Goal: Complete Application Form: Complete application form

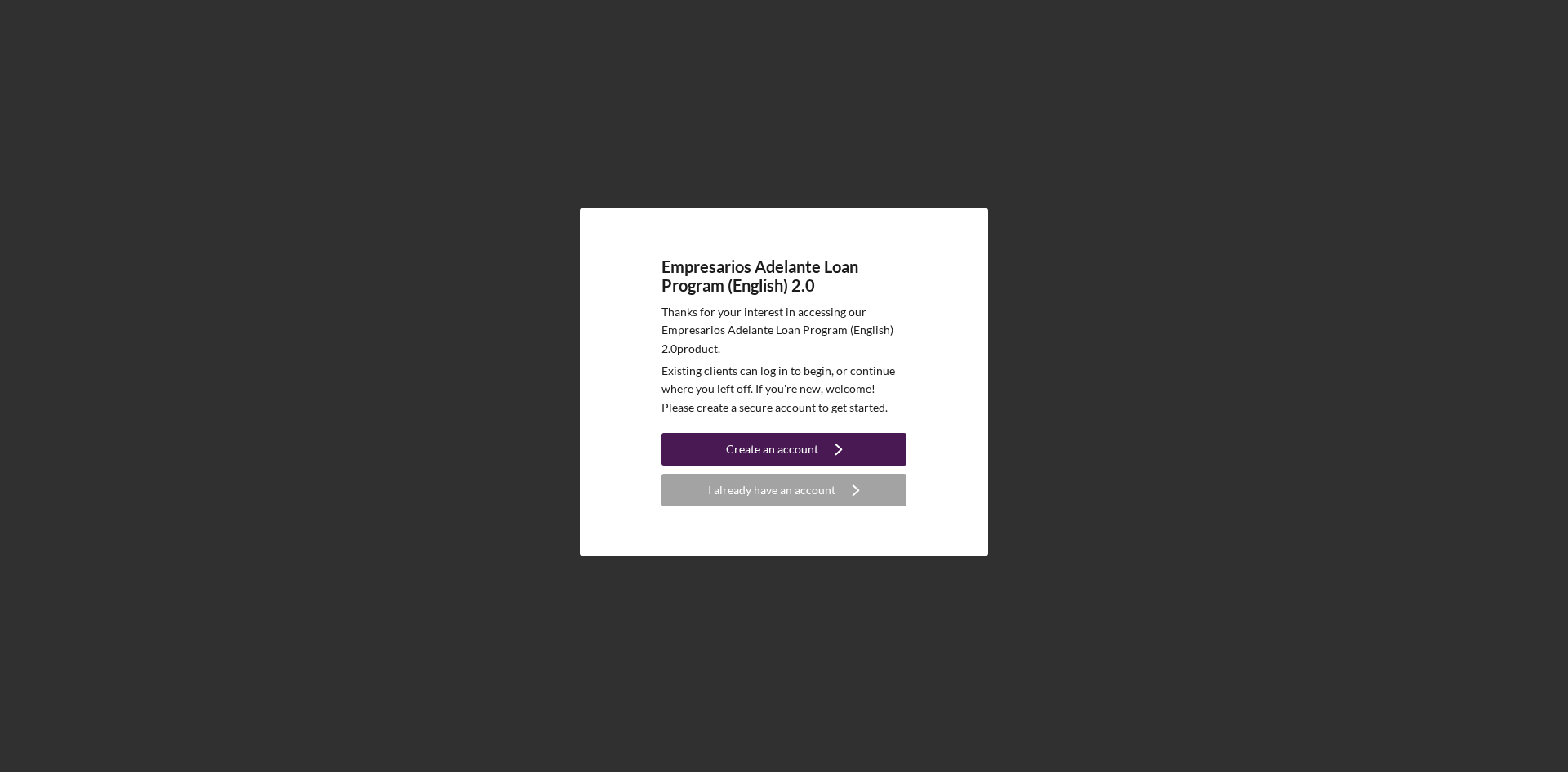
click at [776, 453] on div "Create an account" at bounding box center [772, 449] width 92 height 33
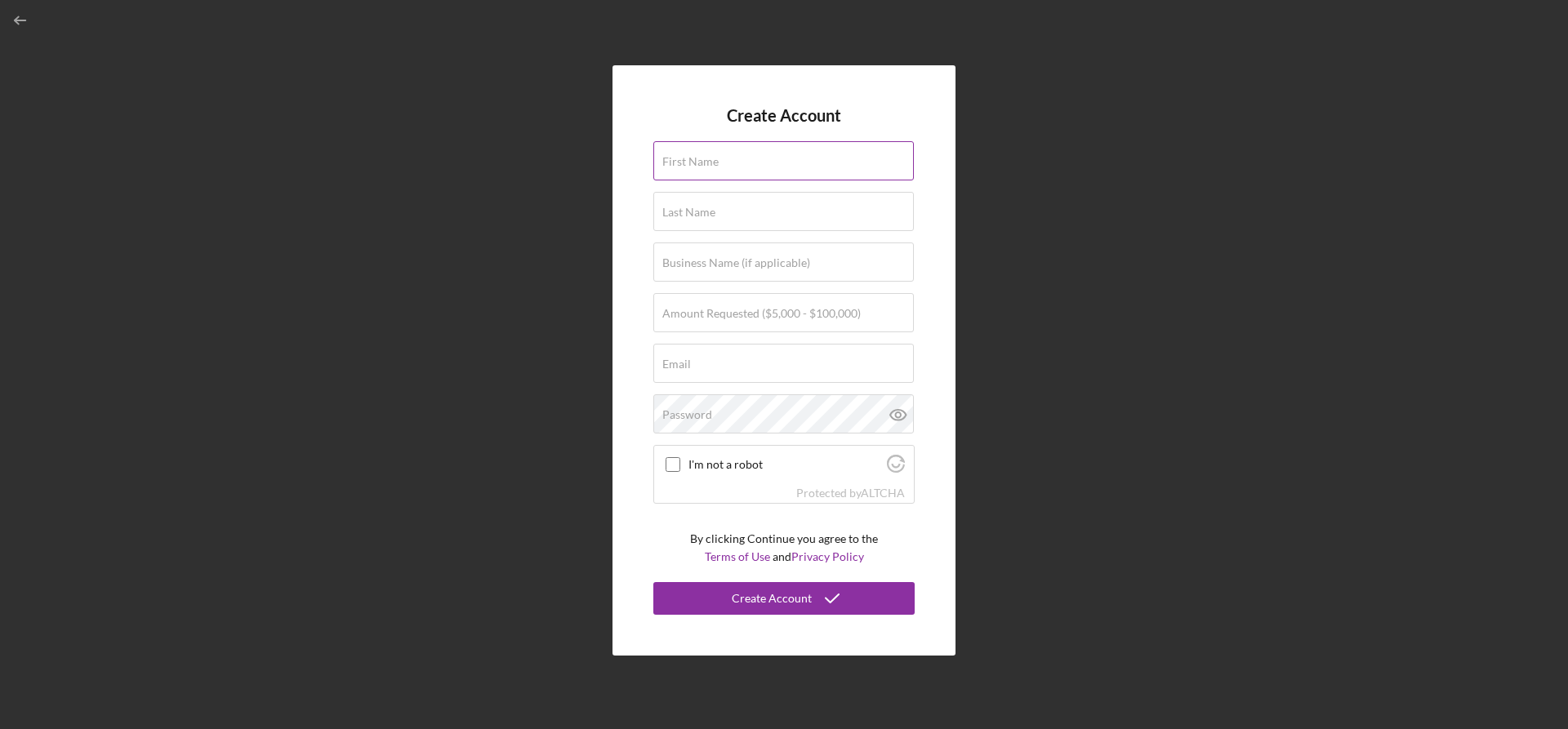
click at [682, 156] on label "First Name" at bounding box center [690, 161] width 56 height 13
click at [682, 156] on input "First Name" at bounding box center [784, 160] width 261 height 39
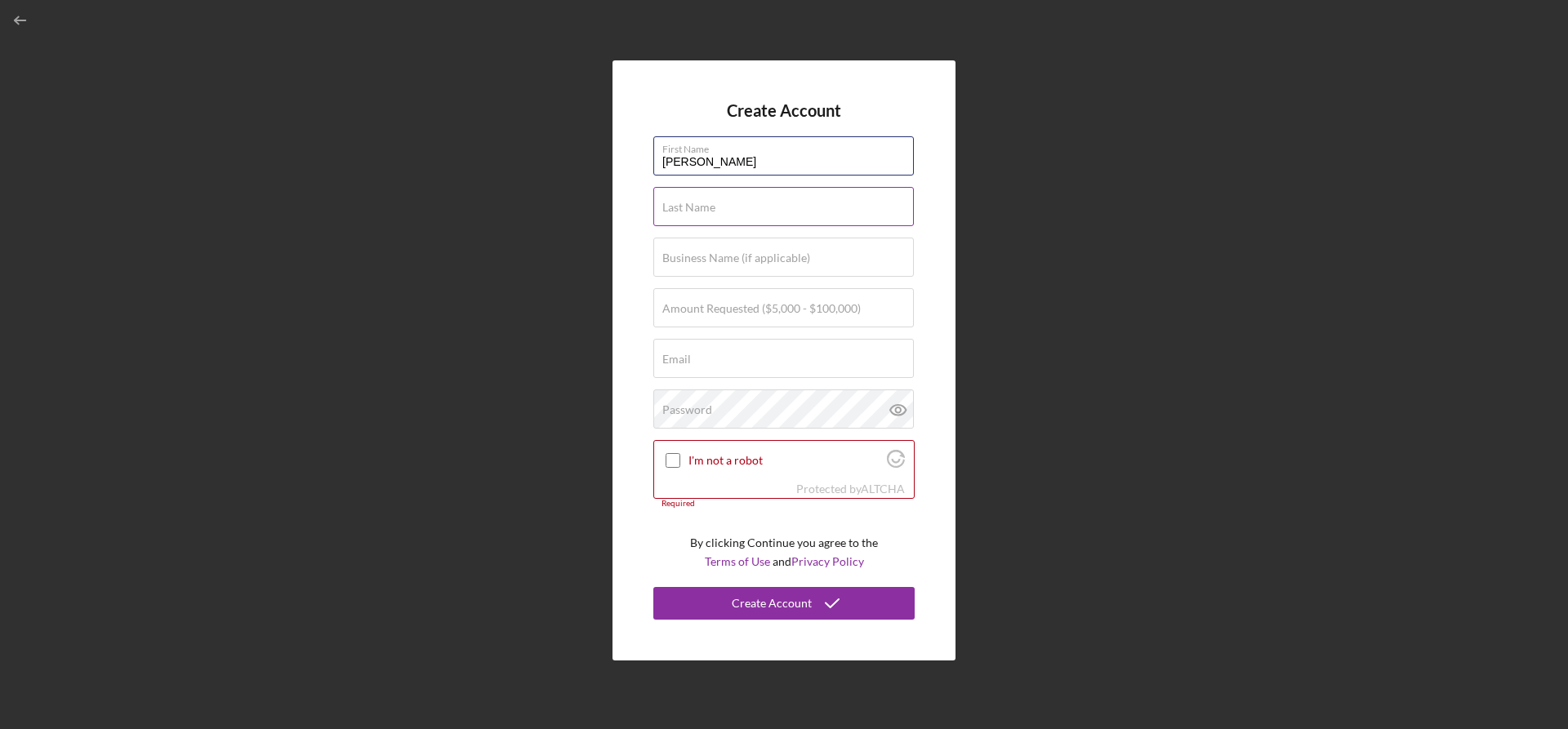
type input "[PERSON_NAME]"
click at [687, 210] on label "Last Name" at bounding box center [689, 207] width 53 height 13
click at [687, 210] on input "Last Name" at bounding box center [784, 206] width 261 height 39
type input "[PERSON_NAME]"
click at [685, 256] on label "Business Name (if applicable)" at bounding box center [736, 258] width 147 height 13
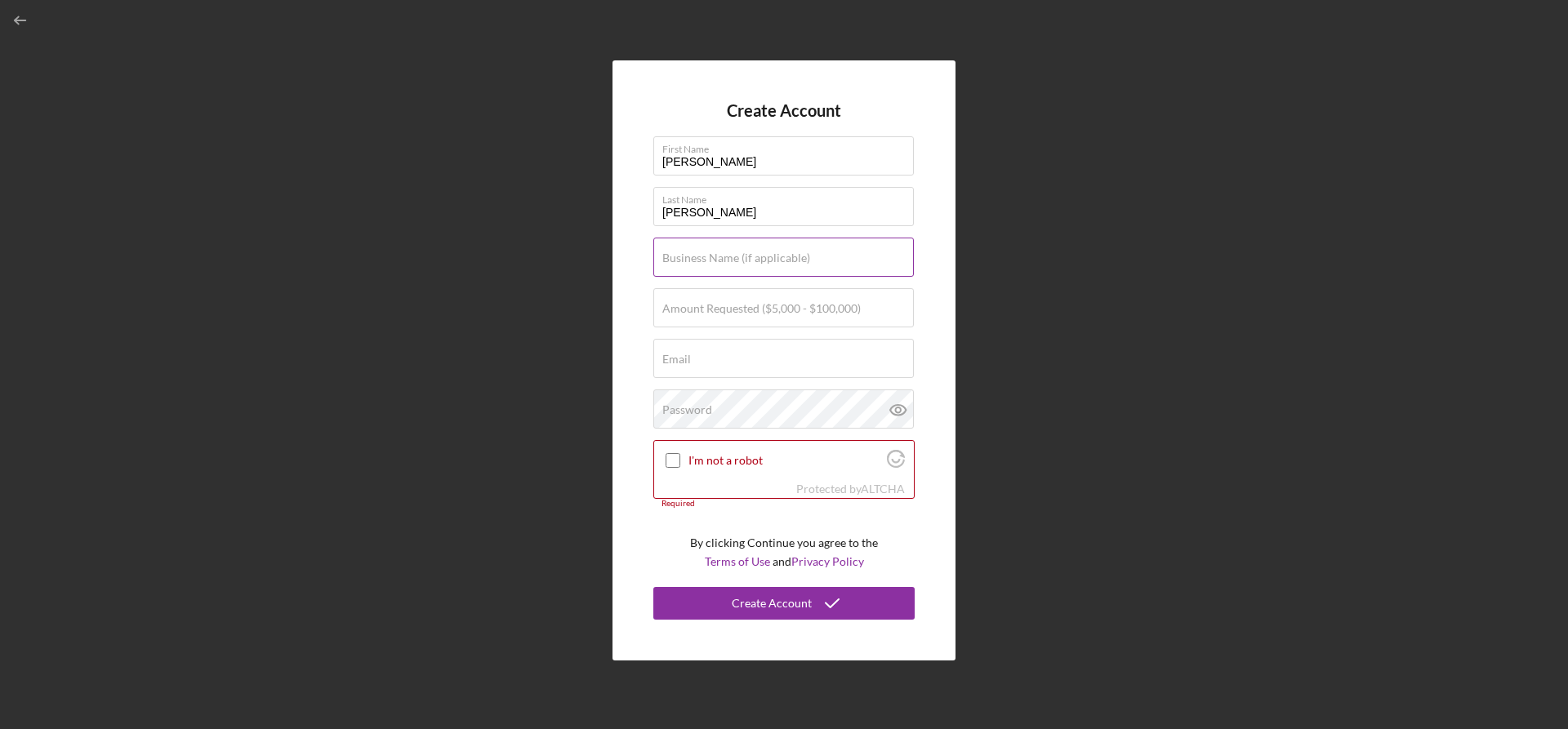
click at [685, 256] on input "Business Name (if applicable)" at bounding box center [784, 257] width 261 height 39
type input "[GEOGRAPHIC_DATA]"
click at [690, 302] on label "Amount Requested ($5,000 - $100,000)" at bounding box center [761, 308] width 198 height 13
click at [690, 301] on input "Amount Requested ($5,000 - $100,000)" at bounding box center [784, 308] width 261 height 39
type input "$20,000"
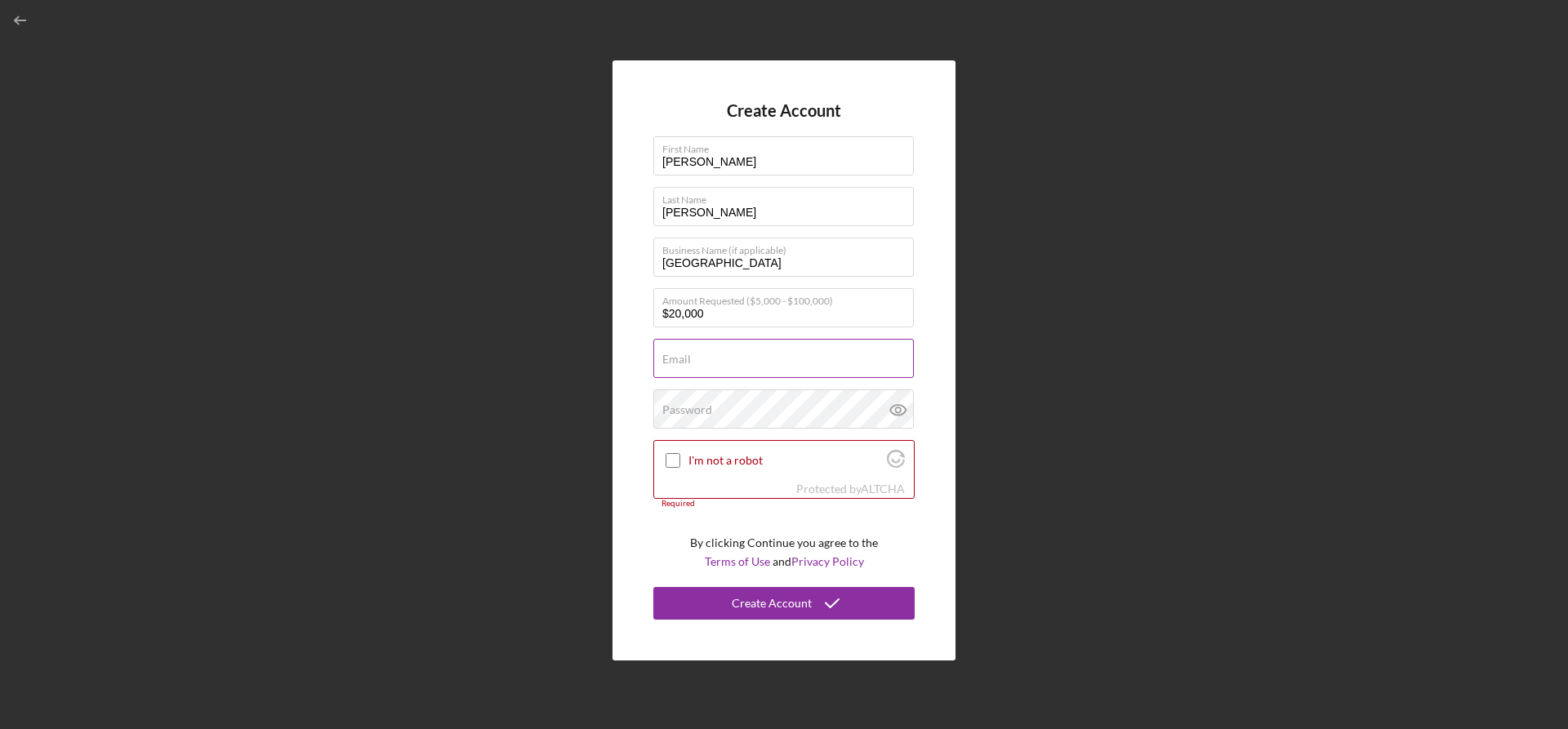
click at [684, 355] on label "Email" at bounding box center [677, 359] width 29 height 13
click at [684, 355] on input "Email" at bounding box center [784, 358] width 261 height 39
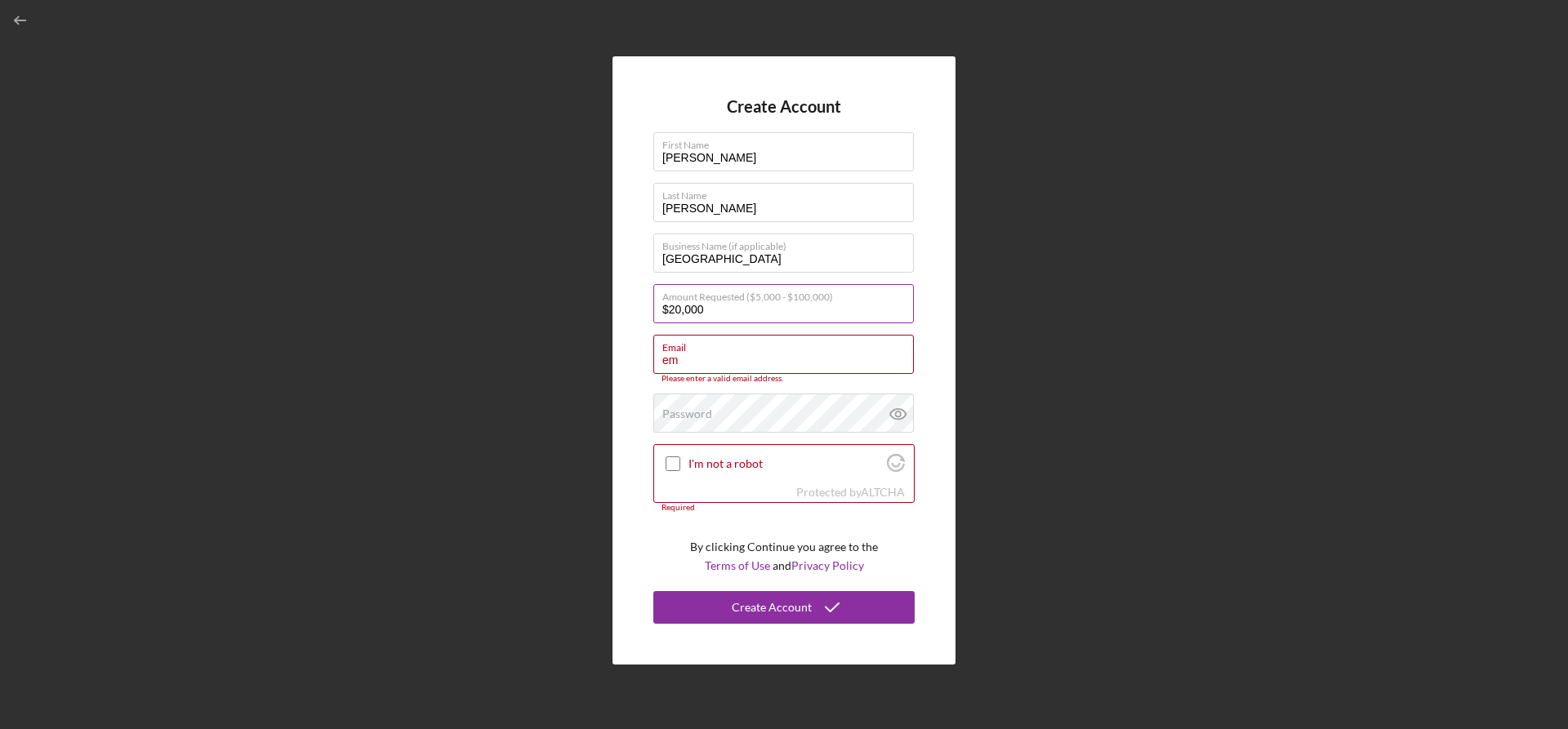
type input "e"
paste input "[EMAIL_ADDRESS][DOMAIN_NAME]"
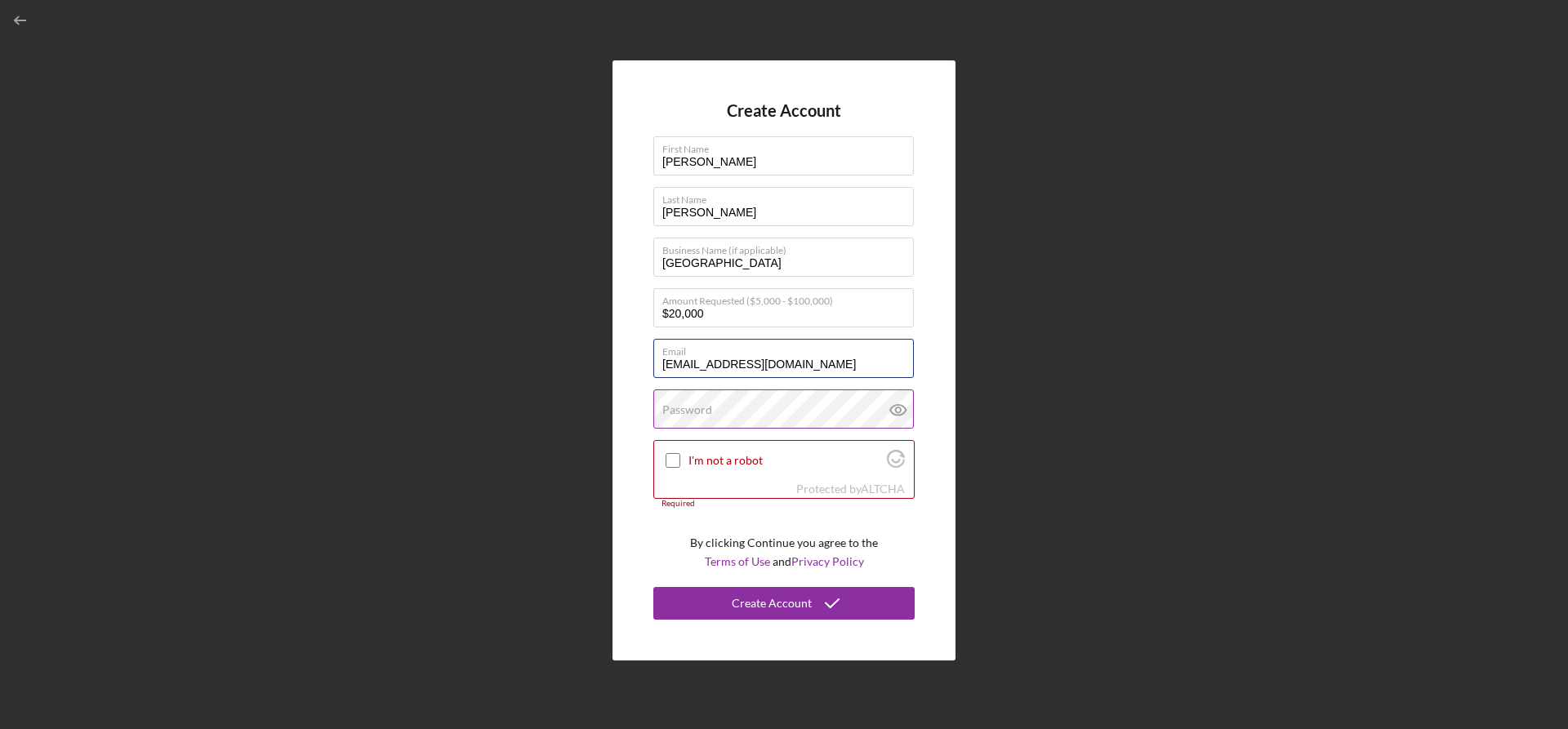
type input "[EMAIL_ADDRESS][DOMAIN_NAME]"
click at [680, 399] on div "Password Icon/icon-validation-no At least 12 characters Icon/icon-validation-no…" at bounding box center [784, 409] width 261 height 41
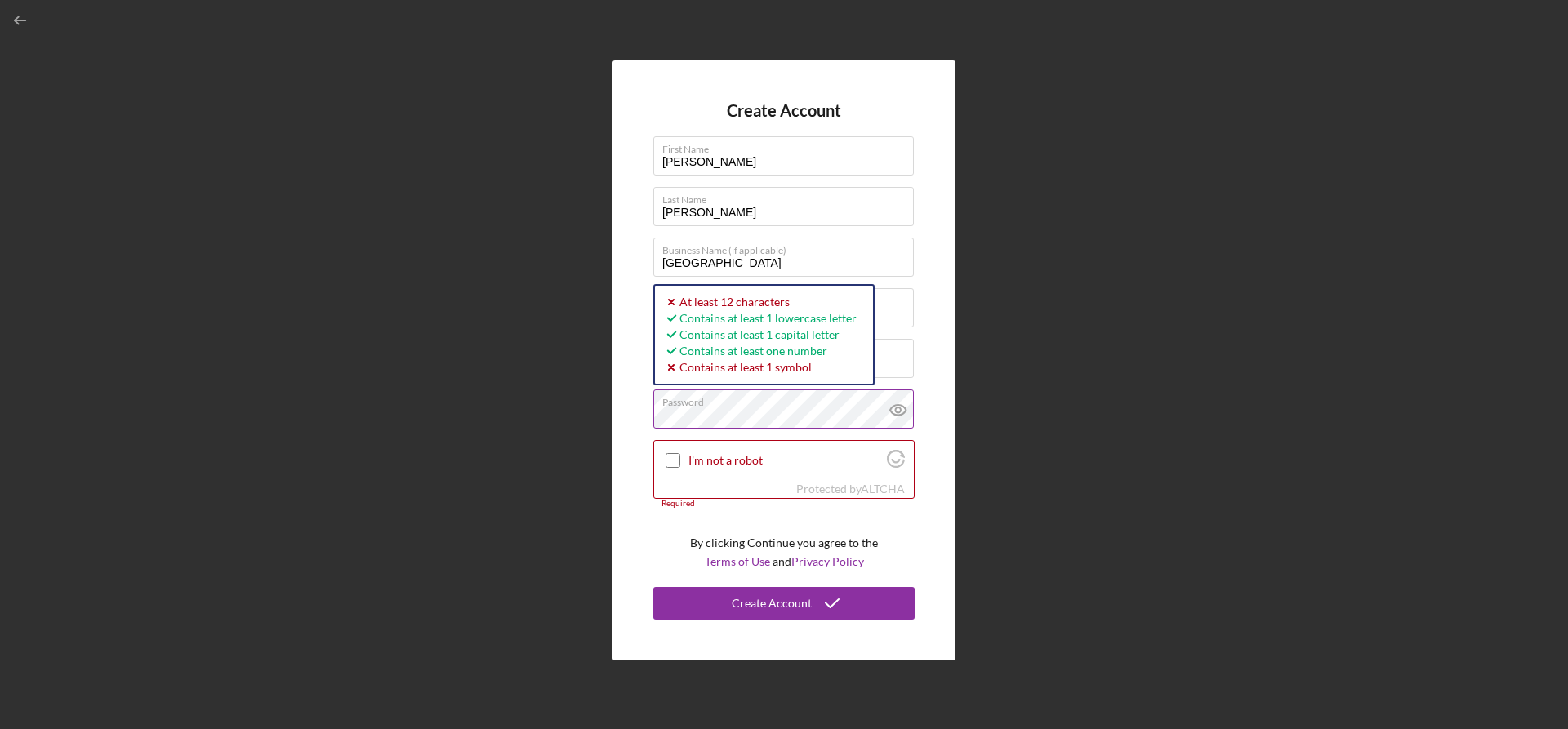
click at [903, 411] on icon at bounding box center [898, 409] width 41 height 41
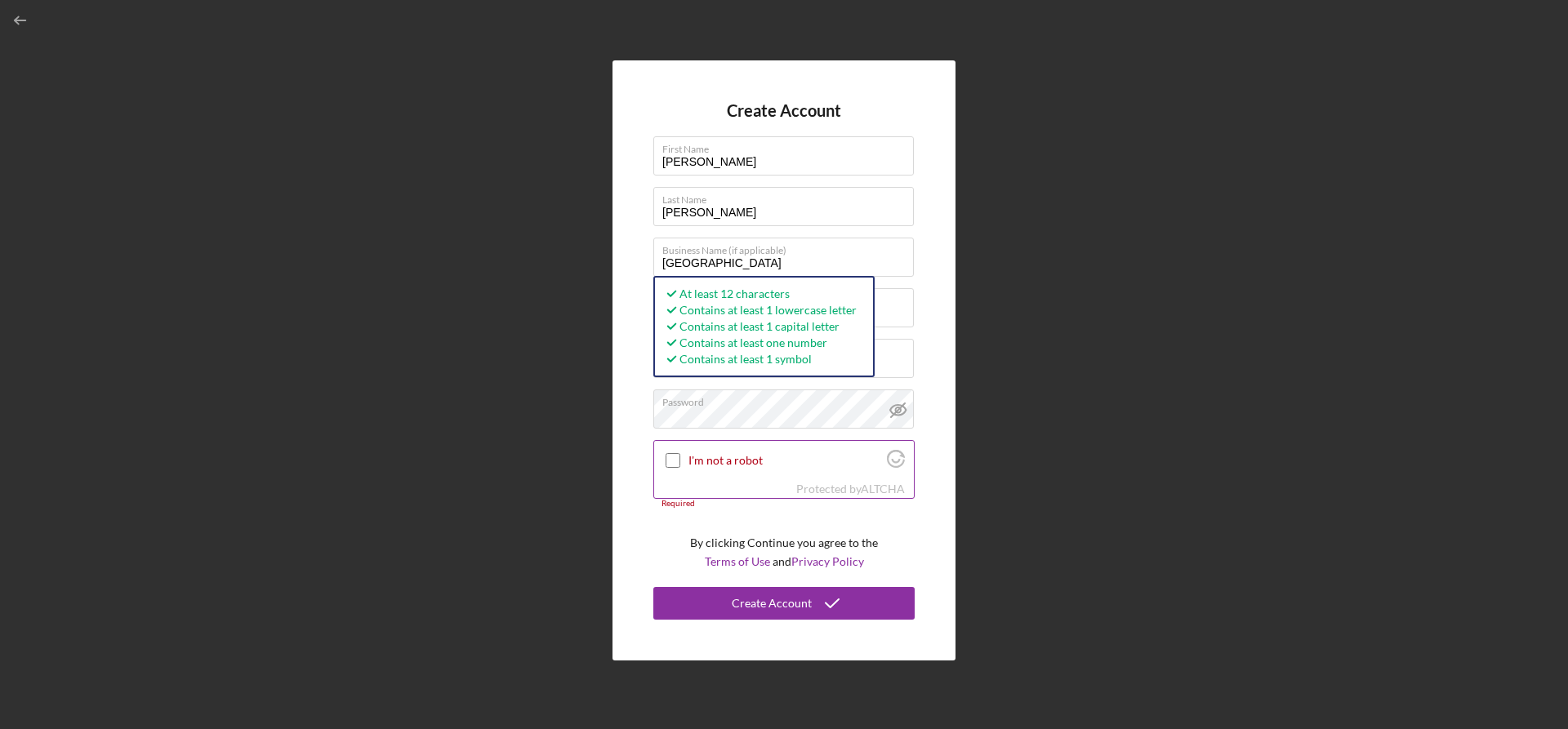
click at [671, 462] on input "I'm not a robot" at bounding box center [673, 460] width 14 height 14
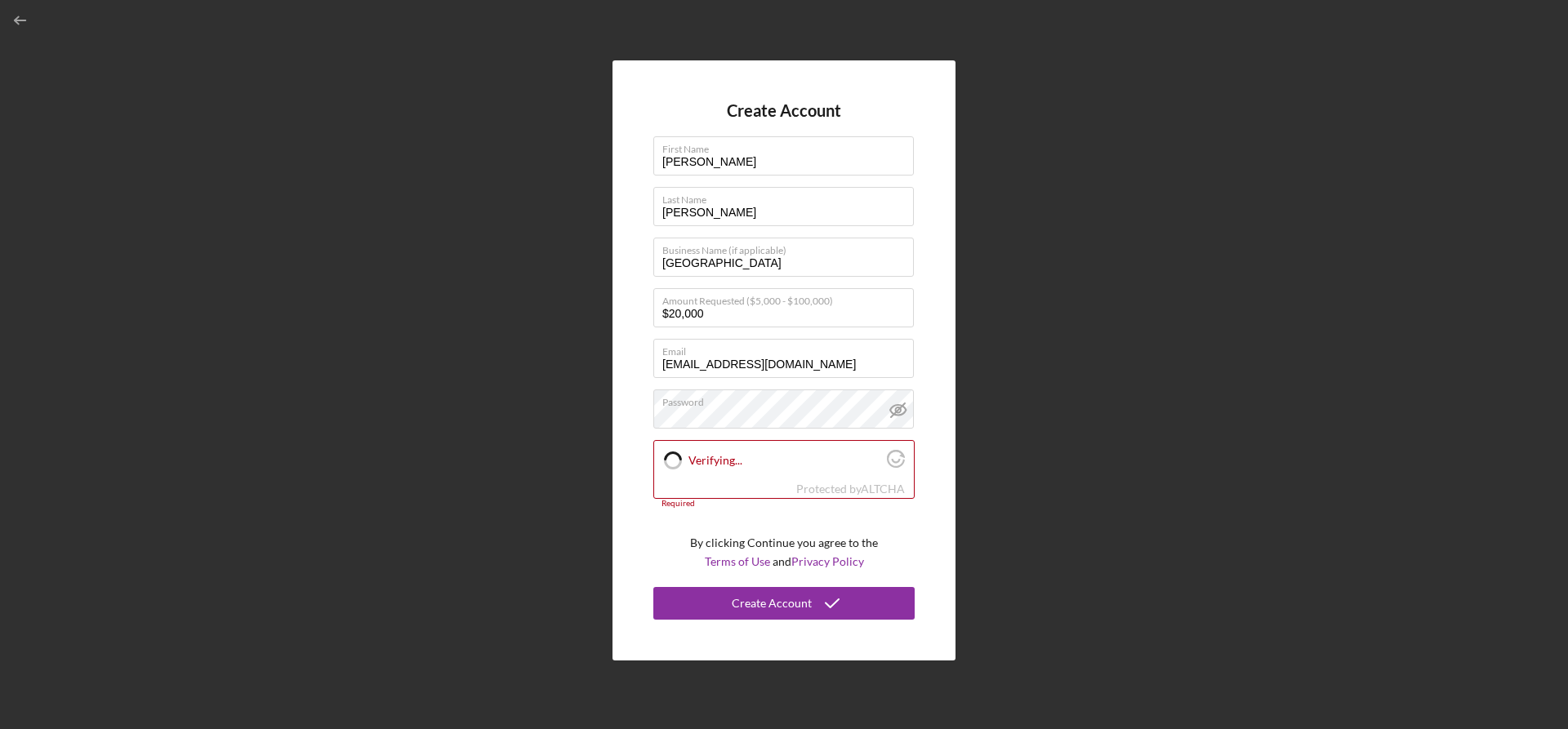
checkbox input "true"
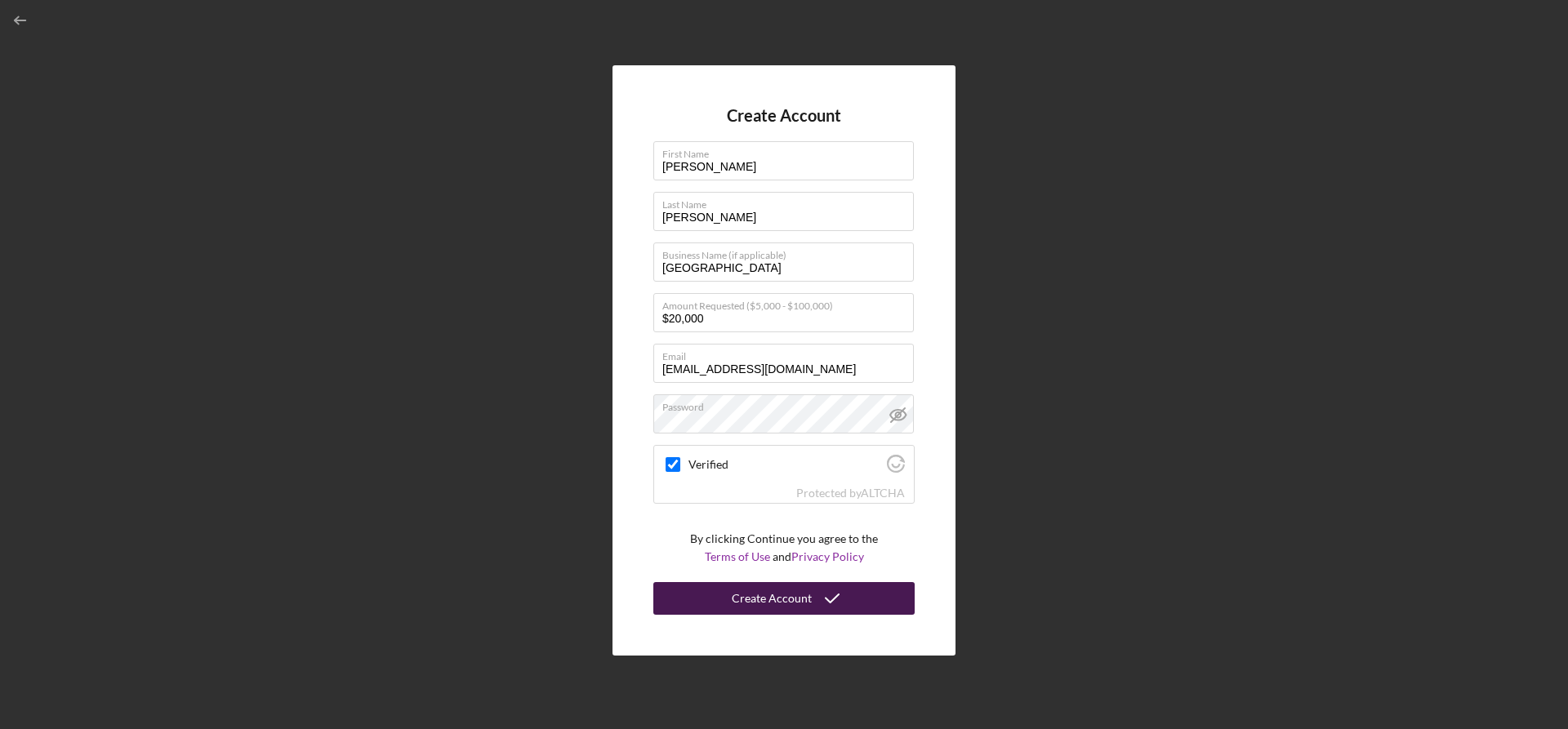
click at [776, 601] on div "Create Account" at bounding box center [772, 598] width 80 height 33
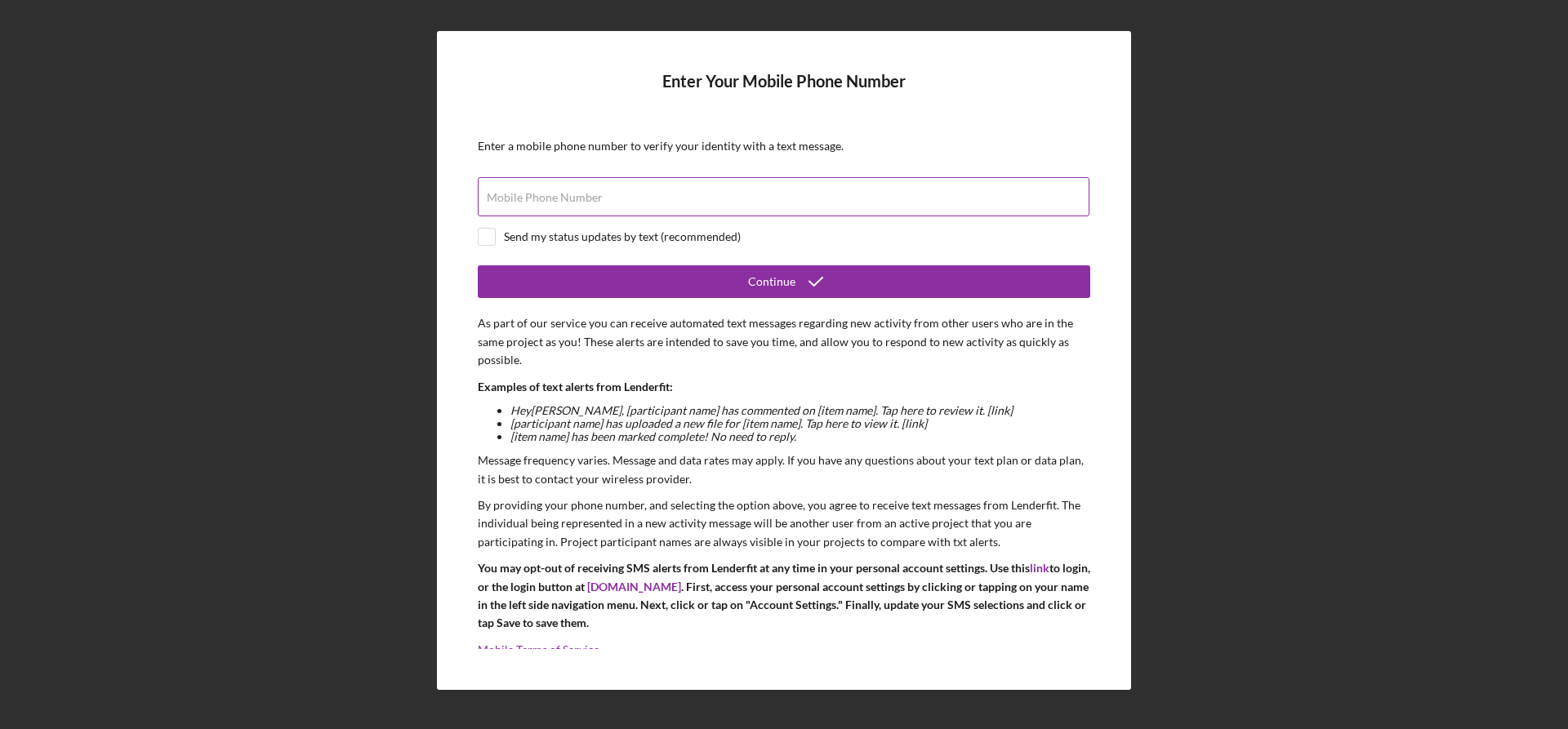
click at [511, 189] on div "Mobile Phone Number" at bounding box center [784, 197] width 613 height 41
type input "[PHONE_NUMBER]"
click at [489, 236] on input "checkbox" at bounding box center [487, 237] width 16 height 16
checkbox input "true"
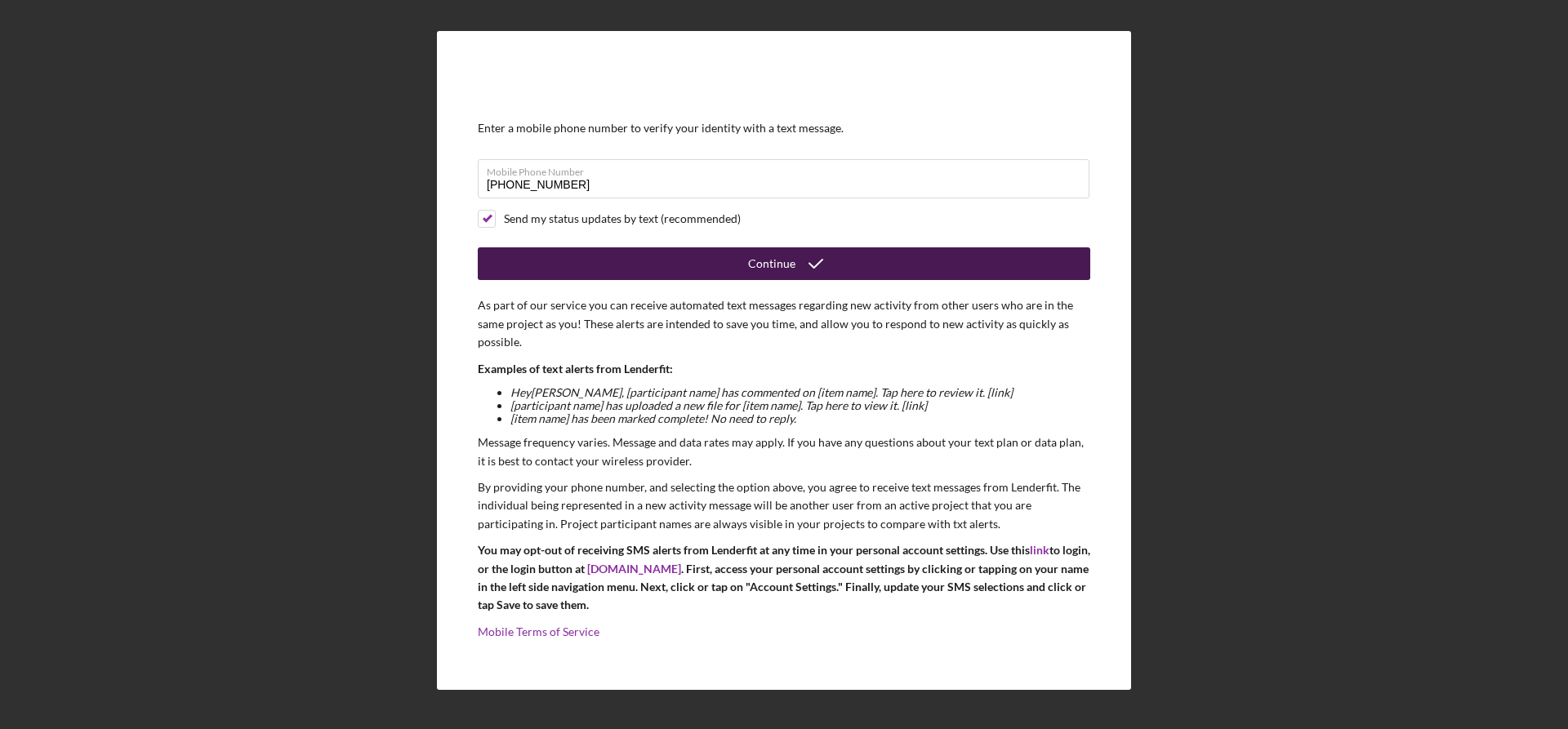
click at [762, 264] on div "Continue" at bounding box center [772, 263] width 47 height 33
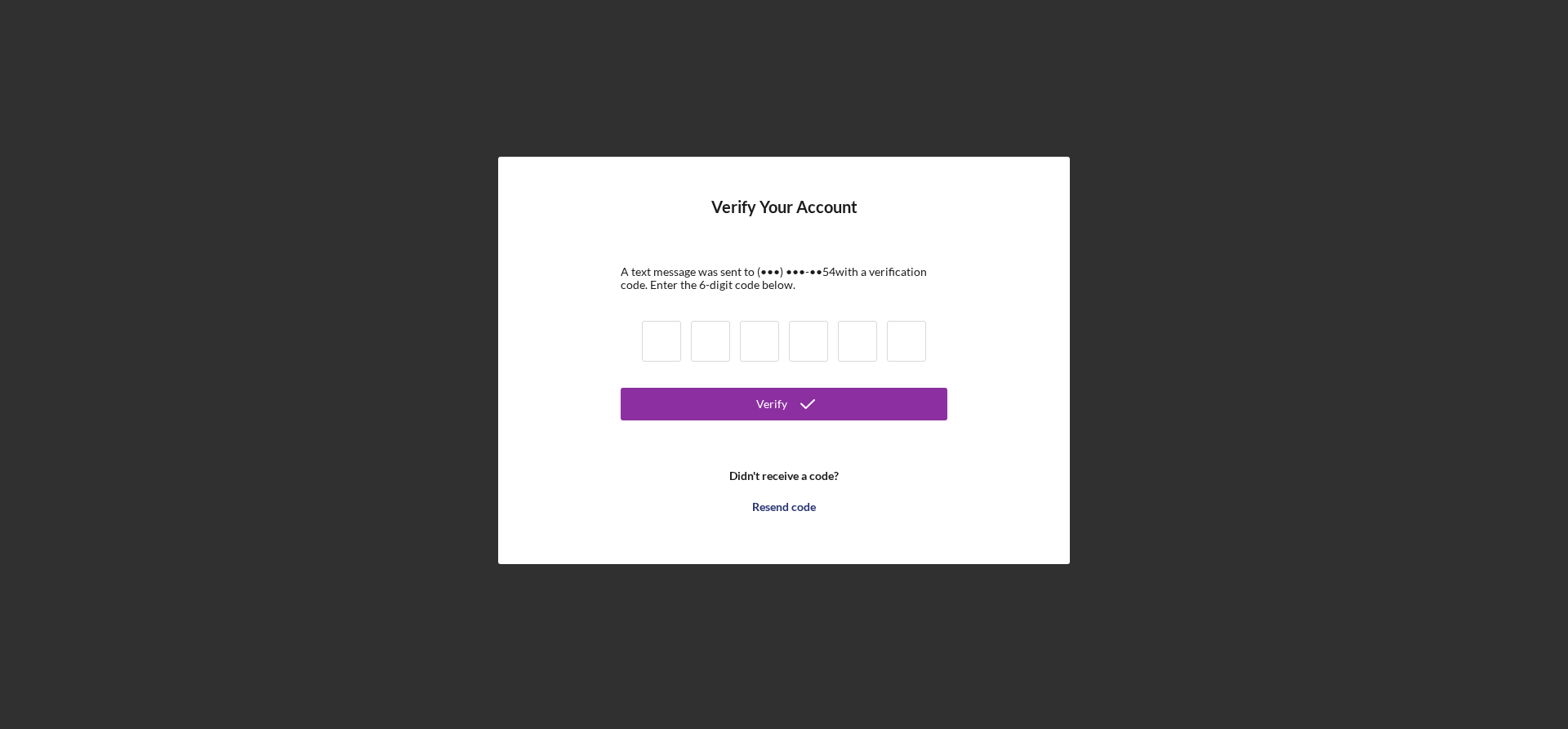
click at [670, 340] on input at bounding box center [660, 341] width 39 height 41
type input "6"
type input "9"
type input "4"
type input "9"
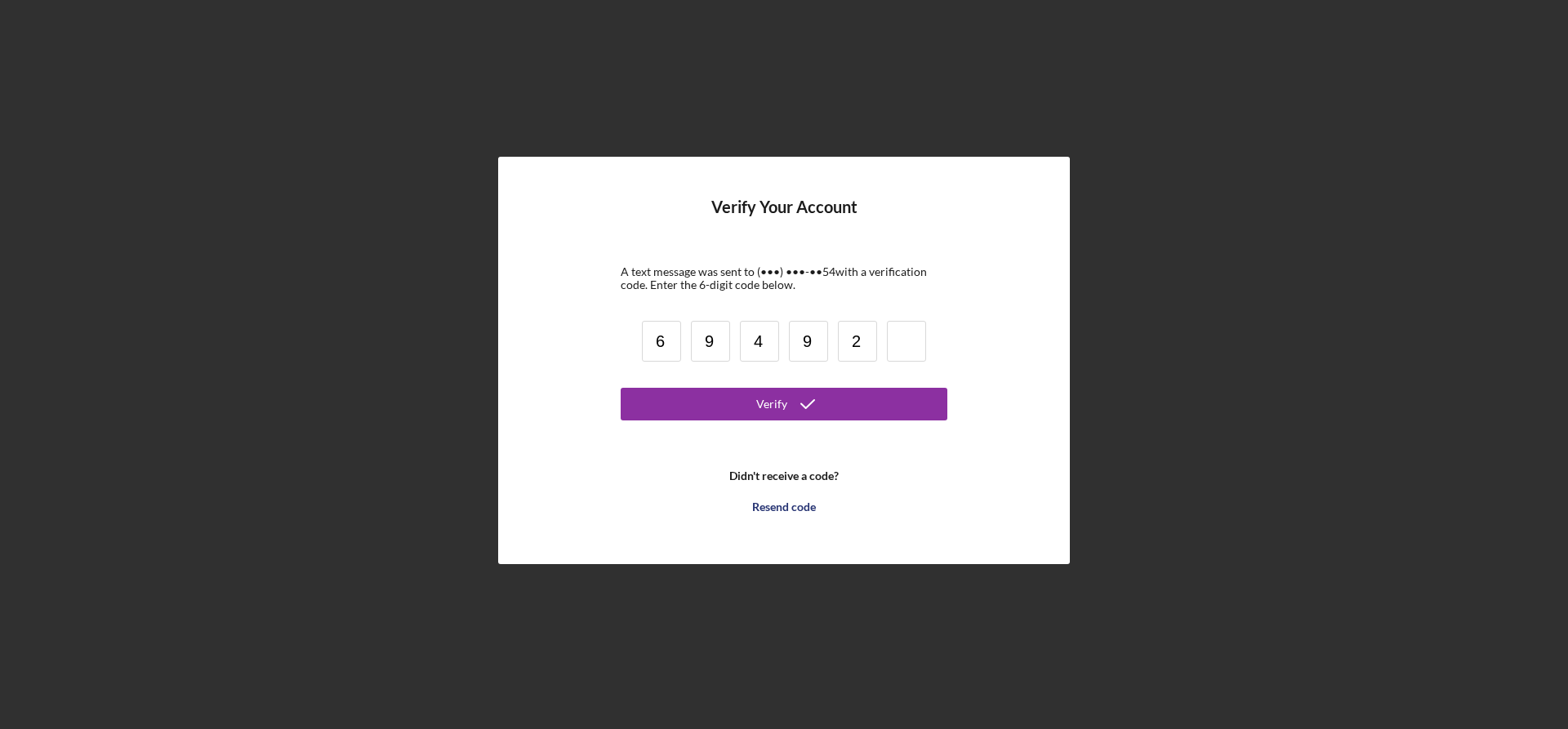
type input "2"
type input "6"
click at [775, 401] on div "Verify" at bounding box center [772, 404] width 31 height 33
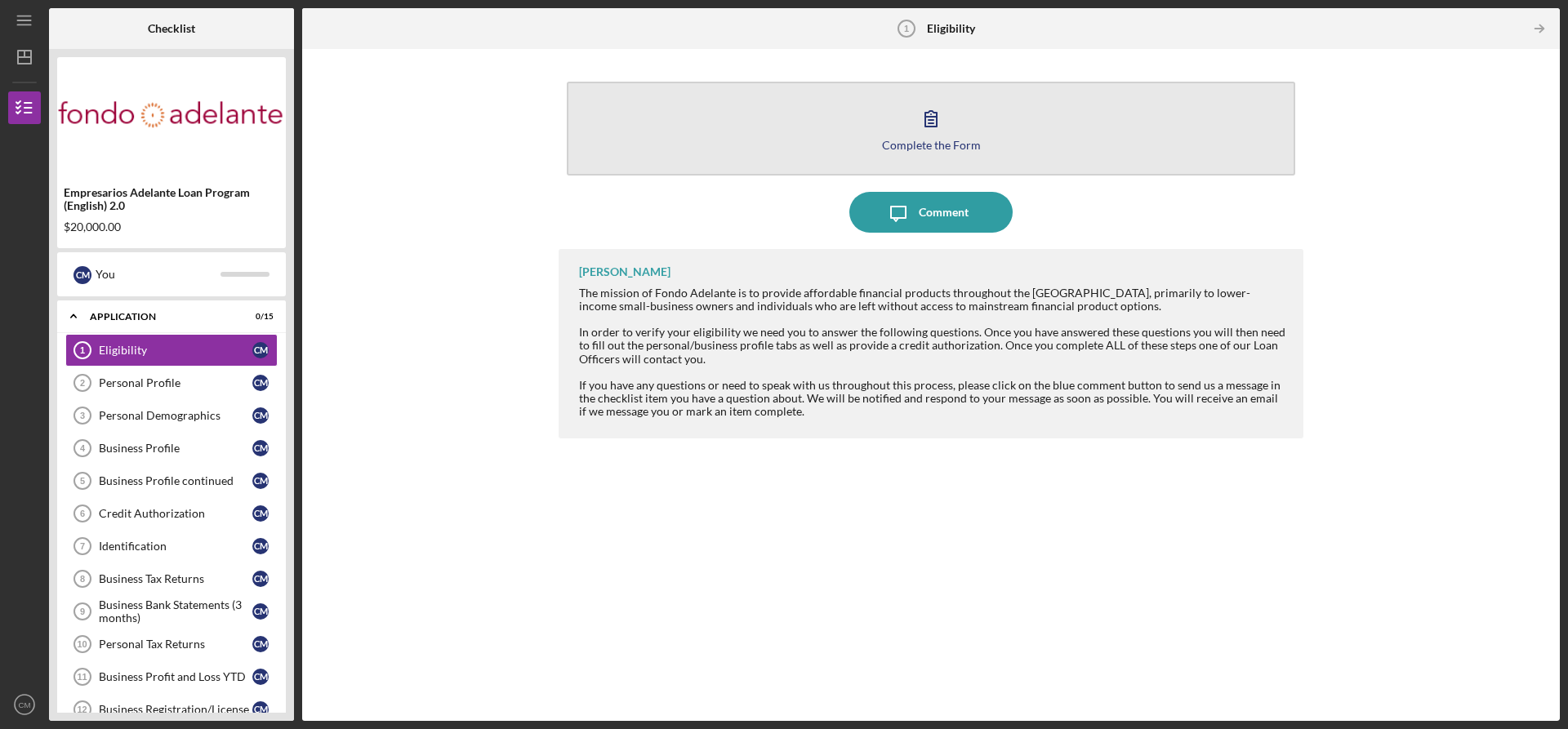
click at [930, 126] on icon "button" at bounding box center [930, 118] width 41 height 41
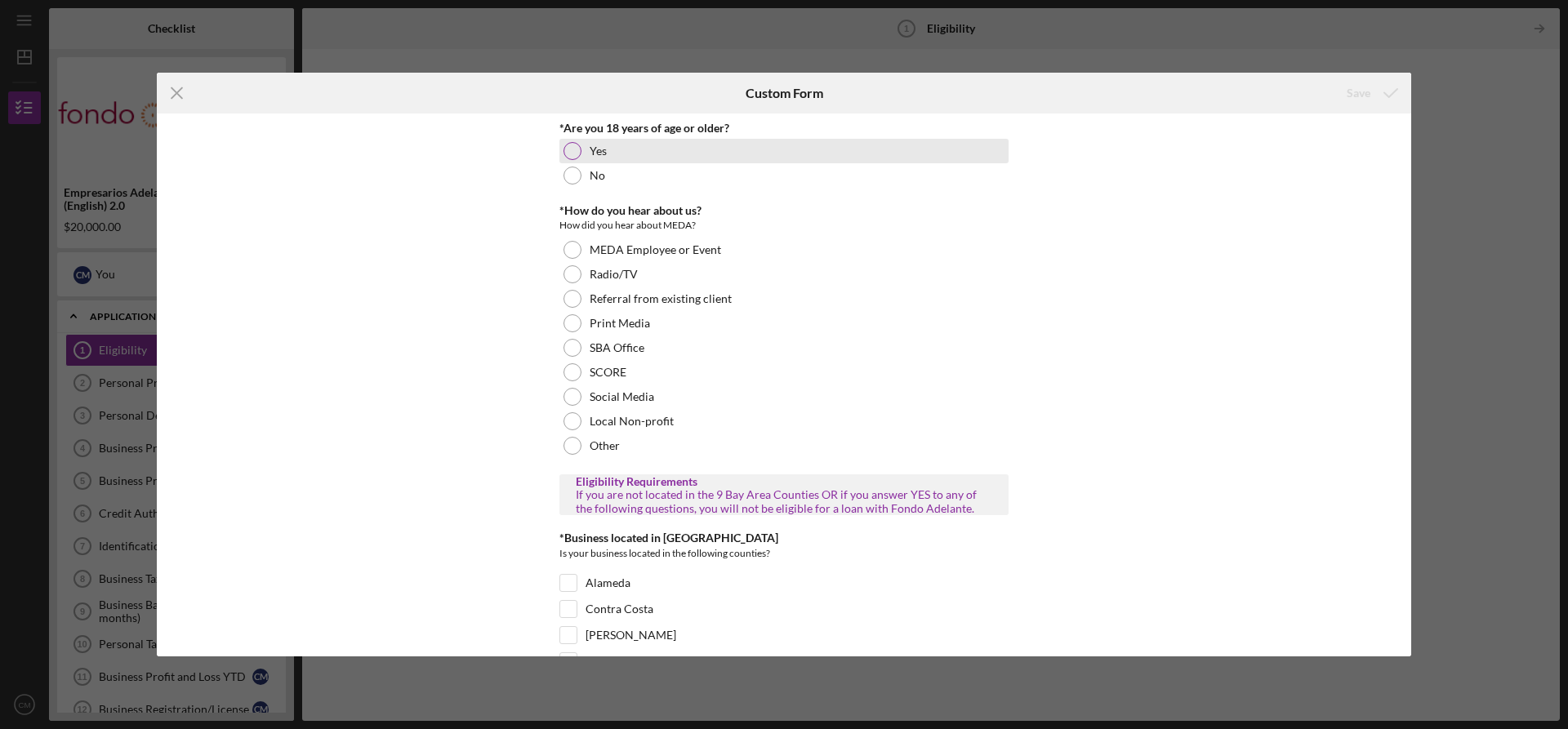
click at [570, 150] on div at bounding box center [573, 151] width 18 height 18
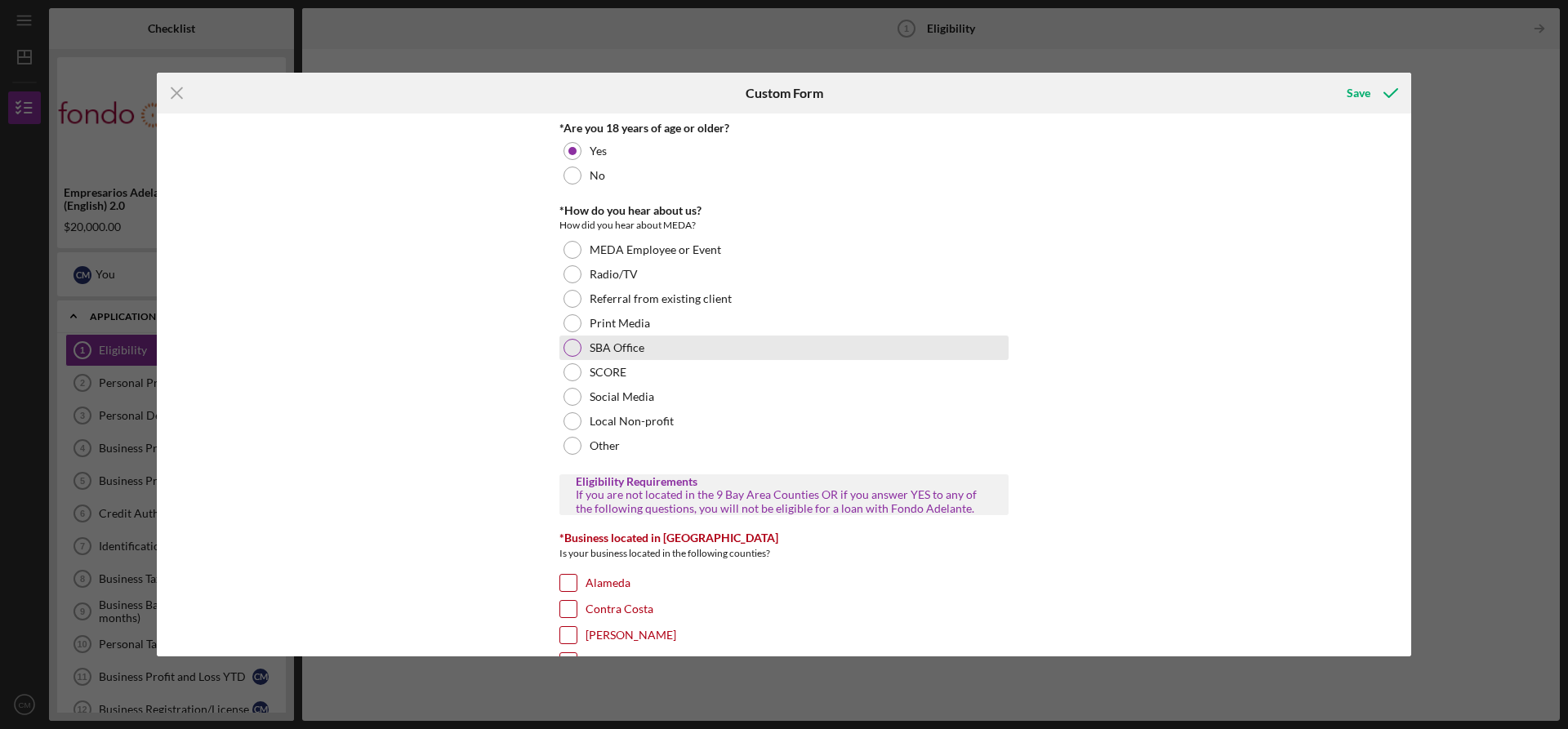
click at [559, 346] on div "SBA Office" at bounding box center [784, 347] width 449 height 24
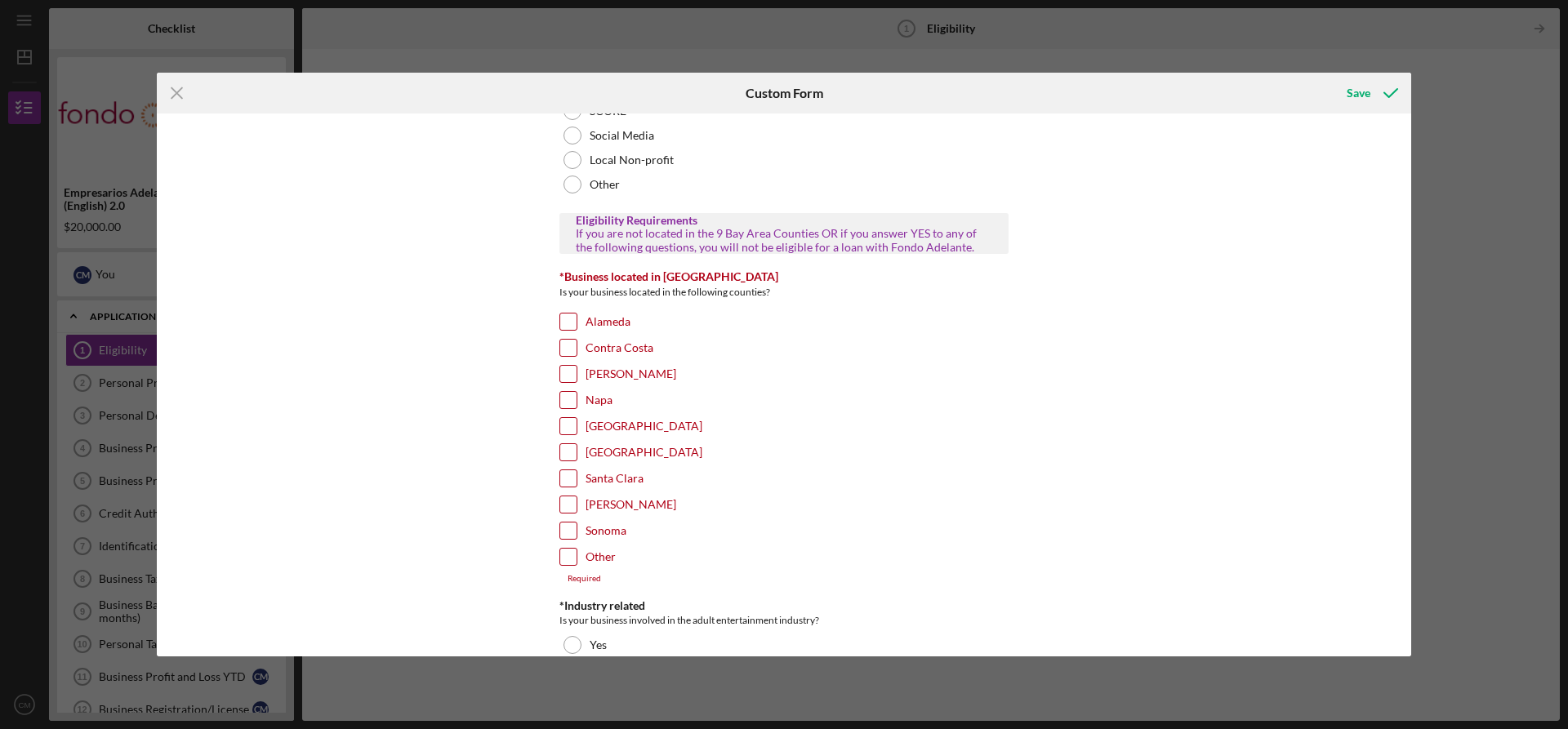
scroll to position [327, 0]
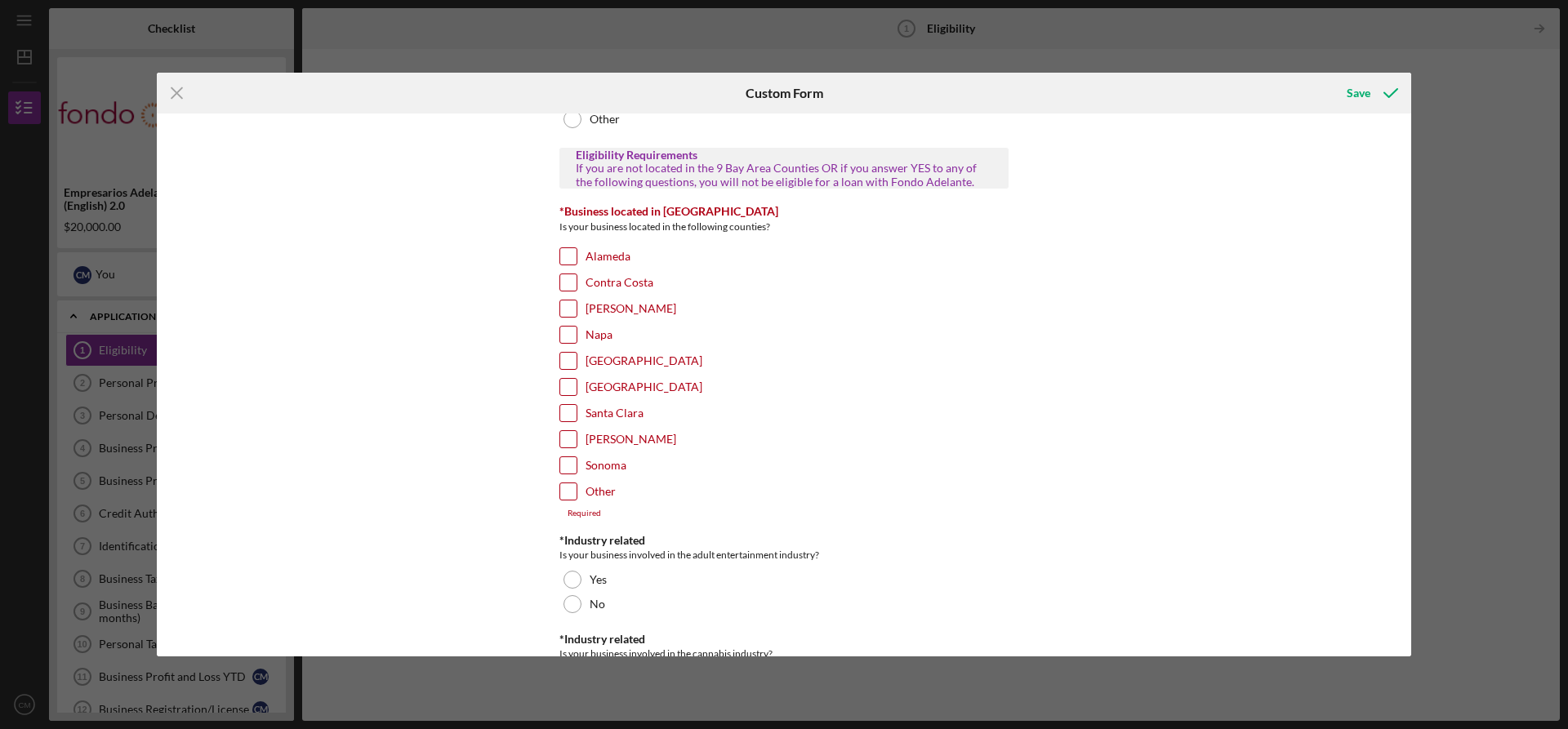
click at [569, 468] on input "Sonoma" at bounding box center [568, 465] width 16 height 16
checkbox input "true"
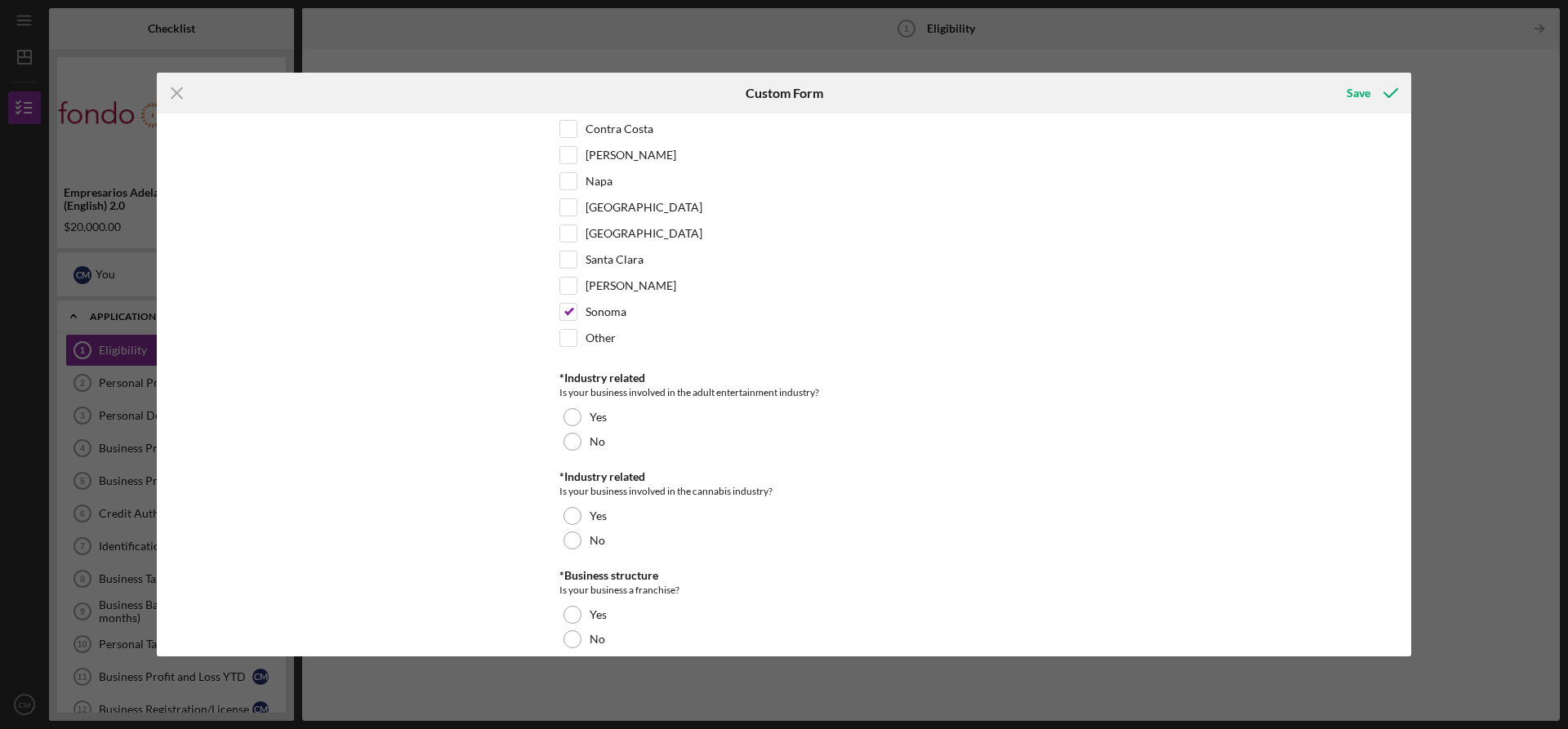
scroll to position [599, 0]
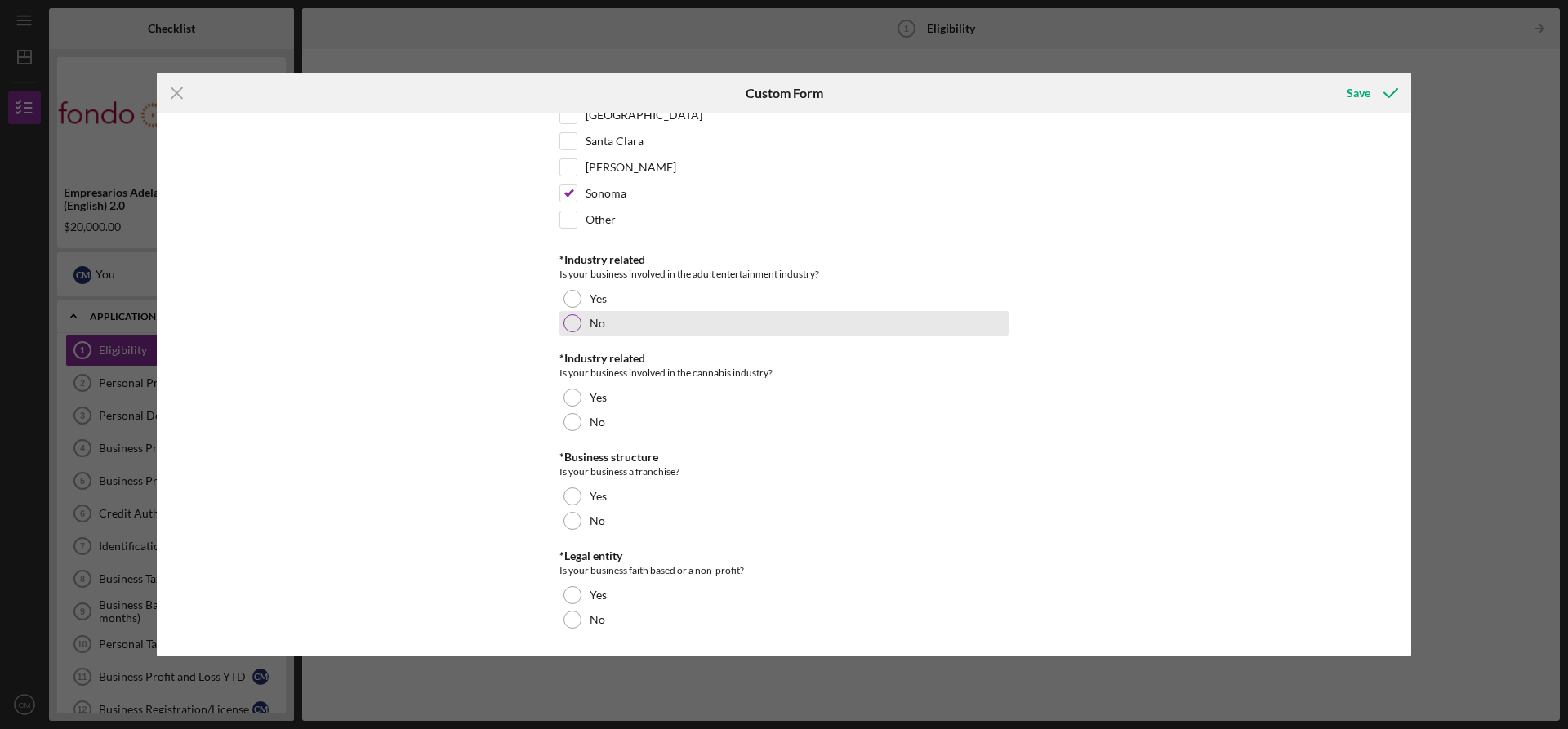
click at [570, 322] on div at bounding box center [573, 323] width 18 height 18
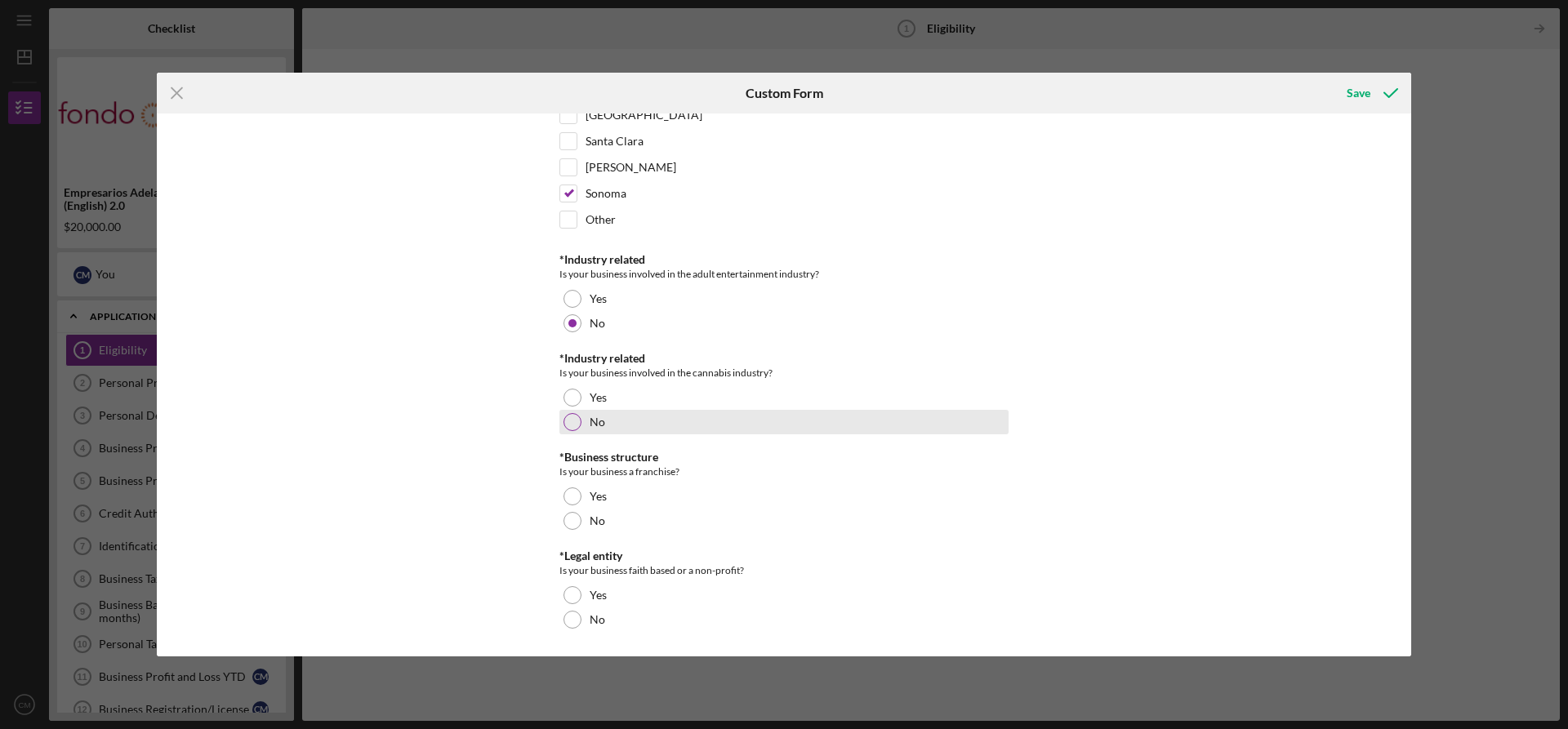
click at [574, 426] on div at bounding box center [573, 422] width 18 height 18
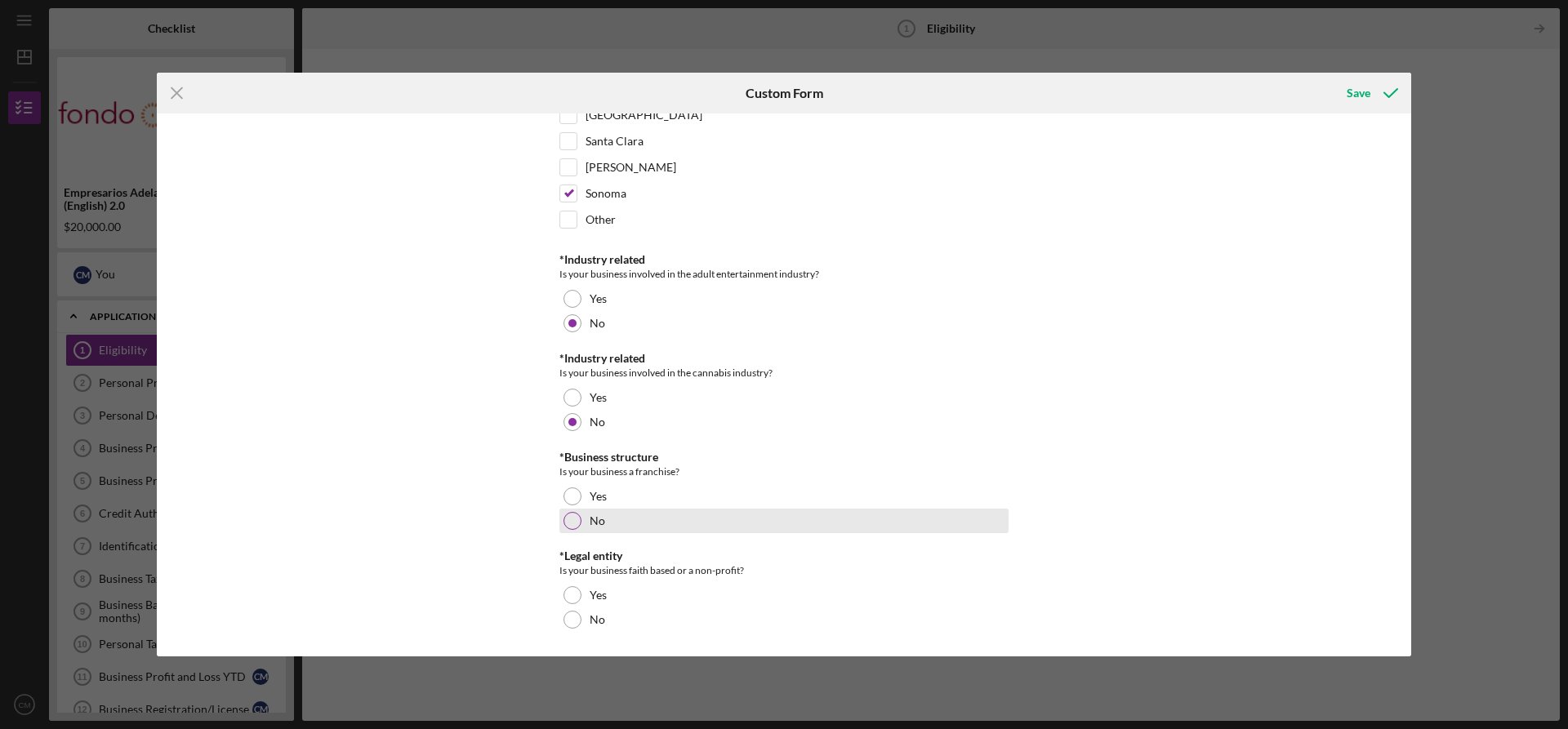
click at [575, 523] on div at bounding box center [573, 521] width 18 height 18
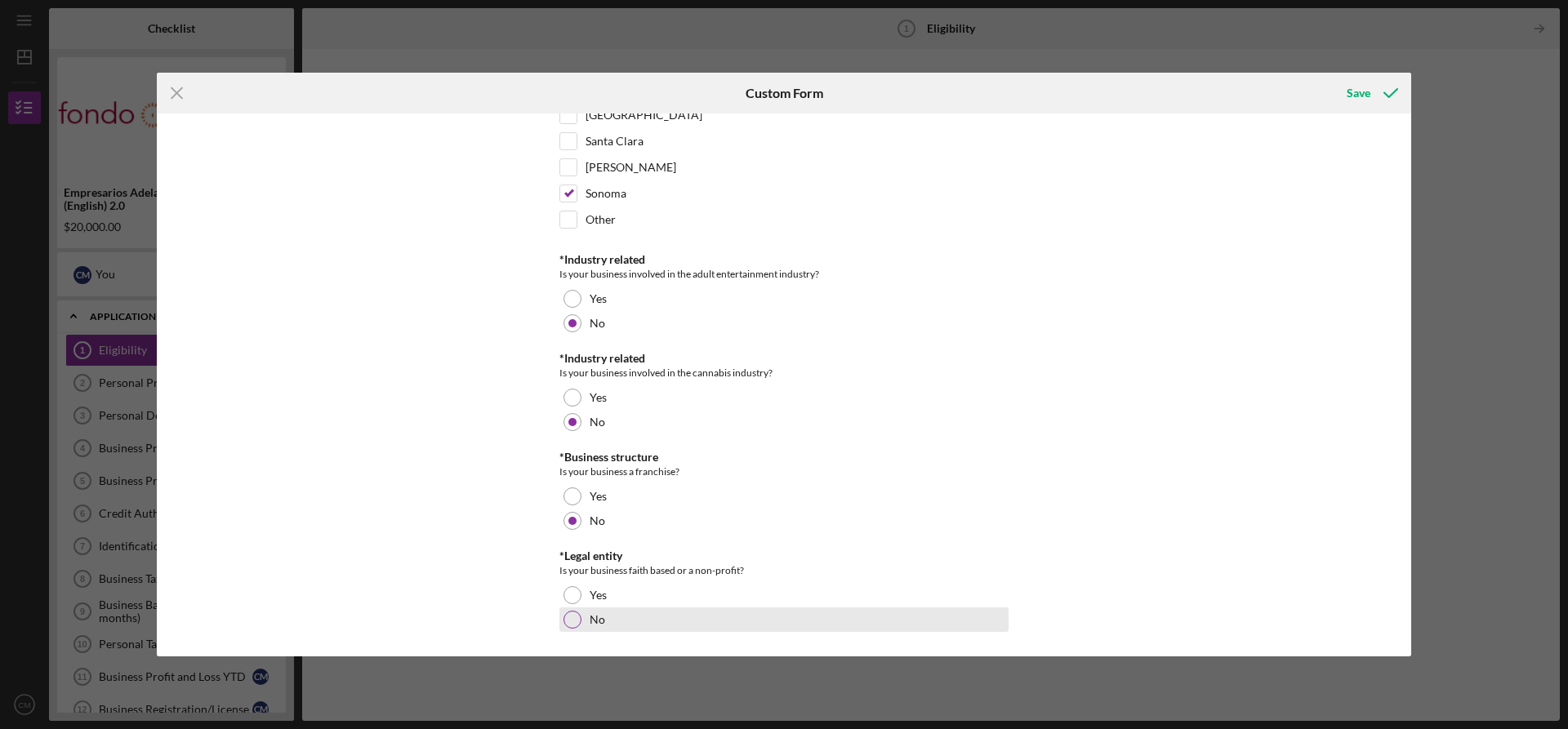
click at [573, 620] on div at bounding box center [573, 620] width 18 height 18
click at [1355, 96] on div "Save" at bounding box center [1358, 93] width 24 height 33
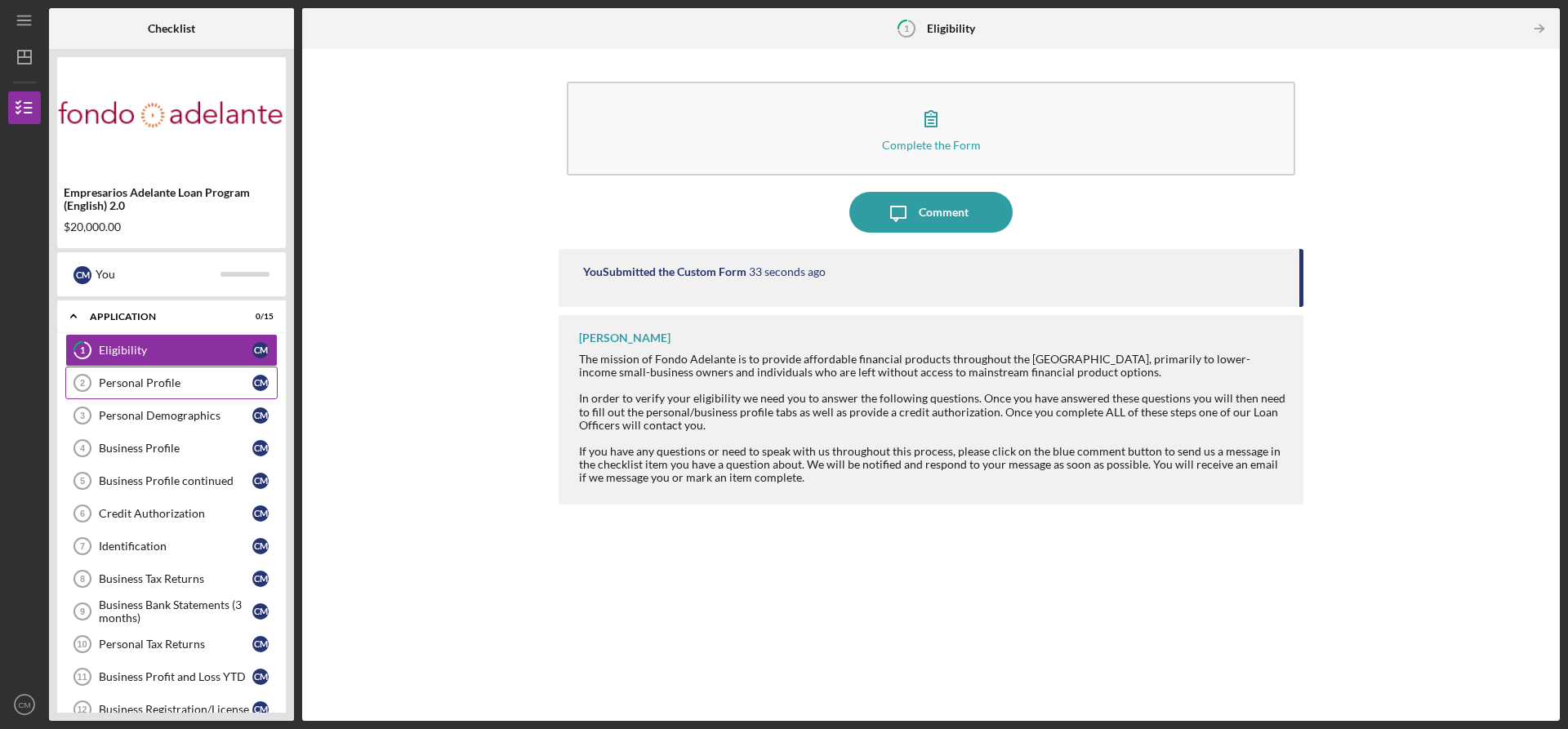
click at [126, 377] on div "Personal Profile" at bounding box center [176, 383] width 154 height 13
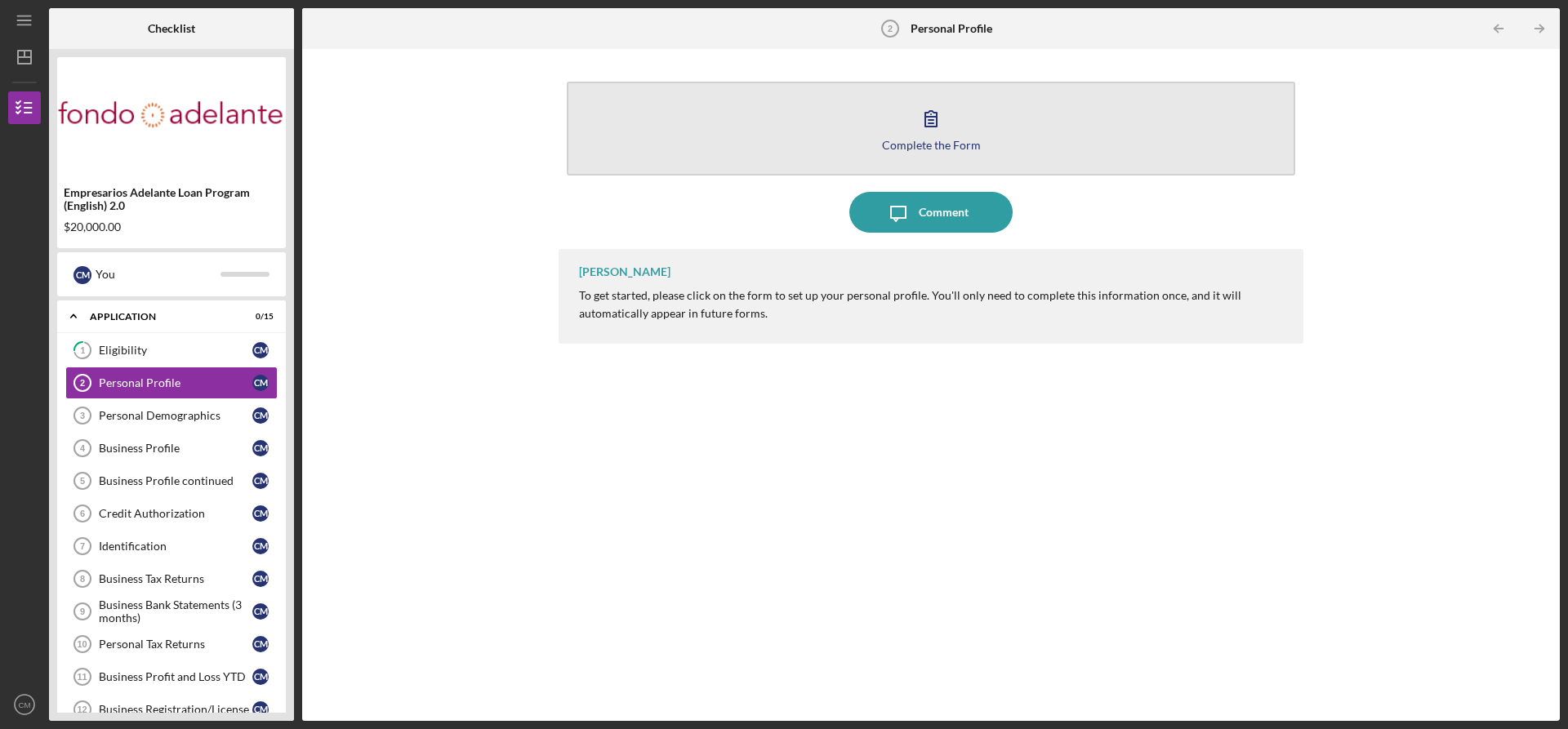
click at [929, 117] on icon "button" at bounding box center [931, 118] width 12 height 15
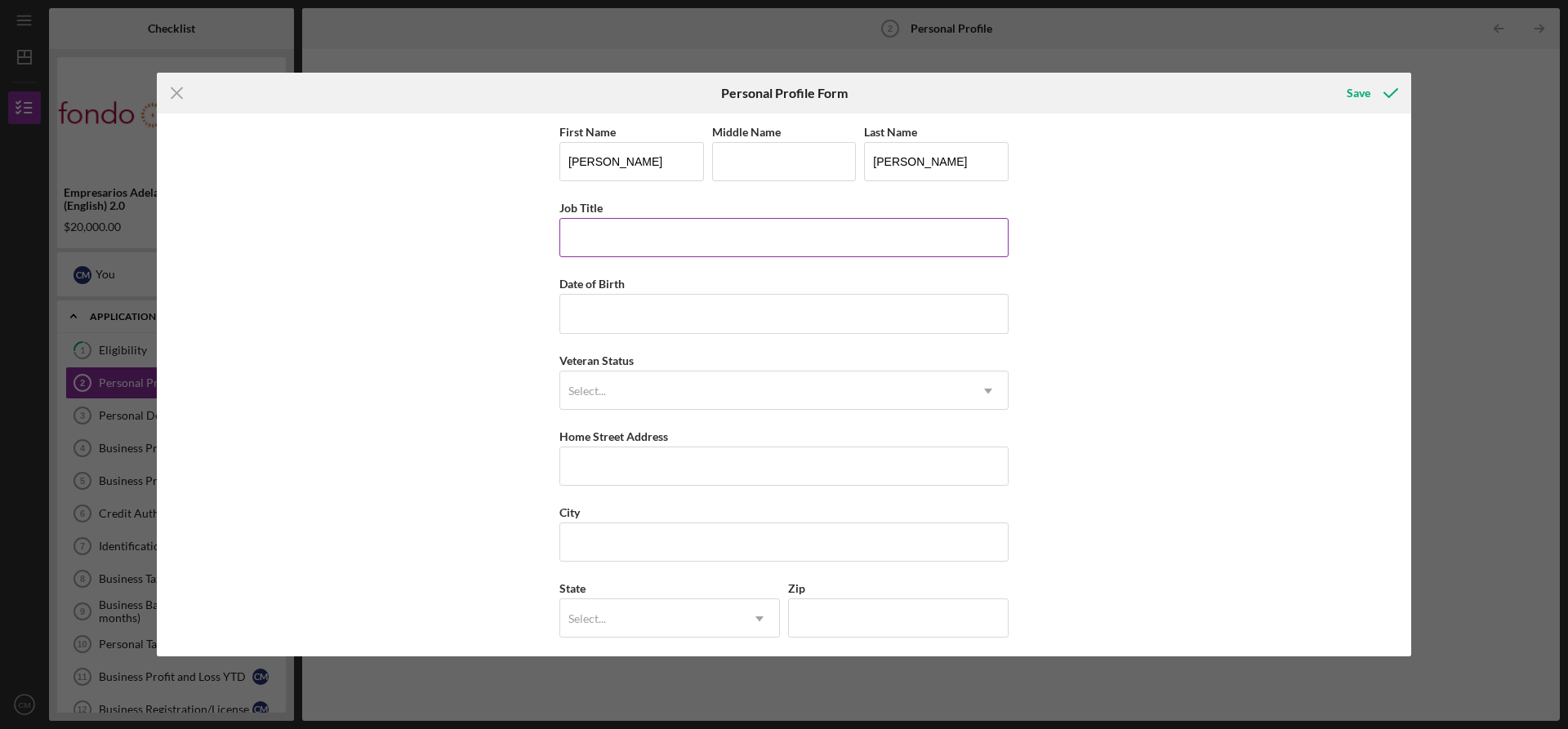
click at [597, 235] on input "Job Title" at bounding box center [784, 237] width 449 height 39
type input "Owner"
click at [578, 325] on input "Date of Birth" at bounding box center [784, 313] width 449 height 39
type input "[DATE]"
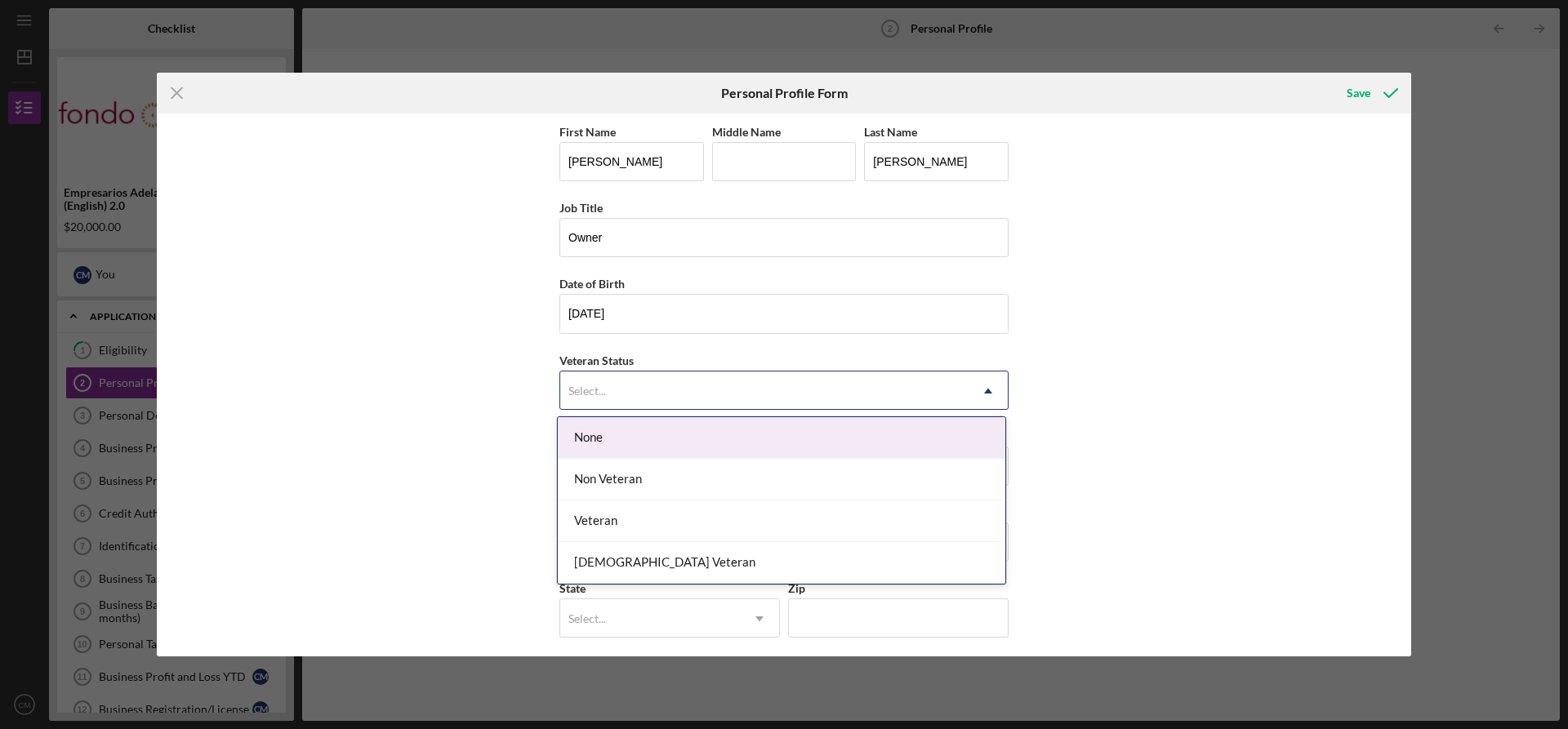
click at [571, 388] on div "Select..." at bounding box center [587, 391] width 38 height 13
click at [582, 437] on div "None" at bounding box center [781, 438] width 448 height 42
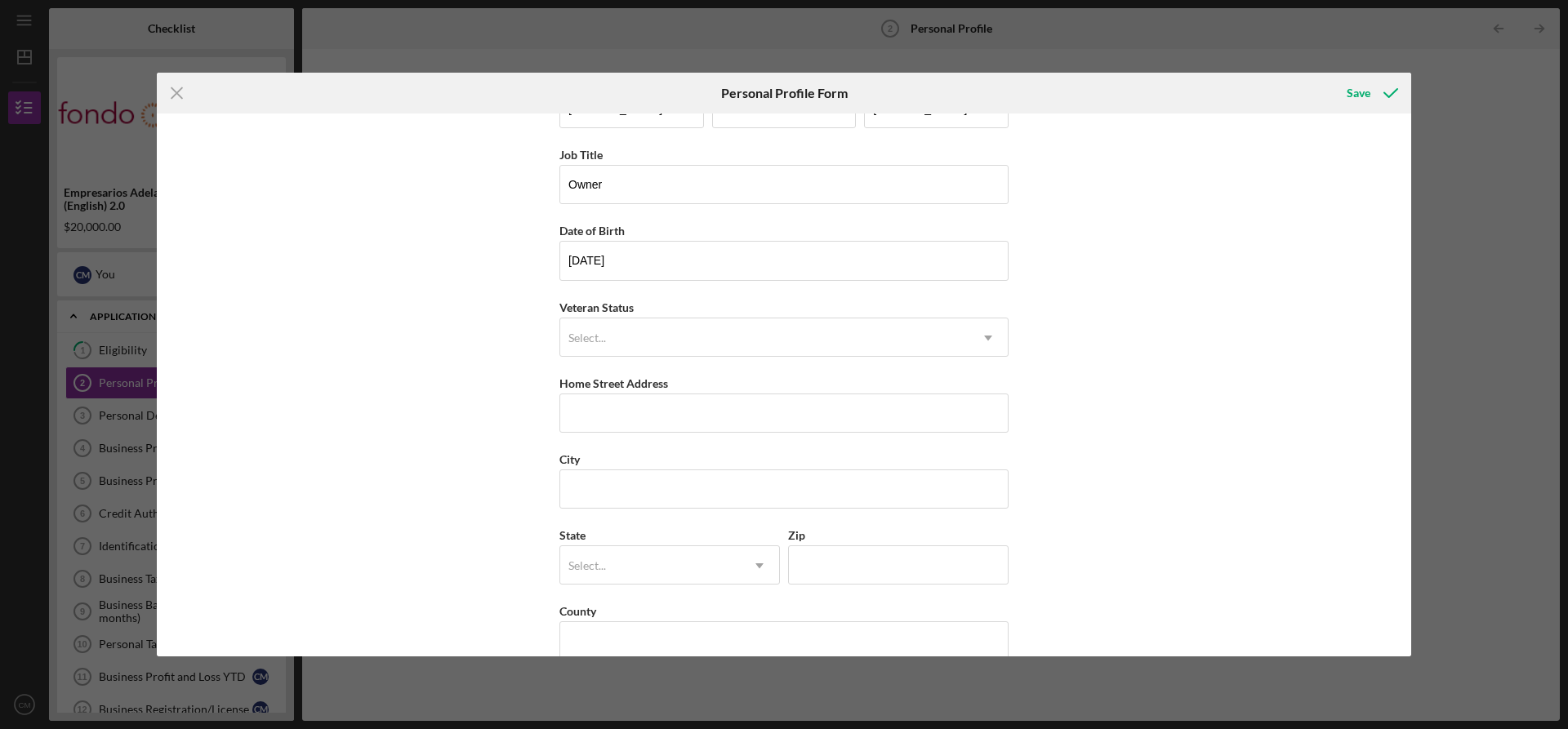
scroll to position [81, 0]
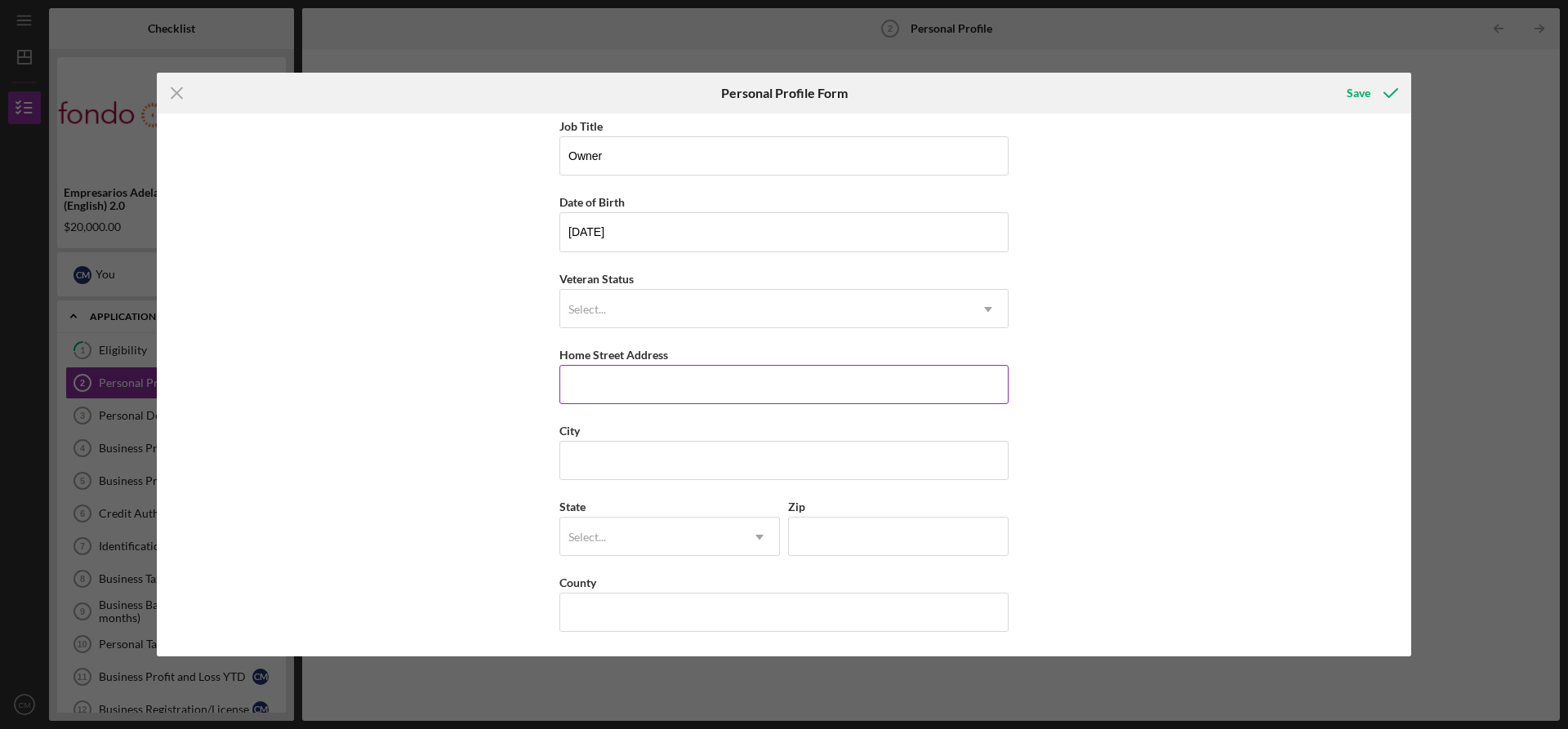
click at [620, 398] on input "Home Street Address" at bounding box center [784, 383] width 449 height 39
click at [617, 383] on input "[STREET_ADDRESS]" at bounding box center [784, 383] width 449 height 39
type input "[STREET_ADDRESS]"
click at [648, 469] on input "City" at bounding box center [784, 459] width 449 height 39
type input "Santa [PERSON_NAME]"
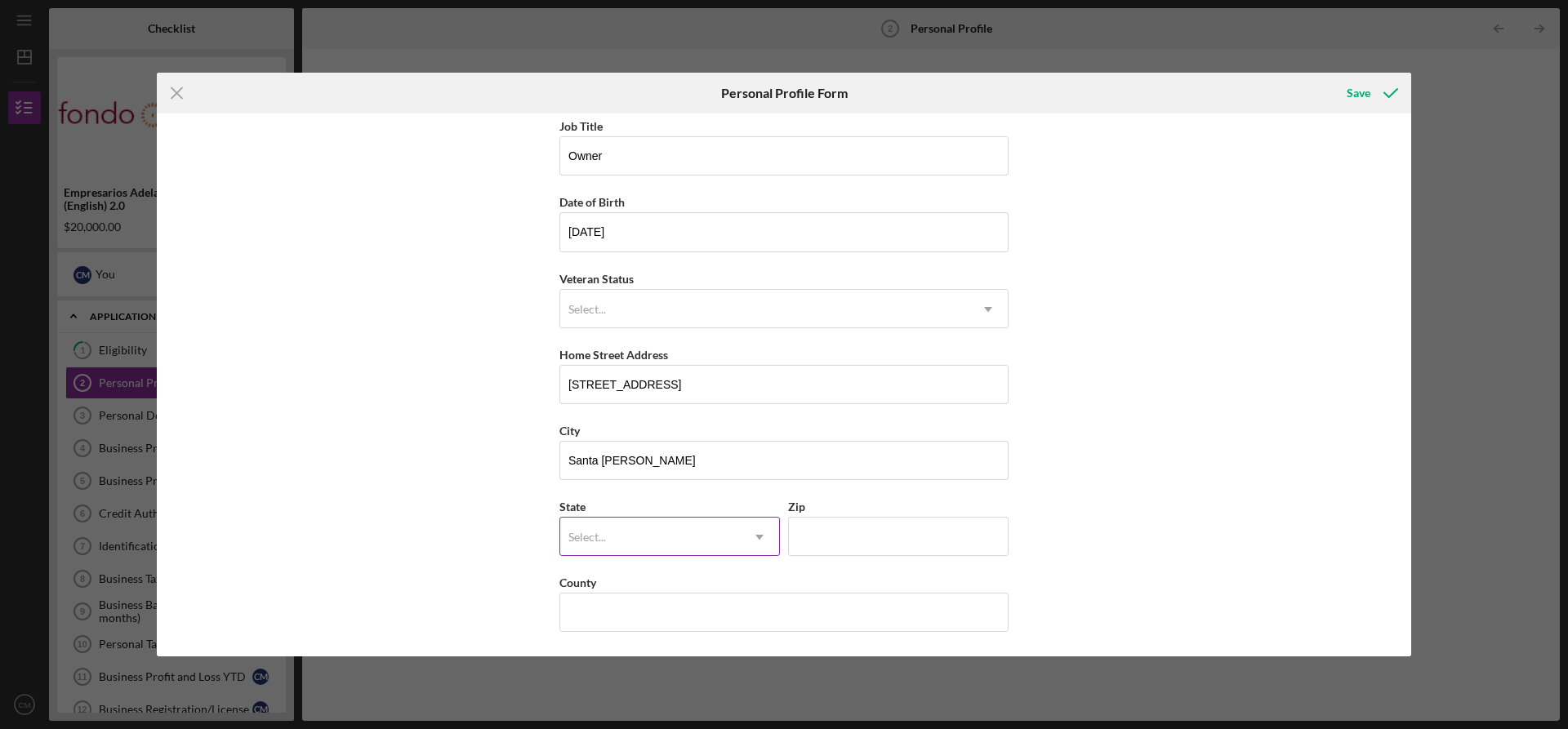
click at [630, 542] on div "Select..." at bounding box center [650, 537] width 180 height 38
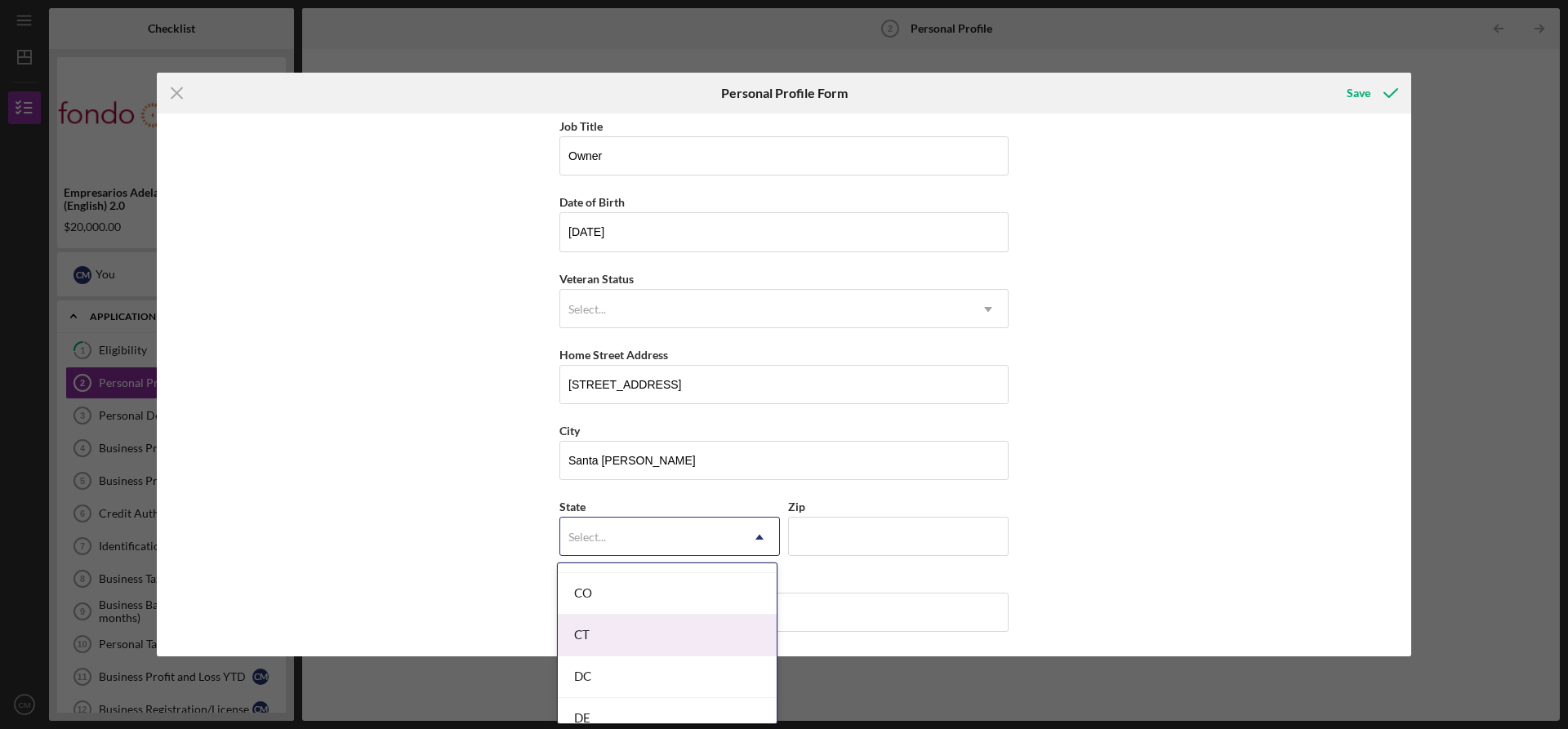
scroll to position [408, 0]
click at [616, 634] on div "CA" at bounding box center [667, 634] width 219 height 42
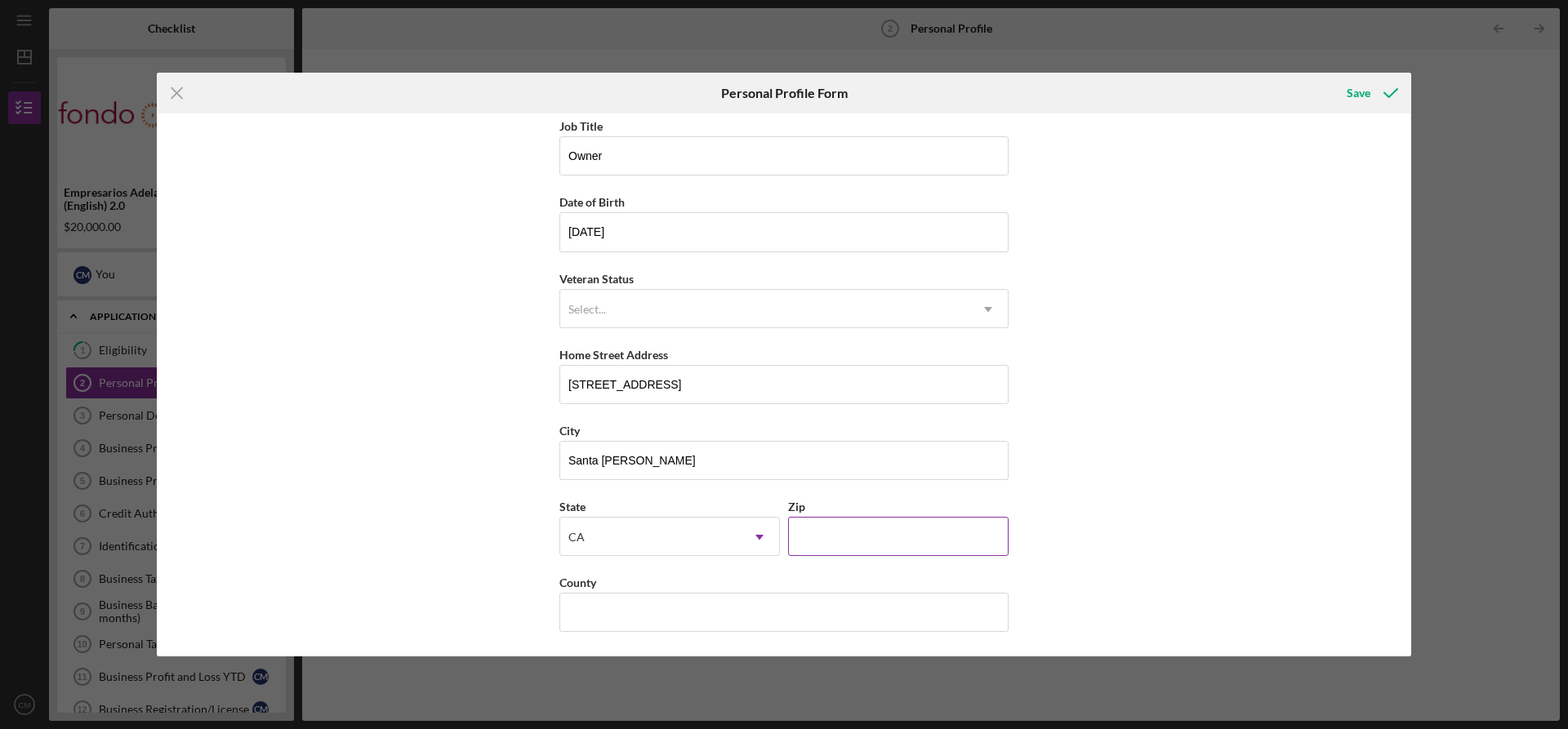
click at [838, 521] on input "Zip" at bounding box center [898, 535] width 221 height 39
type input "95401"
click at [636, 611] on input "County" at bounding box center [784, 611] width 449 height 39
type input "Sonoma"
click at [456, 562] on div "First Name [PERSON_NAME] Middle Name Last Name [PERSON_NAME] Job Title Owner Da…" at bounding box center [784, 383] width 1254 height 542
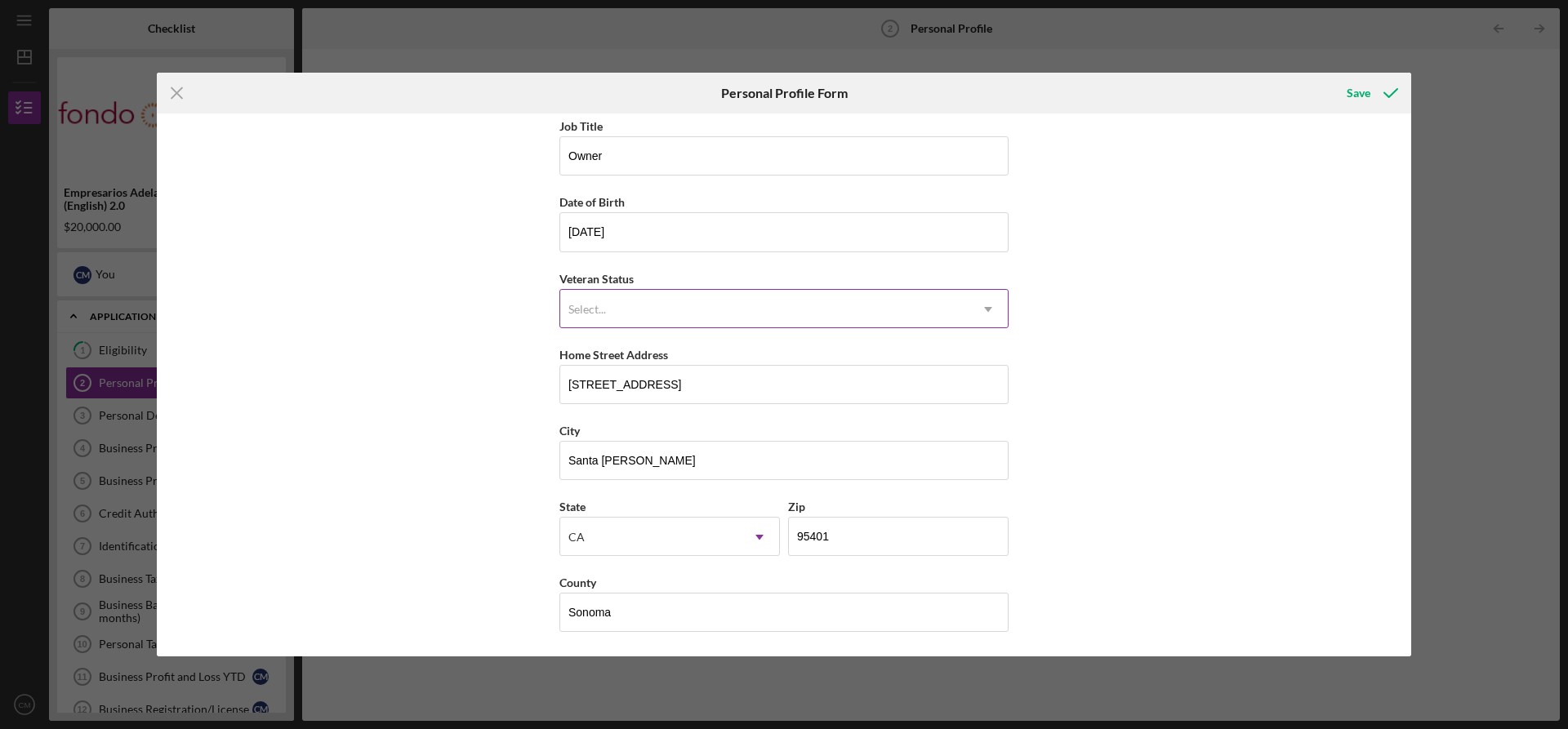
click at [689, 310] on div "Select..." at bounding box center [764, 309] width 408 height 38
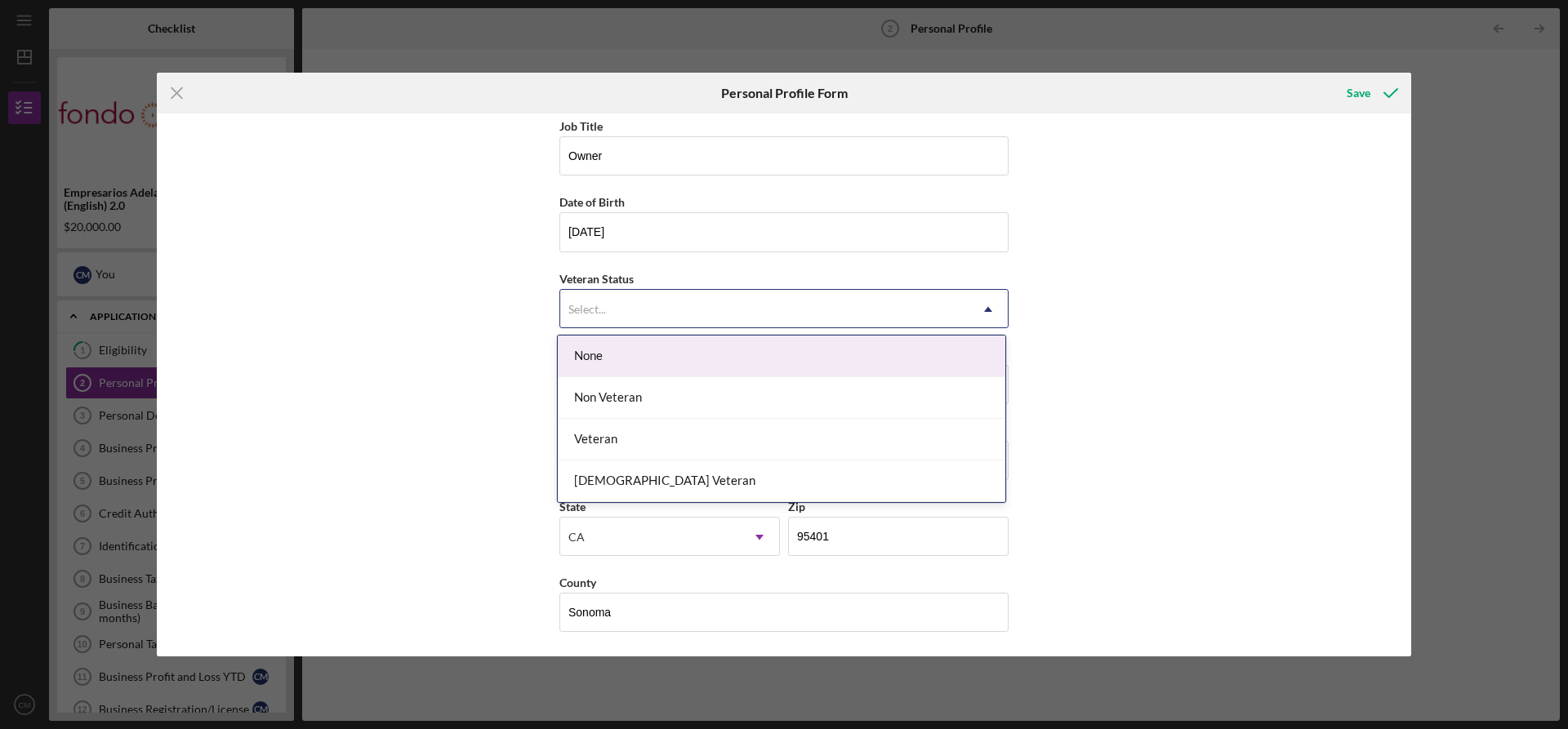
click at [603, 357] on div "None" at bounding box center [781, 356] width 448 height 42
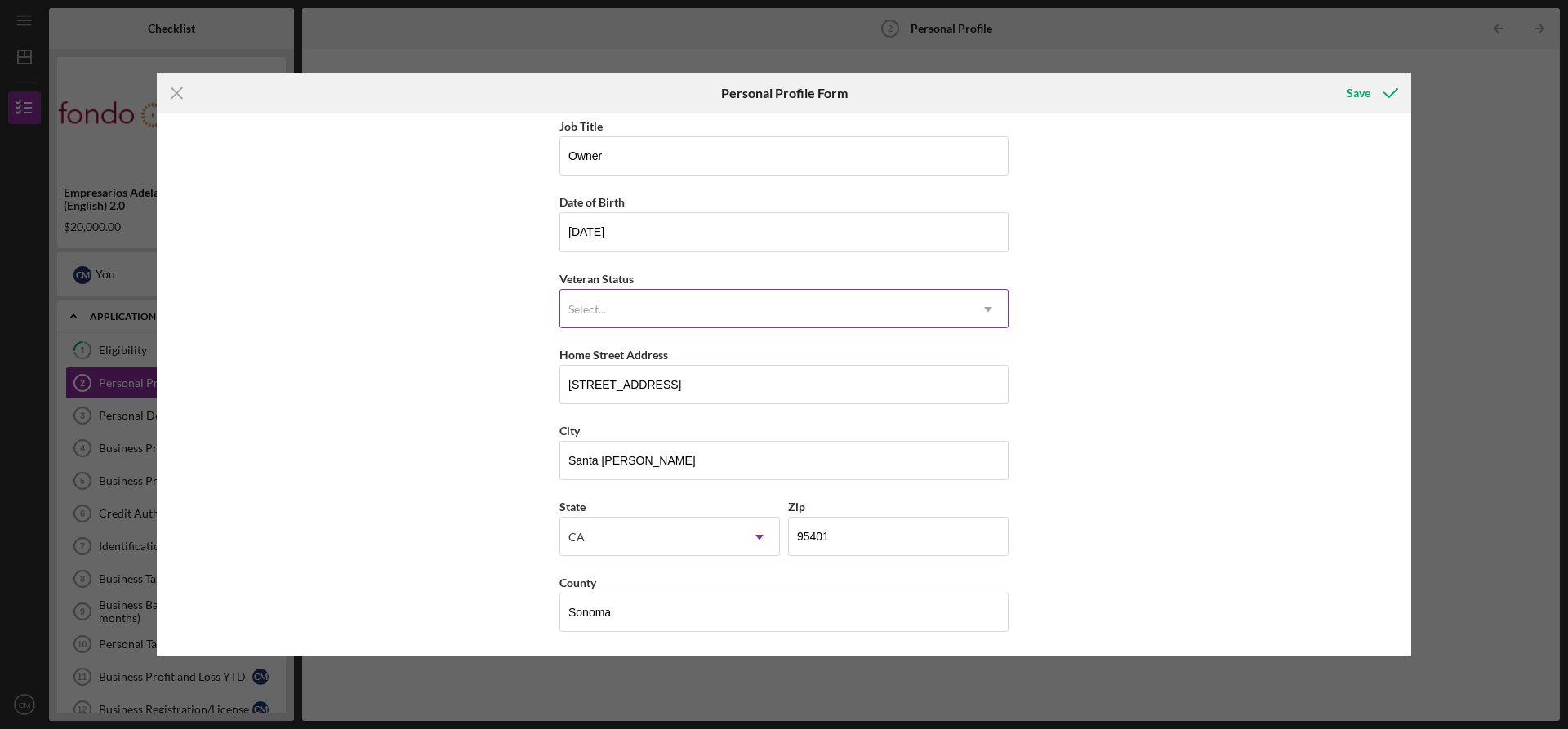
click at [607, 320] on div "Select..." at bounding box center [764, 309] width 408 height 38
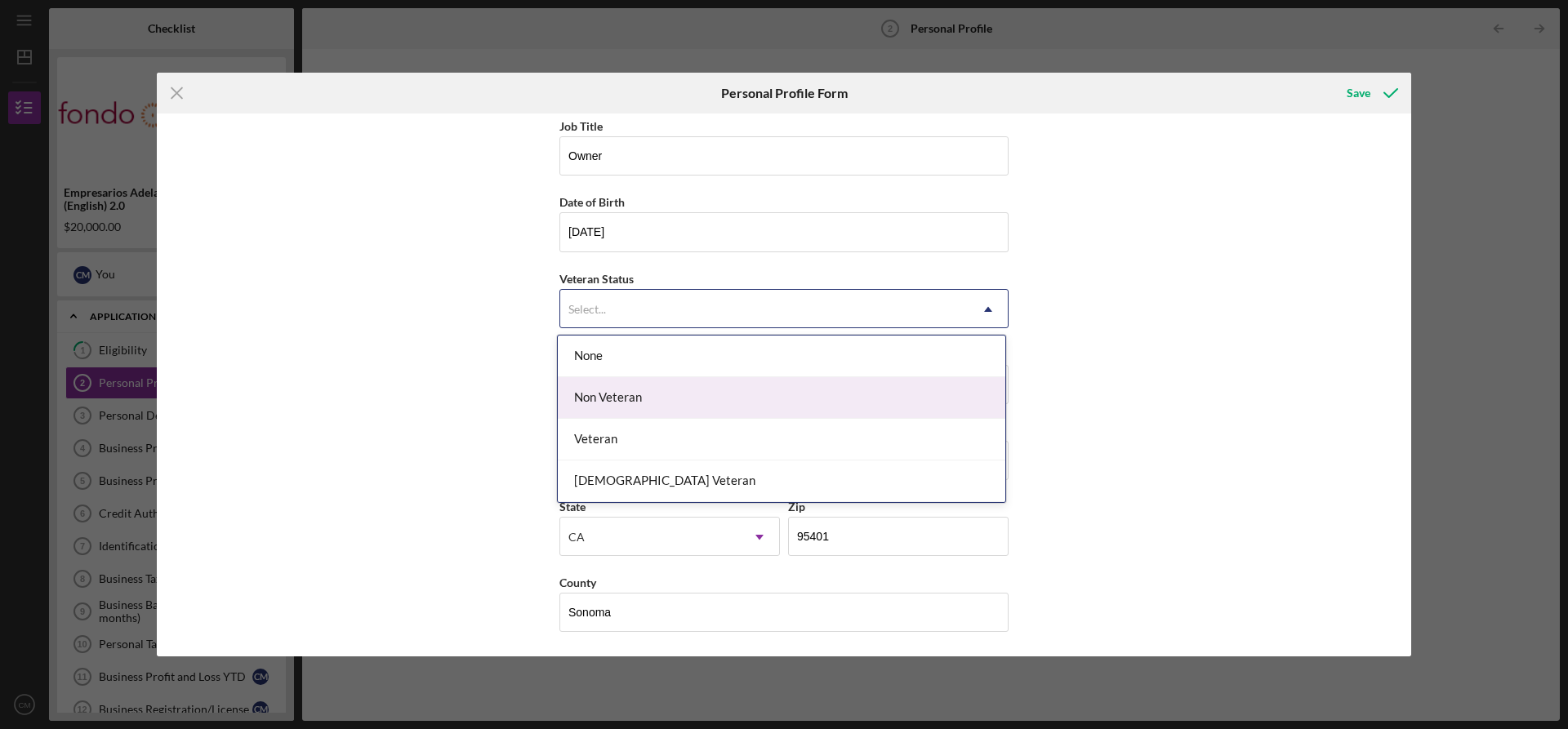
click at [623, 397] on div "Non Veteran" at bounding box center [781, 398] width 448 height 42
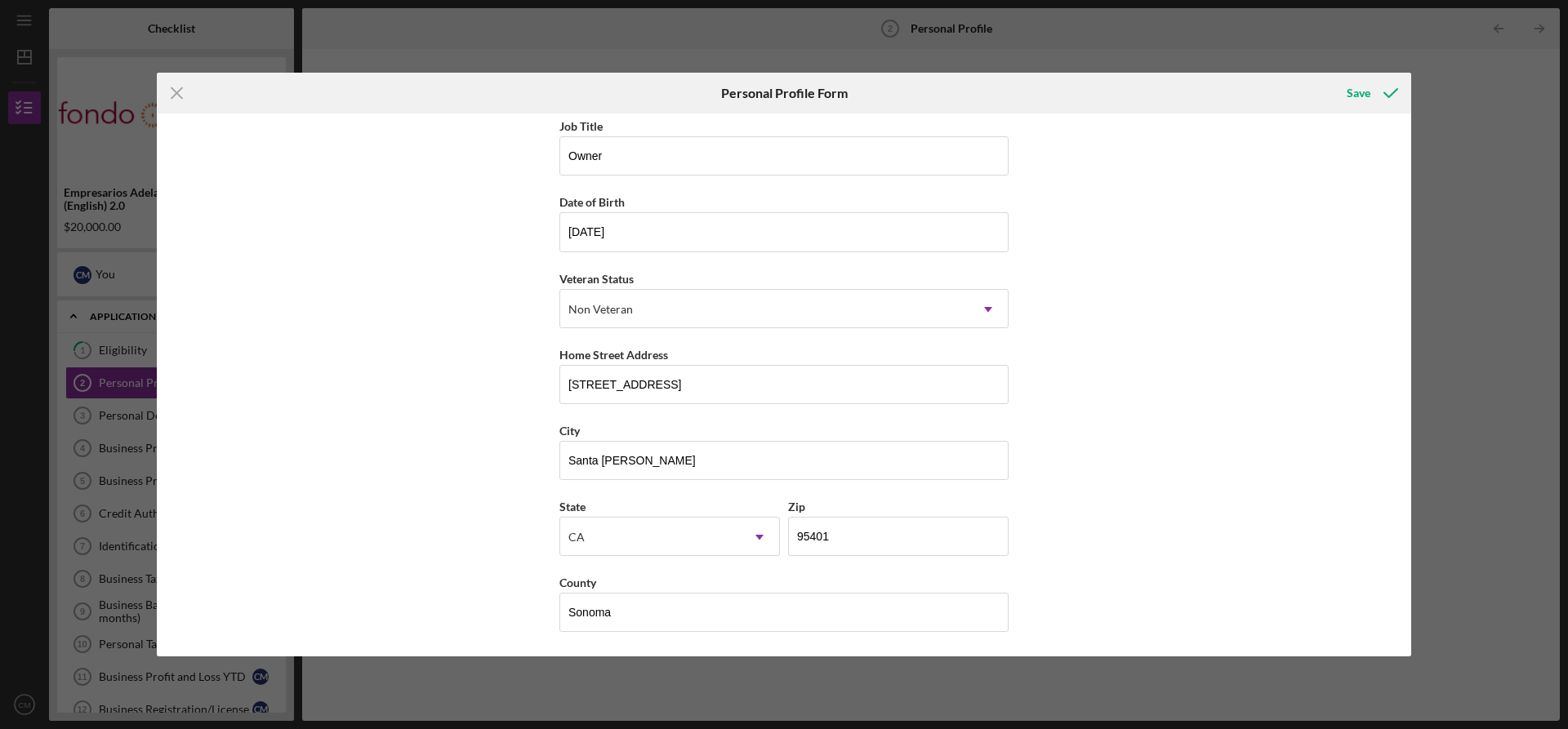
click at [1121, 449] on div "First Name [PERSON_NAME] Middle Name Last Name [PERSON_NAME] Job Title Owner Da…" at bounding box center [784, 383] width 1254 height 542
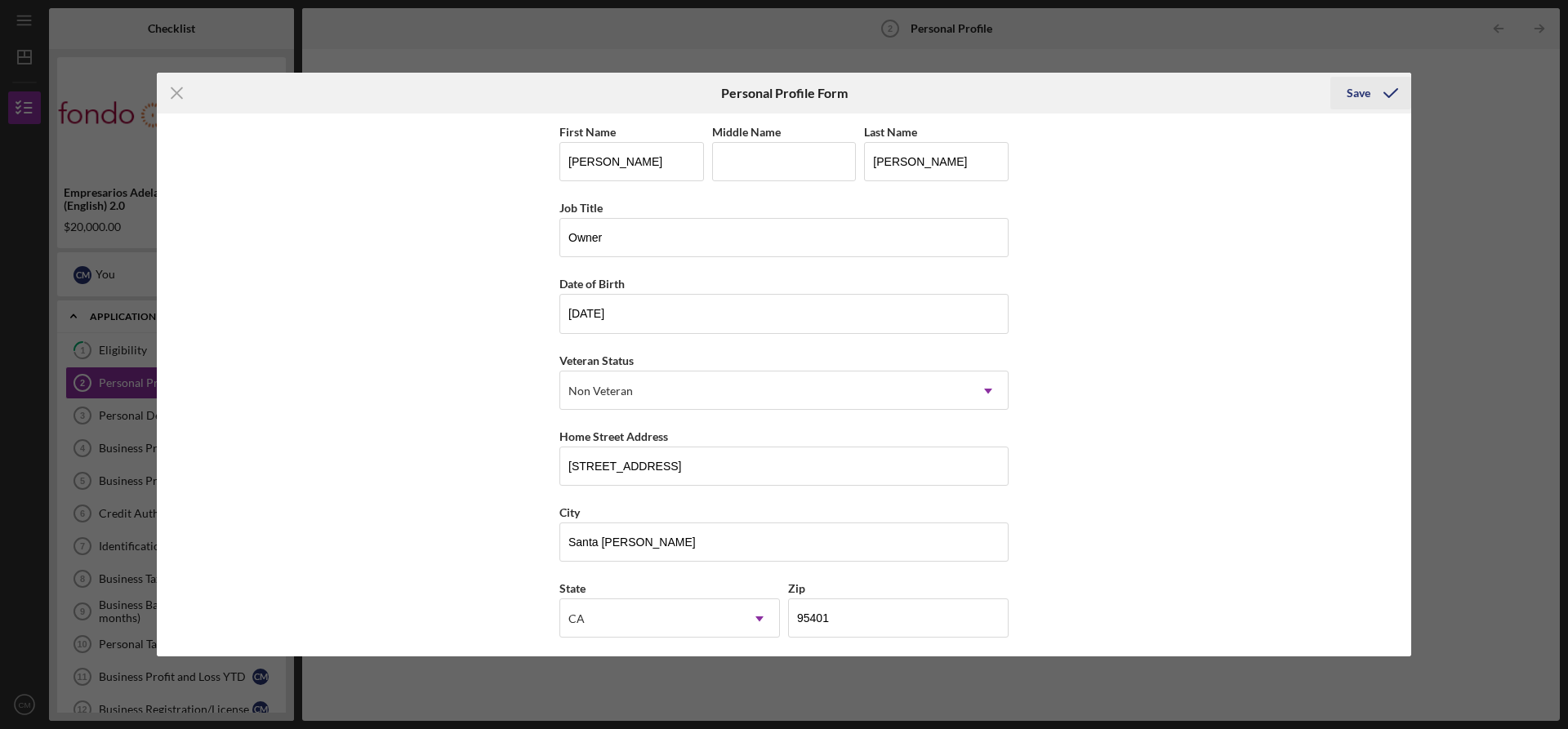
click at [1361, 91] on div "Save" at bounding box center [1358, 93] width 24 height 33
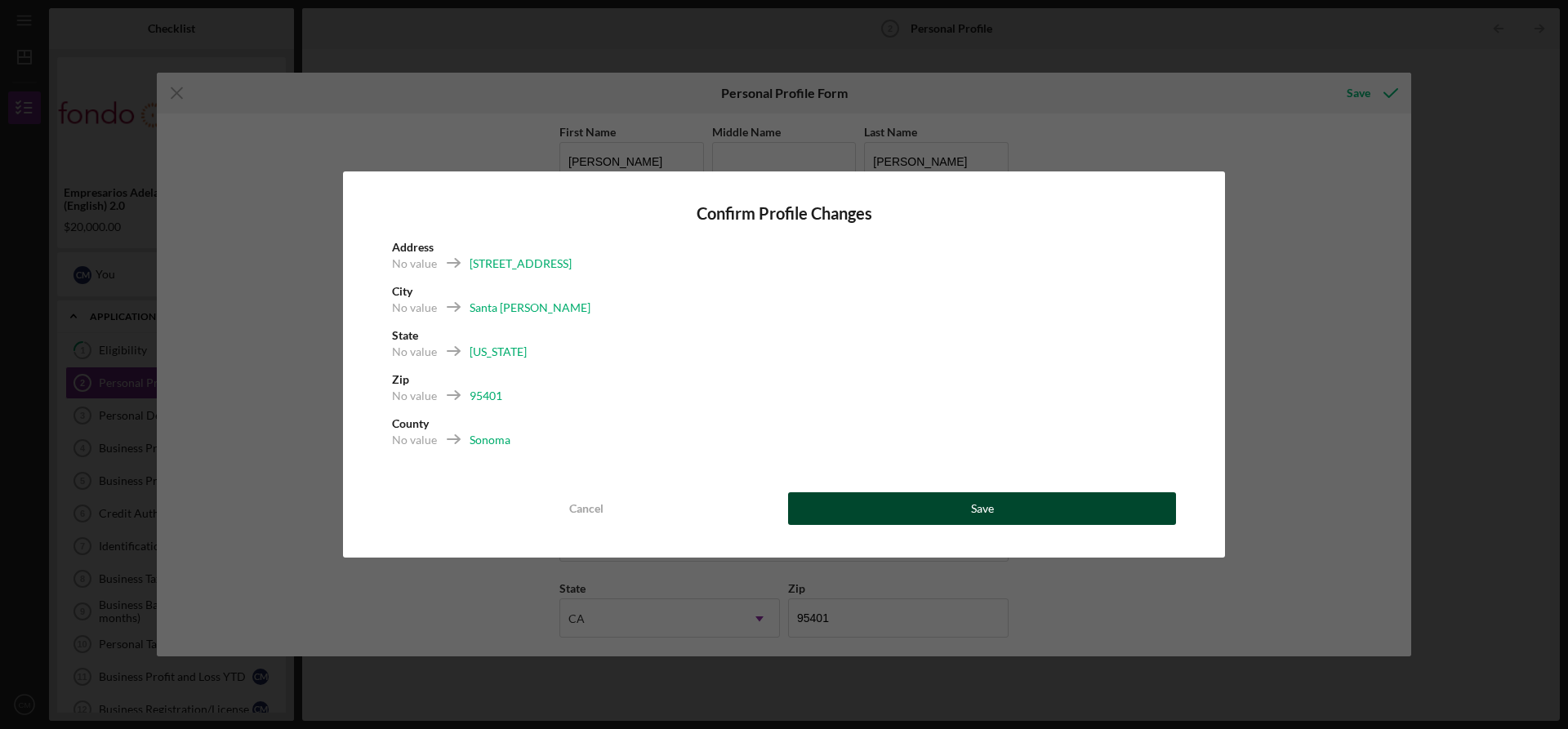
click at [987, 506] on div "Save" at bounding box center [982, 508] width 23 height 33
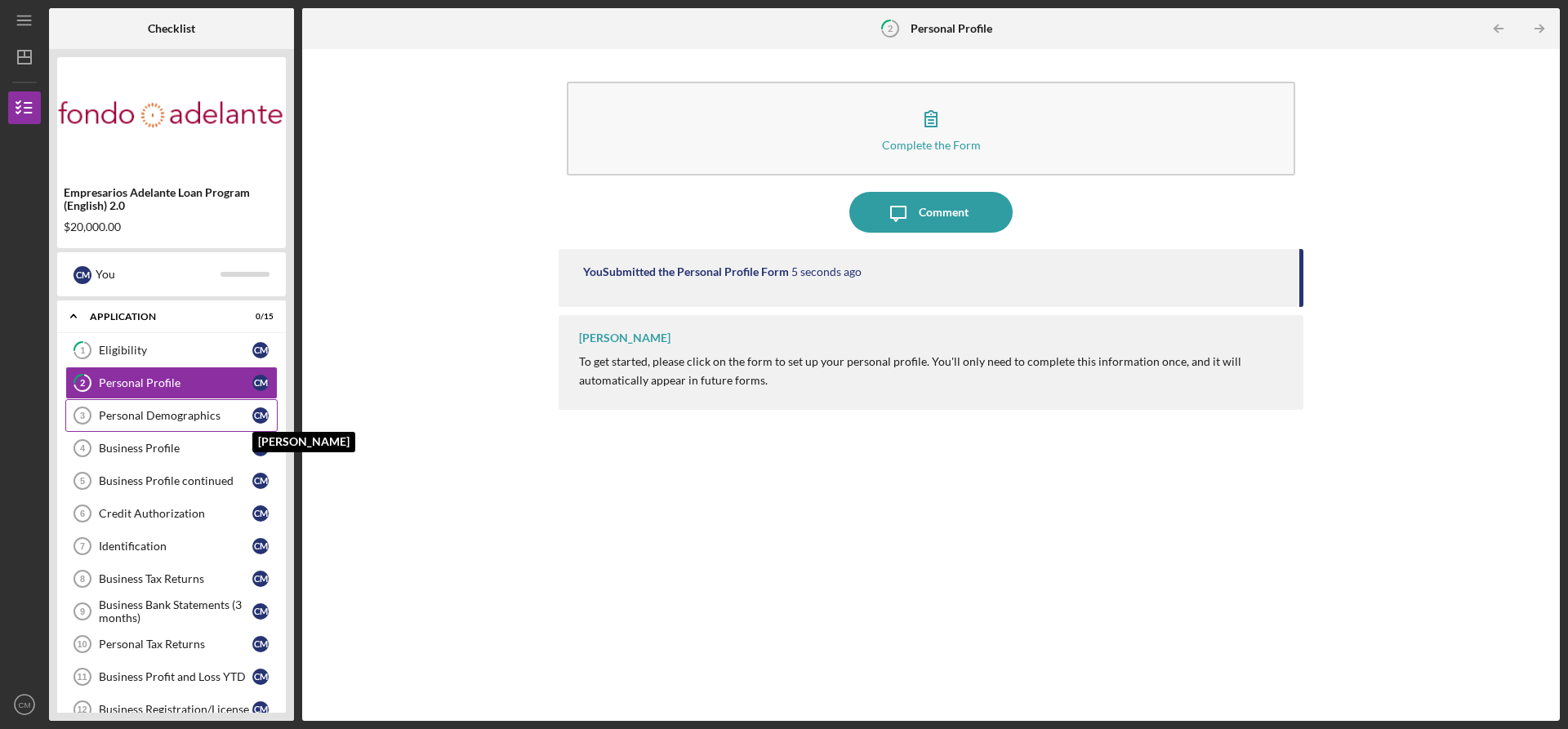
click at [261, 413] on div "C M" at bounding box center [261, 415] width 16 height 16
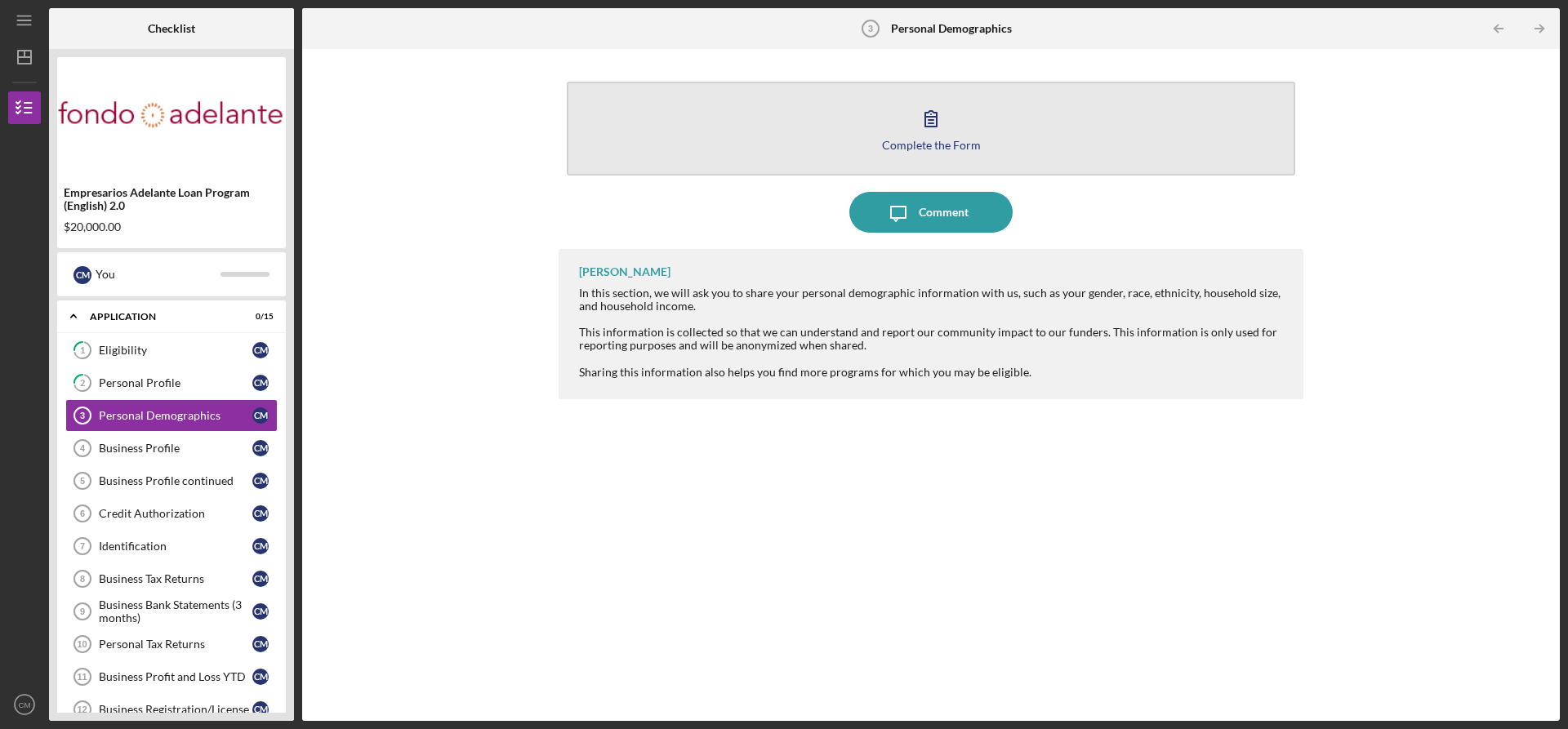
click at [935, 121] on icon "button" at bounding box center [930, 118] width 41 height 41
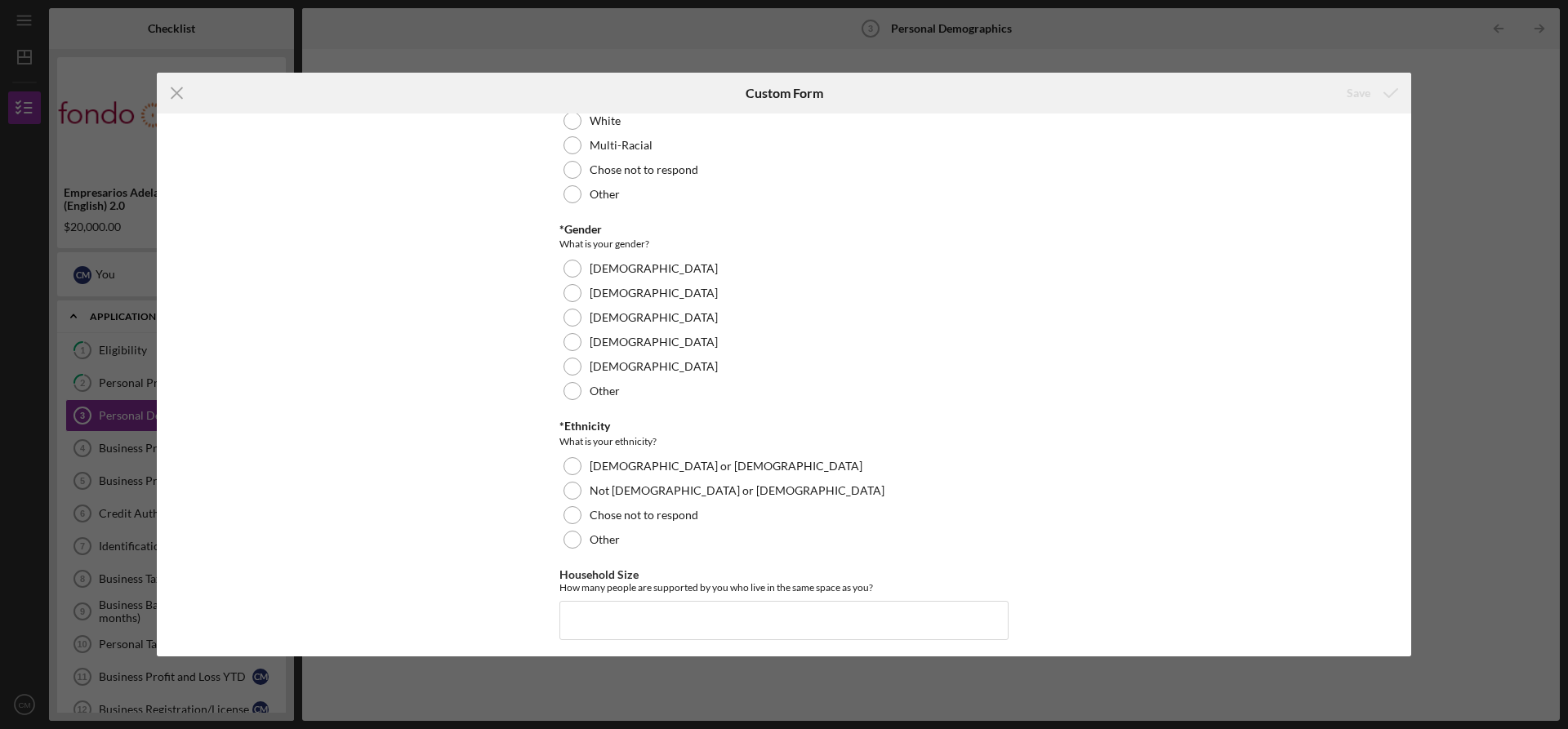
scroll to position [245, 0]
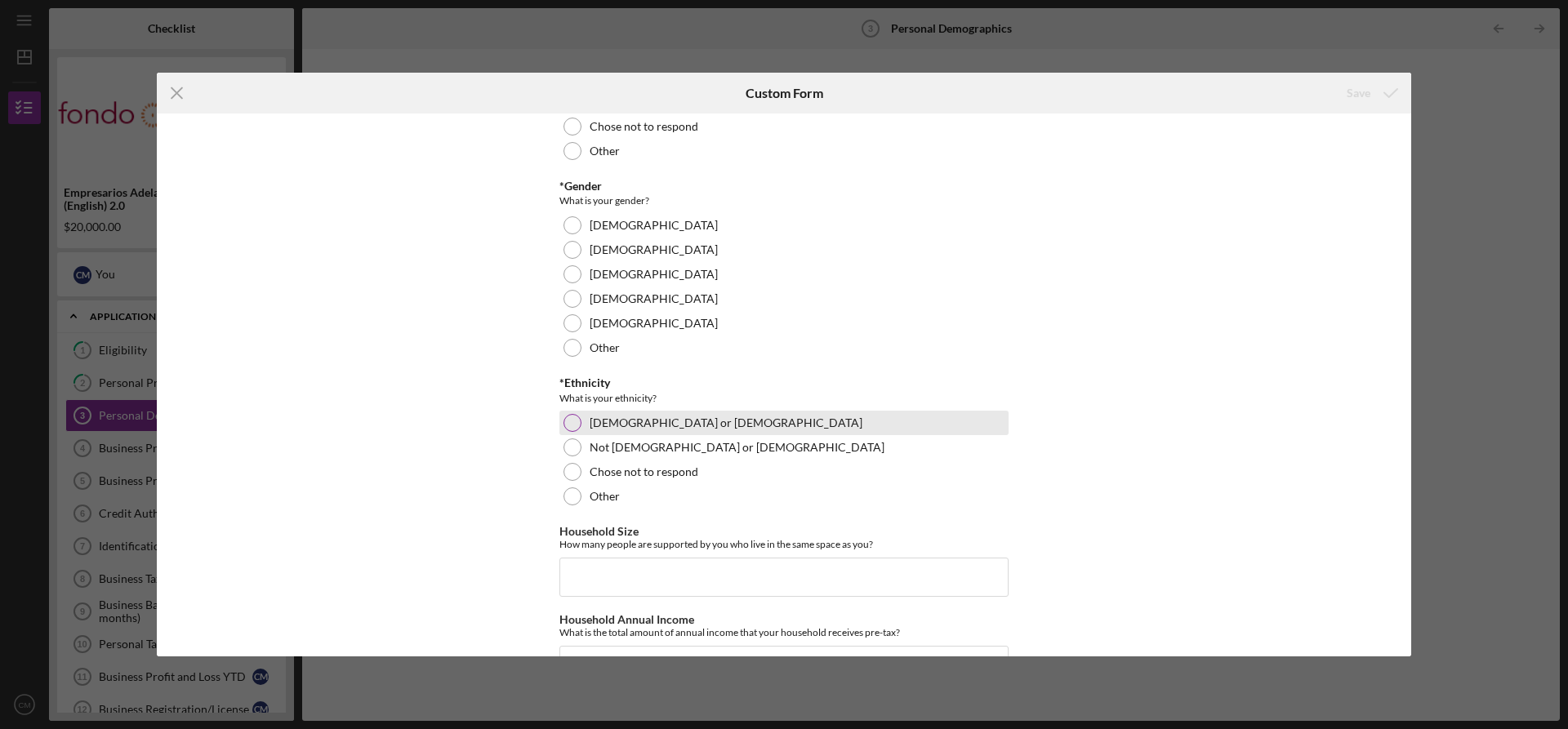
click at [570, 424] on div at bounding box center [573, 423] width 18 height 18
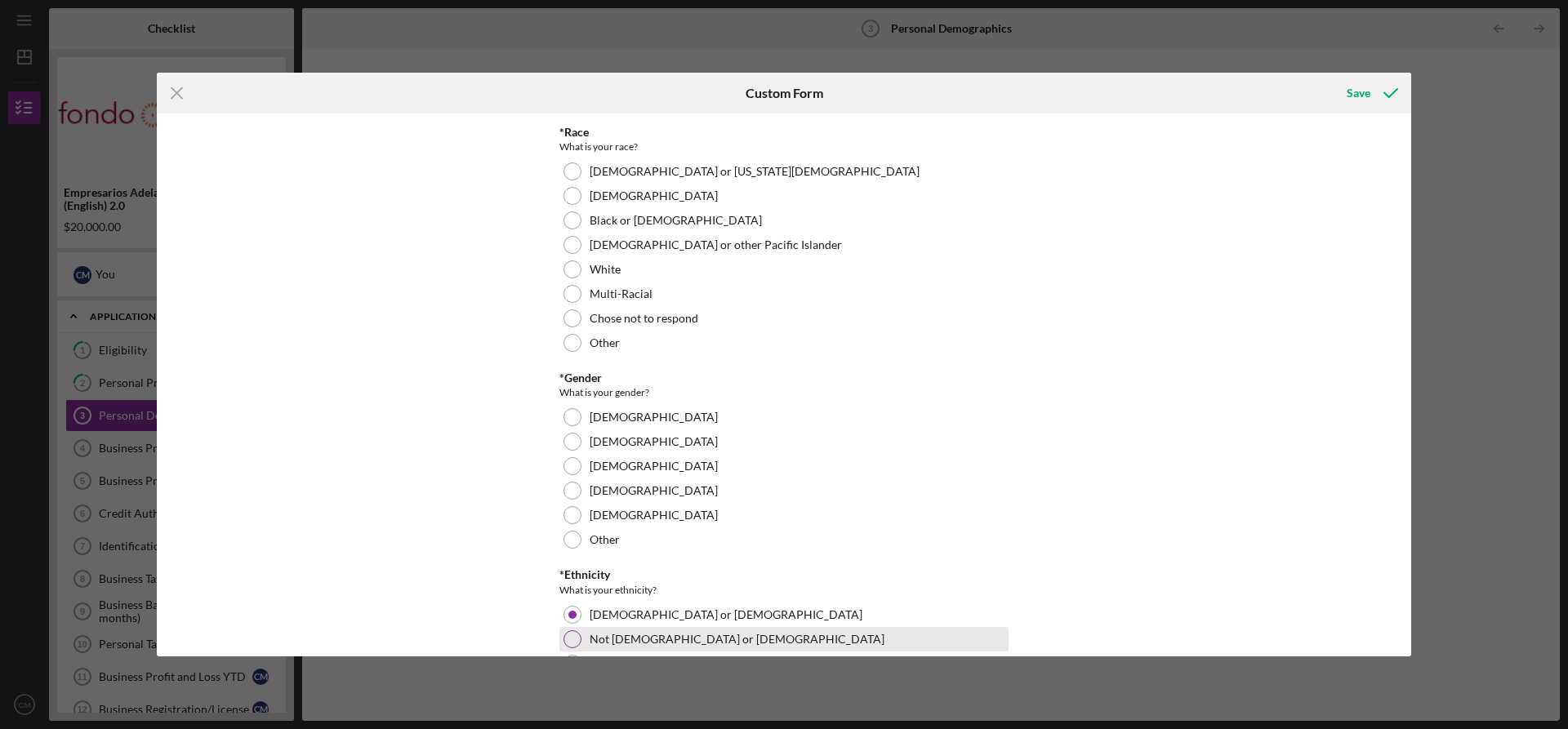
scroll to position [0, 0]
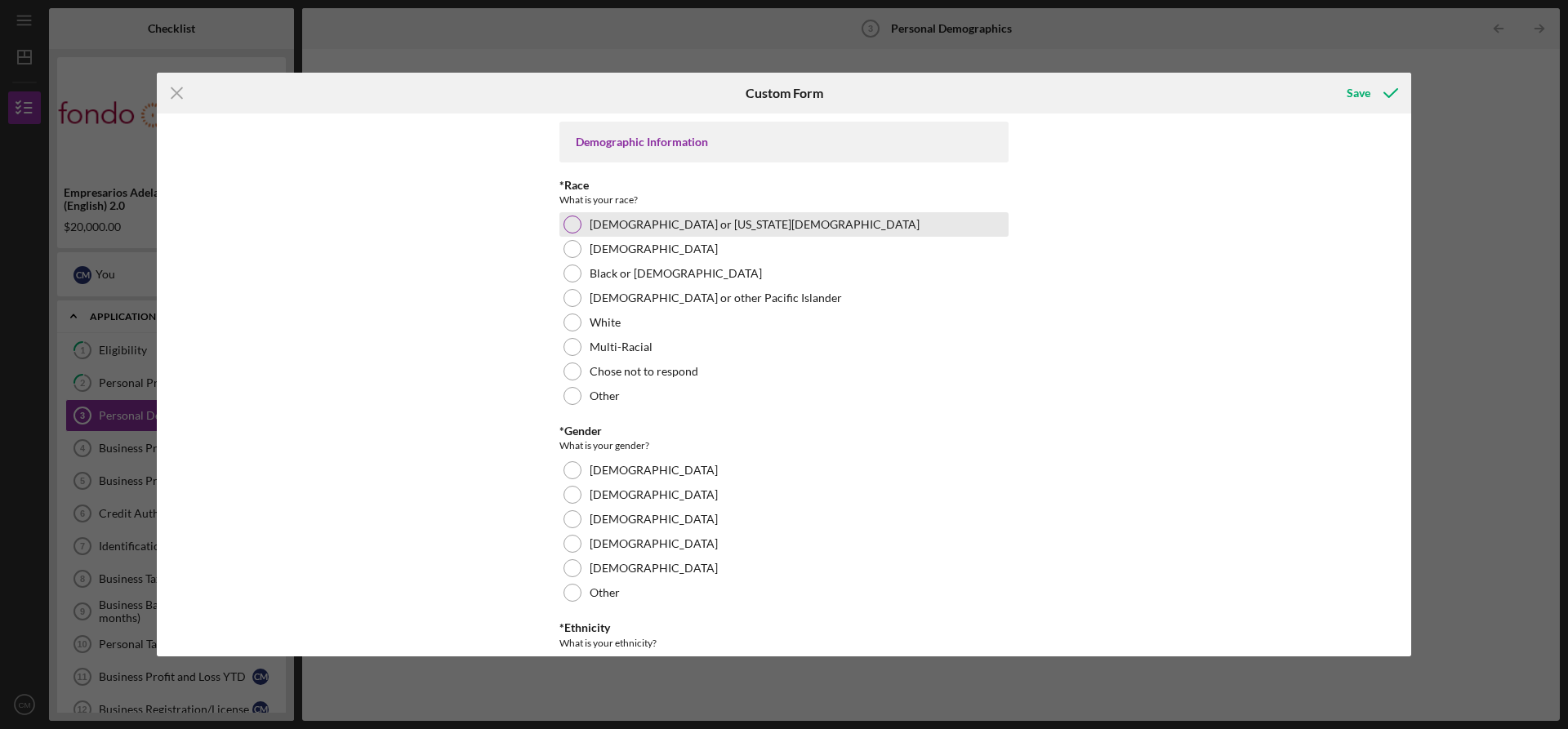
click at [574, 222] on div at bounding box center [573, 224] width 18 height 18
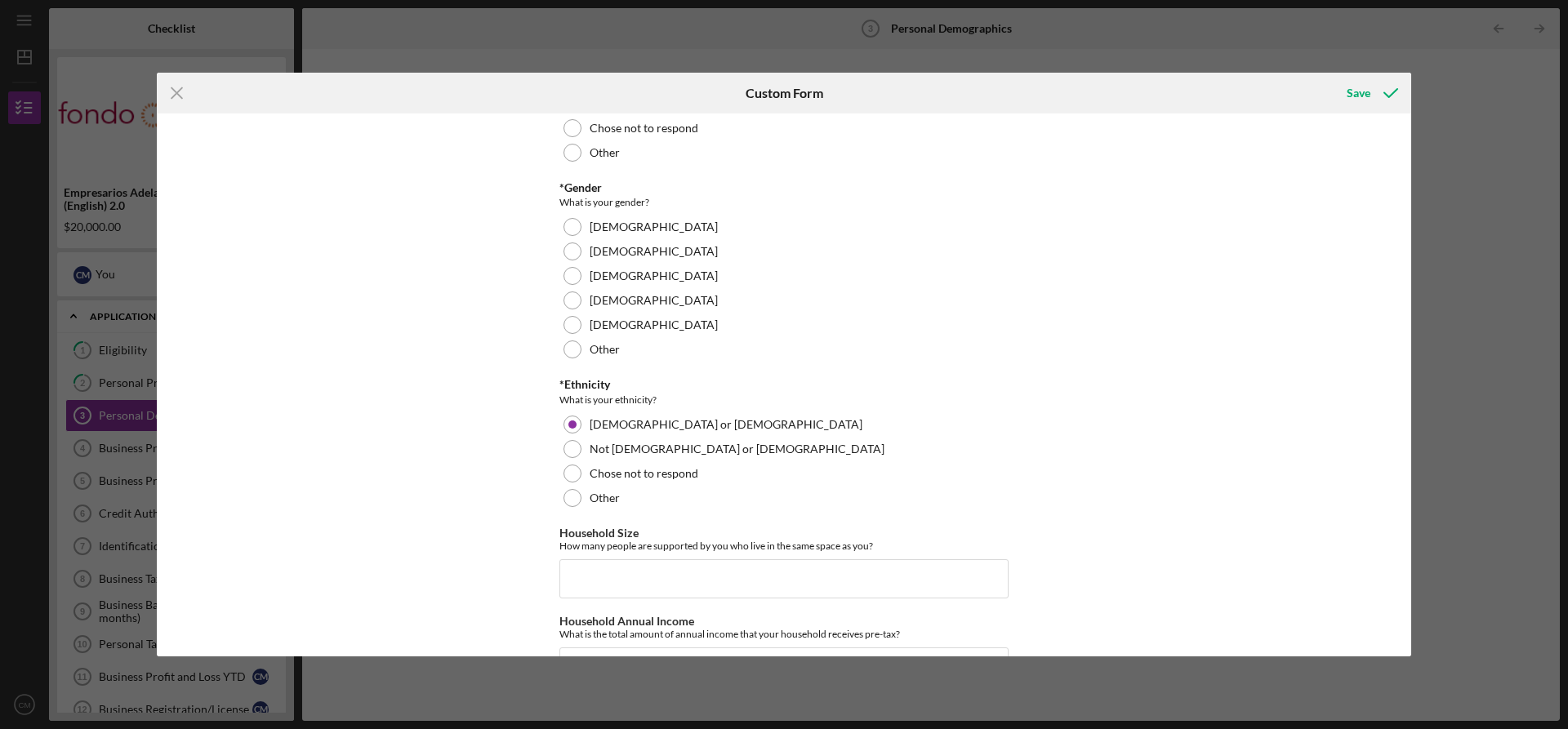
scroll to position [245, 0]
click at [569, 249] on div at bounding box center [573, 250] width 18 height 18
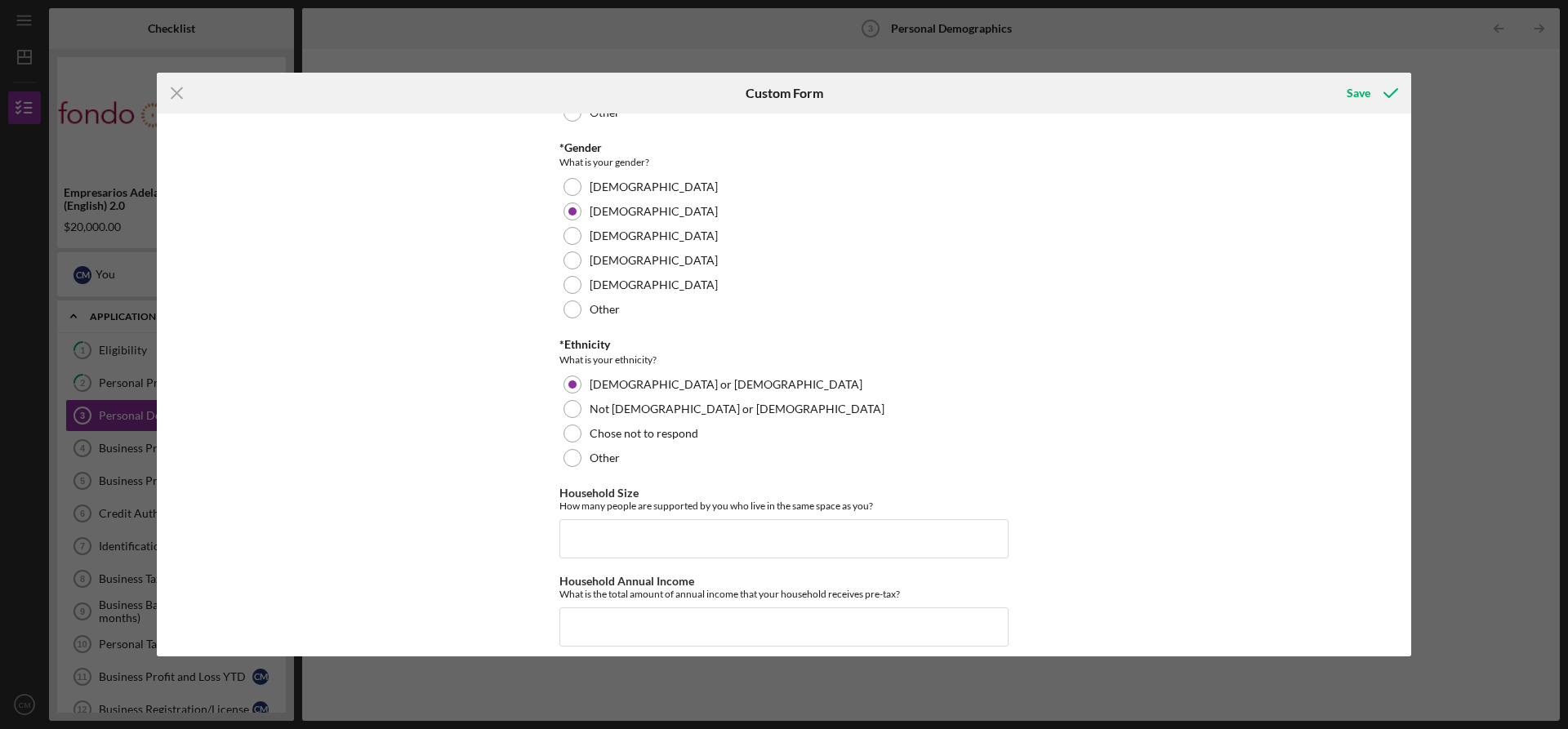
scroll to position [298, 0]
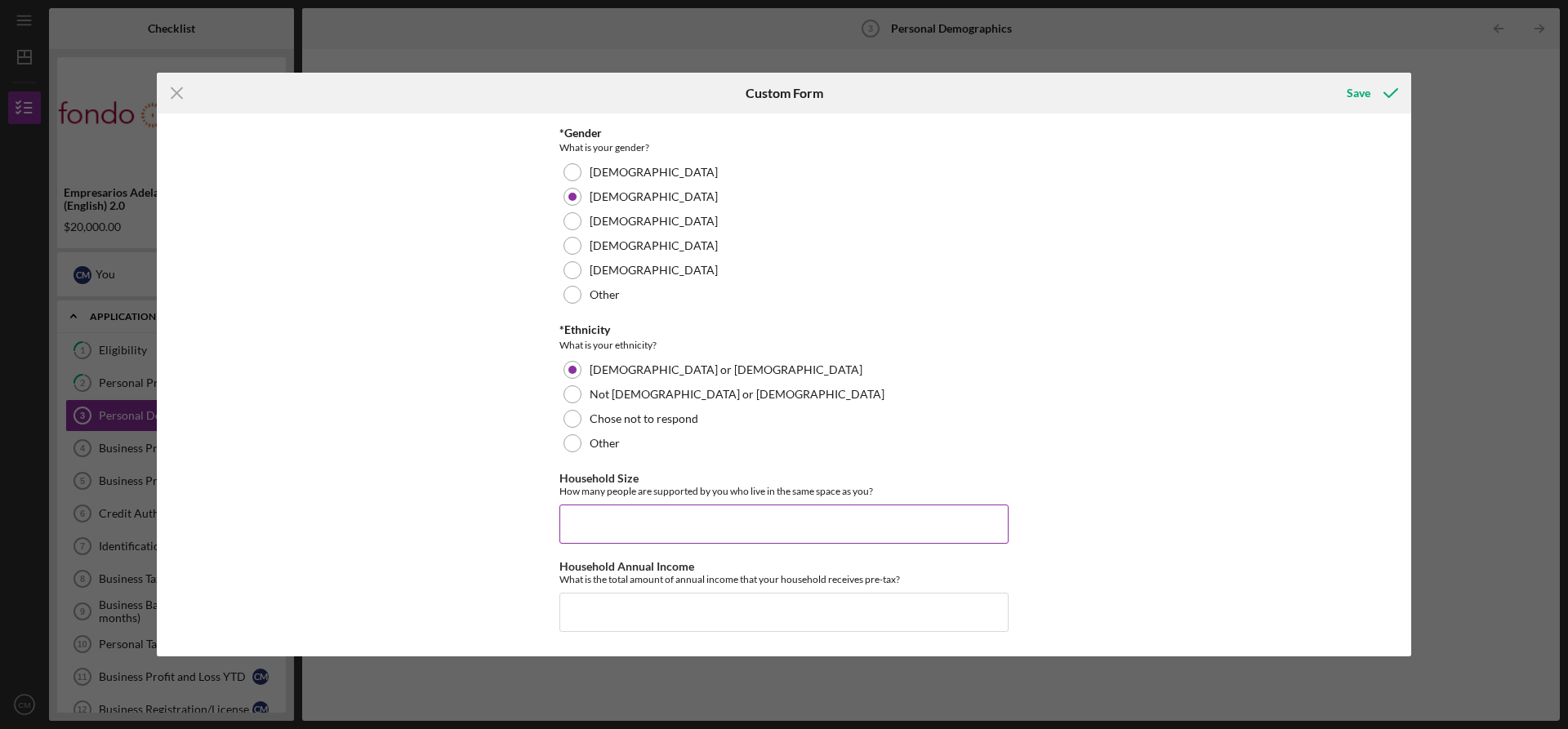
click at [593, 523] on input "Household Size" at bounding box center [784, 524] width 449 height 39
type input "0"
click at [594, 607] on input "Household Annual Income" at bounding box center [784, 611] width 449 height 39
type input "$84,000"
click at [604, 524] on input "0" at bounding box center [784, 524] width 449 height 39
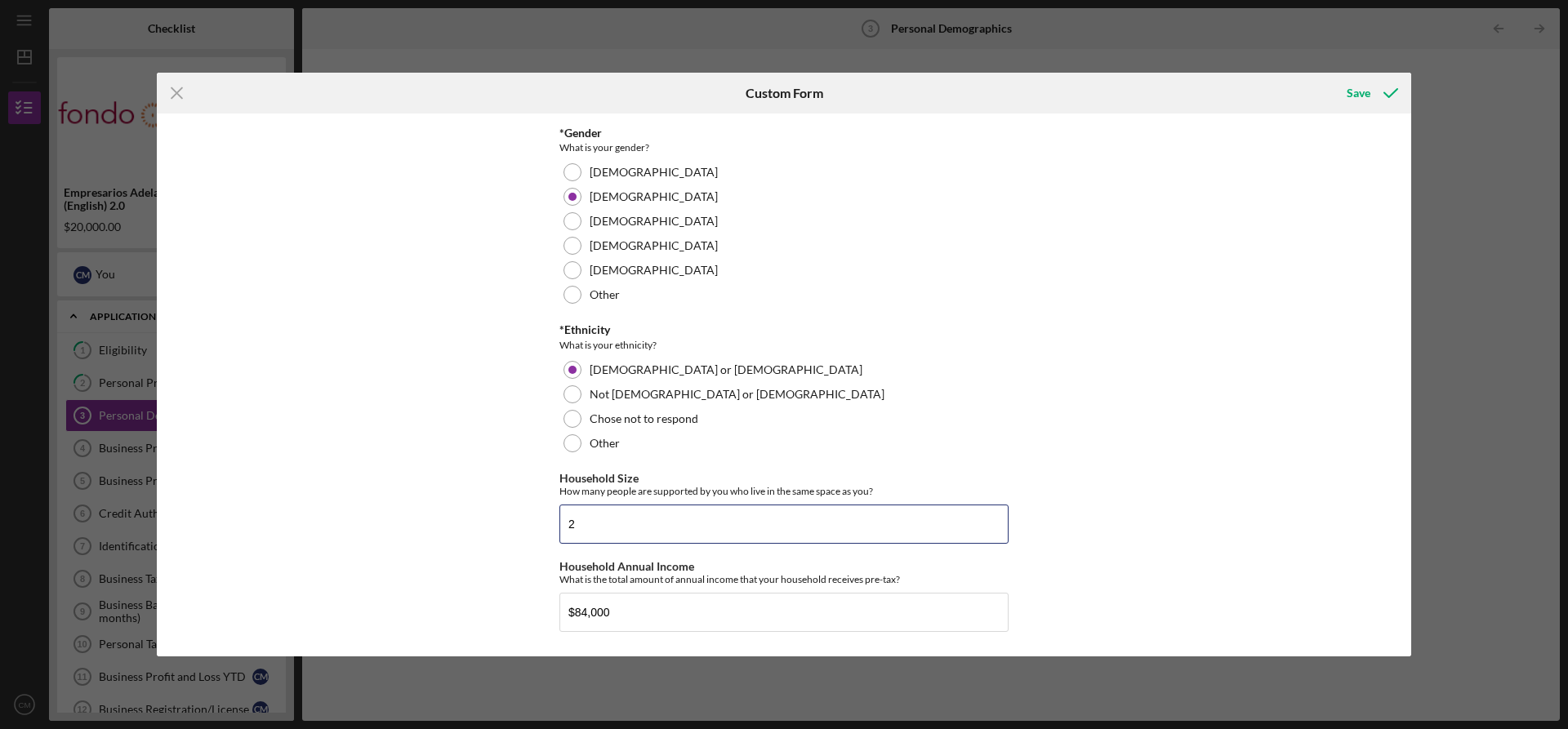
type input "2"
click at [499, 516] on div "Demographic Information *Race What is your race? [DEMOGRAPHIC_DATA] or [US_STAT…" at bounding box center [784, 383] width 1254 height 542
click at [1361, 92] on div "Save" at bounding box center [1358, 93] width 24 height 33
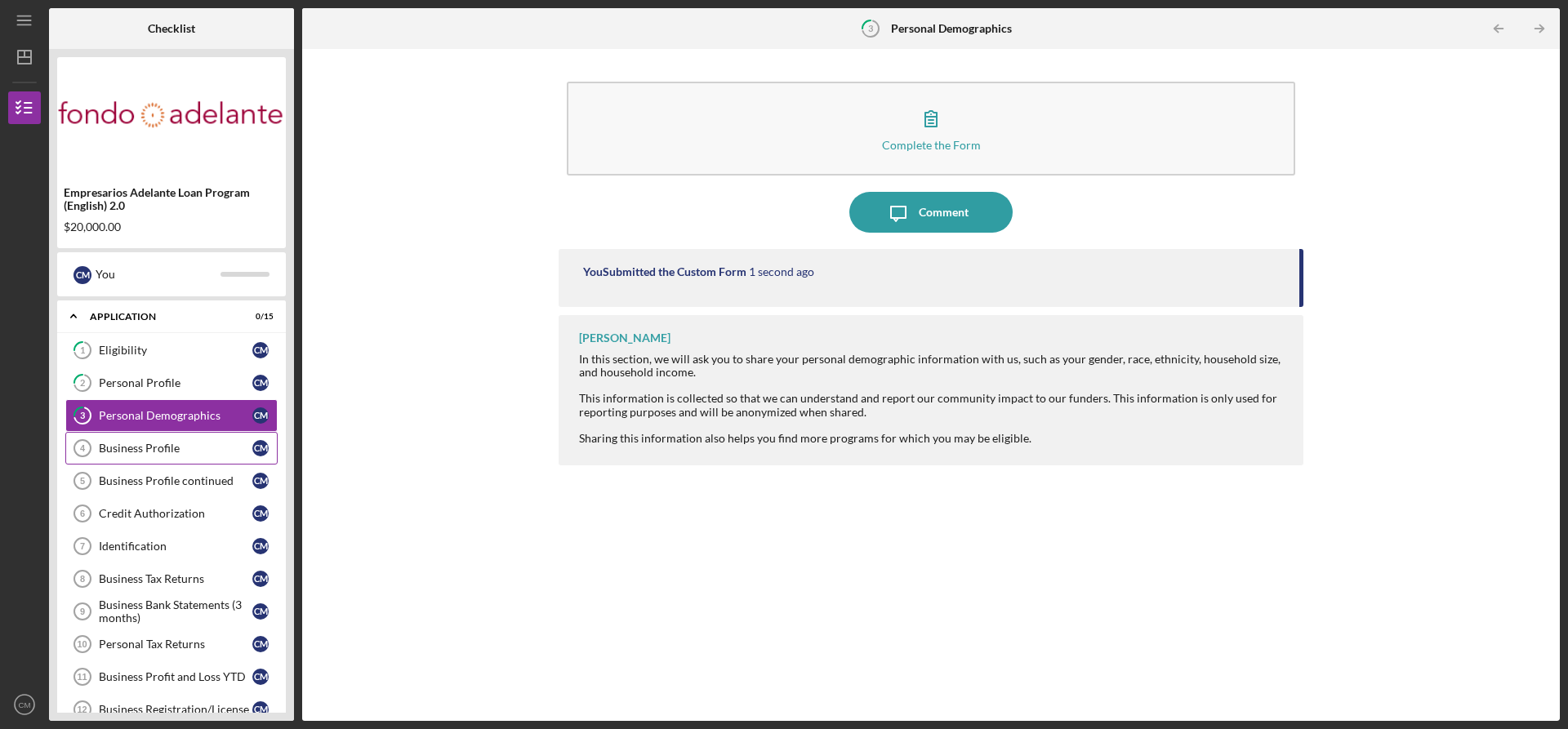
click at [122, 452] on div "Business Profile" at bounding box center [176, 448] width 154 height 13
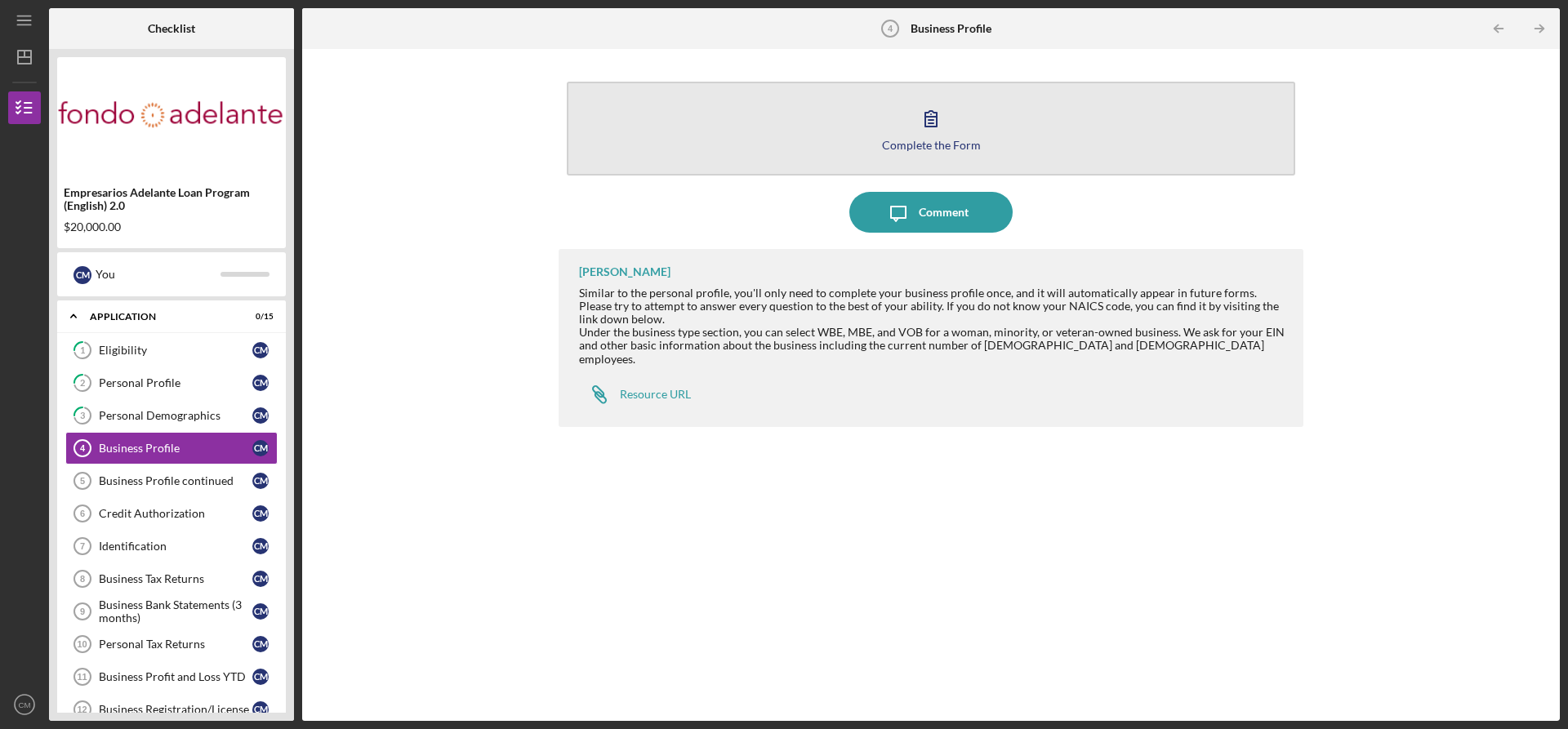
click at [927, 121] on icon "button" at bounding box center [930, 118] width 41 height 41
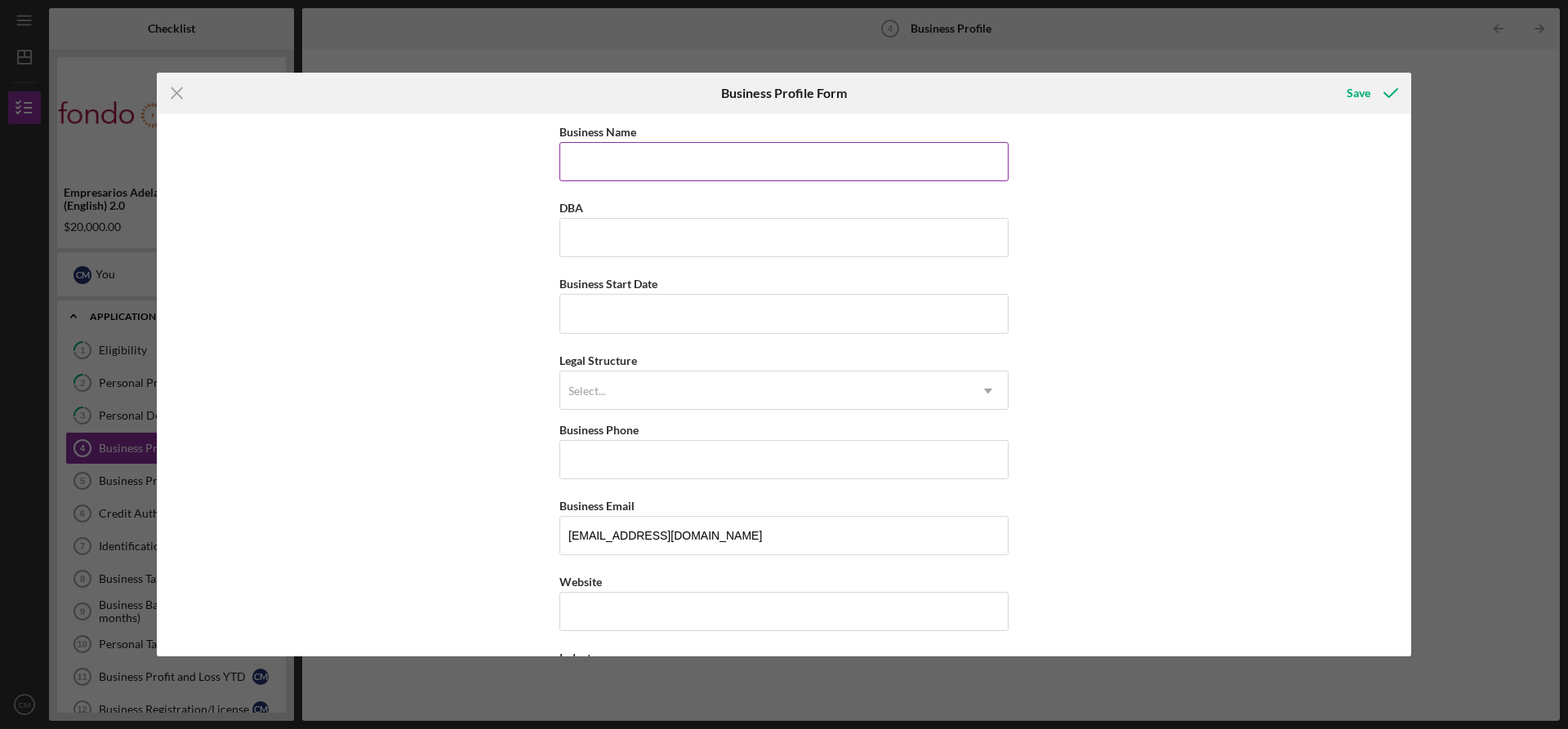
click at [586, 166] on input "Business Name" at bounding box center [784, 161] width 449 height 39
click at [601, 232] on input "DBA" at bounding box center [784, 237] width 449 height 39
click at [586, 161] on input "[GEOGRAPHIC_DATA]" at bounding box center [784, 161] width 449 height 39
type input "[GEOGRAPHIC_DATA]"
click at [607, 222] on input "DBA" at bounding box center [784, 237] width 449 height 39
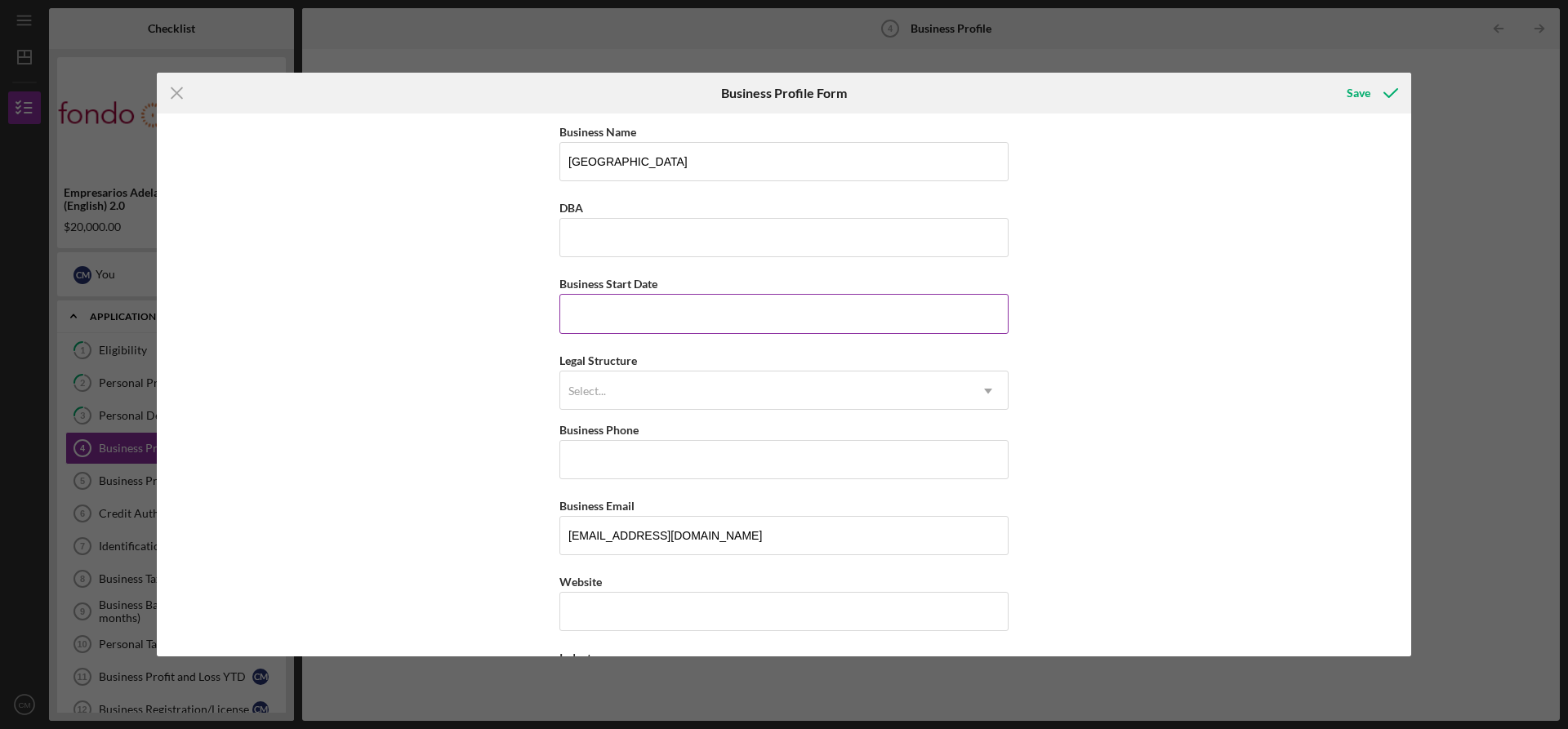
click at [569, 323] on input "Business Start Date" at bounding box center [784, 313] width 449 height 39
type input "[DATE]"
click at [577, 380] on div "Select..." at bounding box center [764, 392] width 408 height 38
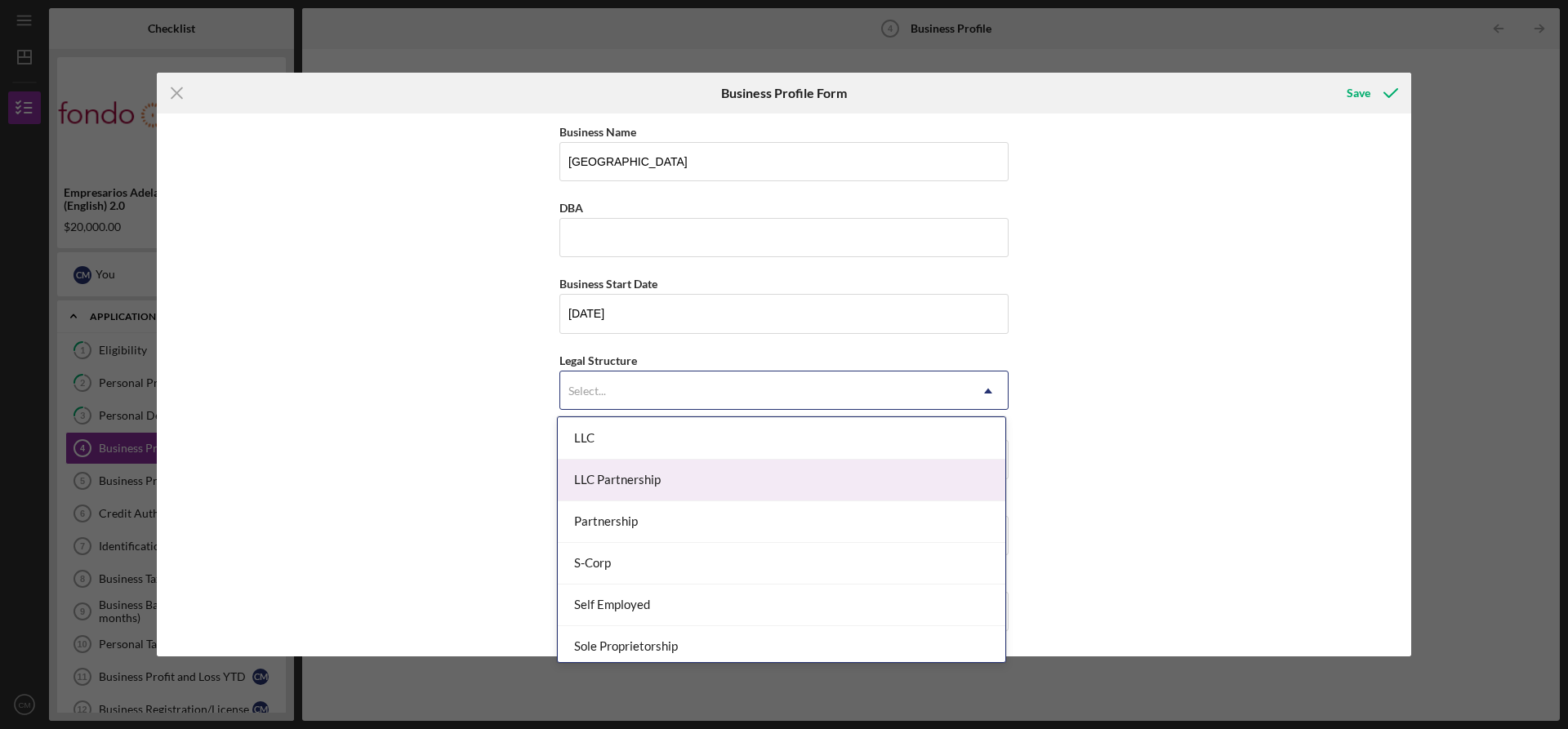
scroll to position [380, 0]
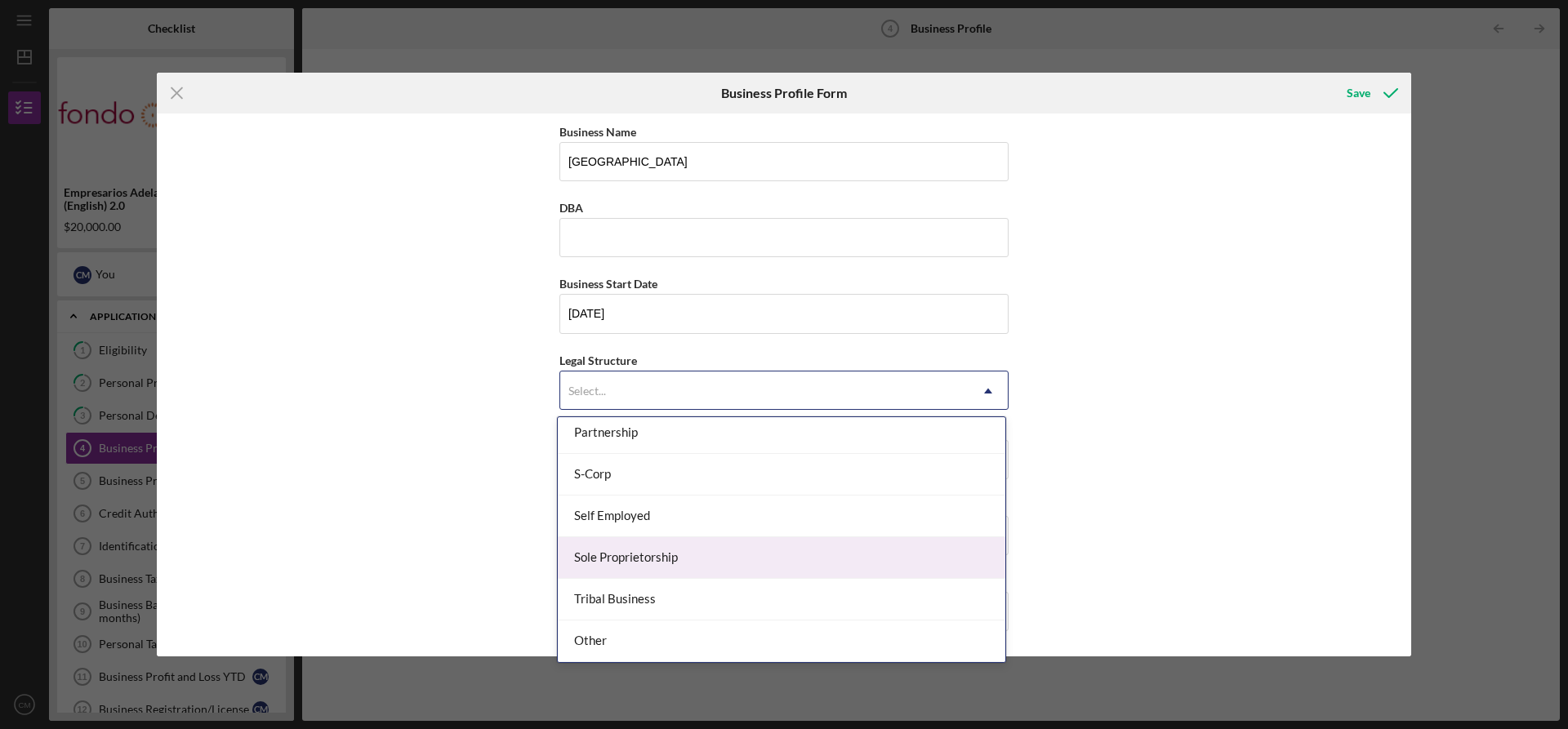
click at [641, 561] on div "Sole Proprietorship" at bounding box center [781, 558] width 448 height 42
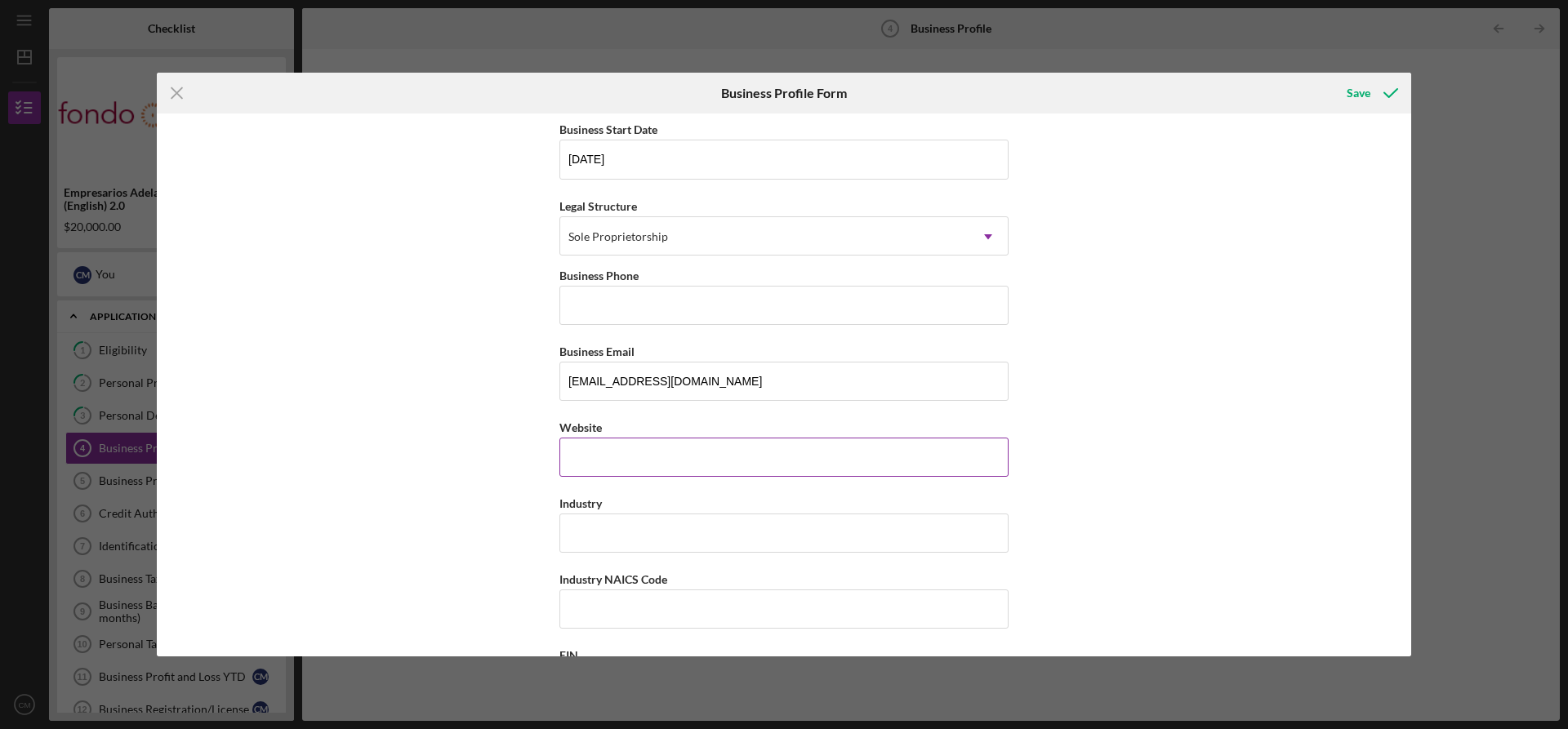
scroll to position [163, 0]
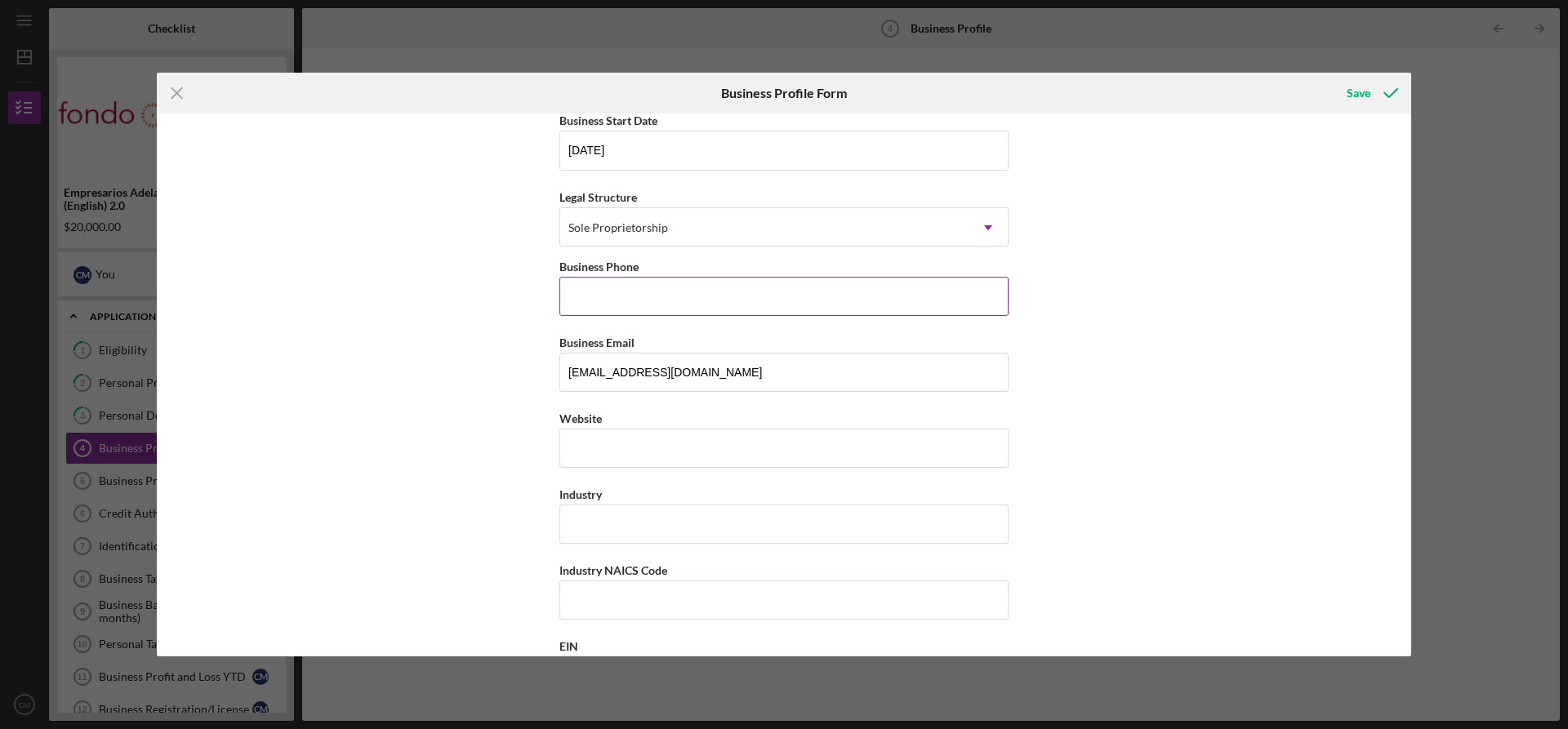
click at [601, 298] on input "Business Phone" at bounding box center [784, 296] width 449 height 39
type input "[PHONE_NUMBER]"
click at [594, 456] on input "Website" at bounding box center [784, 448] width 449 height 39
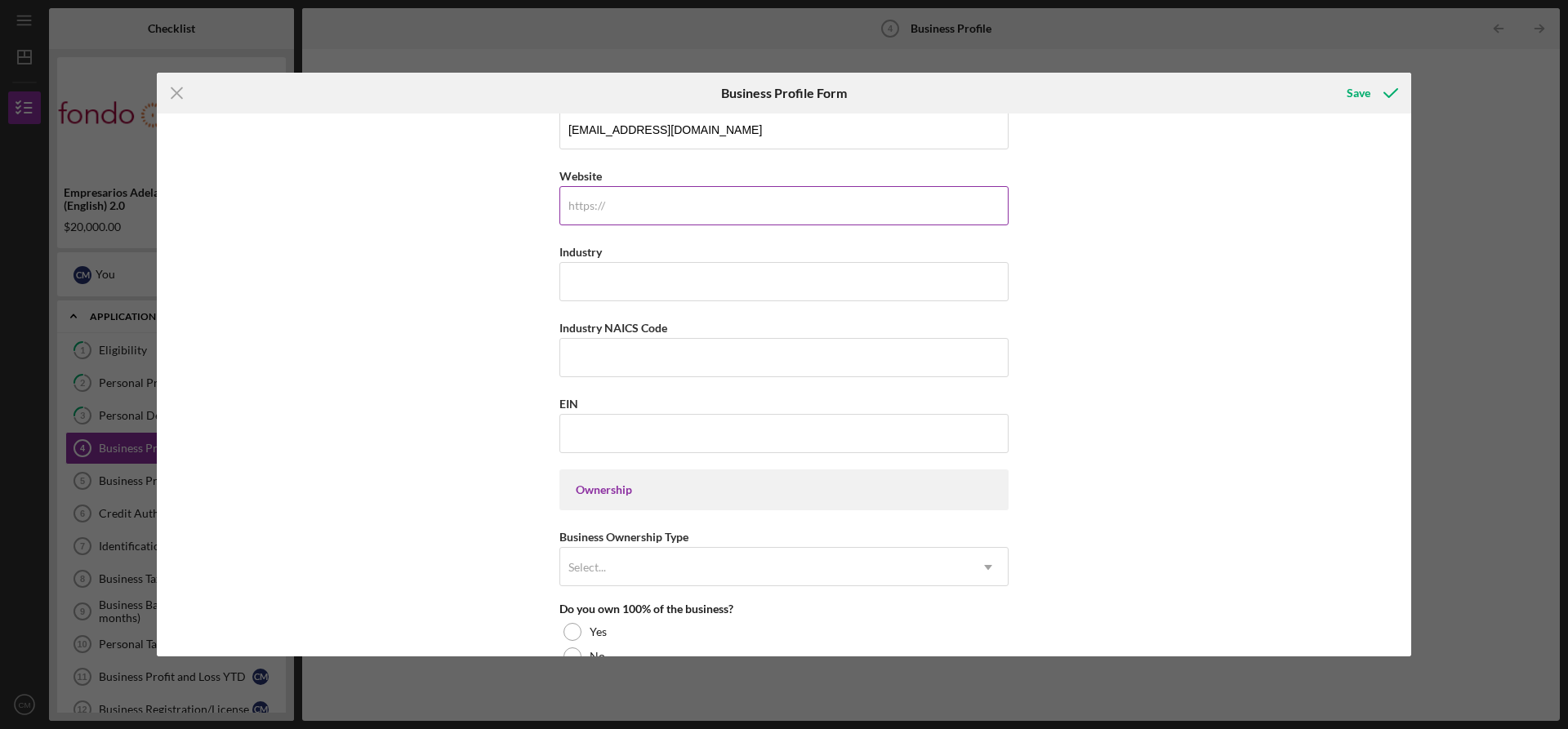
scroll to position [408, 0]
paste input "[DOMAIN_NAME][URL]"
type input "[DOMAIN_NAME][URL]"
click at [586, 267] on input "Industry" at bounding box center [784, 279] width 449 height 39
type input "H"
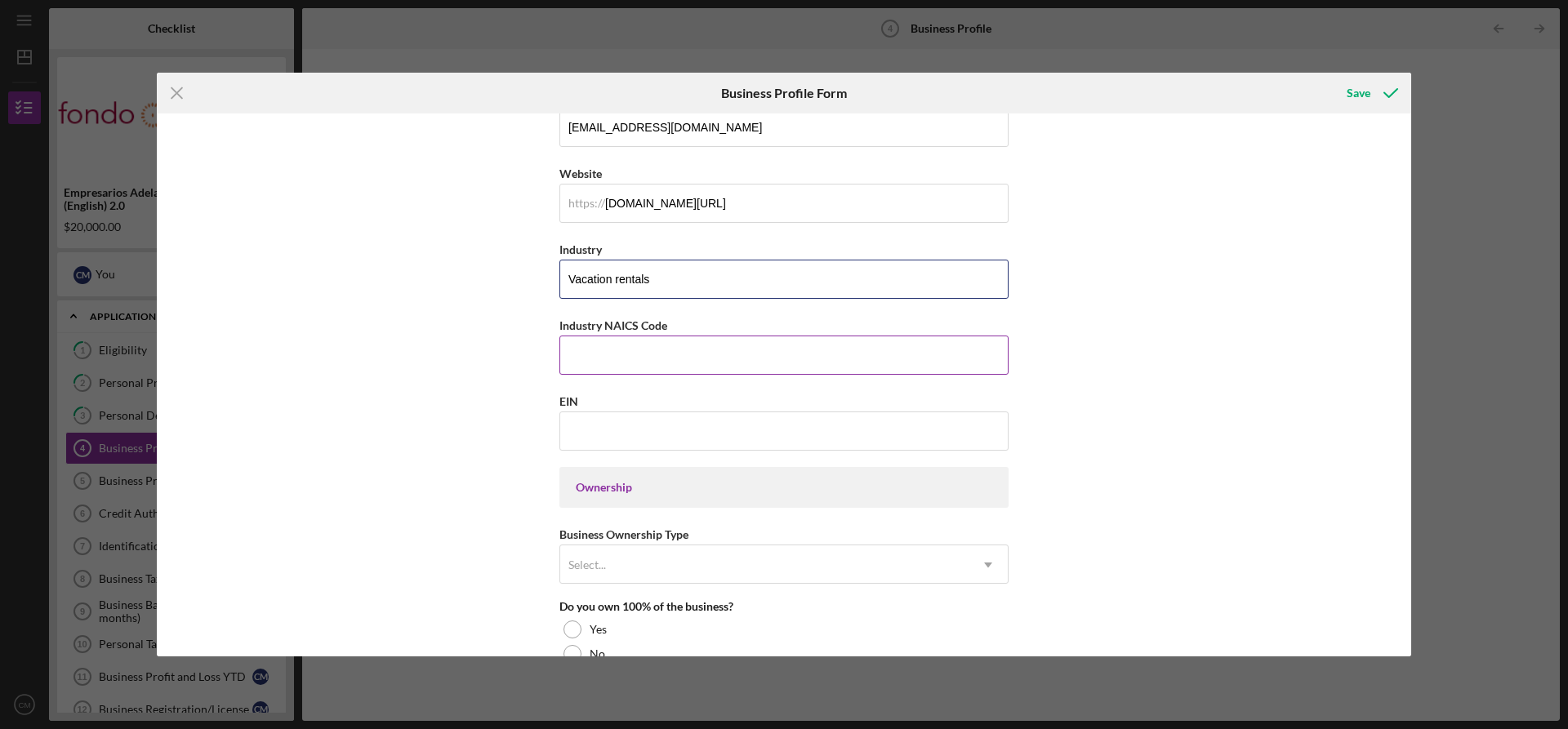
type input "Vacation rentals"
click at [586, 342] on input "Industry NAICS Code" at bounding box center [784, 355] width 449 height 39
drag, startPoint x: 607, startPoint y: 327, endPoint x: 658, endPoint y: 327, distance: 51.0
click at [658, 327] on label "Industry NAICS Code" at bounding box center [613, 325] width 108 height 14
click at [638, 338] on input "Industry NAICS Code" at bounding box center [784, 355] width 449 height 39
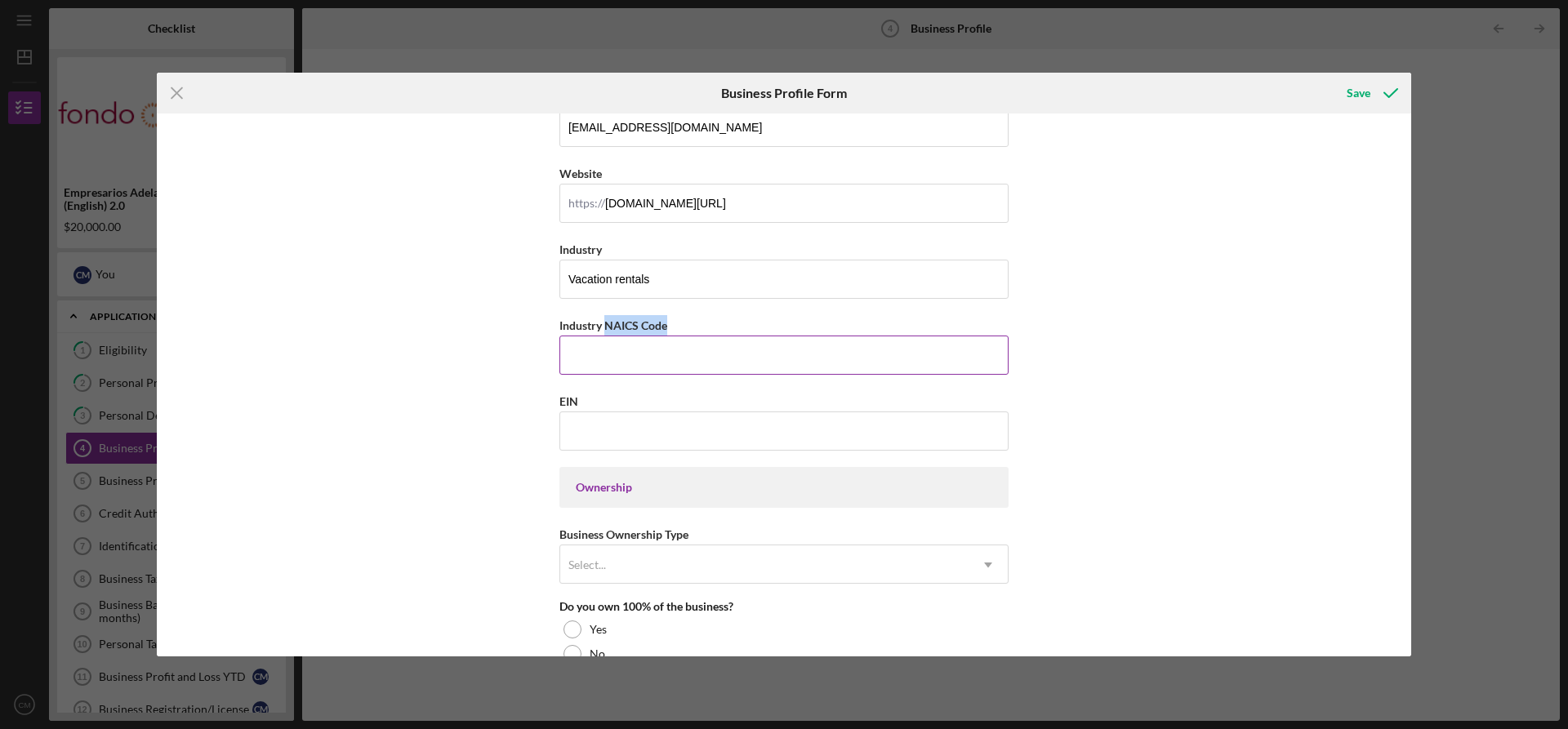
drag, startPoint x: 603, startPoint y: 327, endPoint x: 670, endPoint y: 320, distance: 67.4
click at [670, 320] on div "Industry NAICS Code" at bounding box center [784, 325] width 449 height 21
copy label "NAICS Code"
click at [594, 350] on input "Industry NAICS Code" at bounding box center [784, 355] width 449 height 39
paste input "531110"
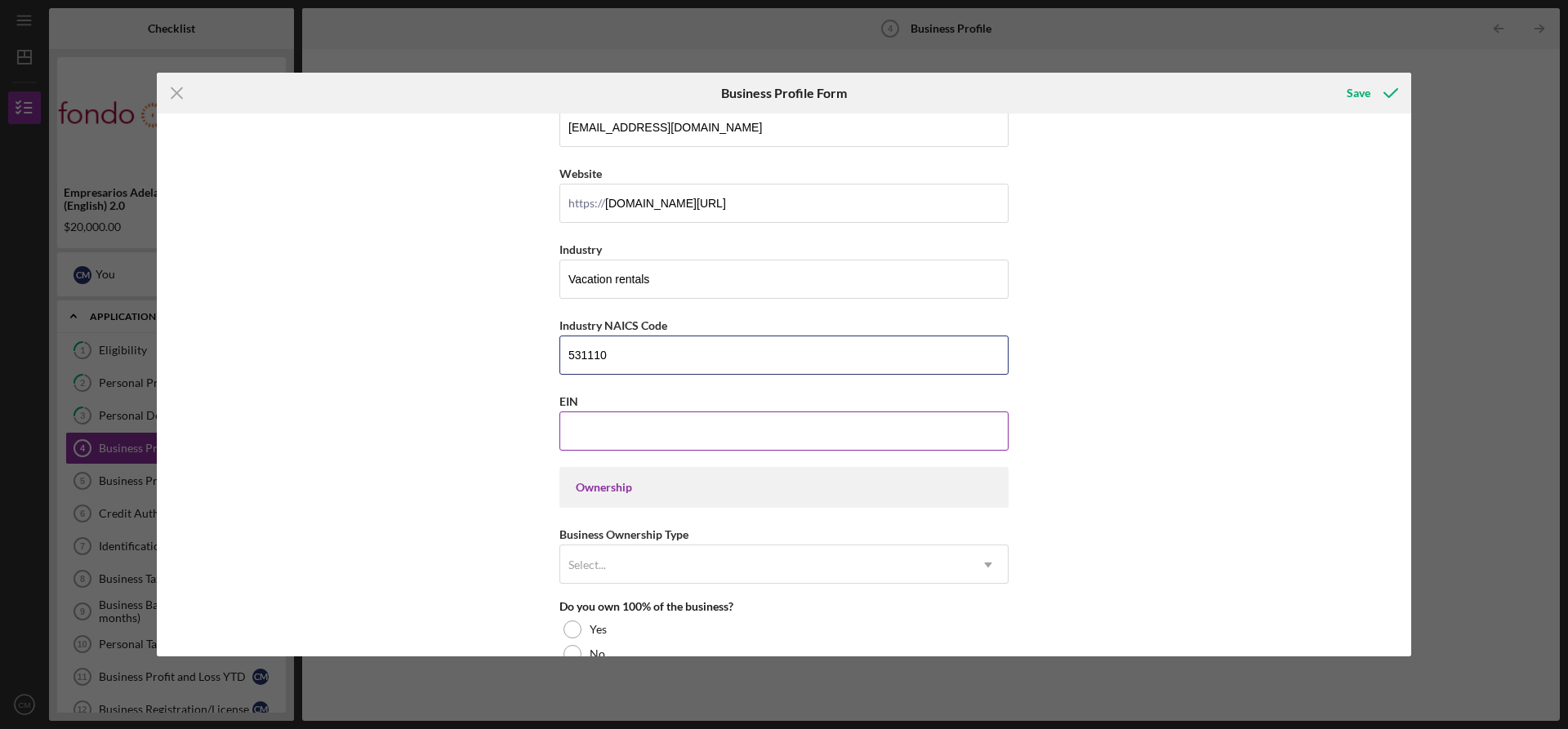
type input "531110"
click at [591, 414] on input "EIN" at bounding box center [784, 431] width 449 height 39
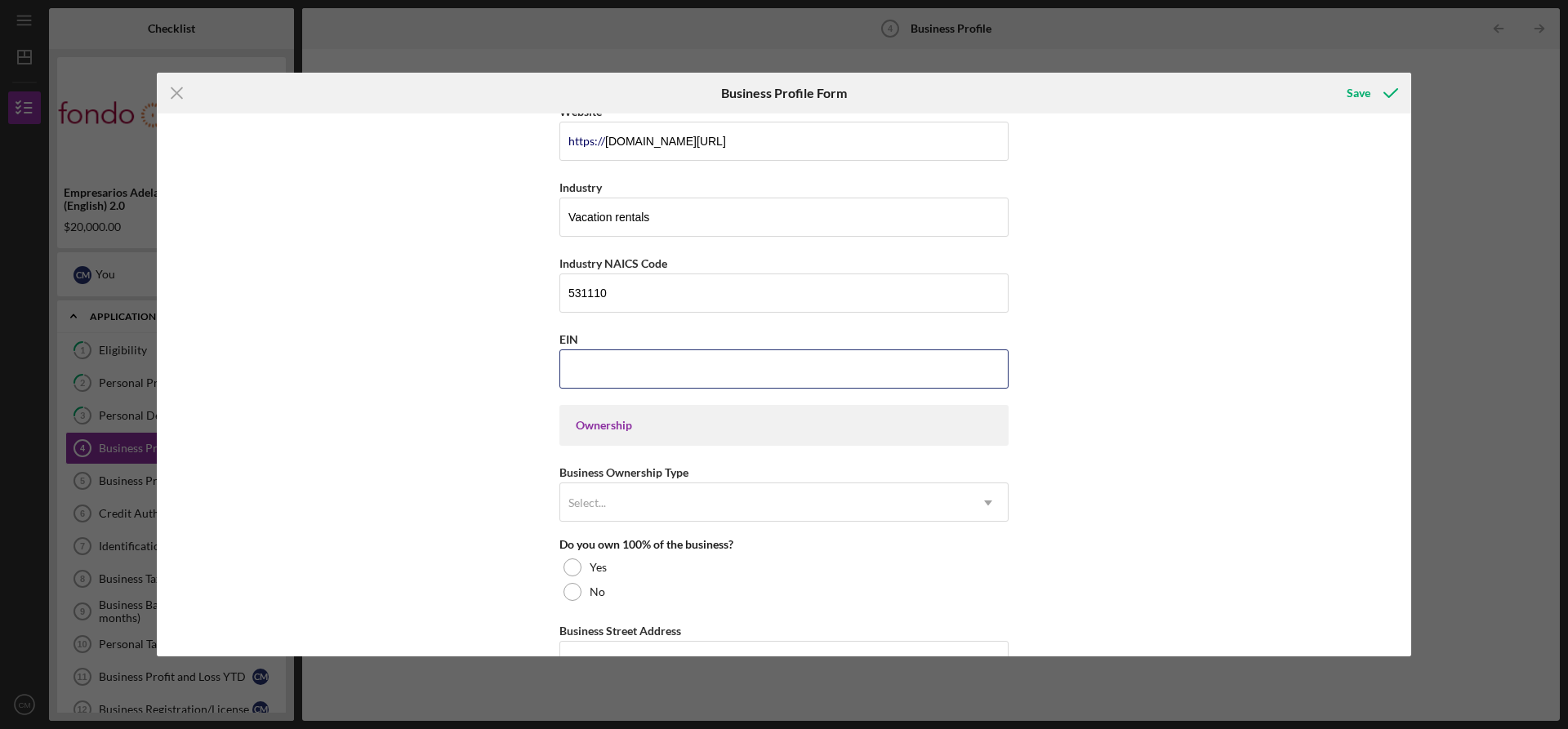
scroll to position [653, 0]
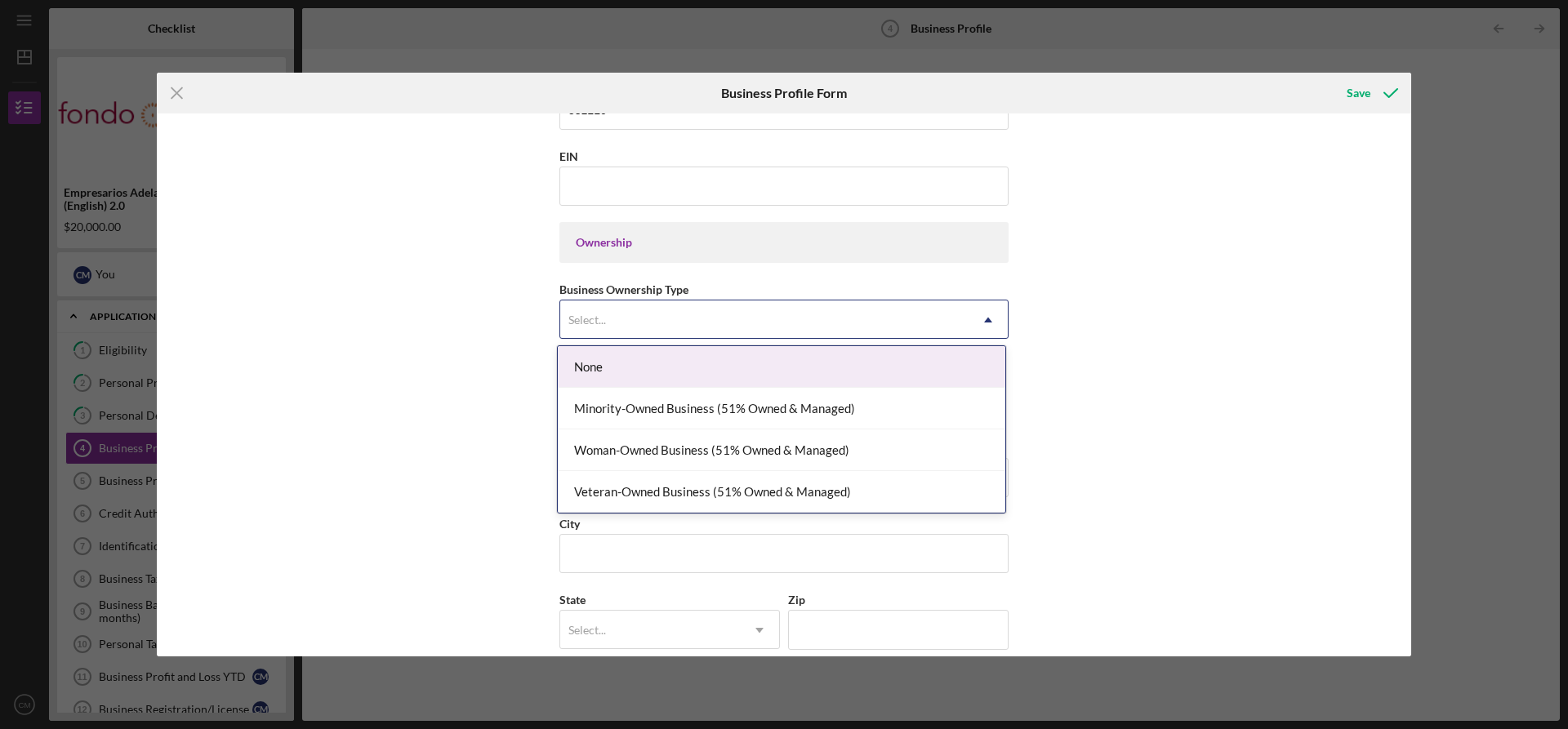
click at [581, 311] on div "Select..." at bounding box center [764, 320] width 408 height 38
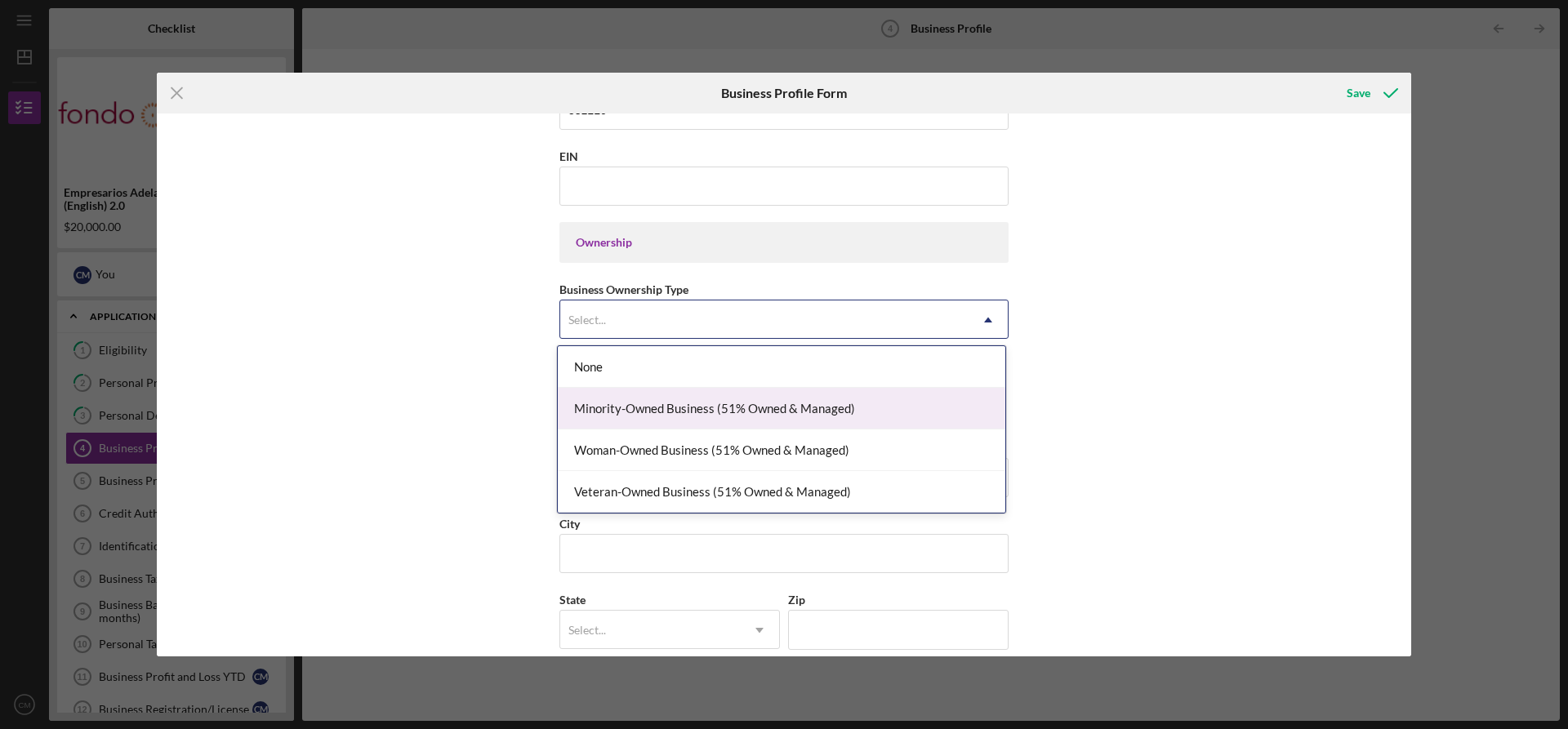
click at [657, 406] on div "Minority-Owned Business (51% Owned & Managed)" at bounding box center [781, 409] width 448 height 42
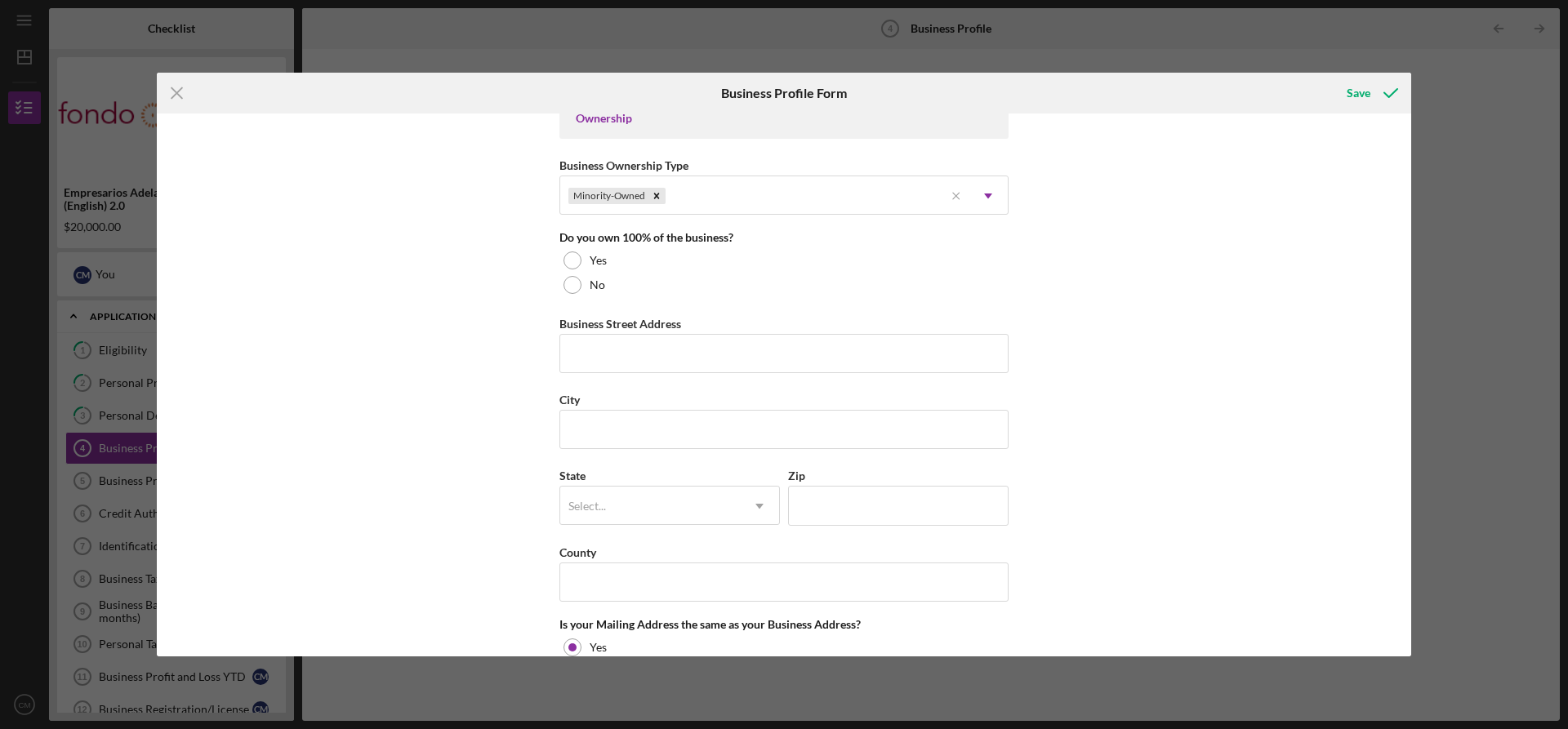
scroll to position [816, 0]
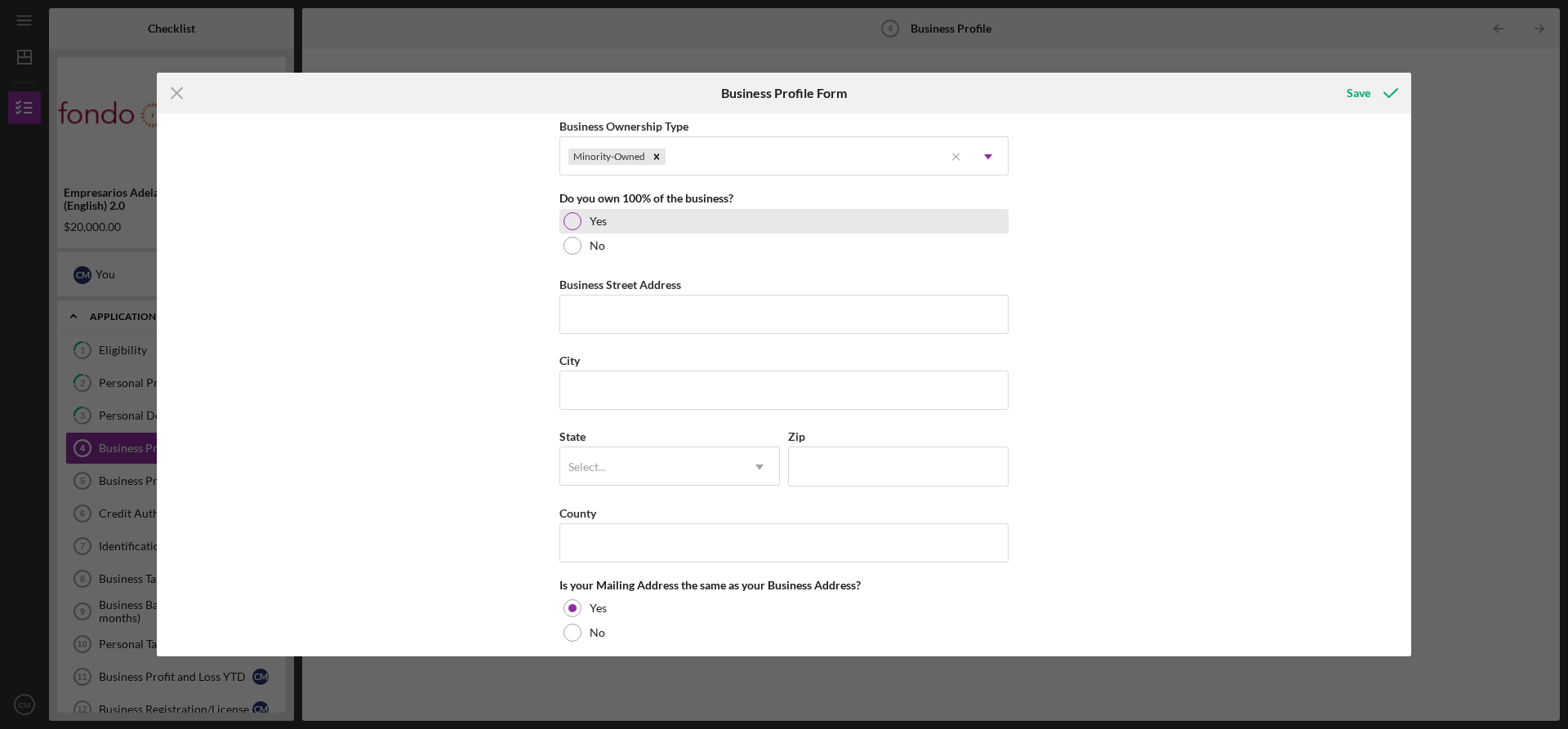
click at [573, 217] on div at bounding box center [573, 222] width 18 height 18
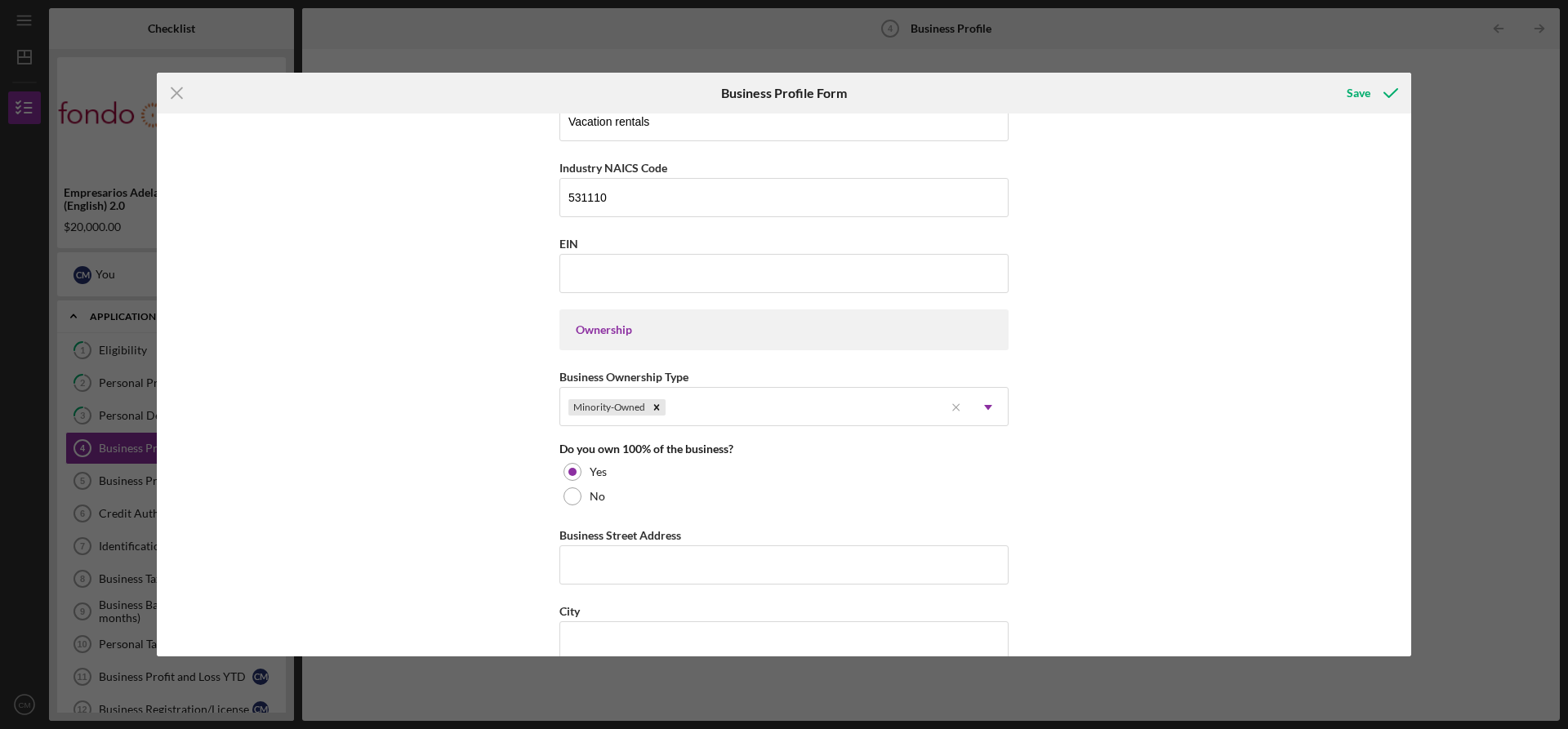
scroll to position [555, 0]
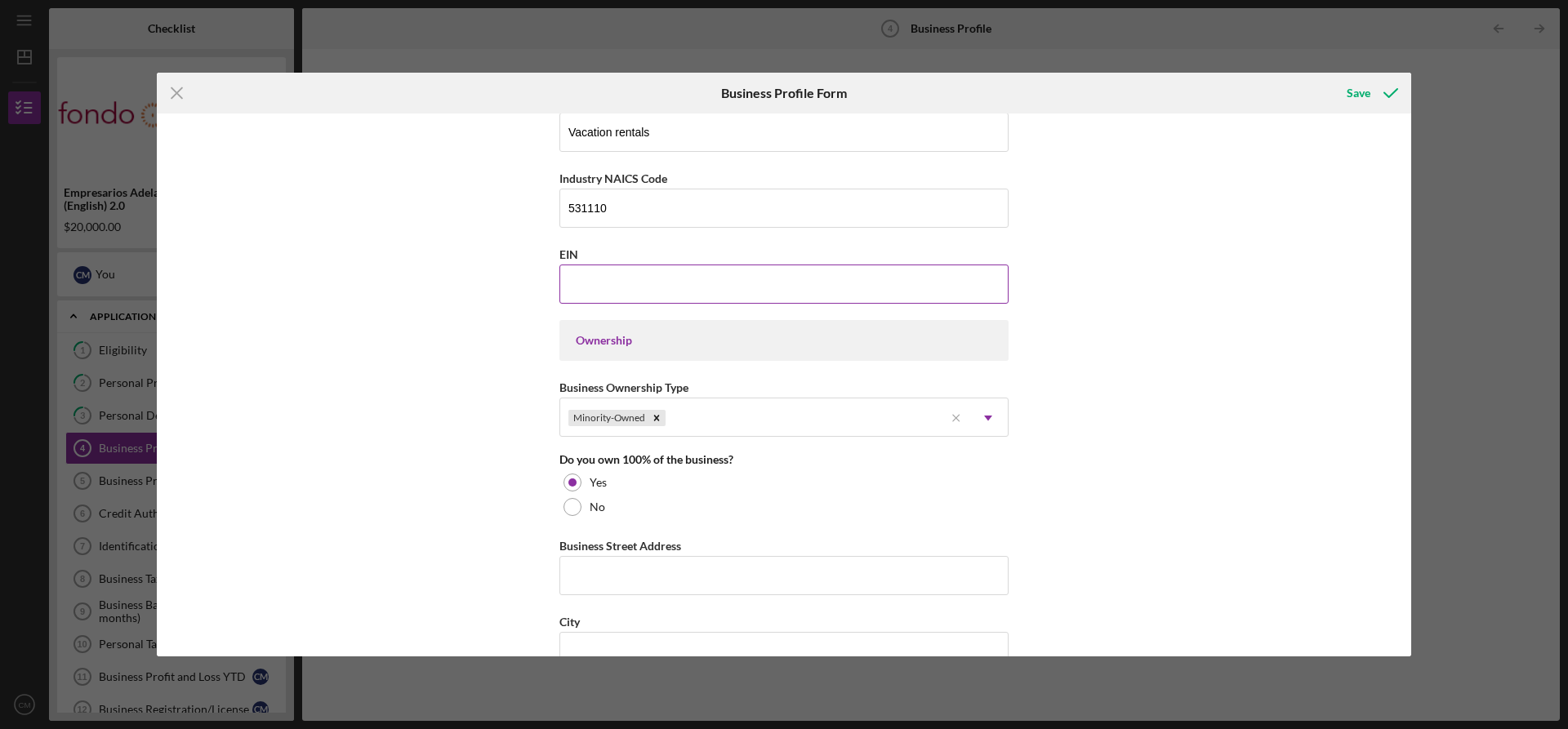
click at [587, 284] on input "EIN" at bounding box center [784, 283] width 449 height 39
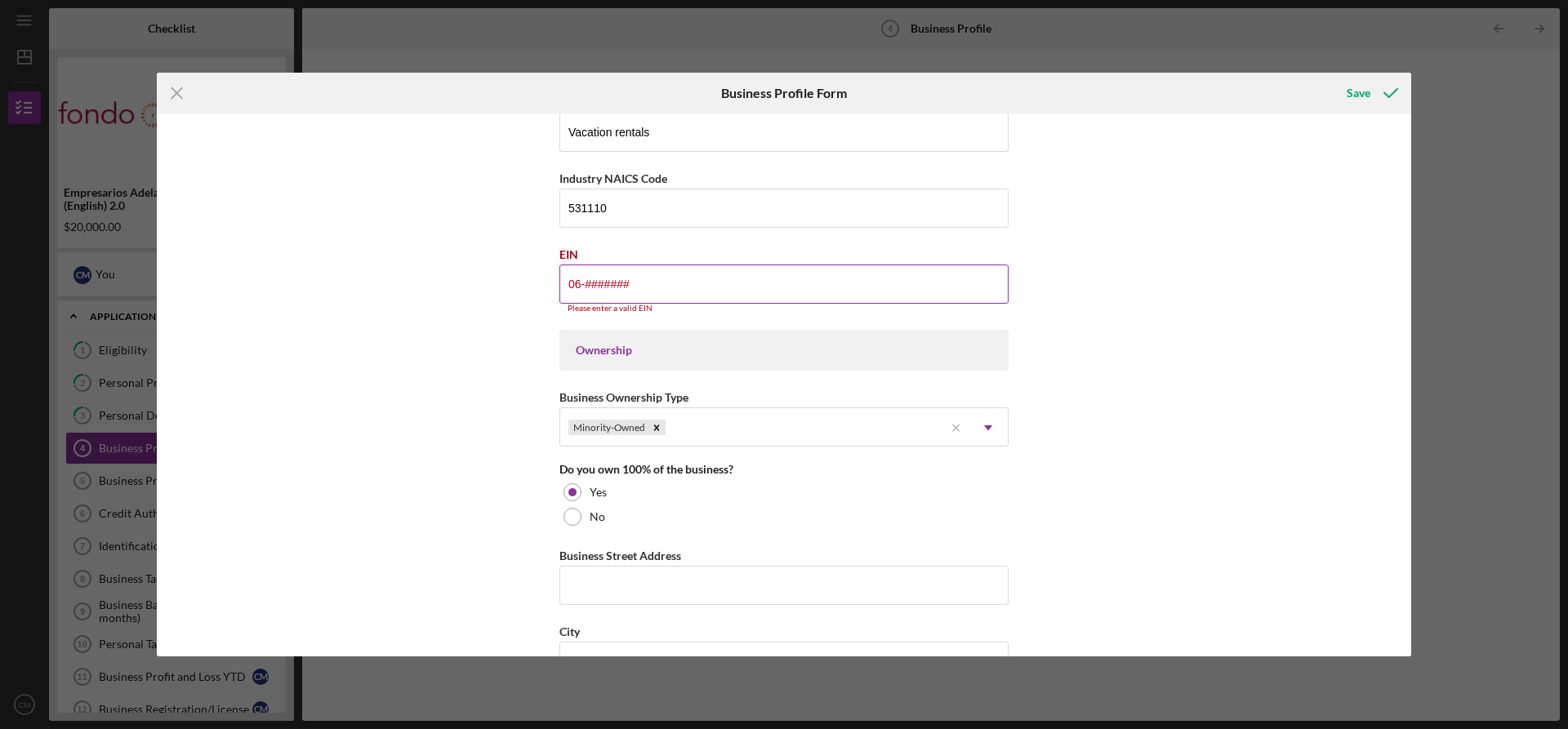
type input "0#-#######"
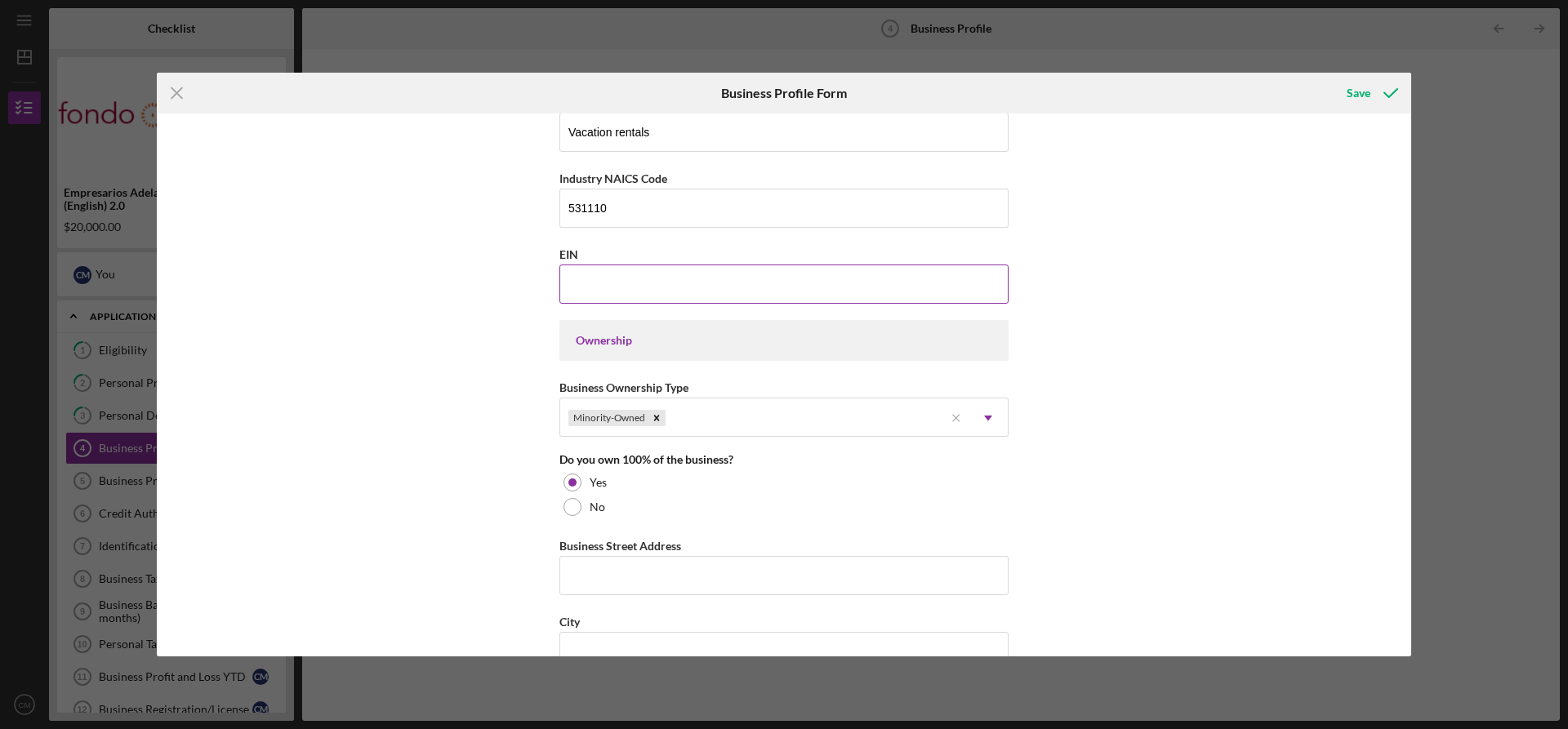
click at [567, 282] on input "EIN" at bounding box center [784, 283] width 449 height 39
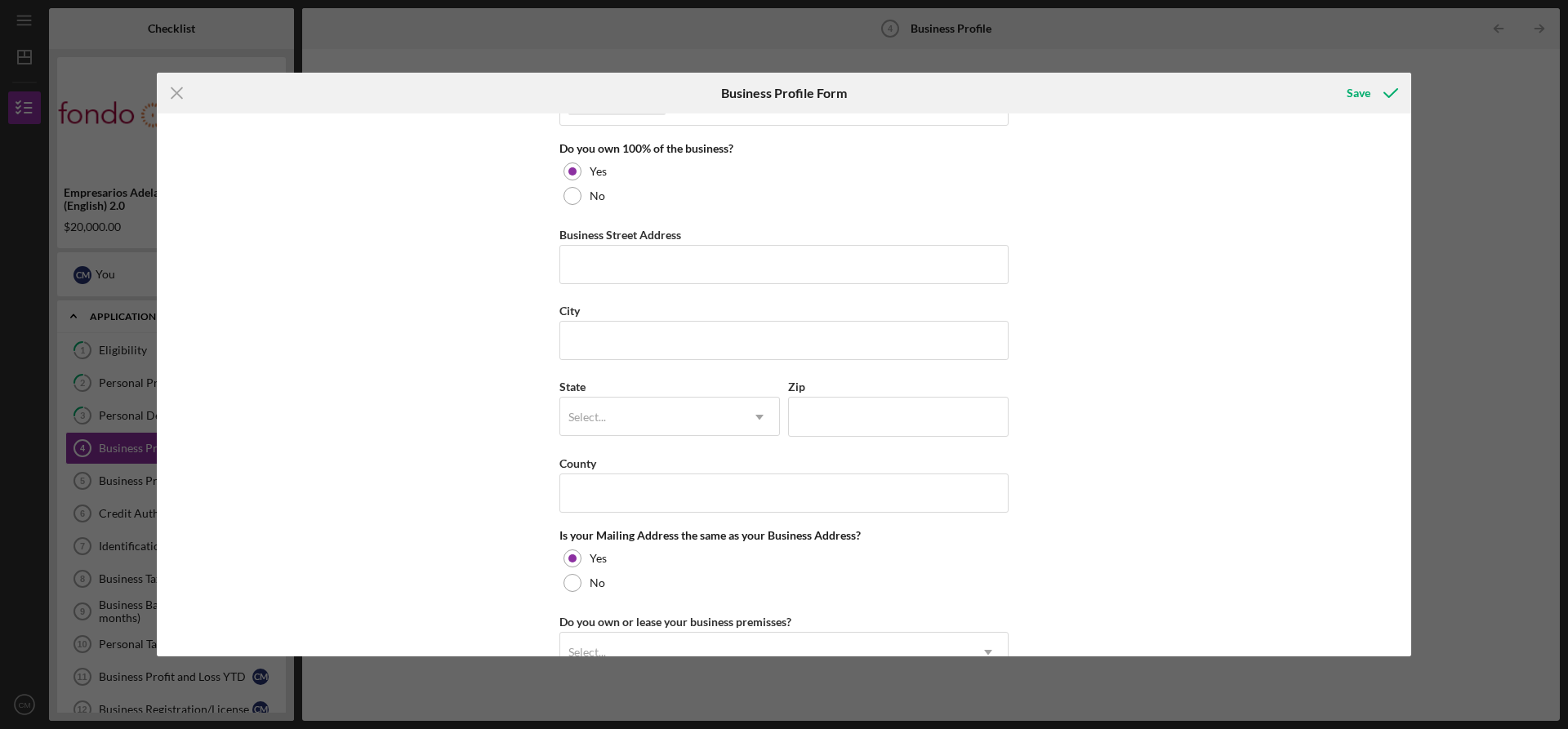
scroll to position [882, 0]
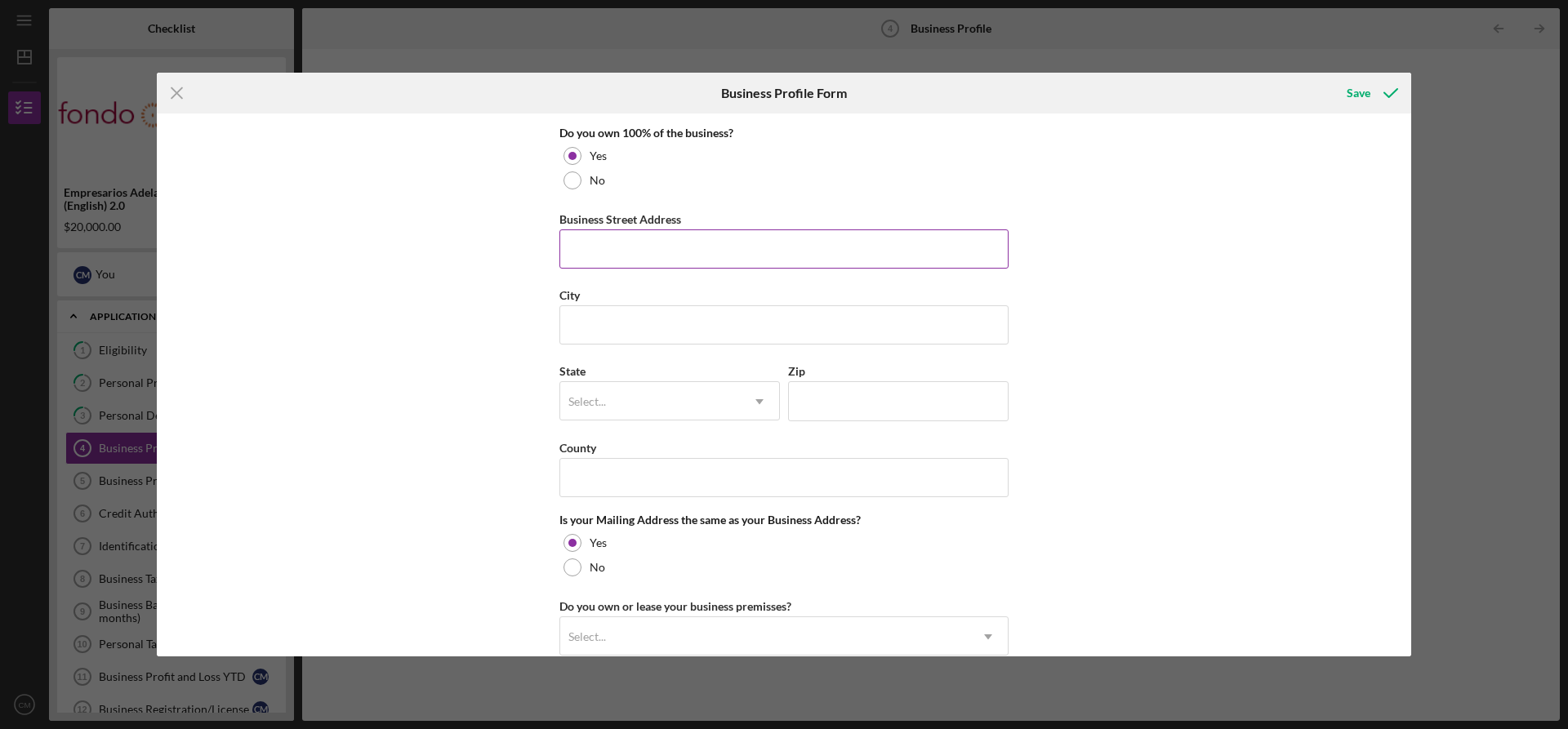
click at [601, 247] on input "Business Street Address" at bounding box center [784, 249] width 449 height 39
type input "[STREET_ADDRESS]"
click at [578, 339] on input "City" at bounding box center [784, 325] width 449 height 39
type input "Santa [PERSON_NAME]"
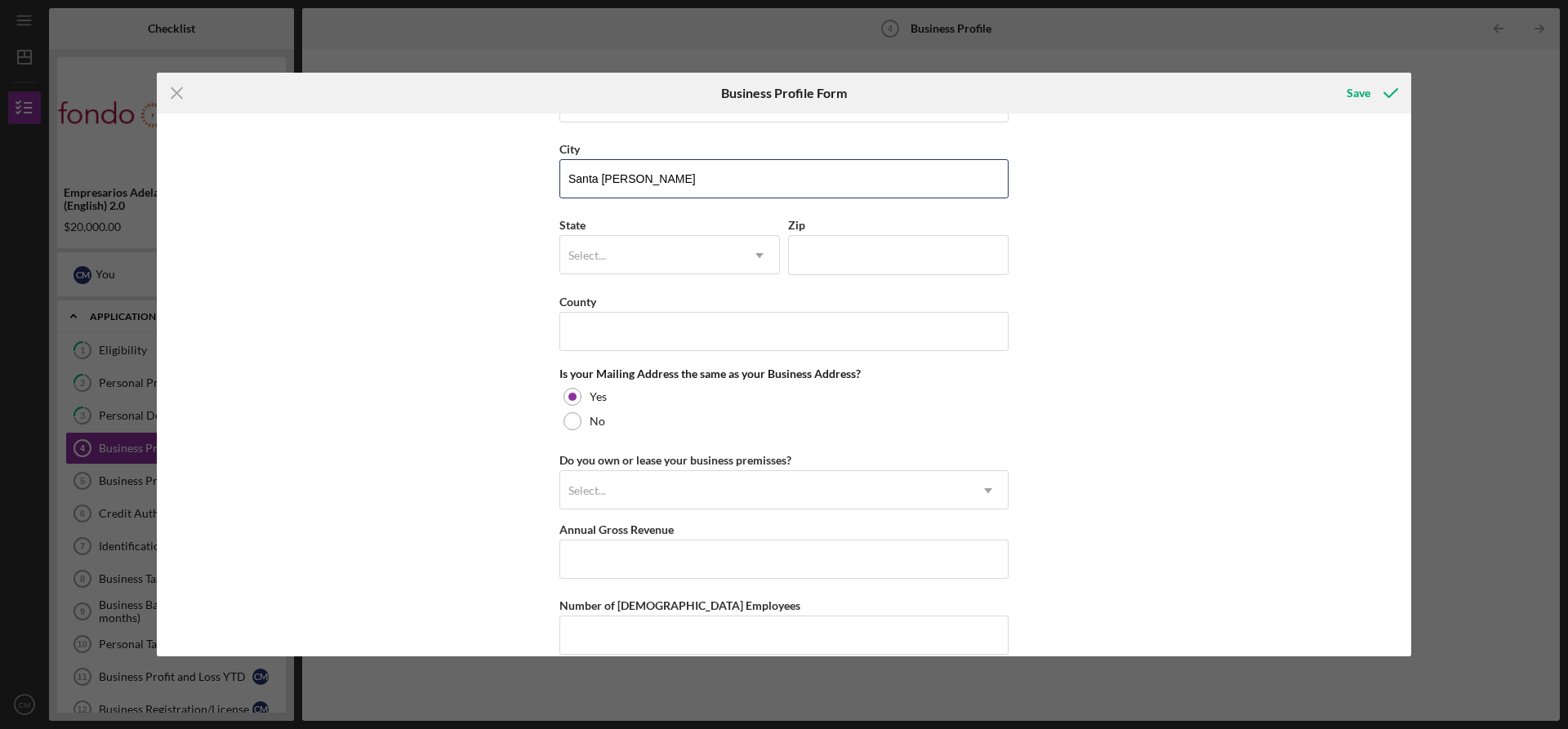
scroll to position [1045, 0]
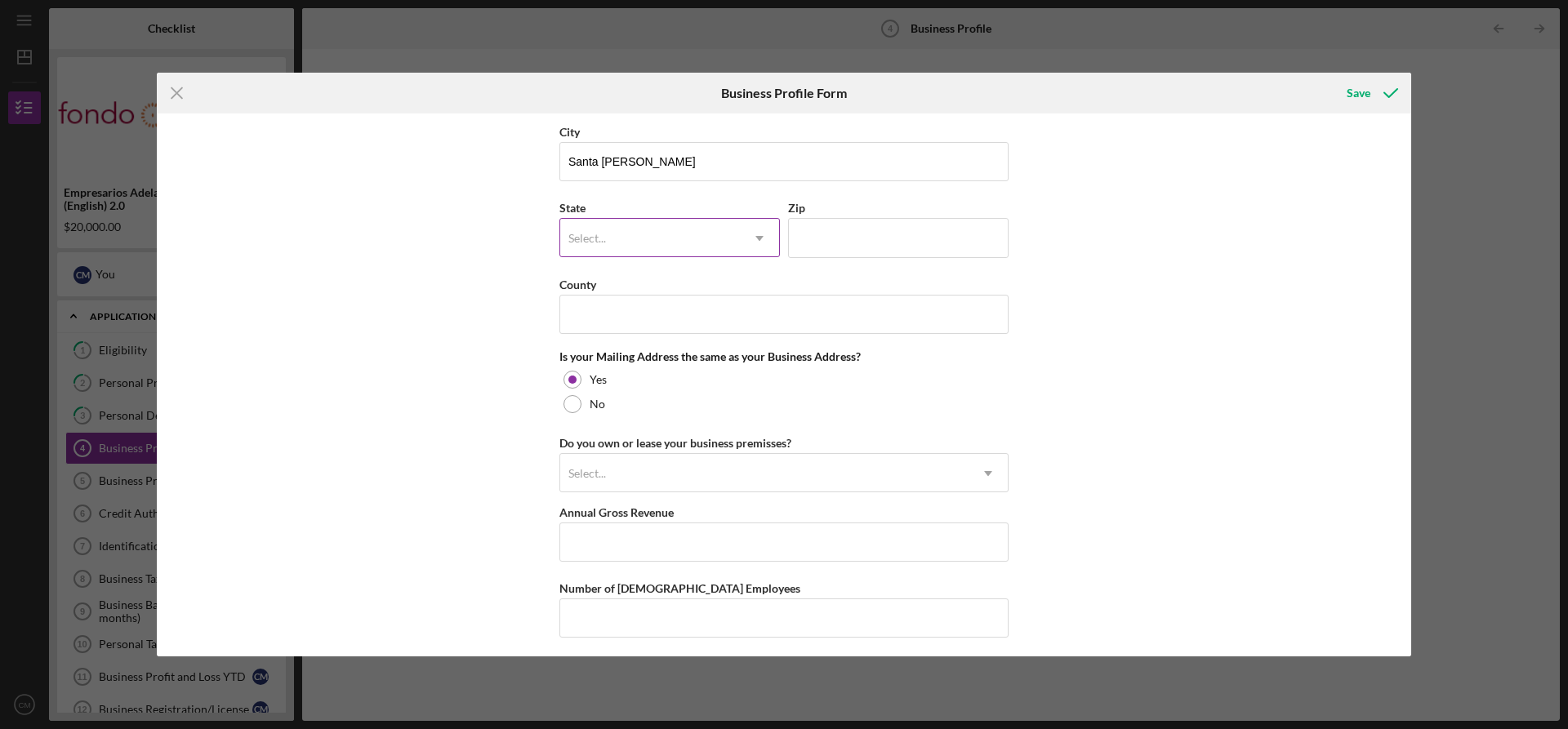
click at [582, 239] on div "Select..." at bounding box center [587, 238] width 38 height 13
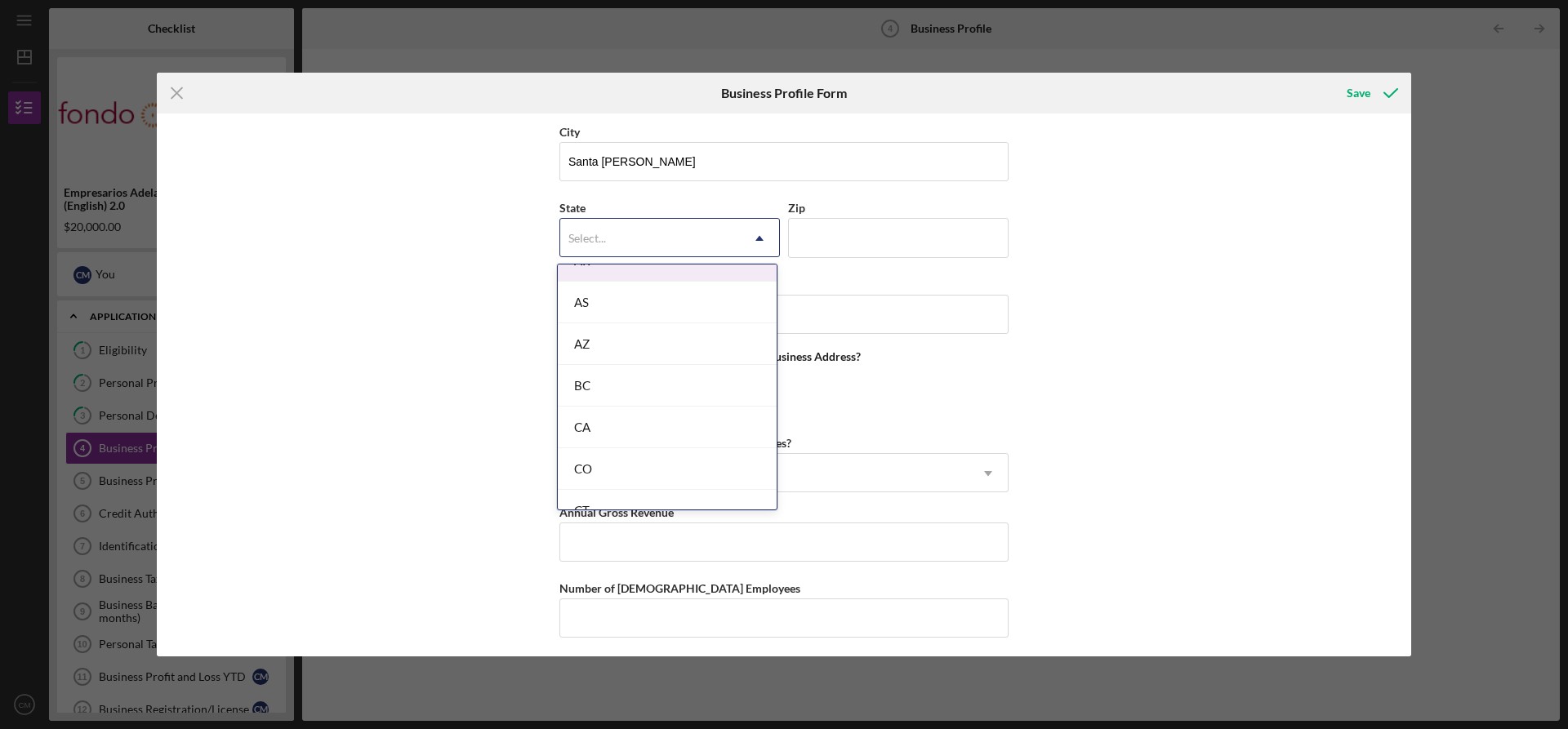
scroll to position [327, 0]
click at [591, 417] on div "CA" at bounding box center [667, 417] width 219 height 42
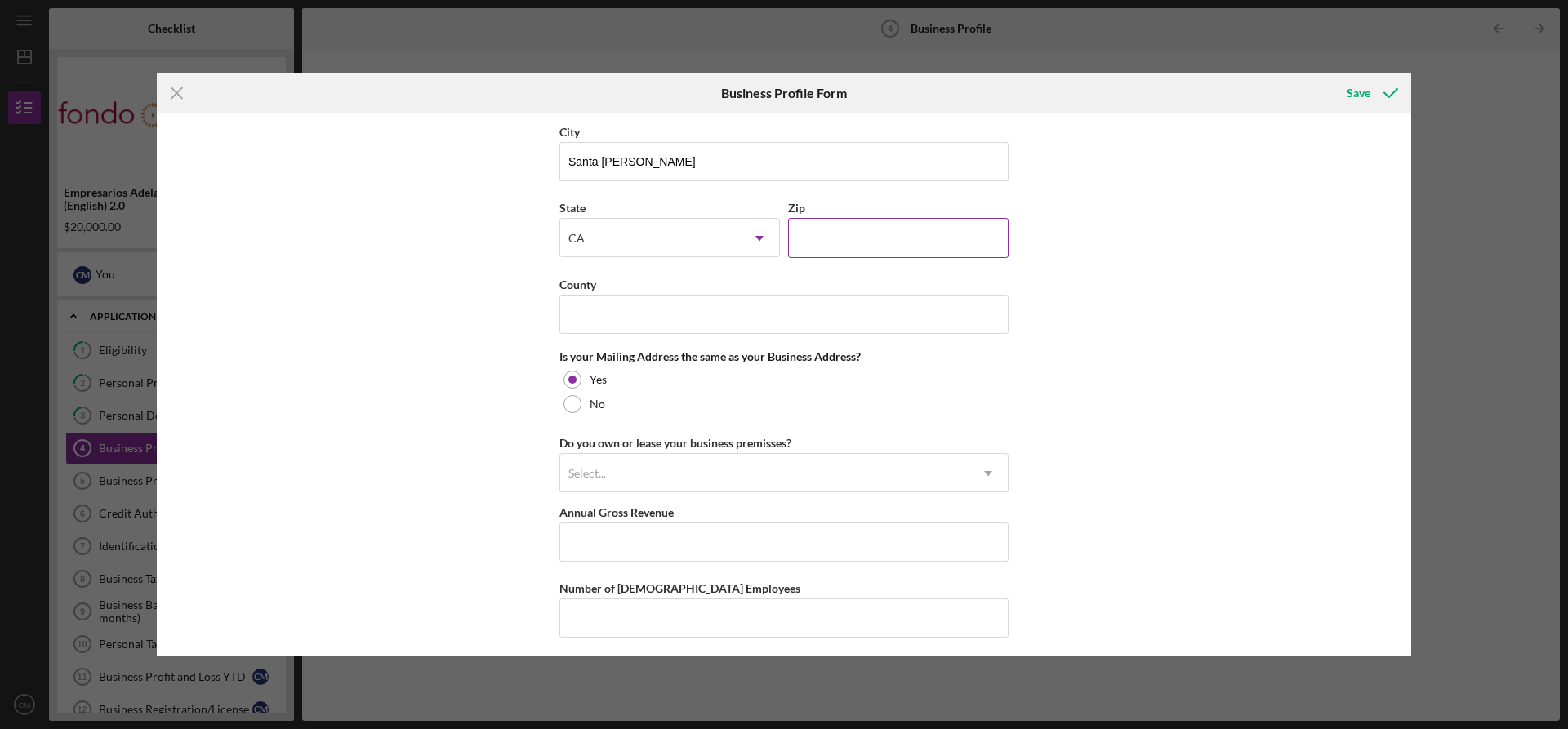
click at [858, 247] on input "Zip" at bounding box center [898, 237] width 221 height 39
type input "95401"
click at [594, 327] on input "County" at bounding box center [784, 314] width 449 height 39
type input "Sonoma"
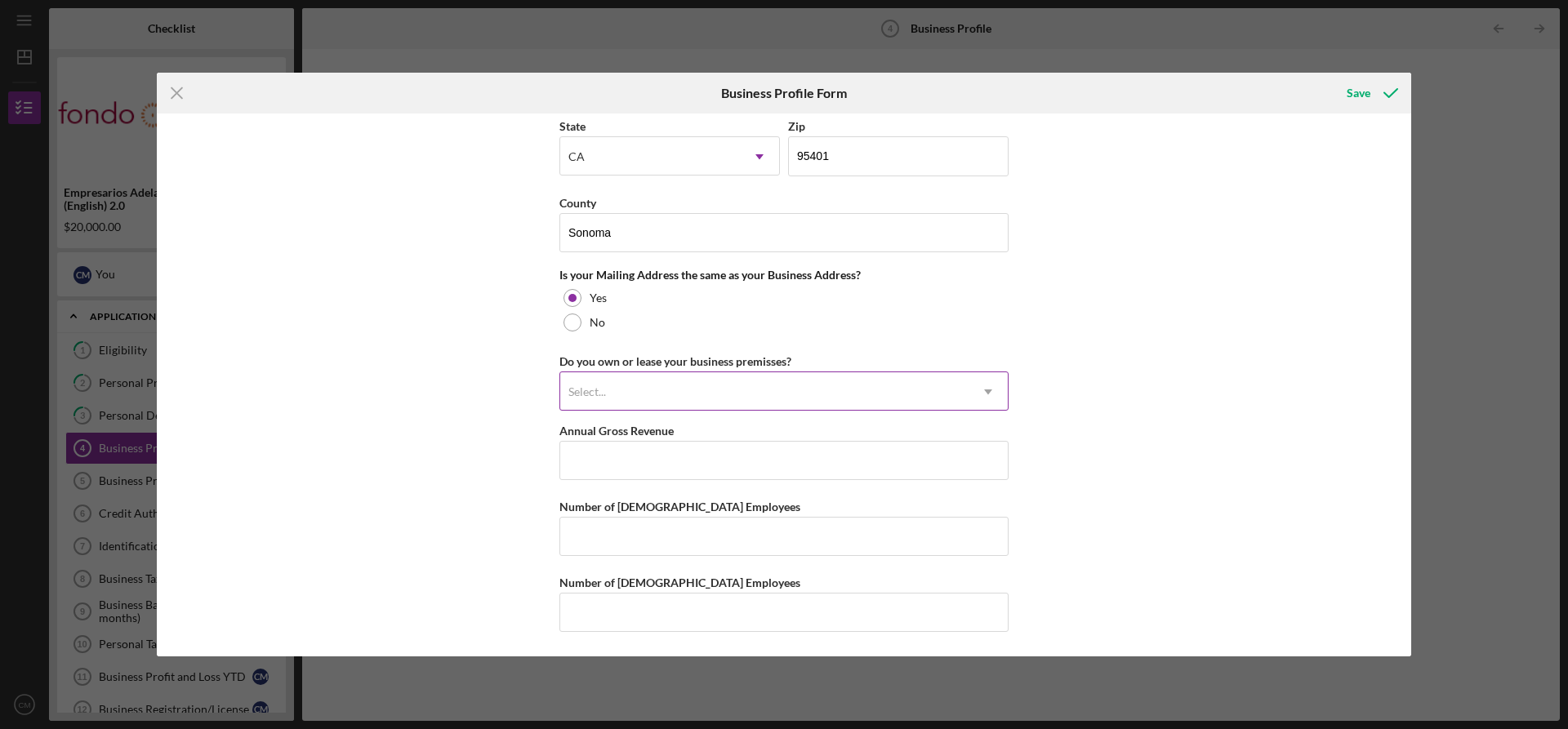
click at [641, 383] on div "Select..." at bounding box center [764, 392] width 408 height 38
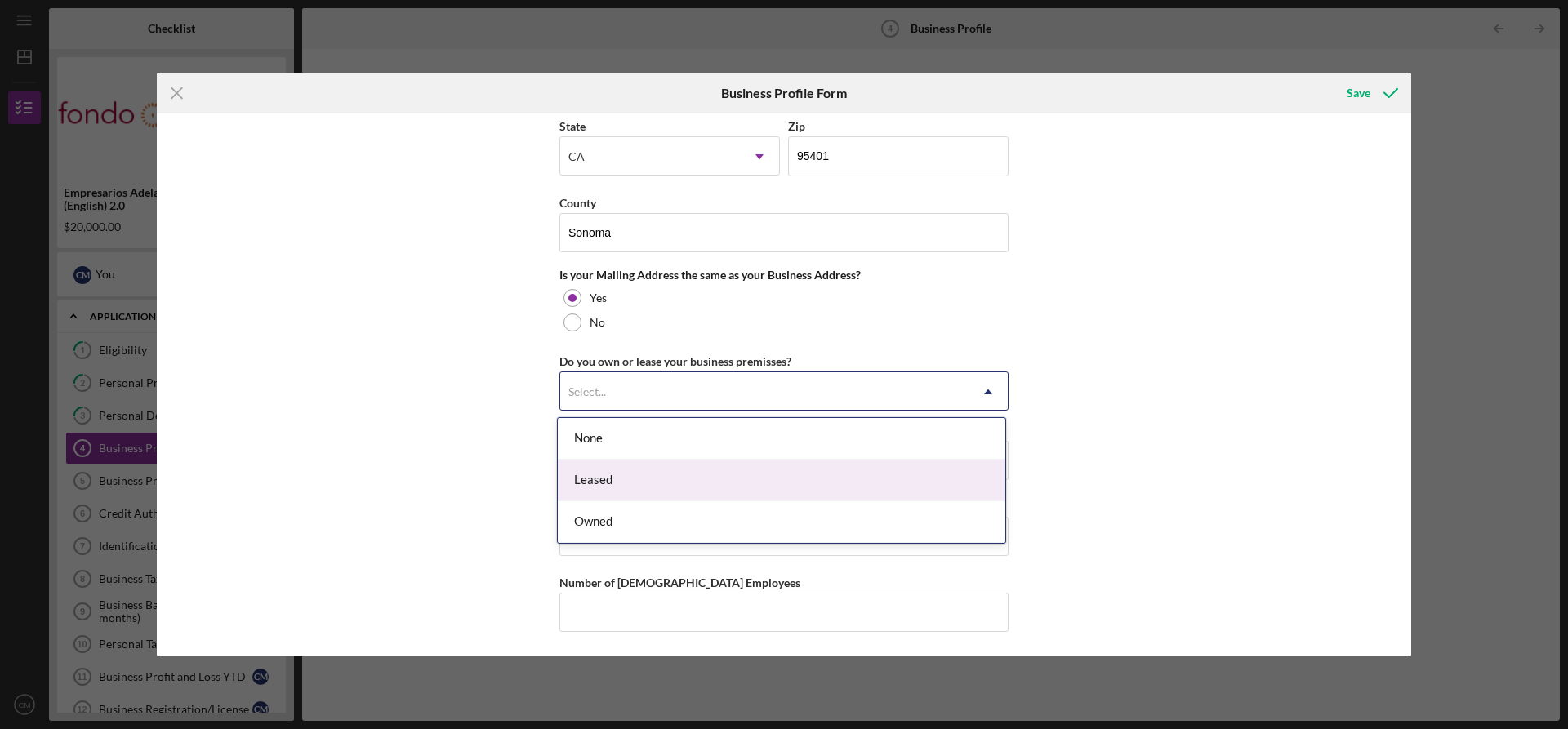
click at [638, 474] on div "Leased" at bounding box center [781, 480] width 448 height 42
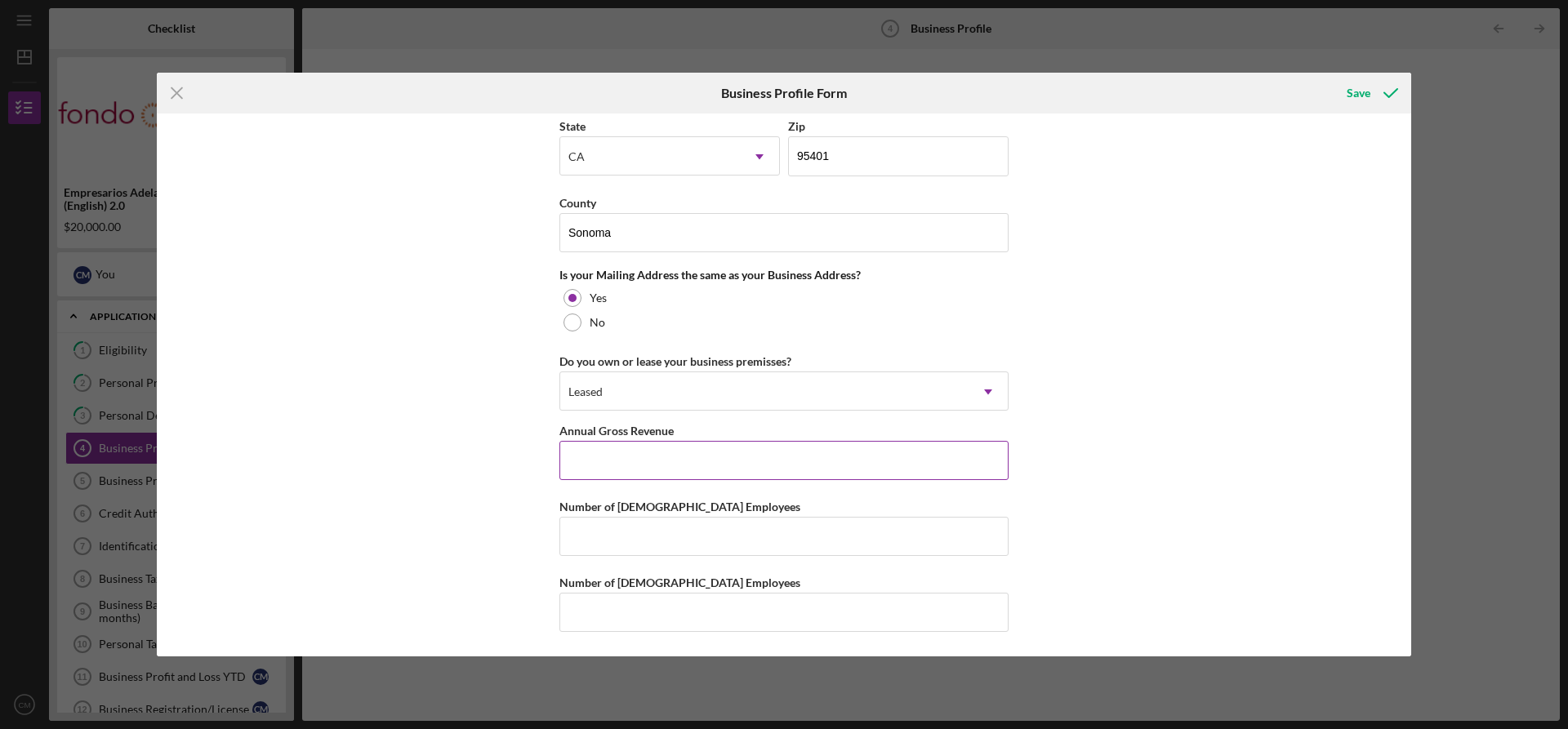
click at [584, 457] on input "Annual Gross Revenue" at bounding box center [784, 459] width 449 height 39
type input "$84,000"
click at [615, 545] on input "Number of [DEMOGRAPHIC_DATA] Employees" at bounding box center [784, 535] width 449 height 39
type input "1"
click at [607, 608] on input "Number of [DEMOGRAPHIC_DATA] Employees" at bounding box center [784, 611] width 449 height 39
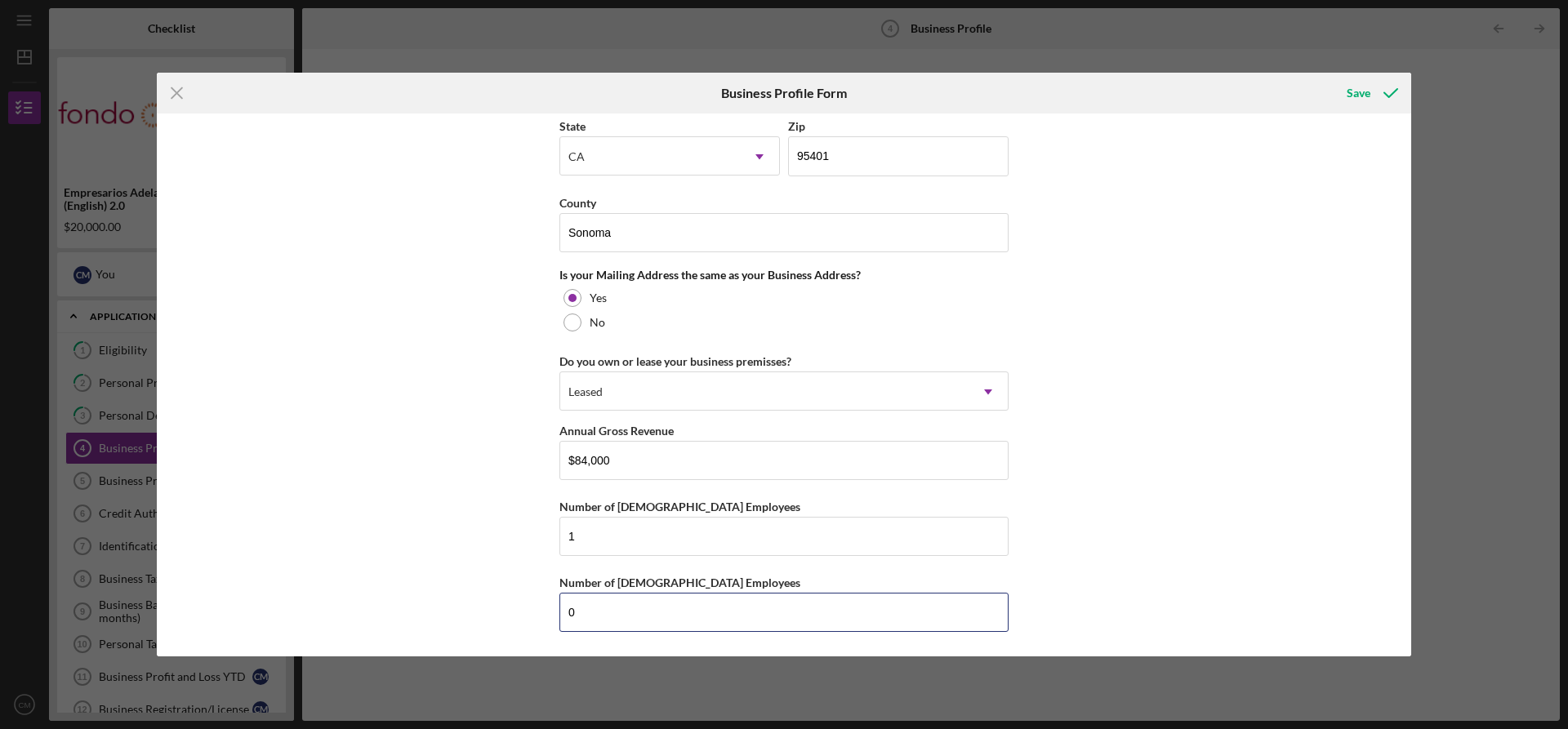
type input "0"
click at [1164, 447] on div "Business Name [GEOGRAPHIC_DATA] DBA Business Start Date [DATE] Legal Structure …" at bounding box center [784, 383] width 1254 height 542
click at [1355, 94] on div "Save" at bounding box center [1358, 93] width 24 height 33
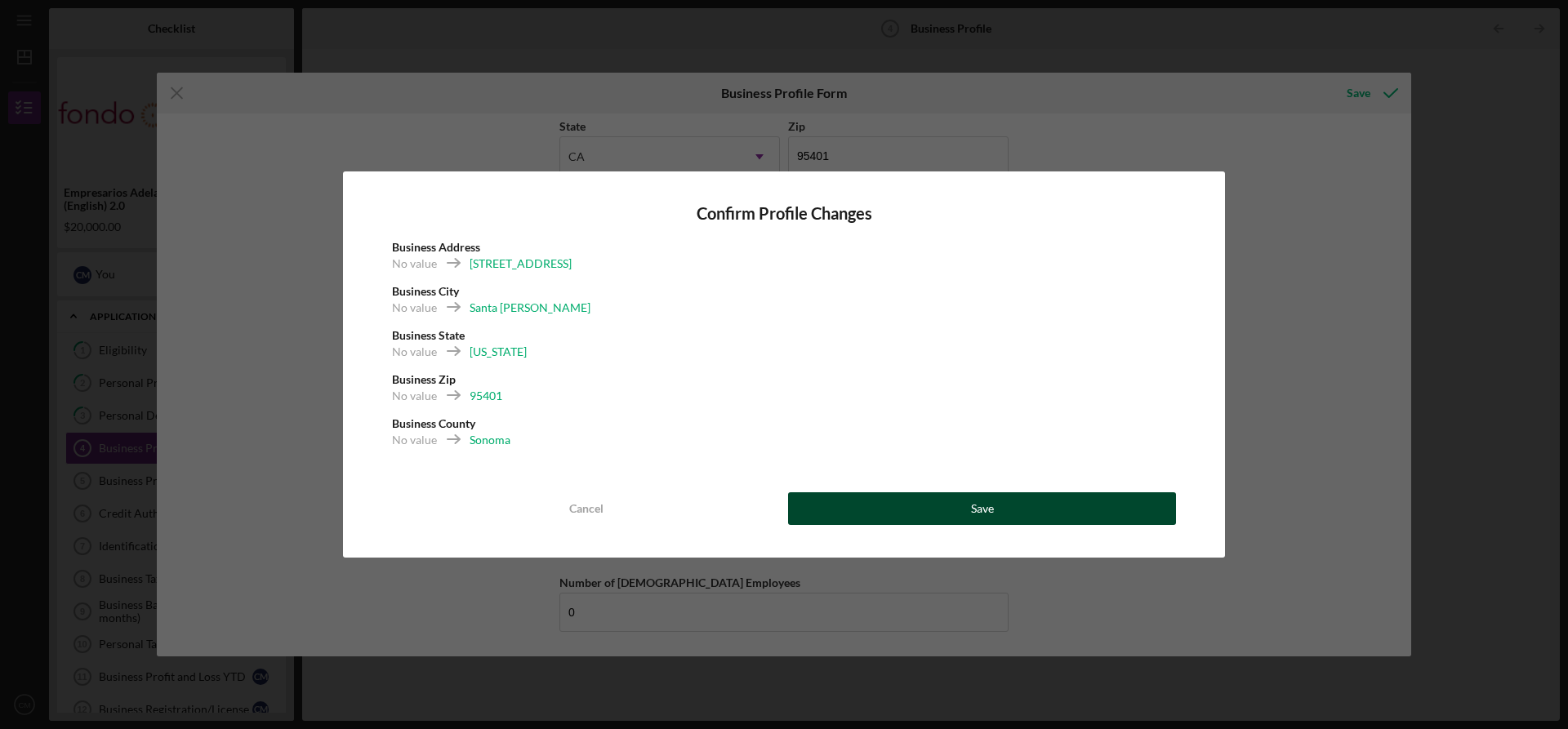
click at [978, 514] on div "Save" at bounding box center [982, 508] width 23 height 33
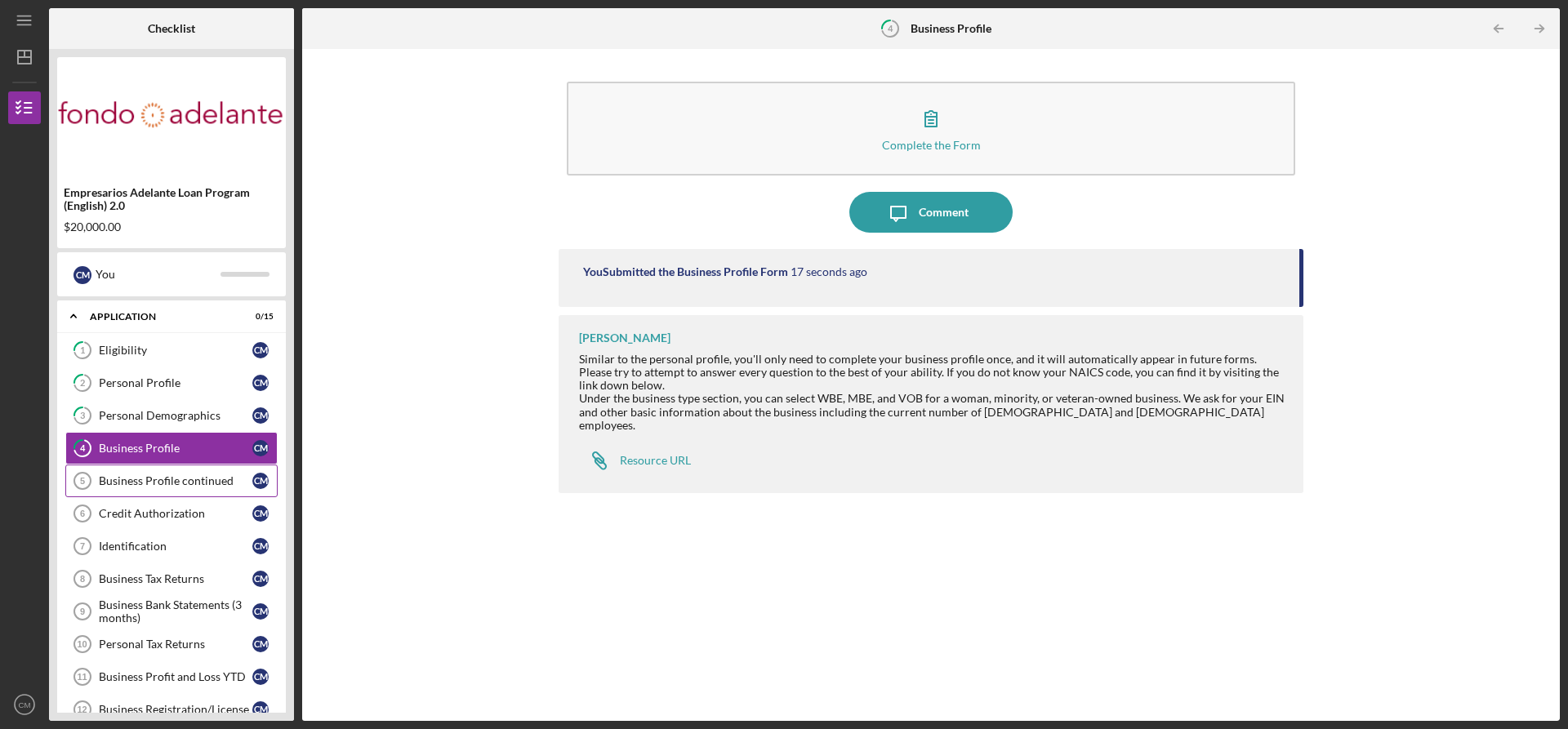
click at [147, 481] on div "Business Profile continued" at bounding box center [176, 480] width 154 height 13
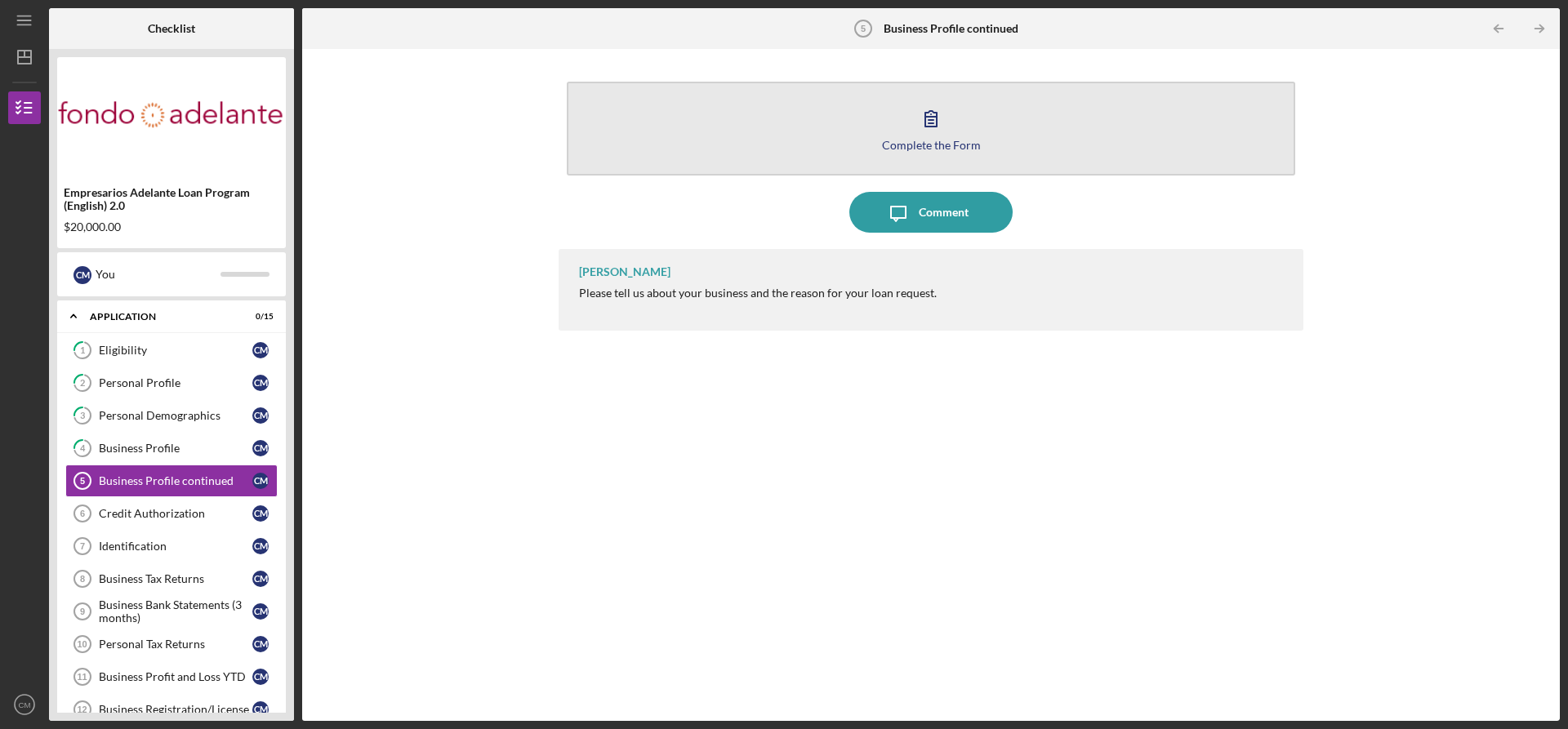
click at [926, 111] on icon "button" at bounding box center [930, 118] width 41 height 41
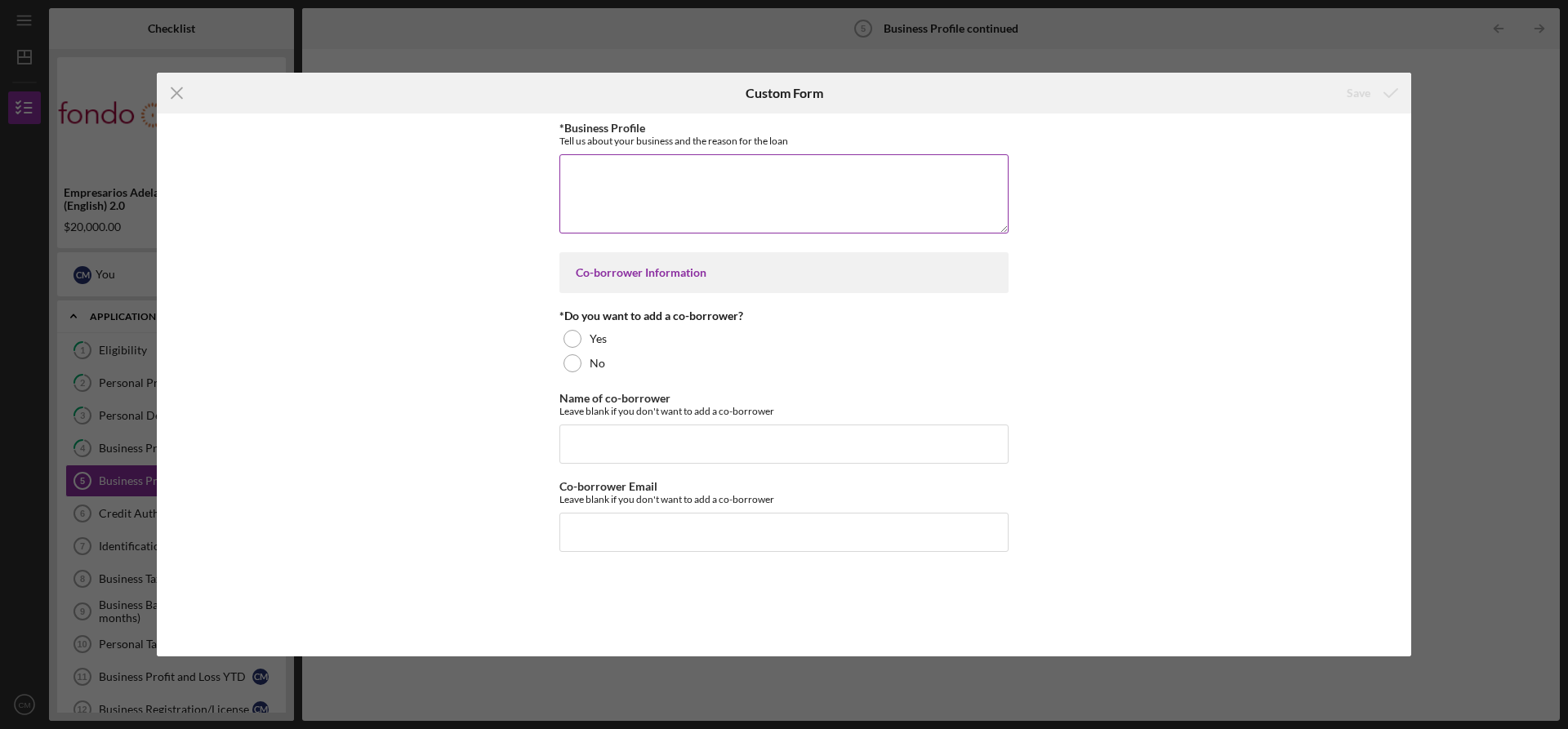
click at [612, 175] on textarea "*Business Profile" at bounding box center [784, 194] width 449 height 79
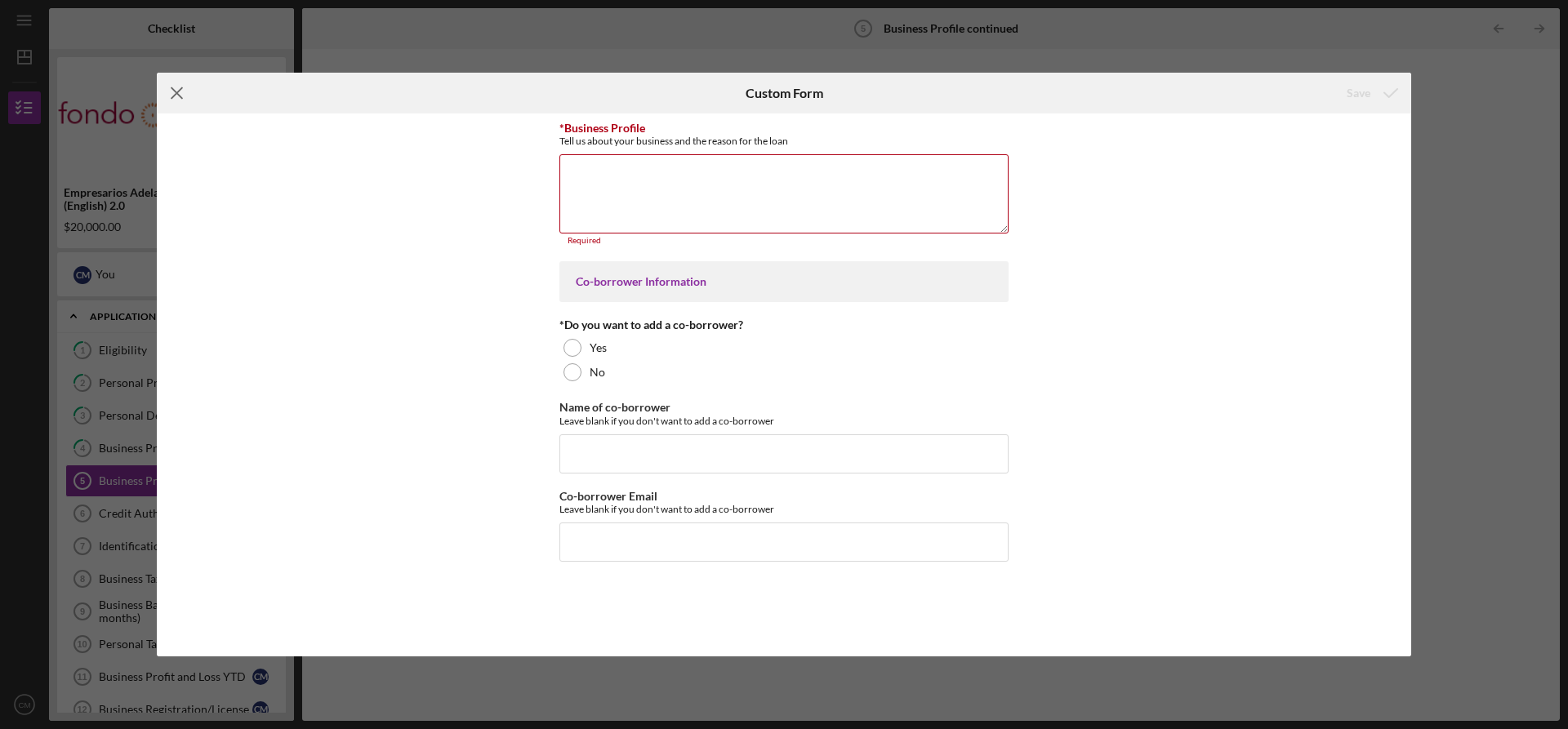
click at [178, 90] on icon "Icon/Menu Close" at bounding box center [176, 92] width 41 height 41
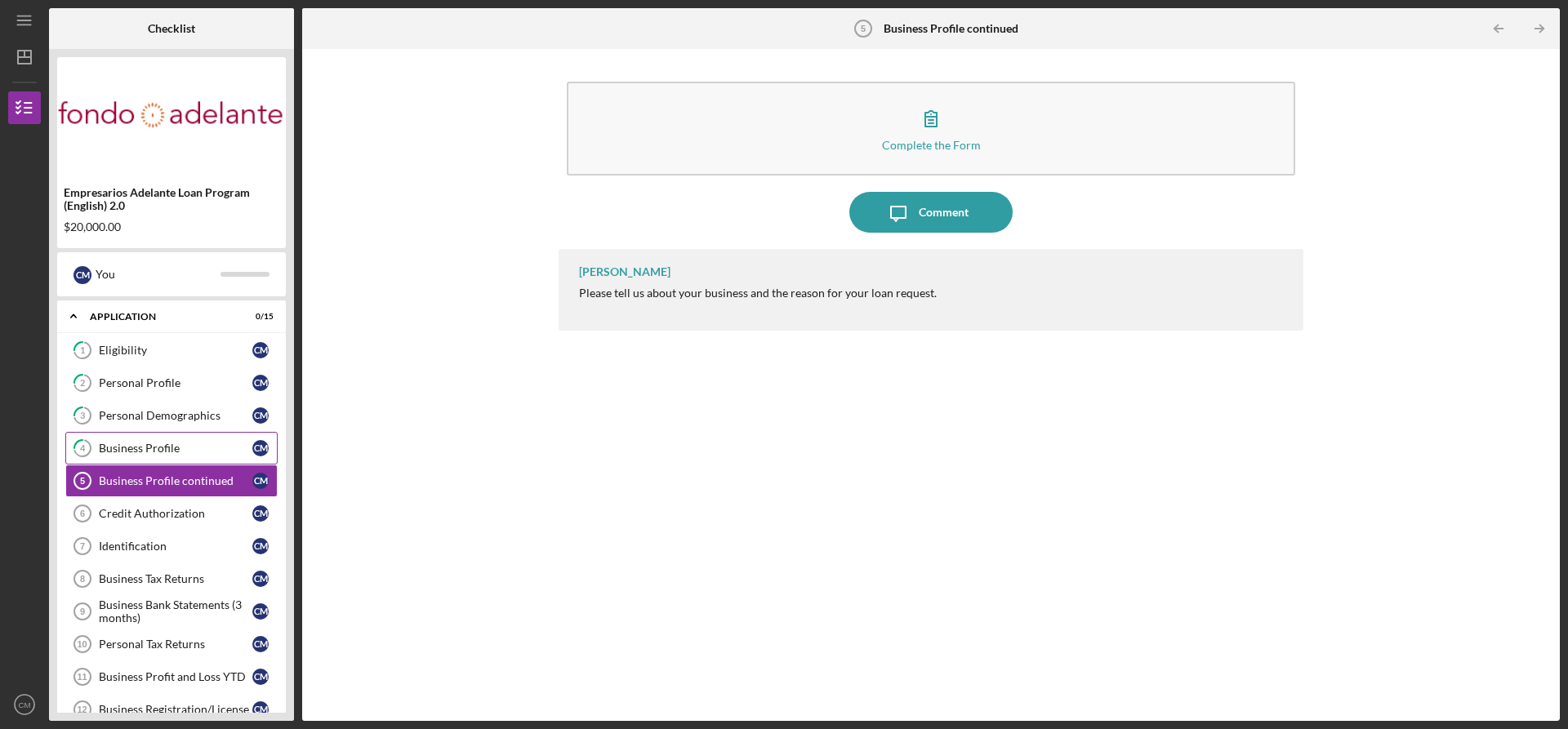
click at [132, 448] on div "Business Profile" at bounding box center [176, 448] width 154 height 13
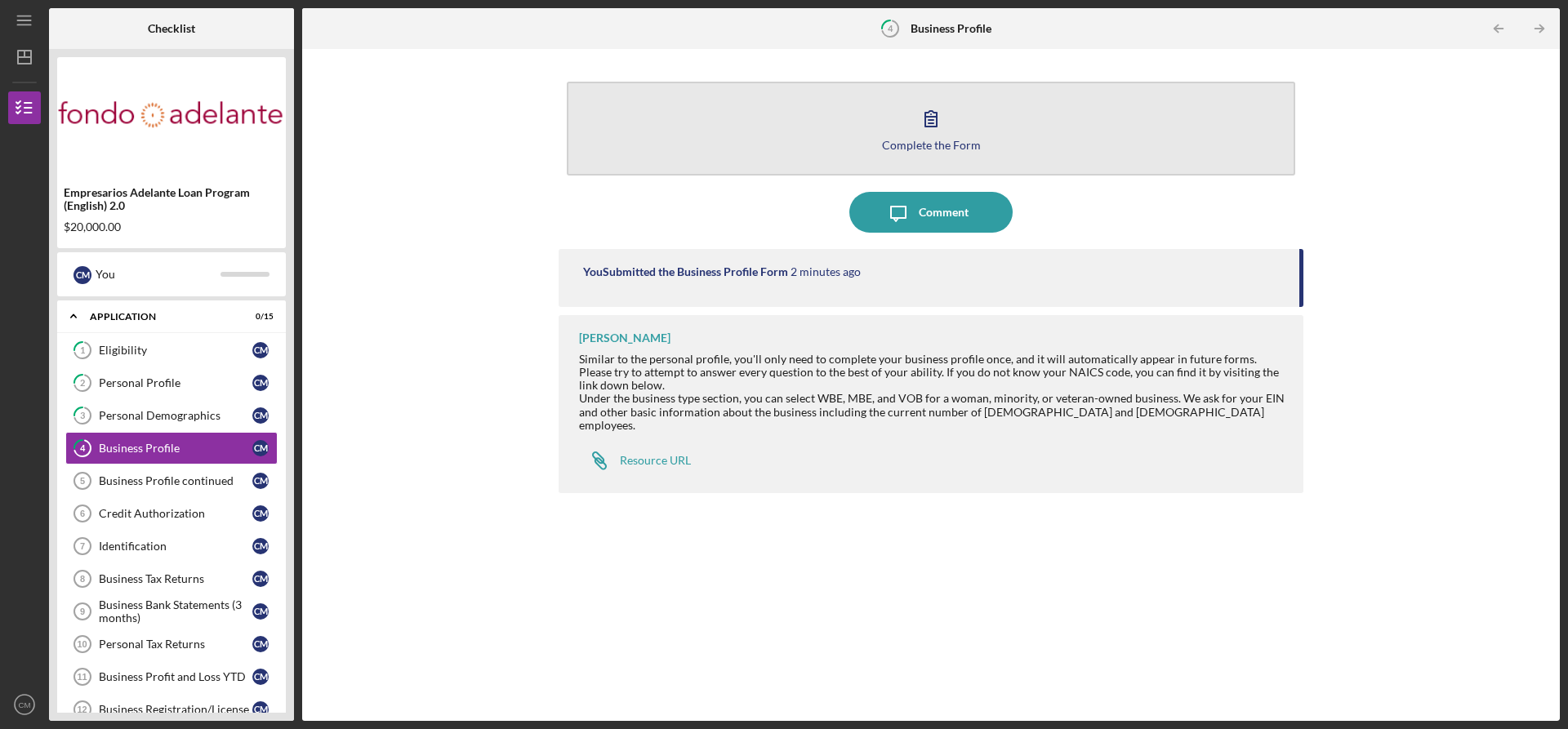
click at [925, 113] on icon "button" at bounding box center [930, 118] width 41 height 41
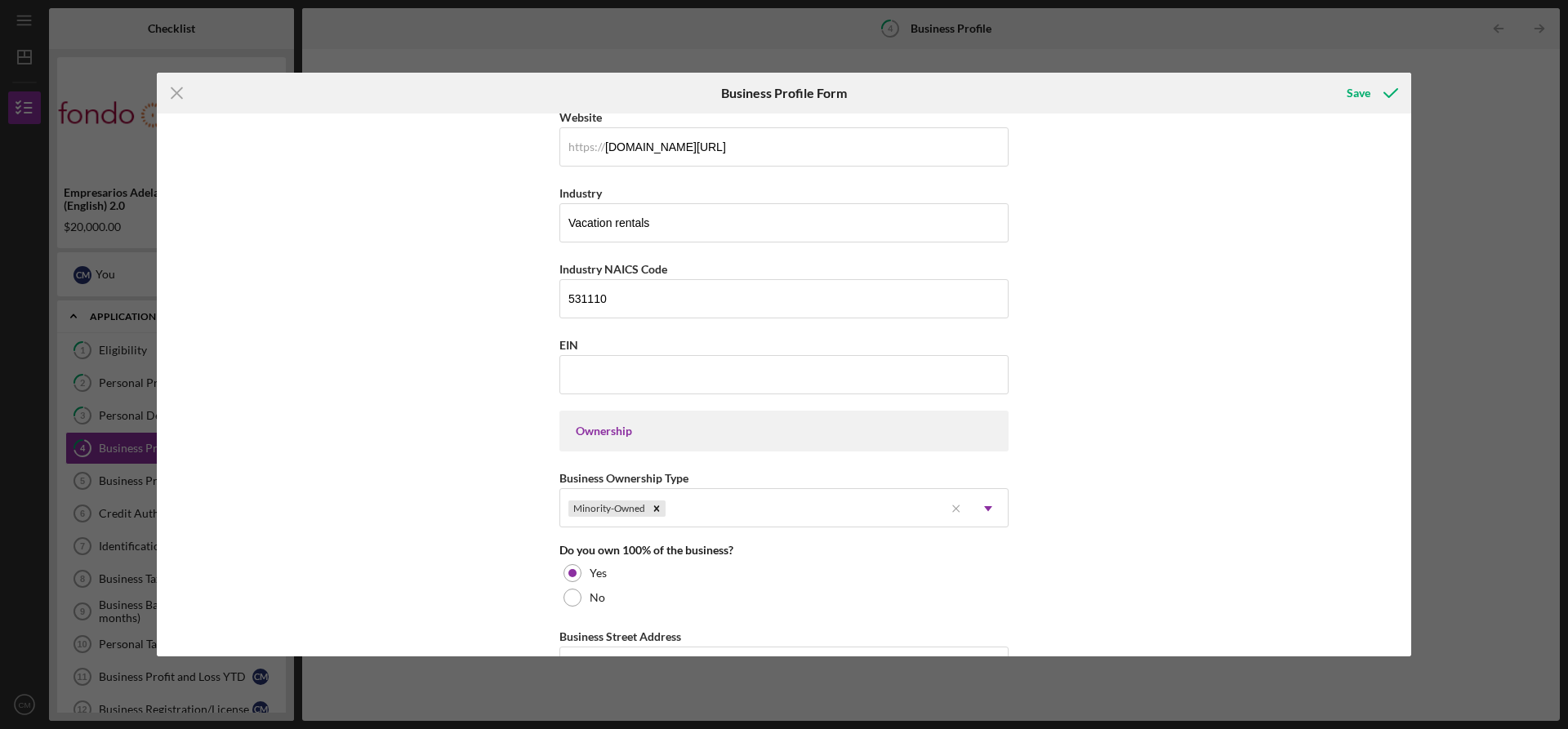
scroll to position [489, 0]
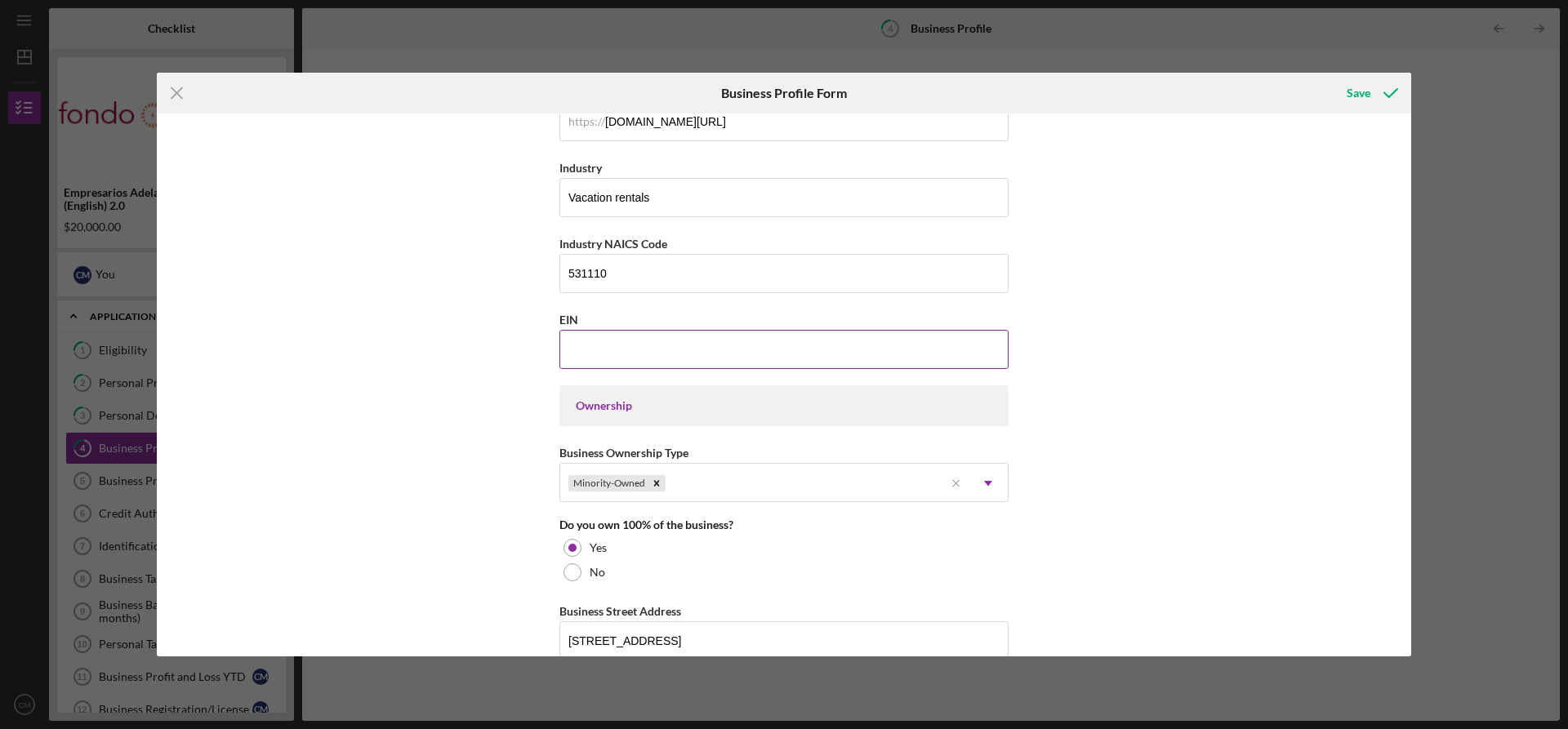
click at [603, 349] on input "EIN" at bounding box center [784, 349] width 449 height 39
type input "[US_EMPLOYER_IDENTIFICATION_NUMBER]"
click at [469, 350] on div "Business Name [GEOGRAPHIC_DATA] DBA Business Start Date [DATE] Legal Structure …" at bounding box center [784, 383] width 1254 height 542
click at [1354, 88] on div "Save" at bounding box center [1358, 93] width 24 height 33
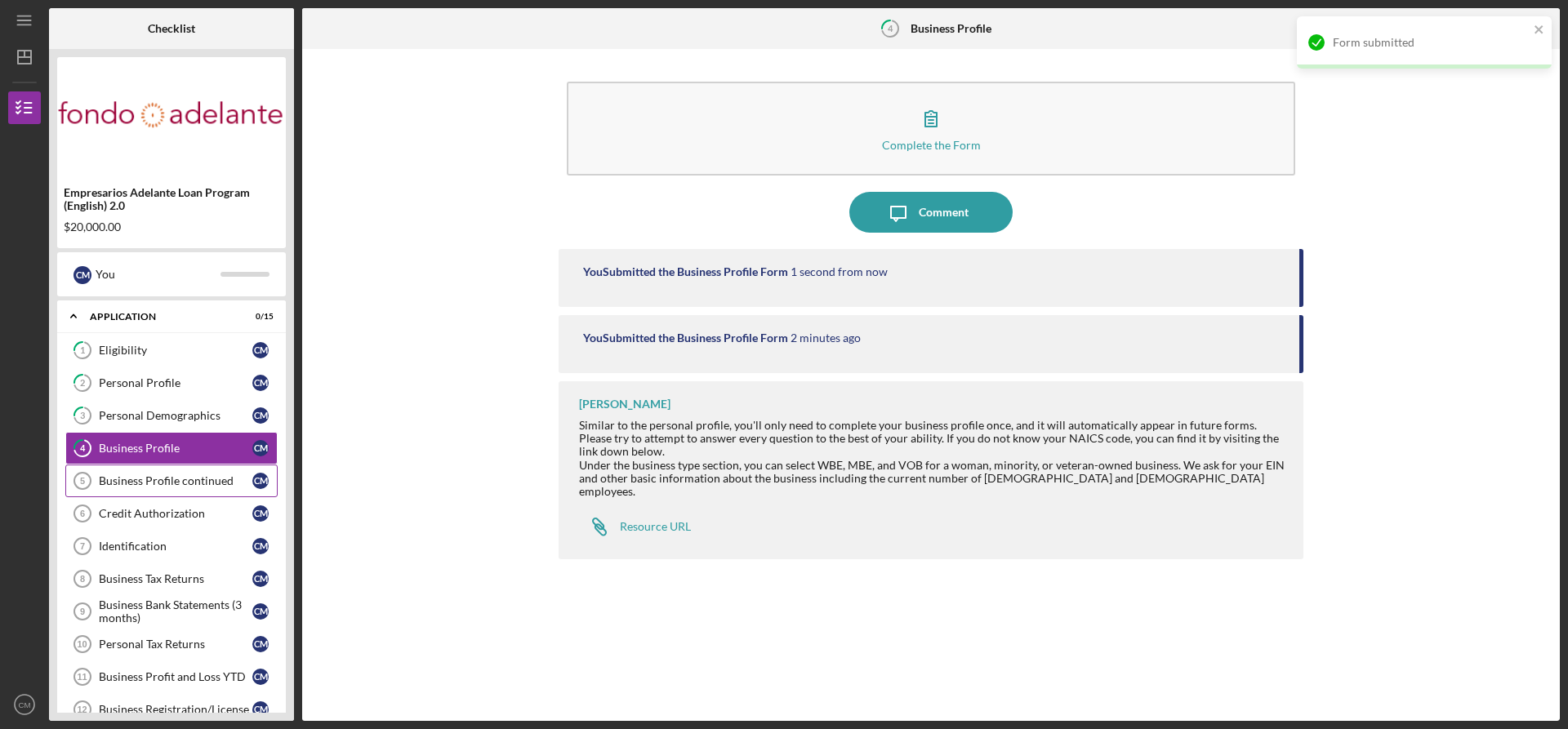
click at [145, 481] on div "Business Profile continued" at bounding box center [176, 480] width 154 height 13
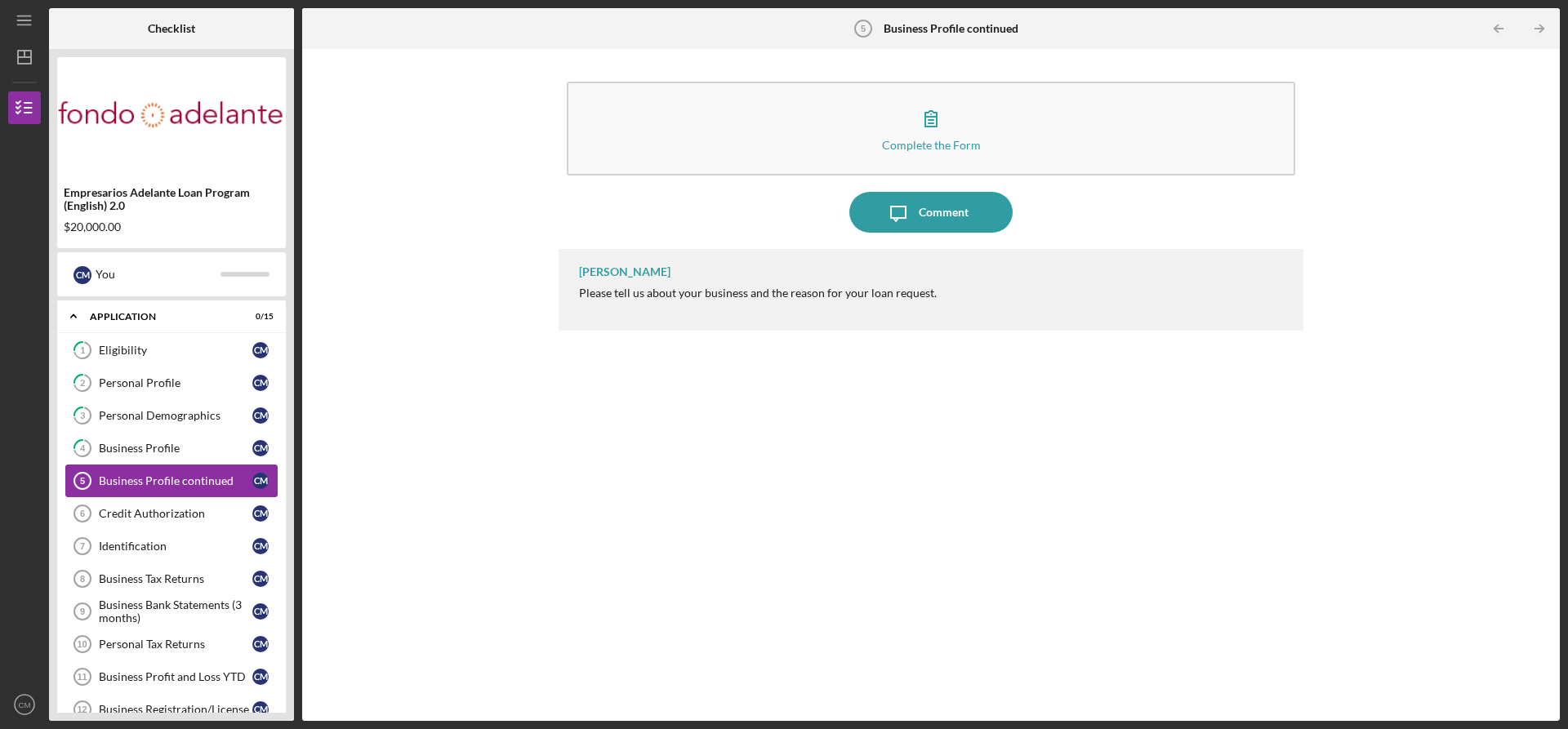
click at [126, 481] on div "Business Profile continued" at bounding box center [176, 480] width 154 height 13
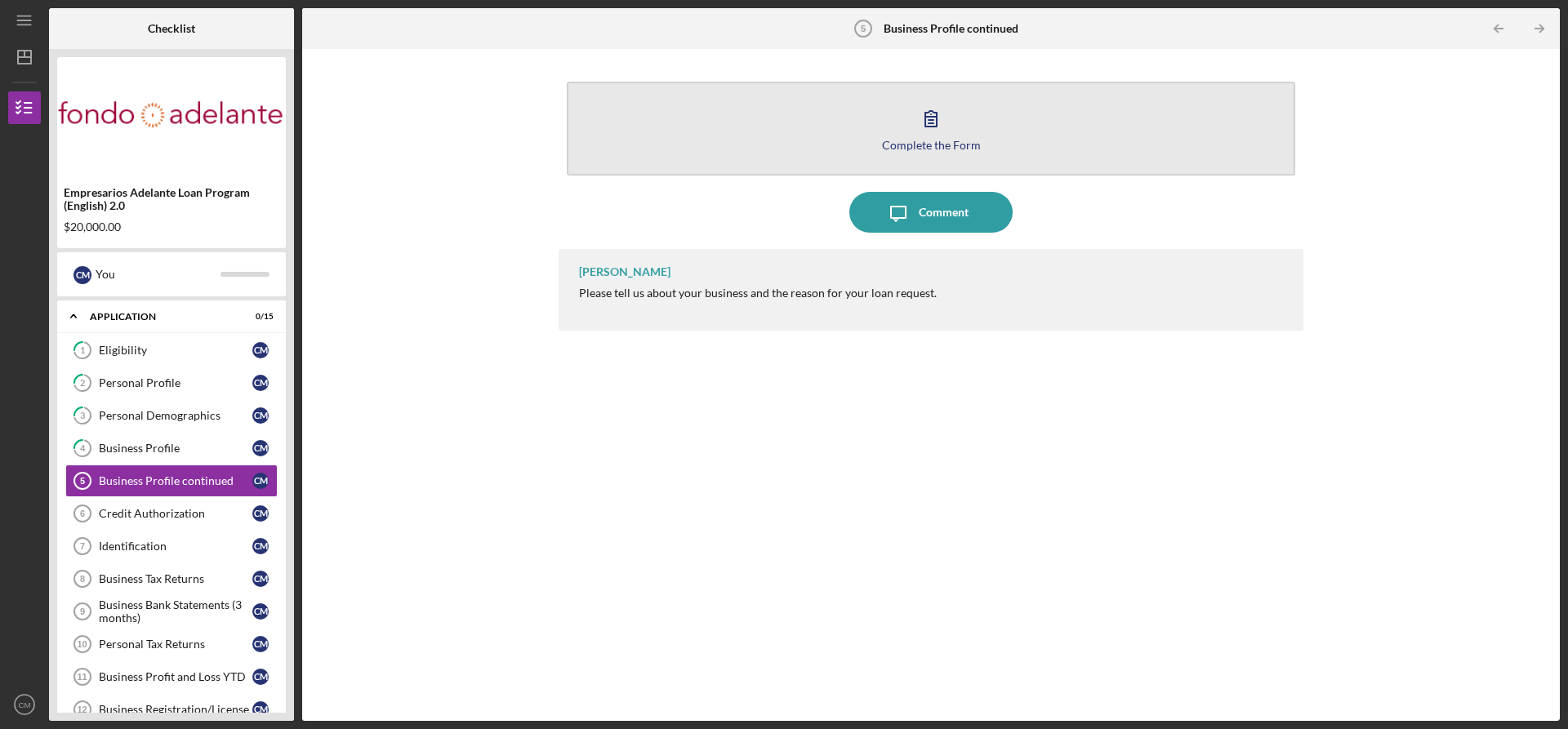
click at [927, 118] on icon "button" at bounding box center [930, 118] width 41 height 41
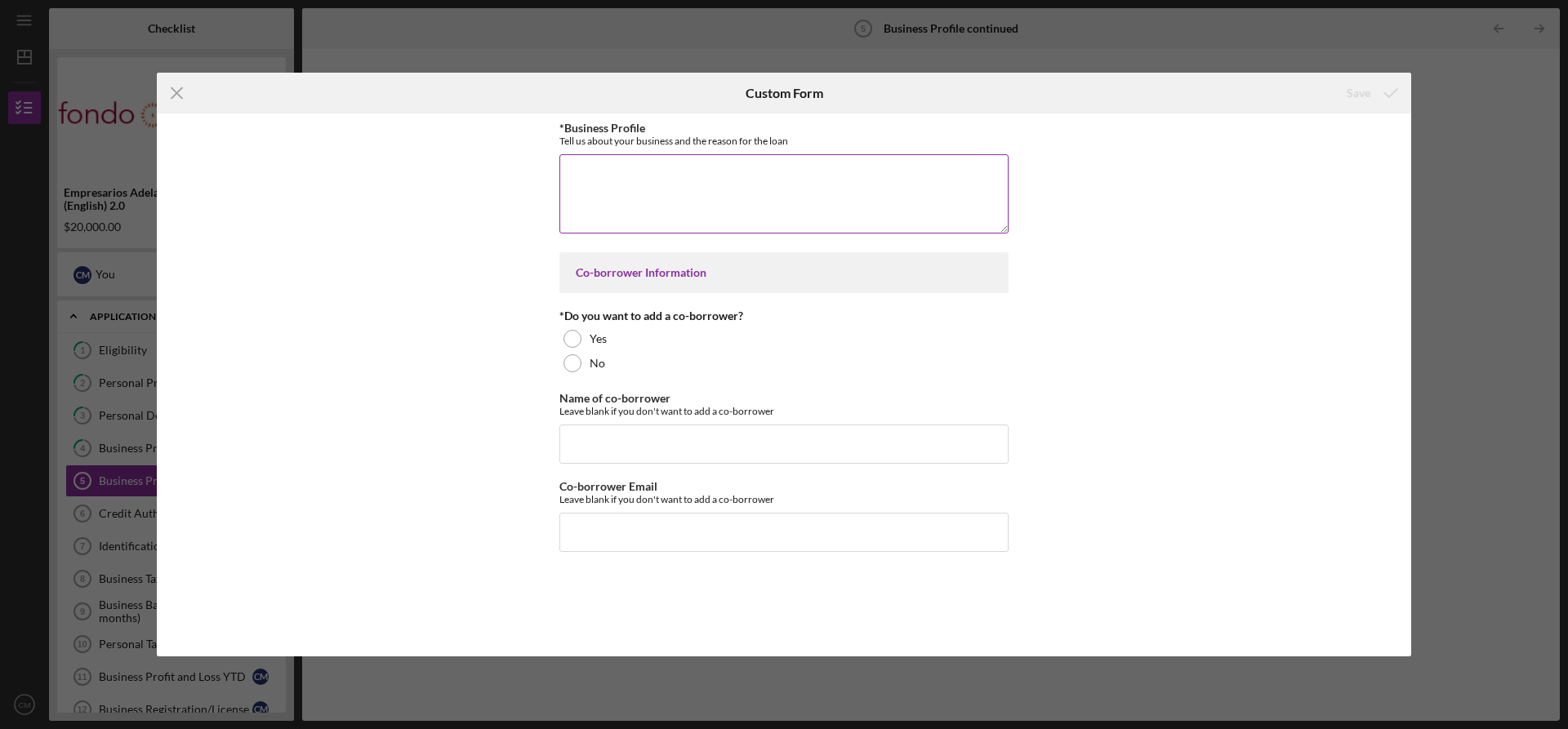
click at [604, 187] on textarea "*Business Profile" at bounding box center [784, 194] width 449 height 79
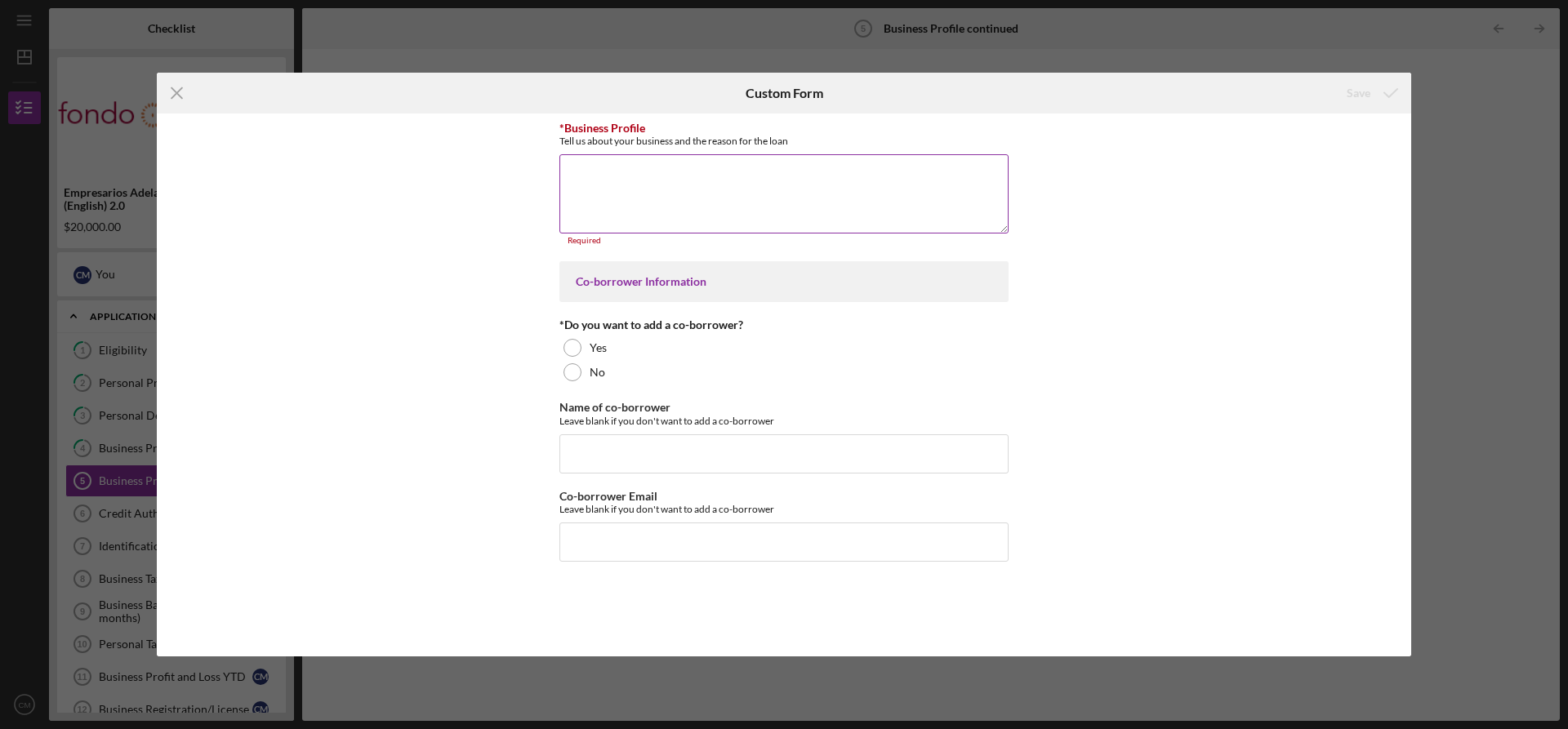
click at [649, 185] on textarea "*Business Profile" at bounding box center [784, 194] width 449 height 79
paste textarea "[GEOGRAPHIC_DATA] offers an elegant alternative to conventional accommodations …"
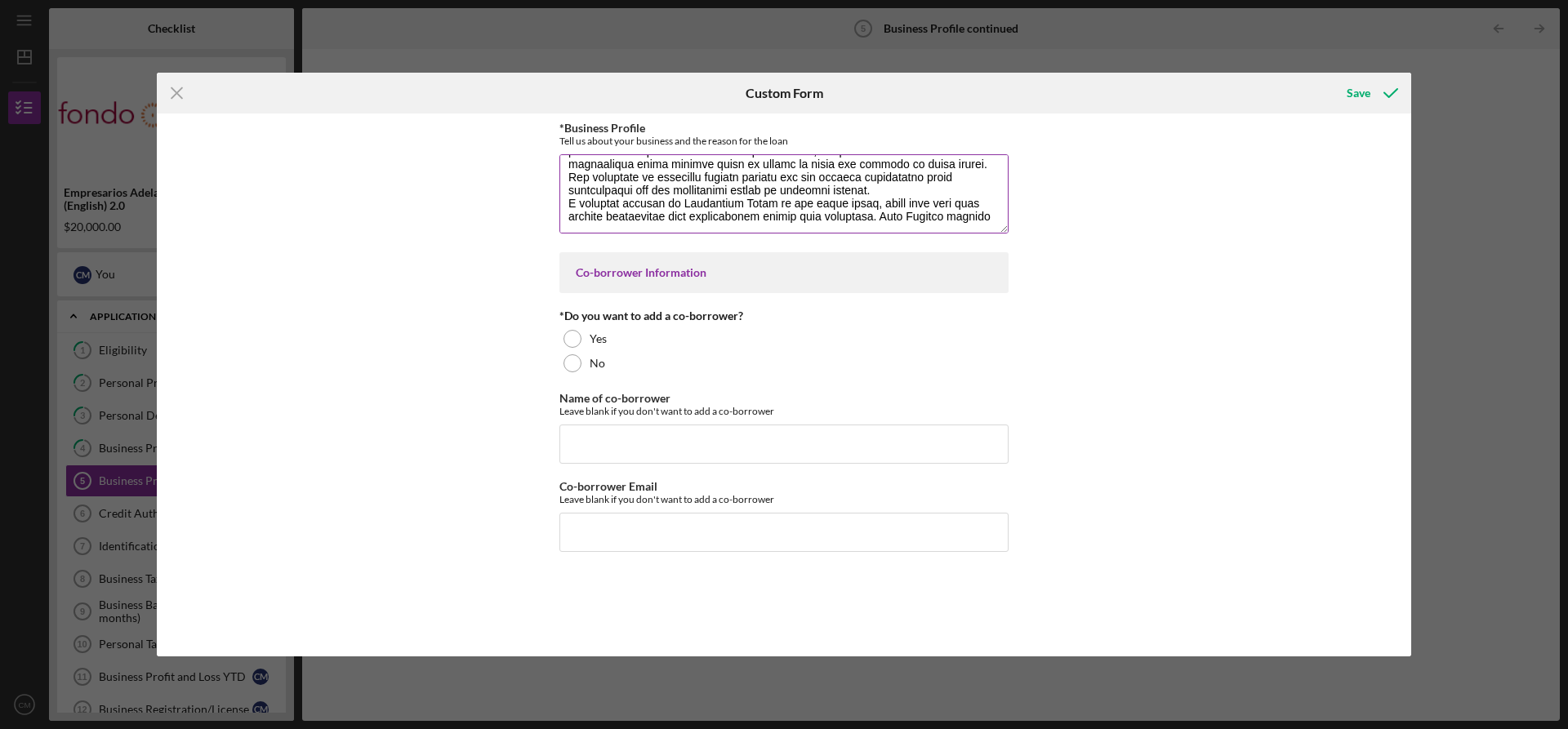
scroll to position [184, 0]
click at [569, 224] on textarea "*Business Profile" at bounding box center [784, 194] width 449 height 79
click at [986, 214] on textarea "*Business Profile" at bounding box center [784, 194] width 449 height 79
paste textarea "[DATE] for both lunch and dinner, this amenity creates a distinctive value prop…"
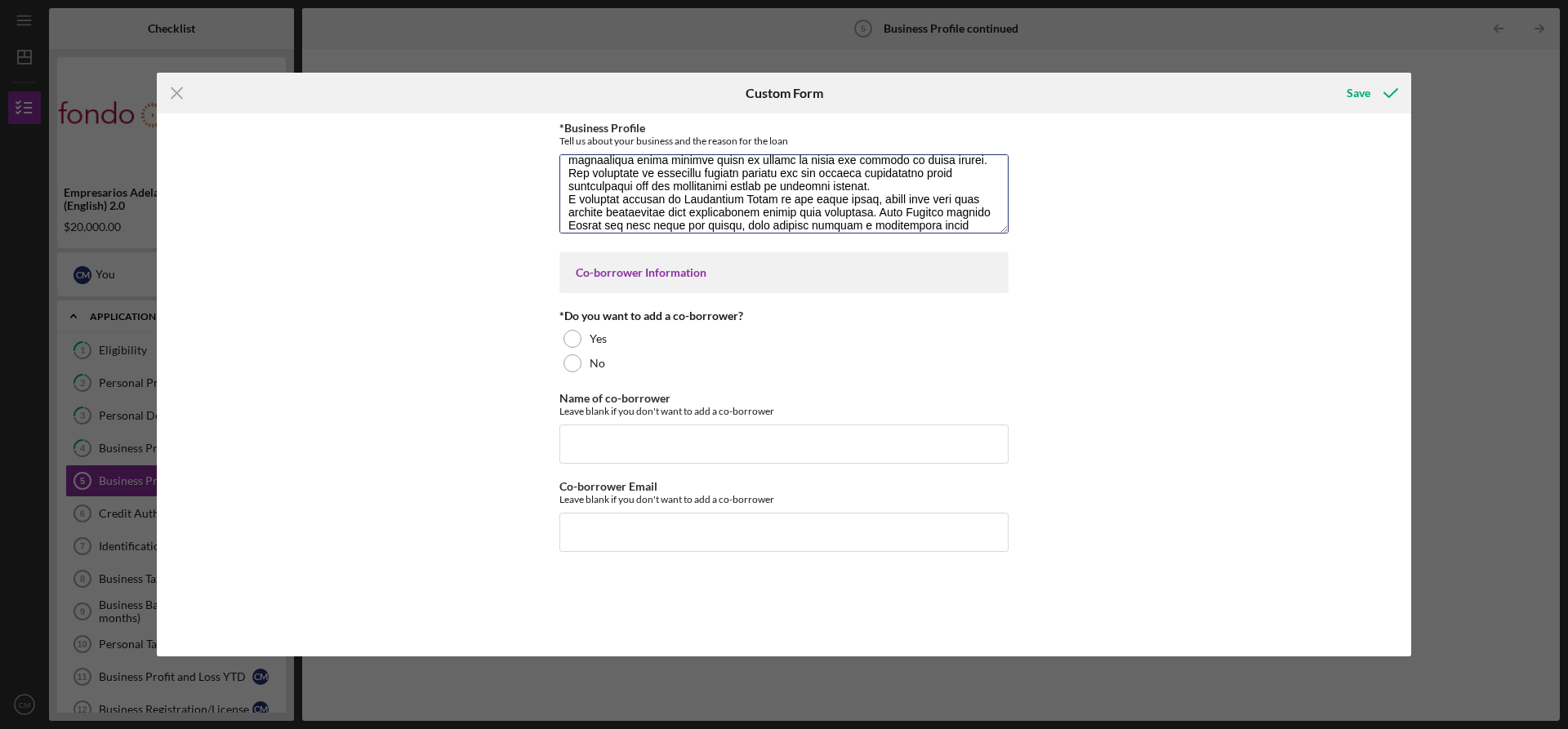
scroll to position [238, 0]
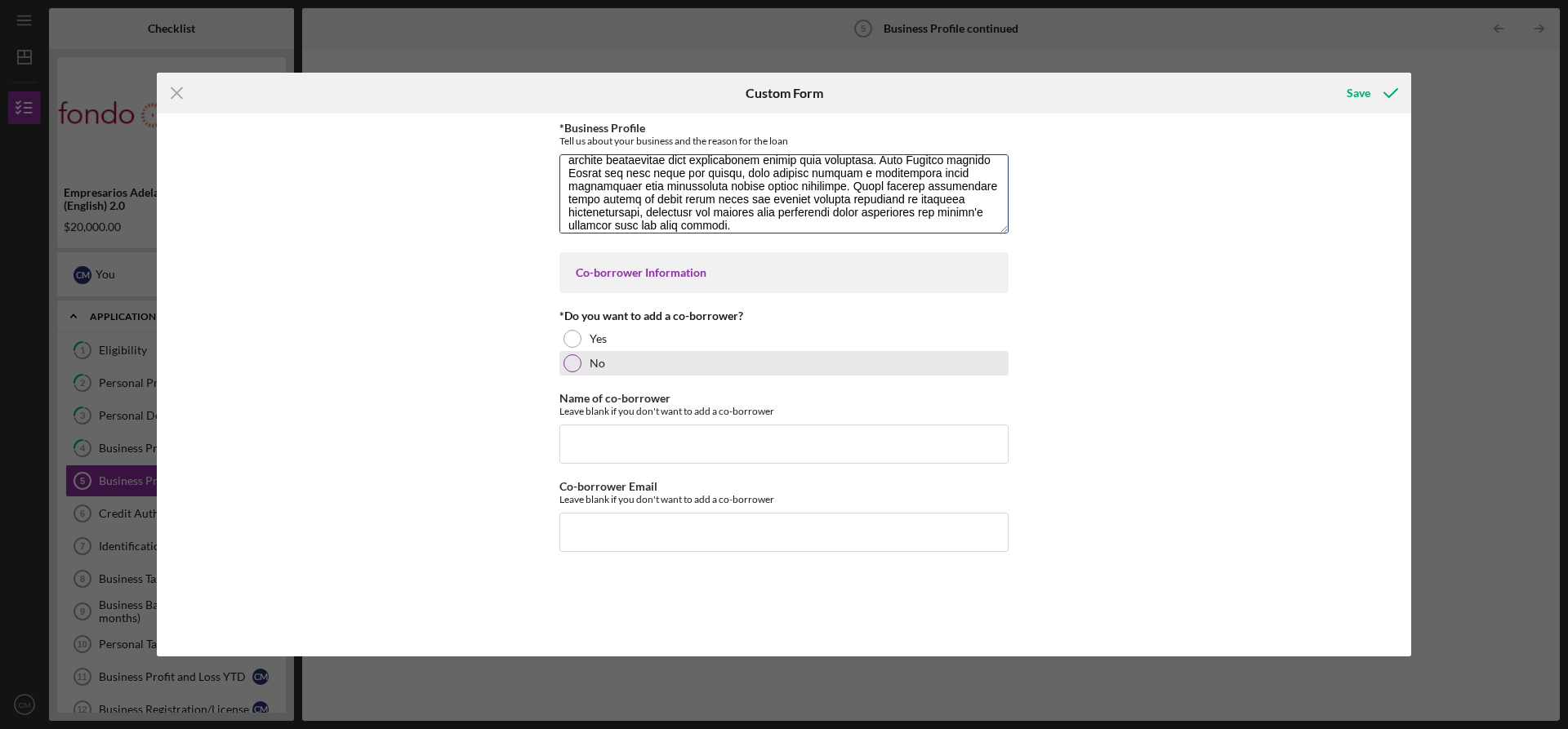
type textarea "[GEOGRAPHIC_DATA] offers an elegant alternative to conventional accommodations …"
click at [574, 364] on div at bounding box center [573, 364] width 18 height 18
click at [1358, 90] on div "Save" at bounding box center [1358, 93] width 24 height 33
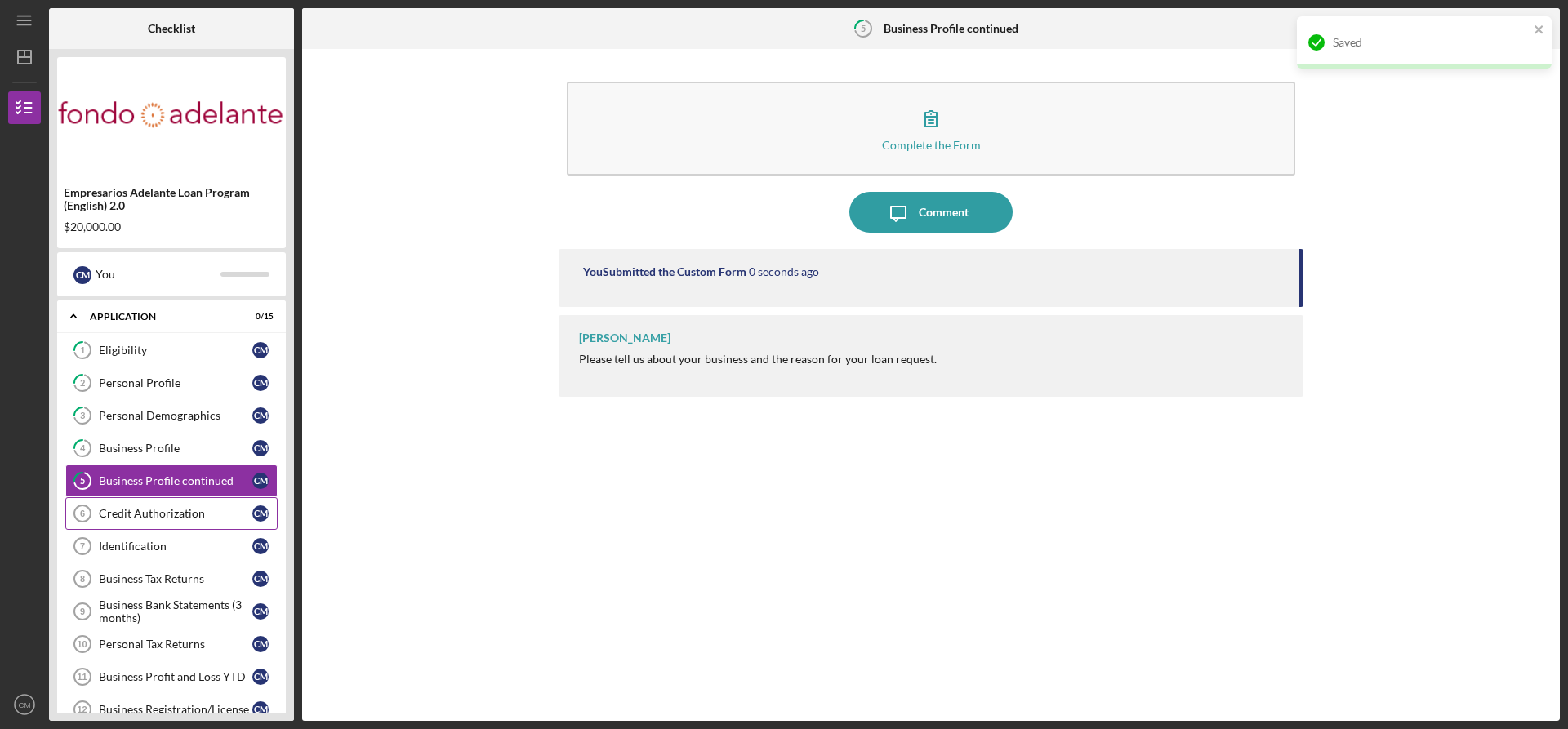
click at [132, 515] on div "Credit Authorization" at bounding box center [176, 513] width 154 height 13
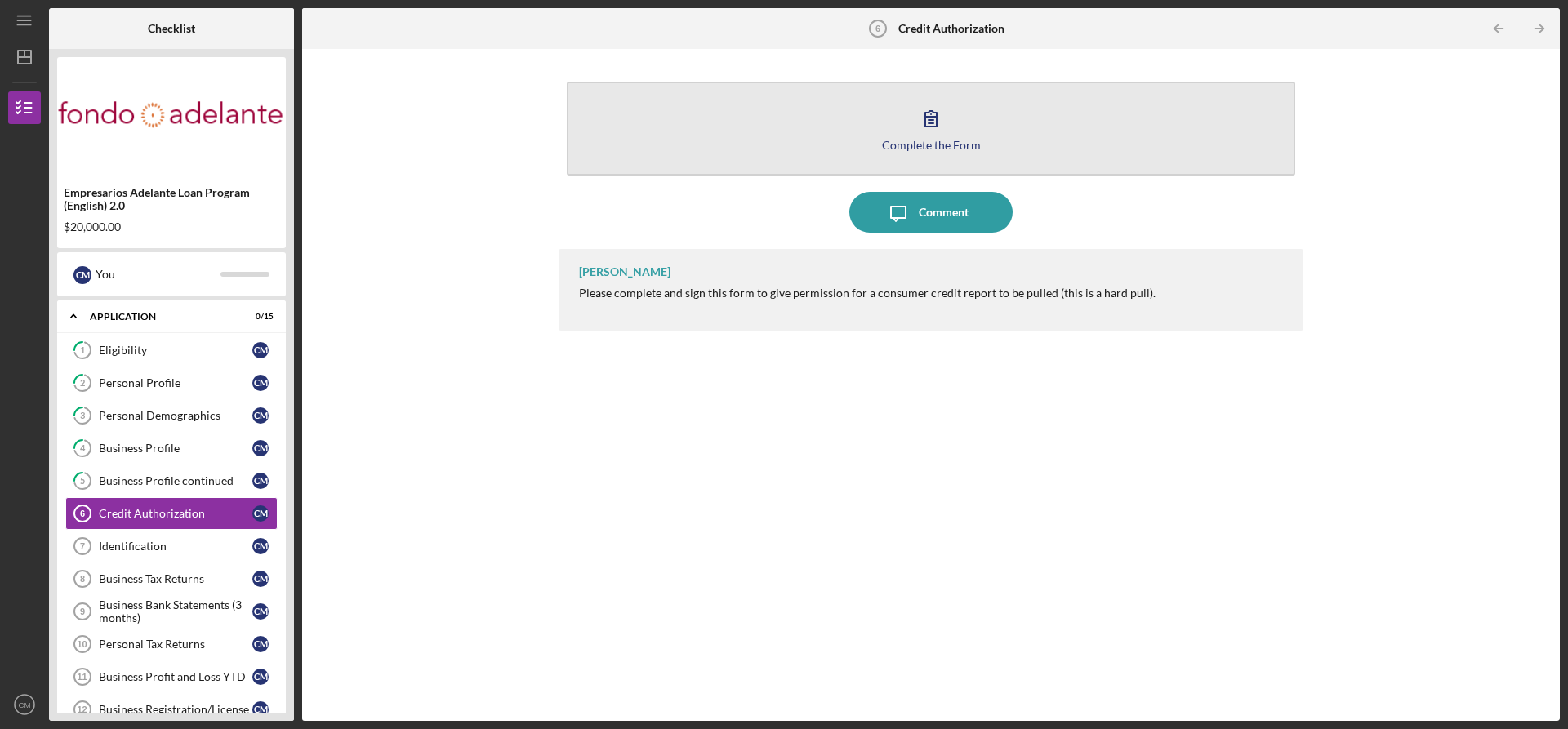
click at [930, 118] on icon "button" at bounding box center [931, 118] width 12 height 15
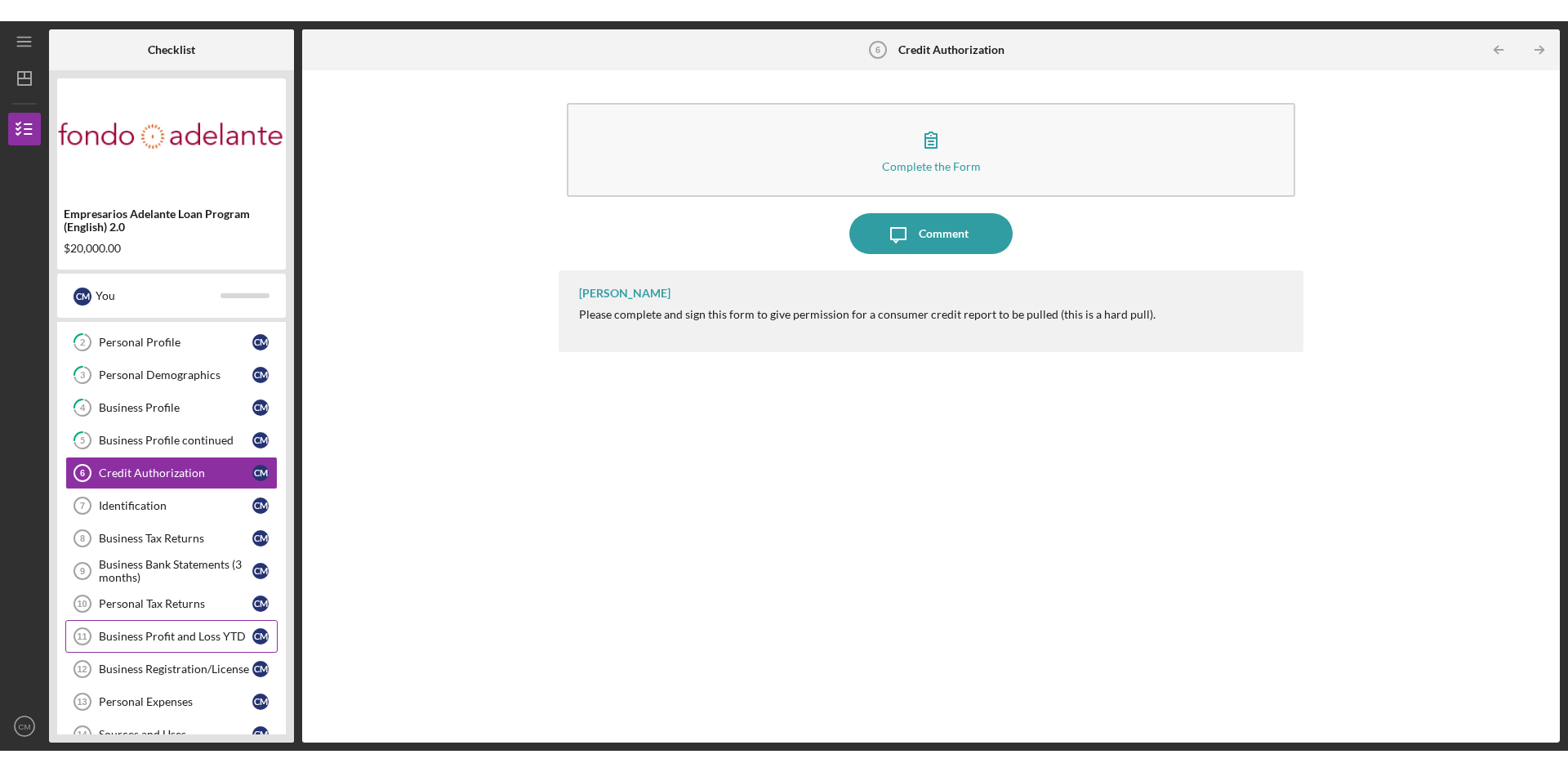
scroll to position [164, 0]
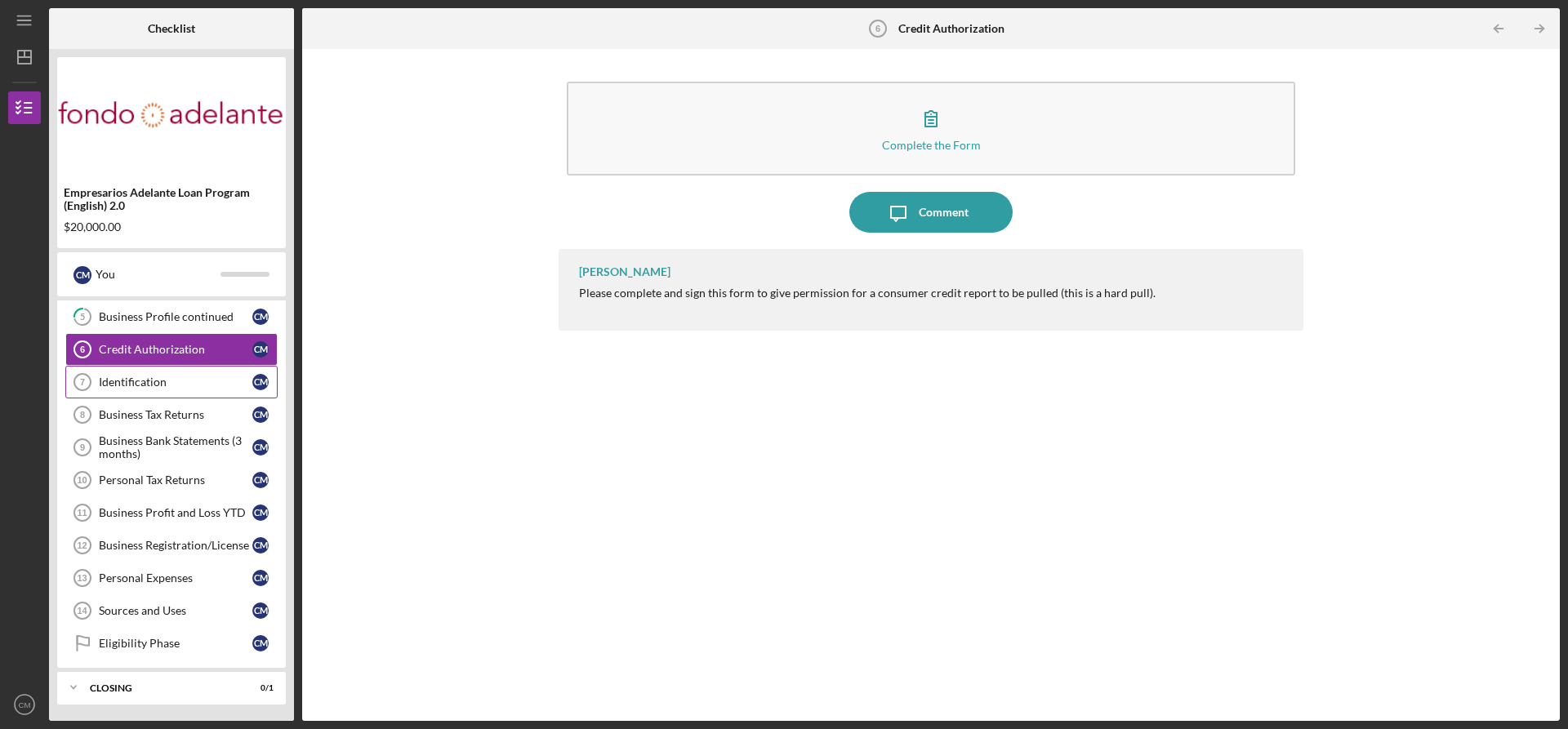
click at [132, 384] on div "Identification" at bounding box center [176, 382] width 154 height 13
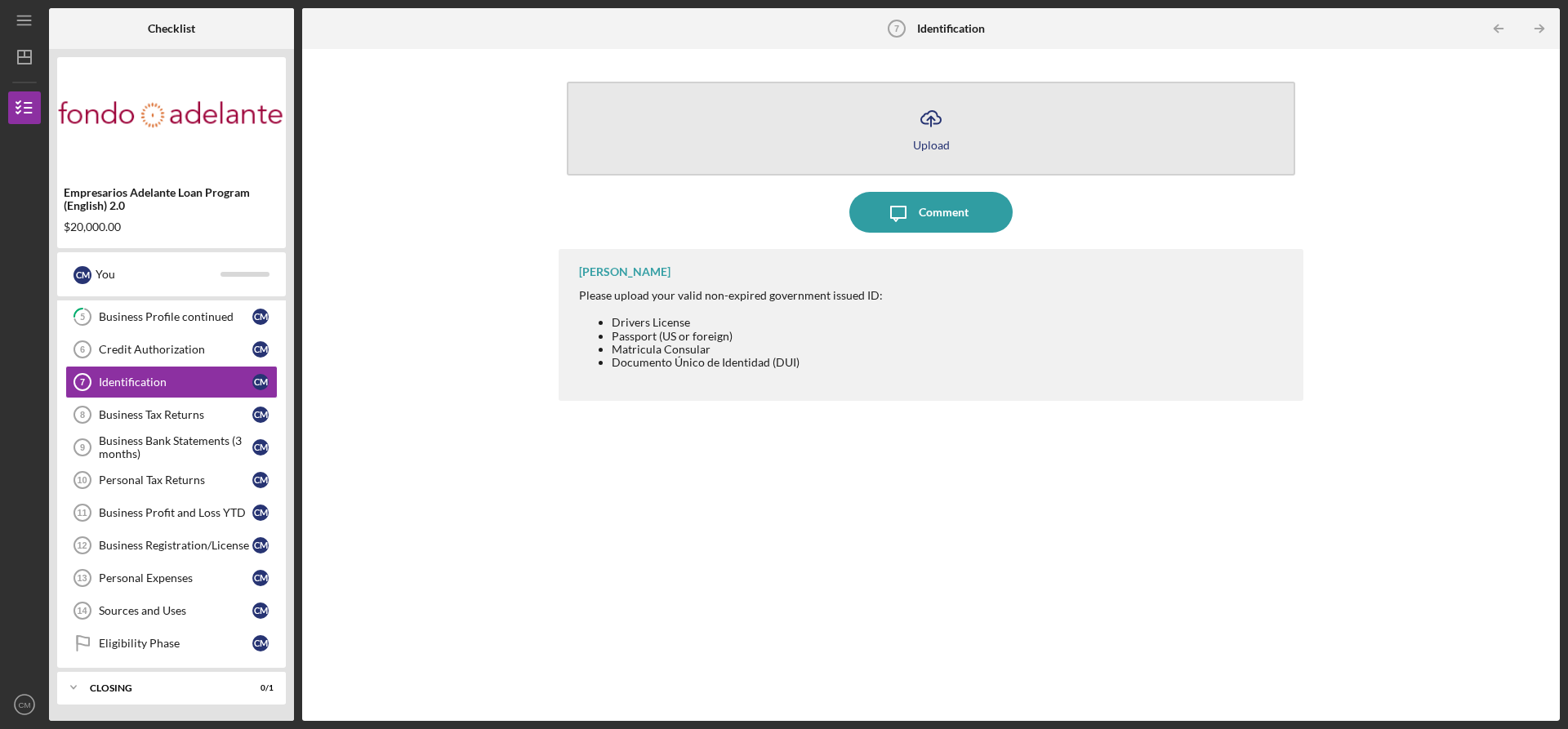
click at [934, 121] on icon "Icon/Upload" at bounding box center [930, 118] width 41 height 41
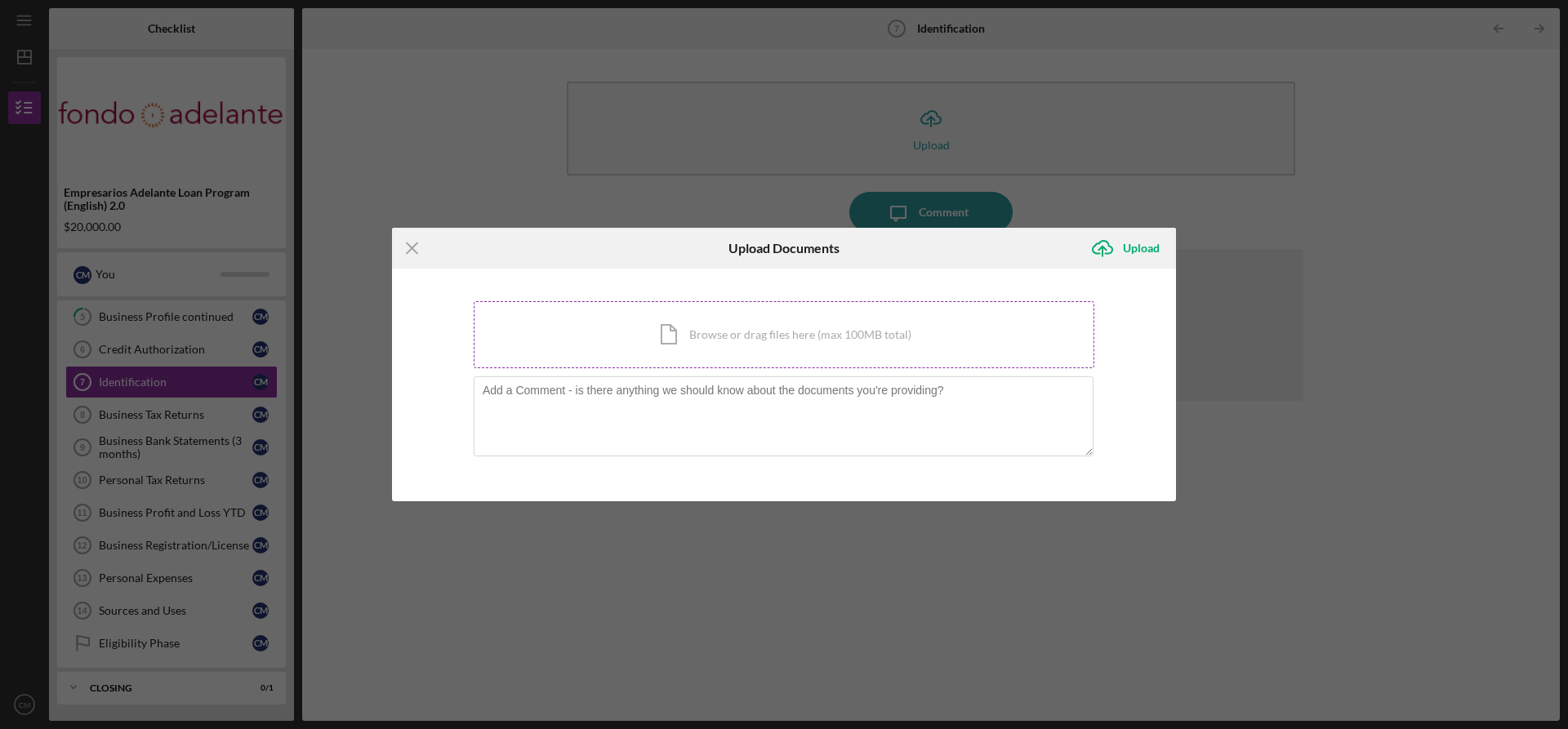
click at [702, 336] on div "Icon/Document Browse or drag files here (max 100MB total) Tap to choose files o…" at bounding box center [784, 335] width 621 height 67
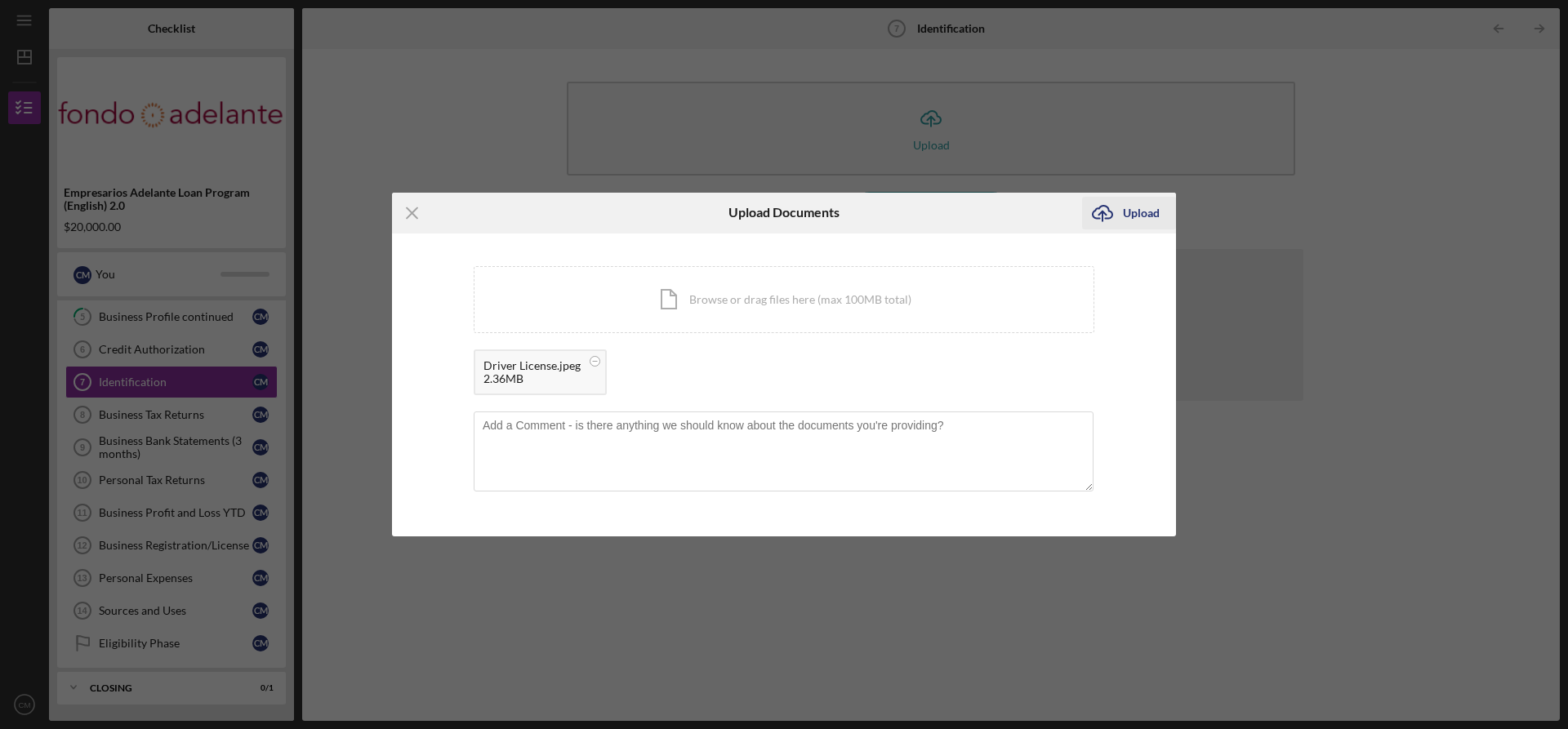
click at [1136, 217] on div "Upload" at bounding box center [1141, 213] width 37 height 33
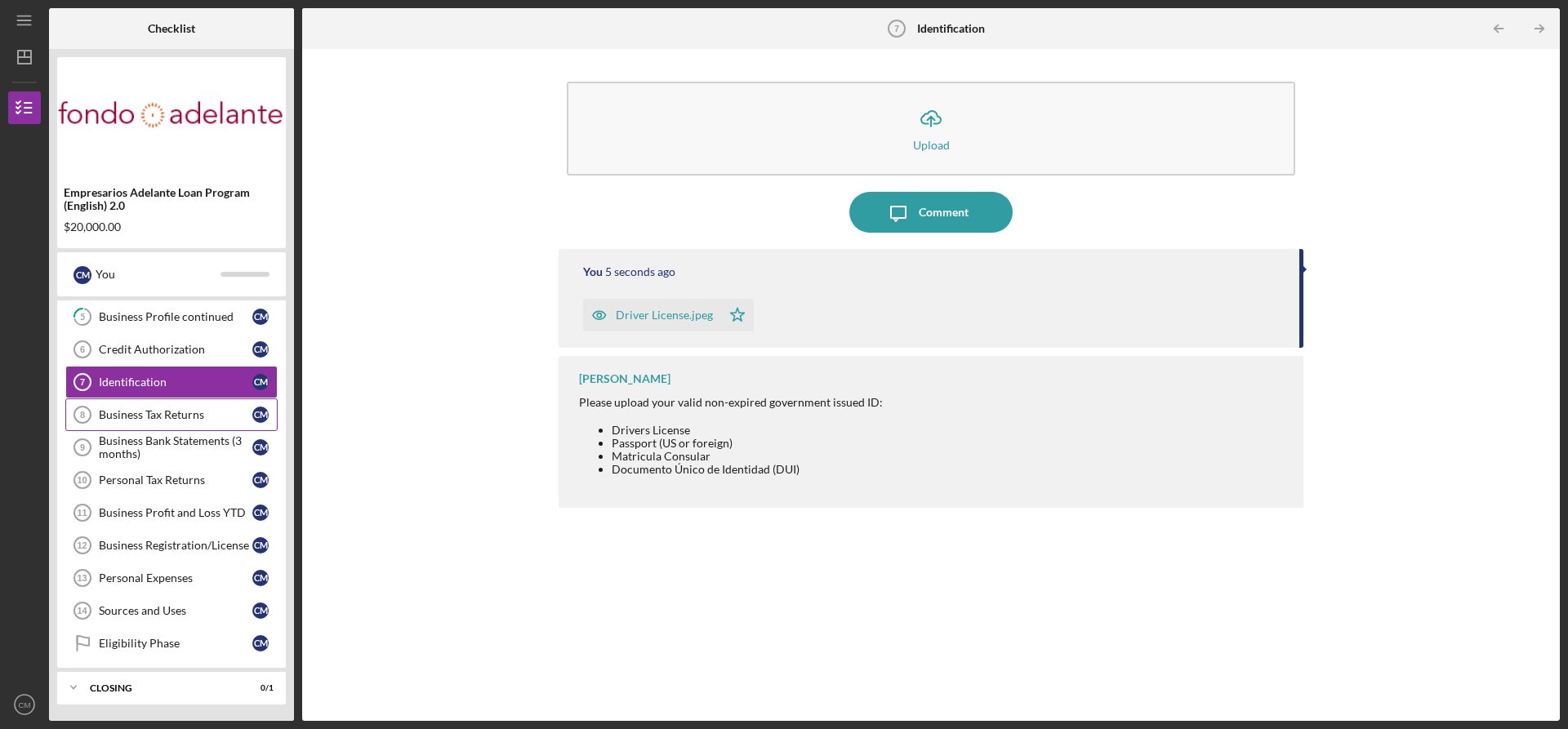
click at [109, 421] on div "Business Tax Returns" at bounding box center [176, 414] width 154 height 13
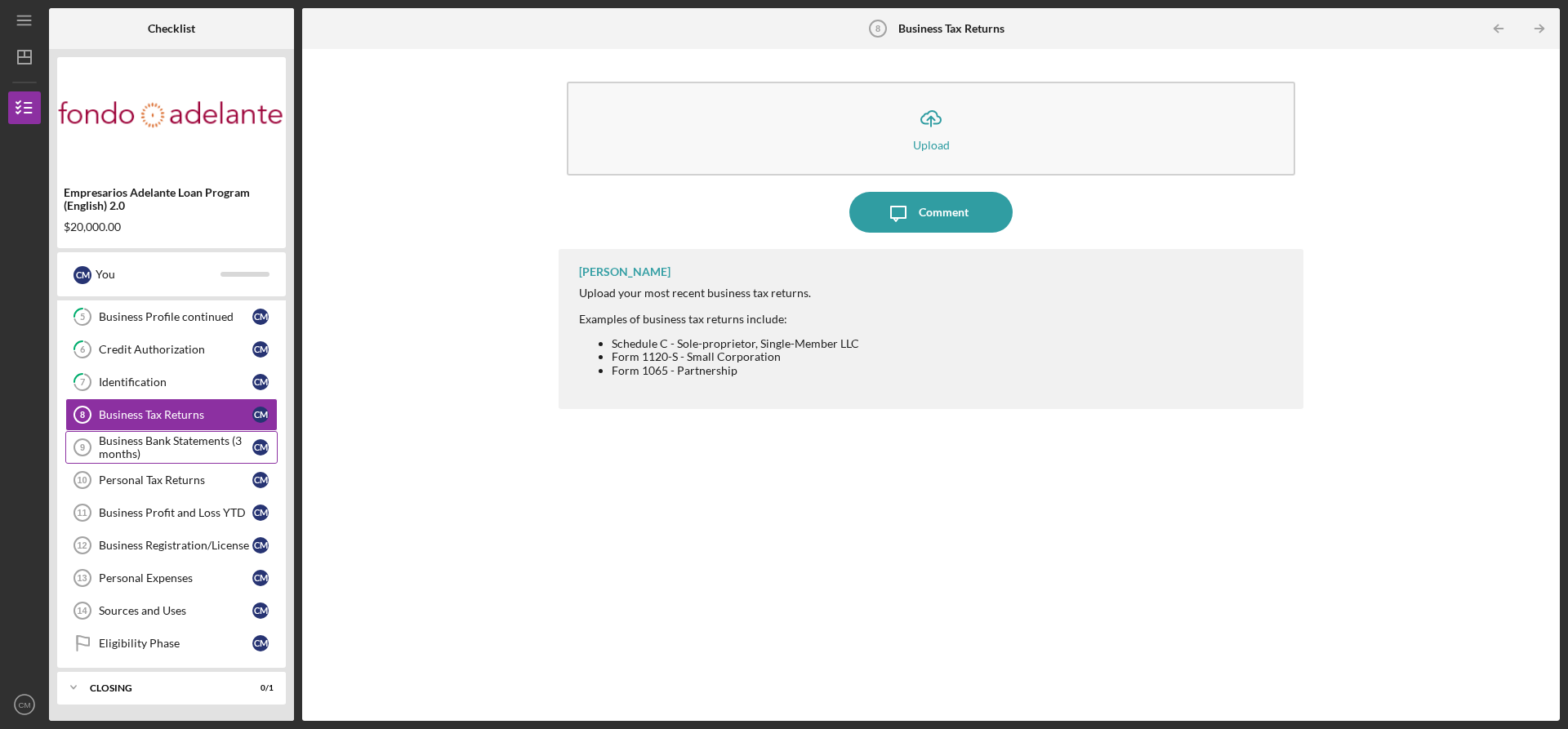
click at [133, 435] on div "Business Bank Statements (3 months)" at bounding box center [176, 447] width 154 height 26
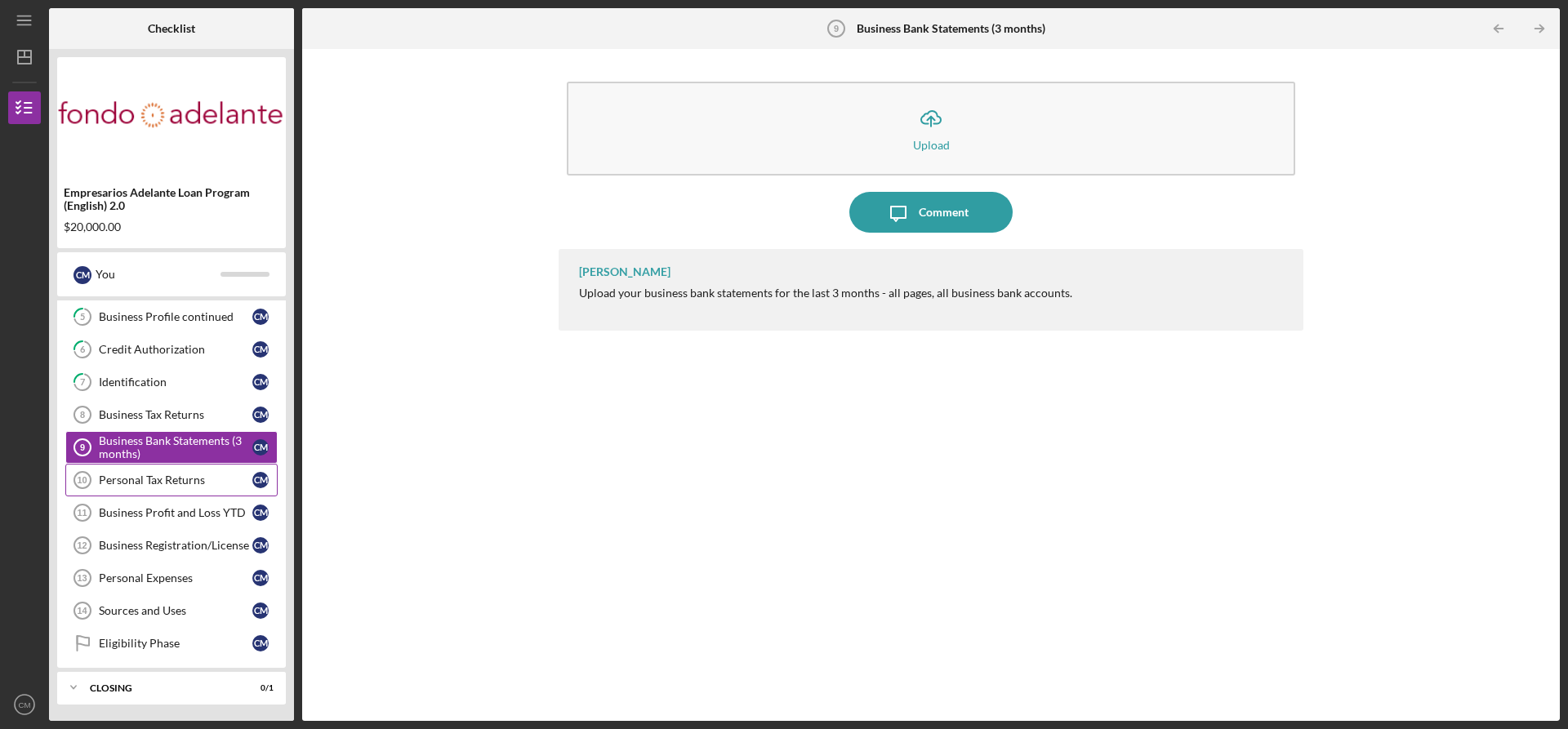
click at [144, 482] on div "Personal Tax Returns" at bounding box center [176, 479] width 154 height 13
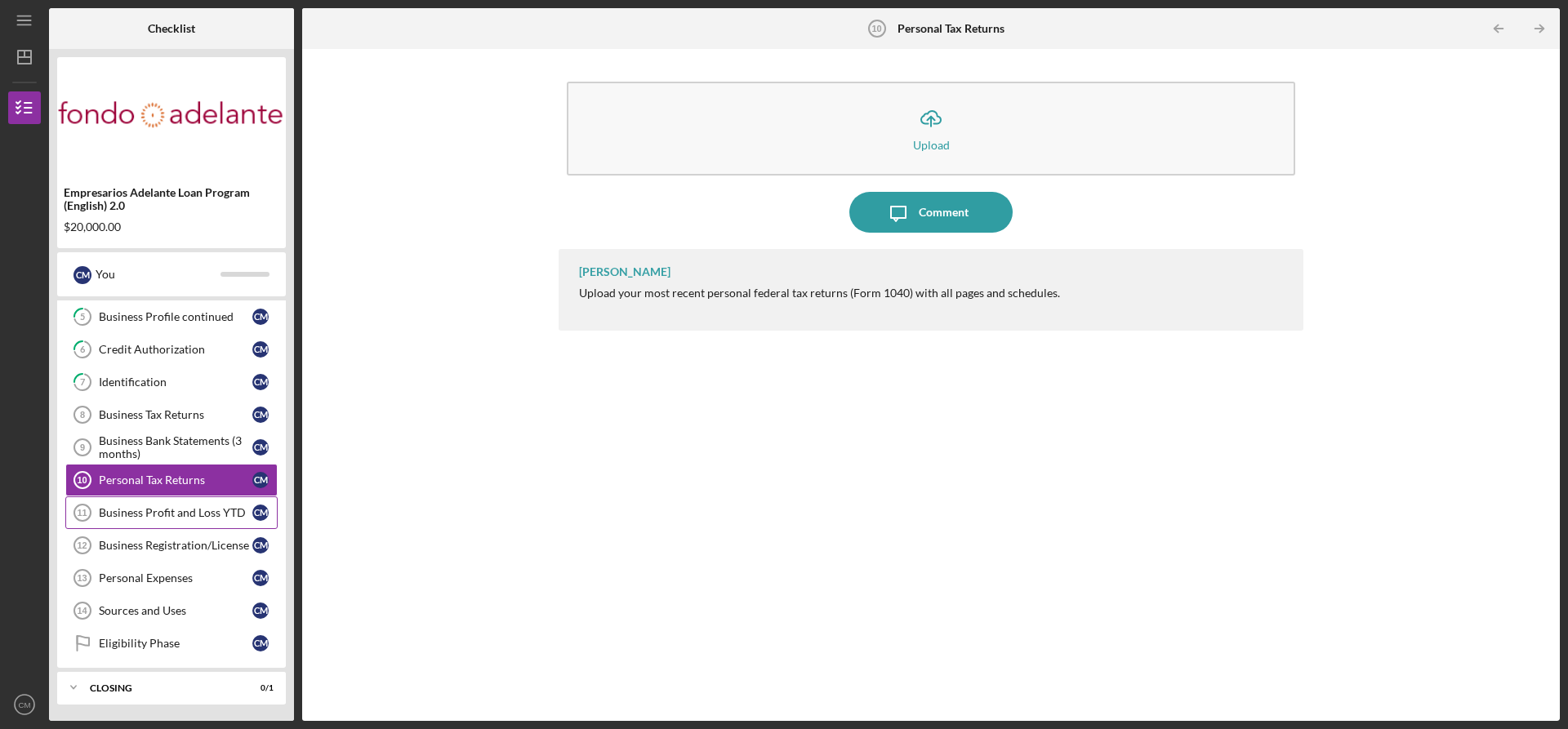
click at [126, 515] on div "Business Profit and Loss YTD" at bounding box center [176, 513] width 154 height 13
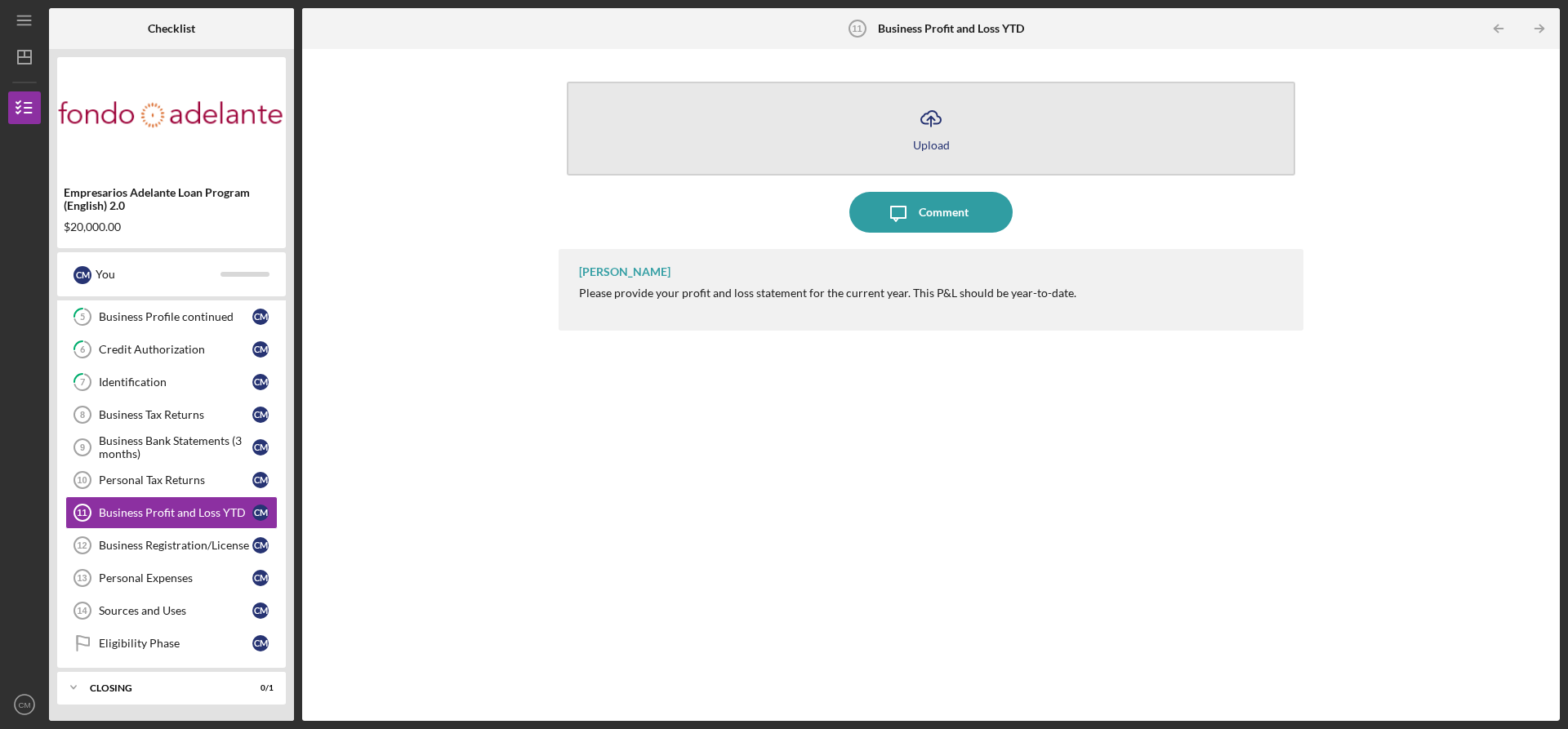
click at [932, 121] on icon "Icon/Upload" at bounding box center [930, 118] width 41 height 41
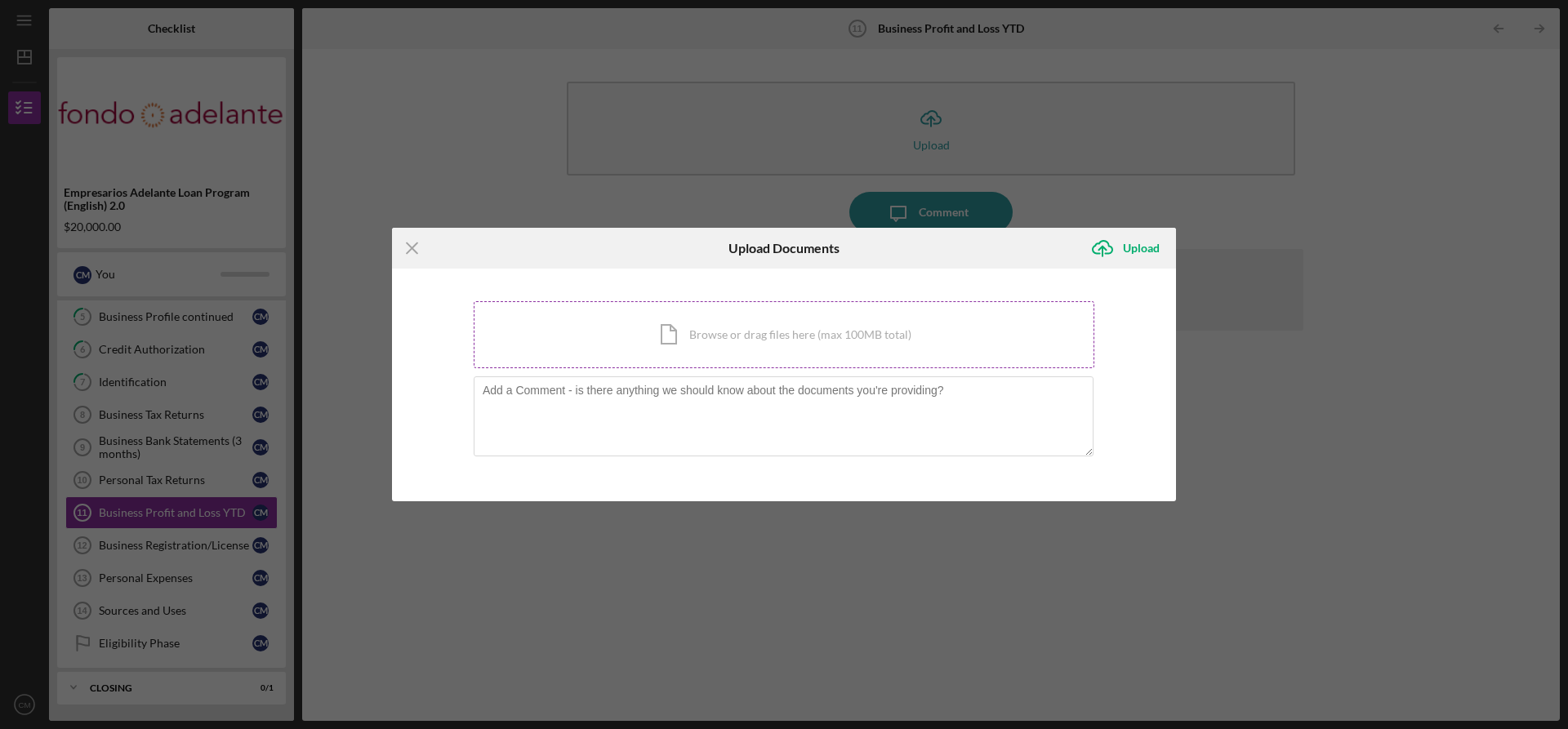
click at [762, 333] on div "Icon/Document Browse or drag files here (max 100MB total) Tap to choose files o…" at bounding box center [784, 335] width 621 height 67
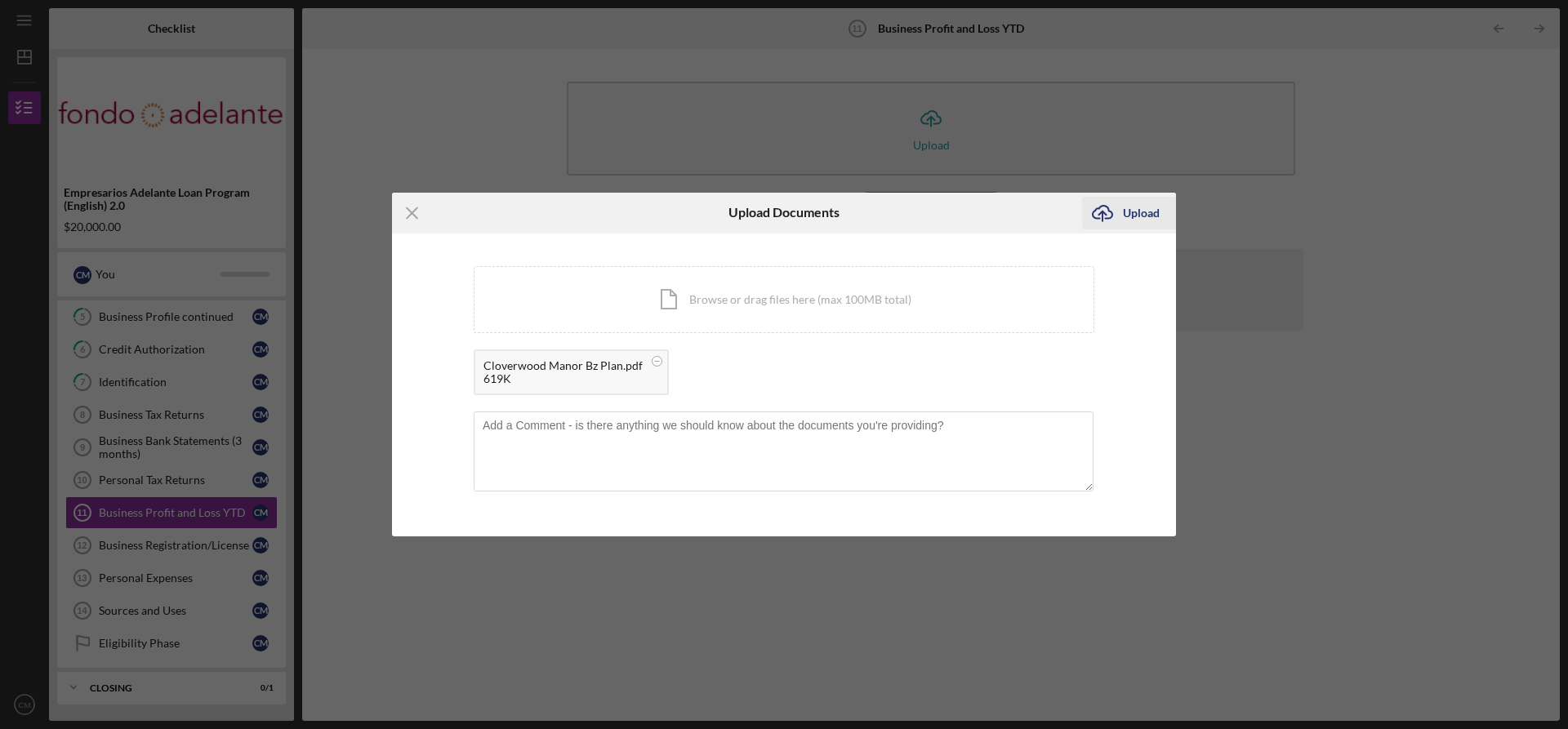
click at [1141, 213] on div "Upload" at bounding box center [1141, 213] width 37 height 33
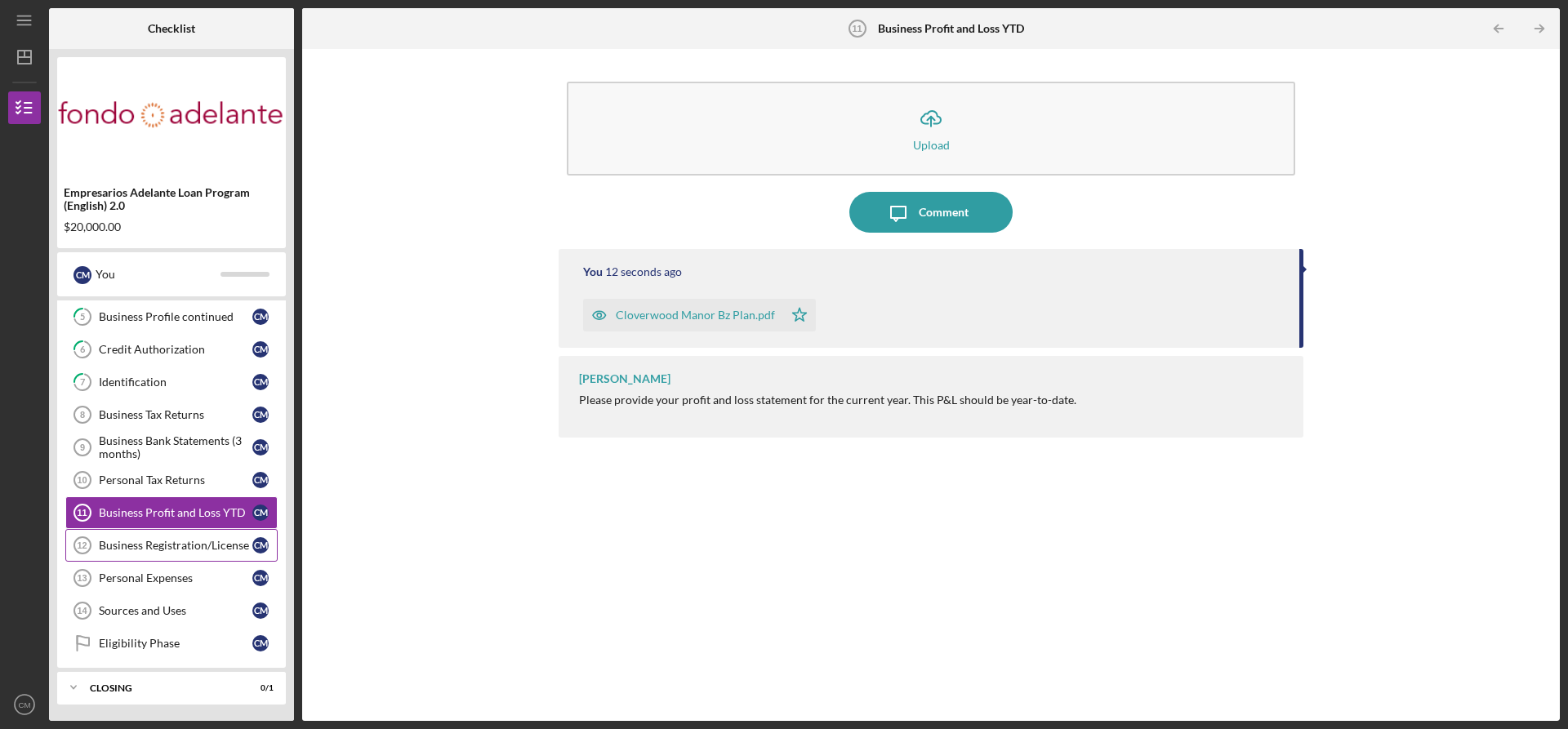
click at [134, 545] on div "Business Registration/License" at bounding box center [176, 545] width 154 height 13
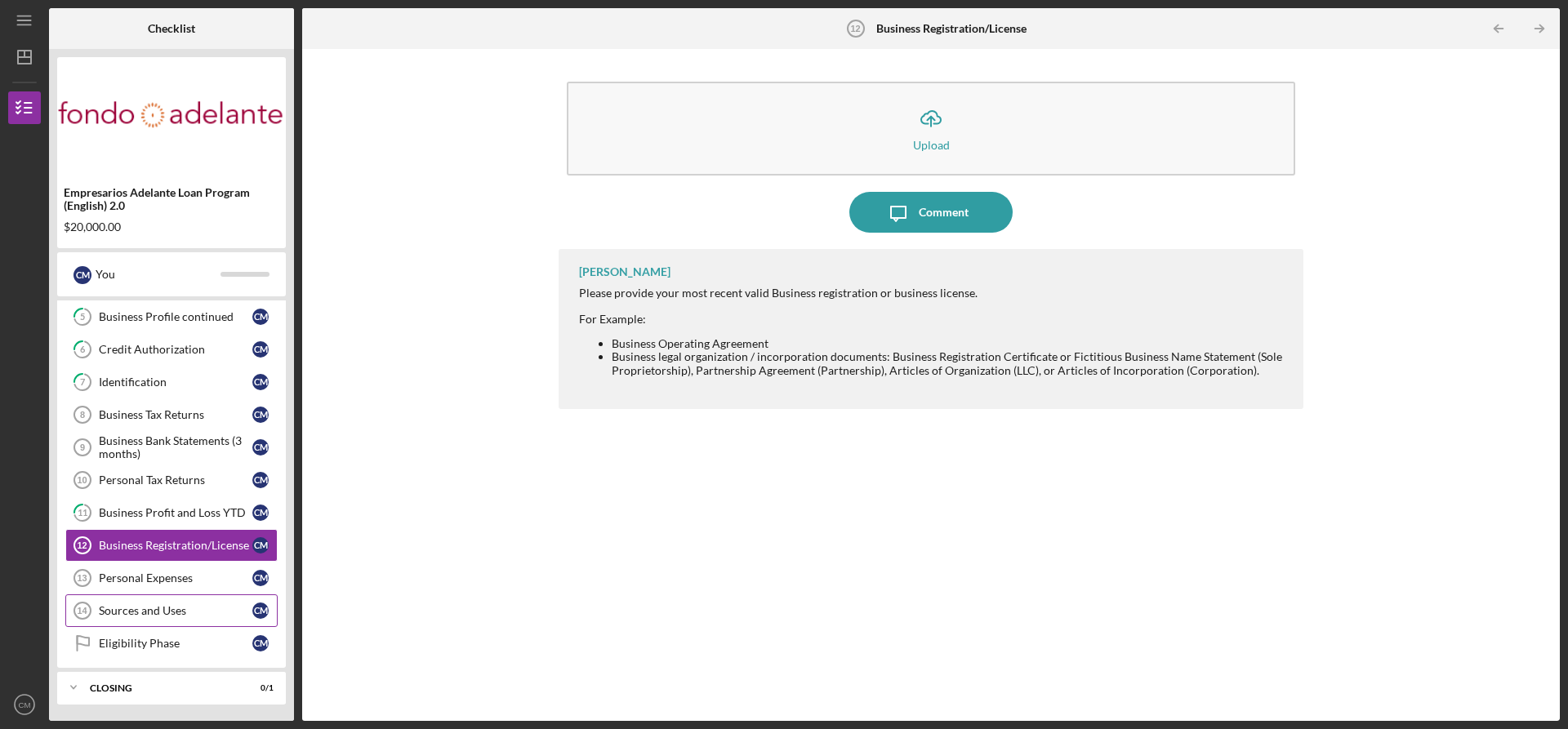
click at [137, 607] on div "Sources and Uses" at bounding box center [176, 611] width 154 height 13
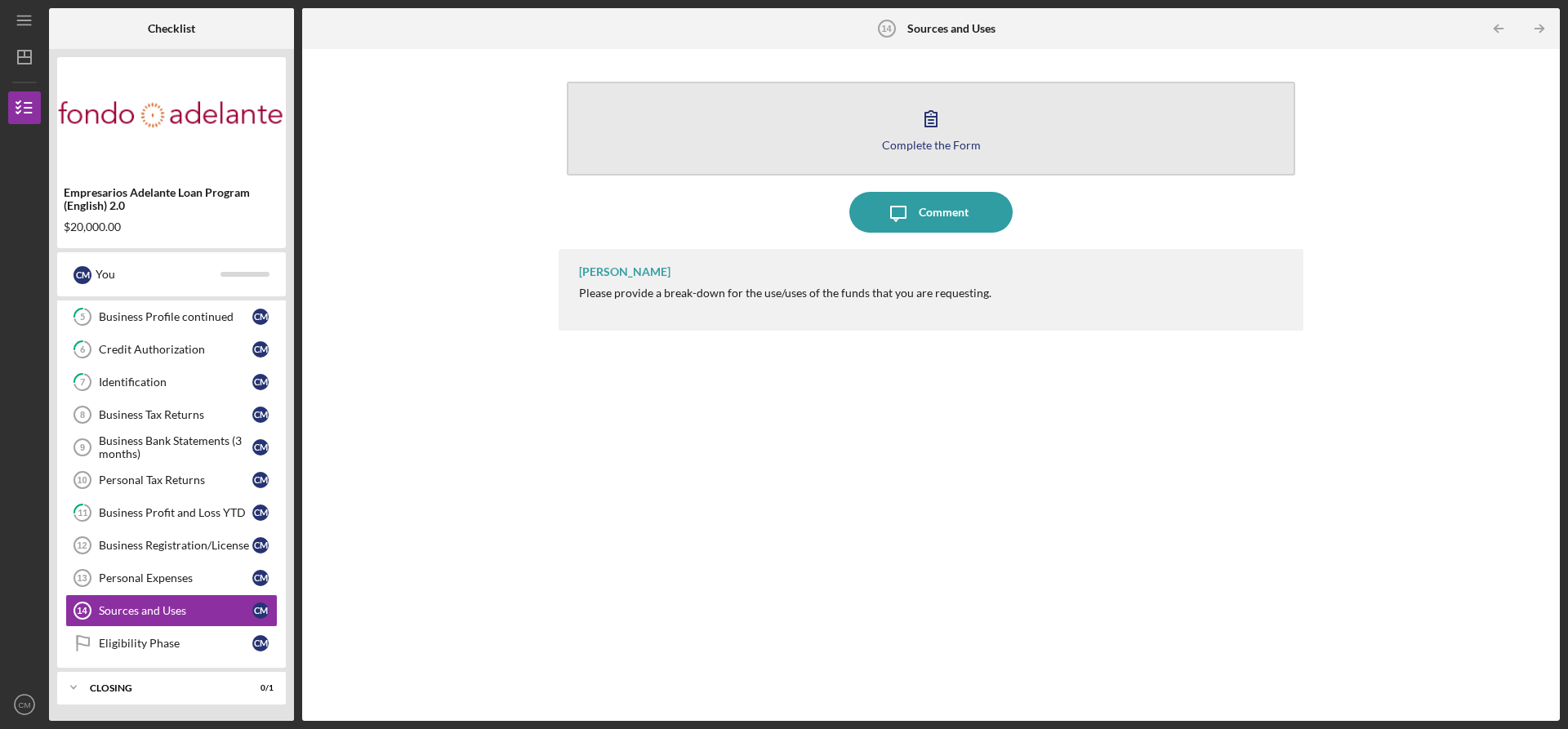
click at [929, 121] on icon "button" at bounding box center [930, 118] width 41 height 41
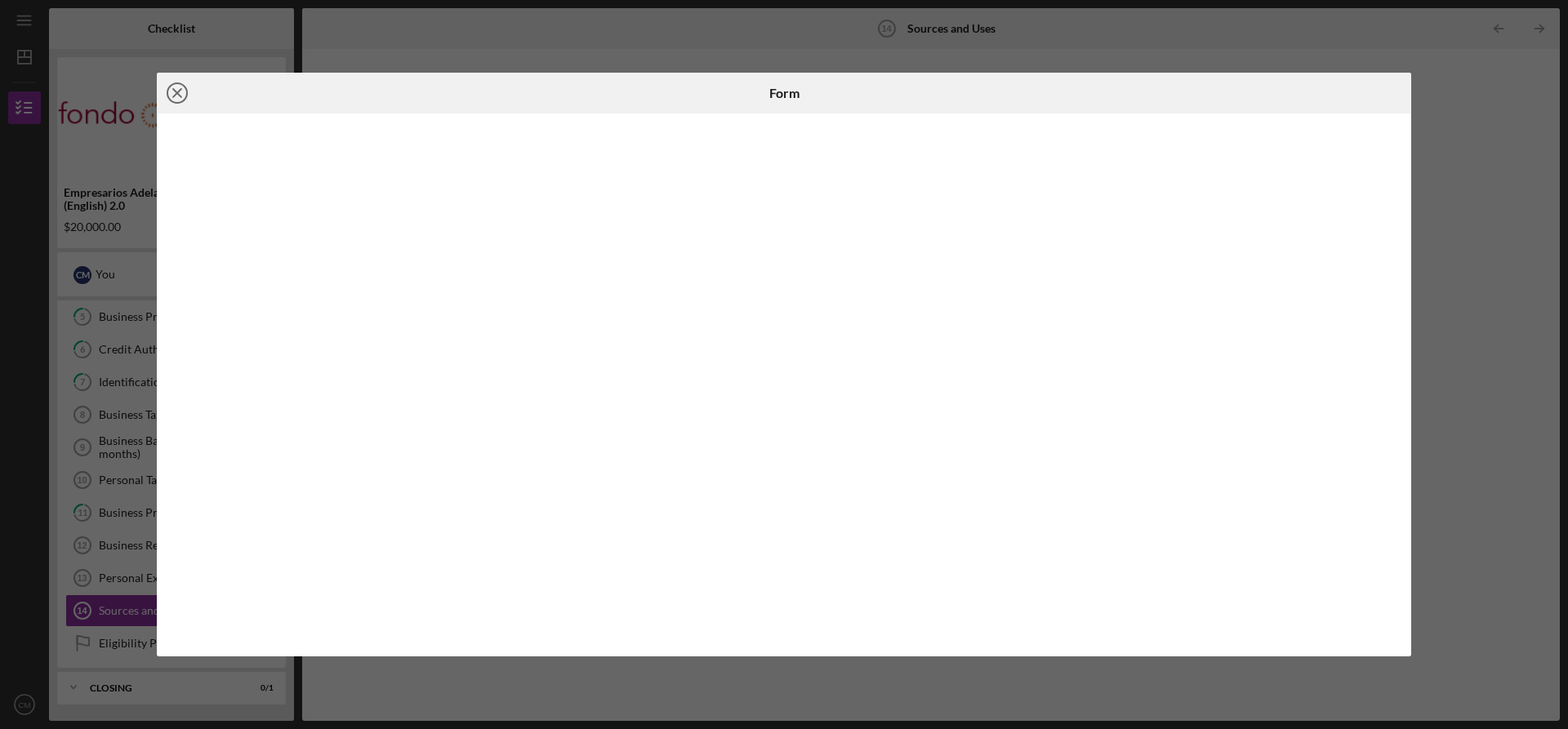
click at [184, 93] on icon "Icon/Close" at bounding box center [176, 92] width 41 height 41
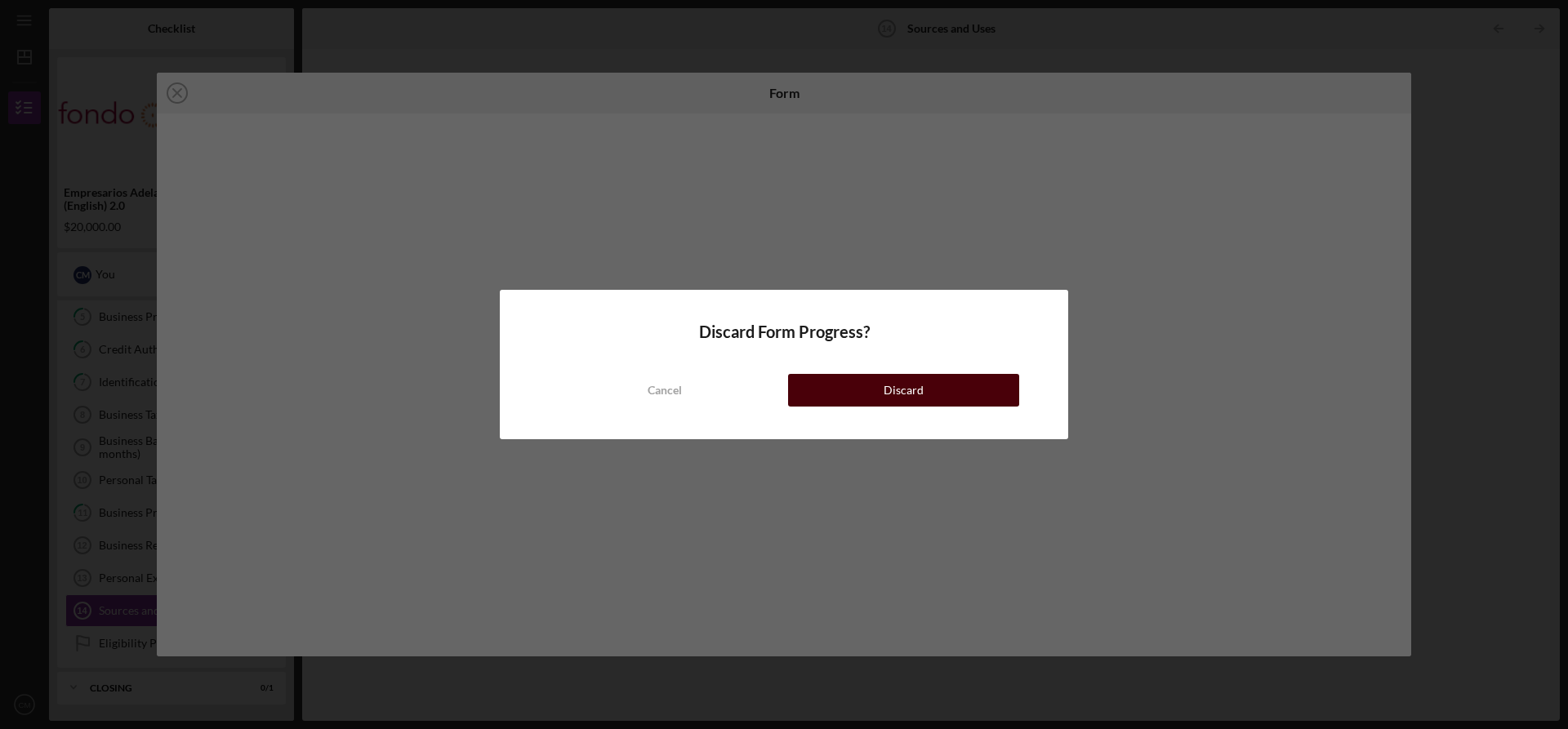
click at [860, 393] on button "Discard" at bounding box center [903, 390] width 231 height 33
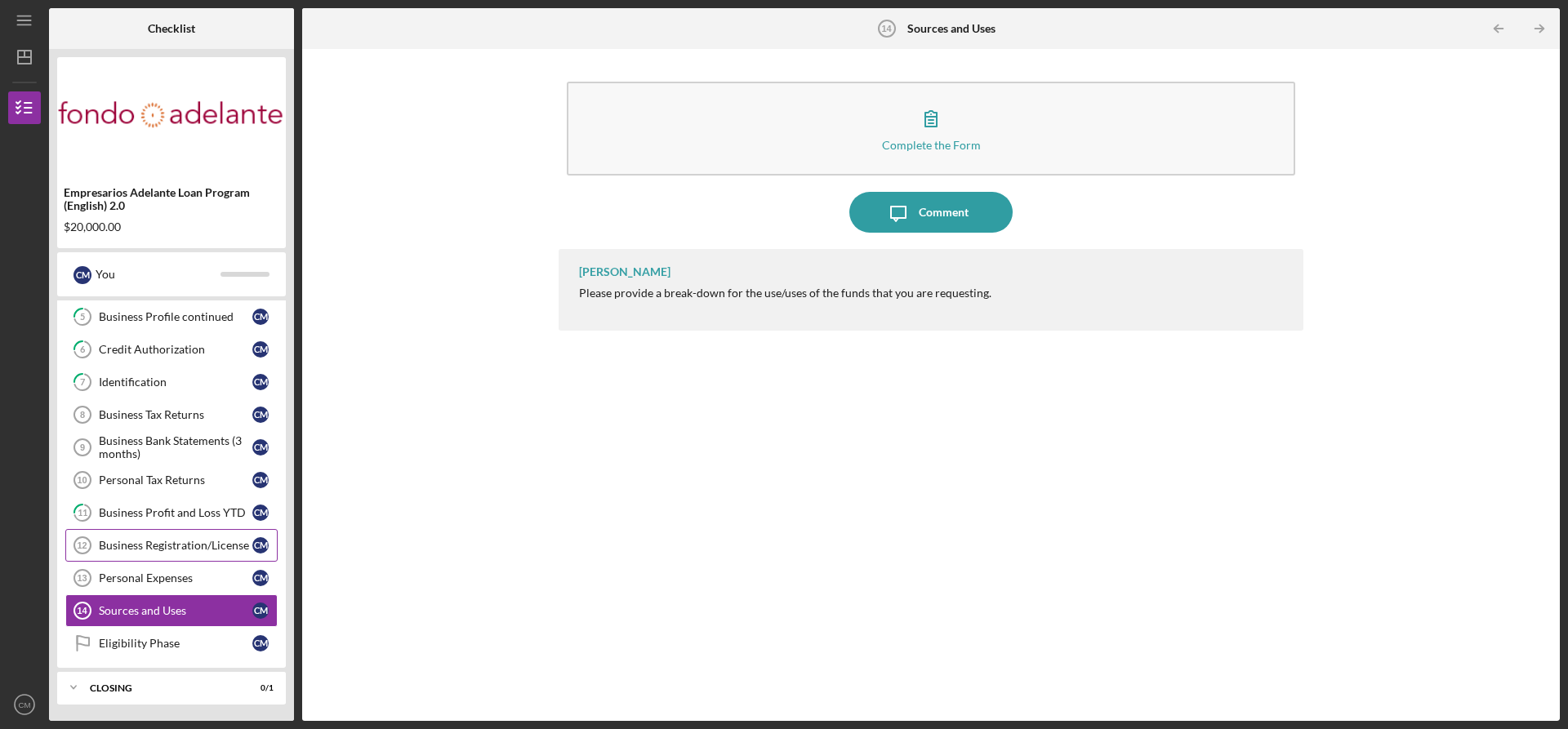
click at [129, 542] on div "Business Registration/License" at bounding box center [176, 545] width 154 height 13
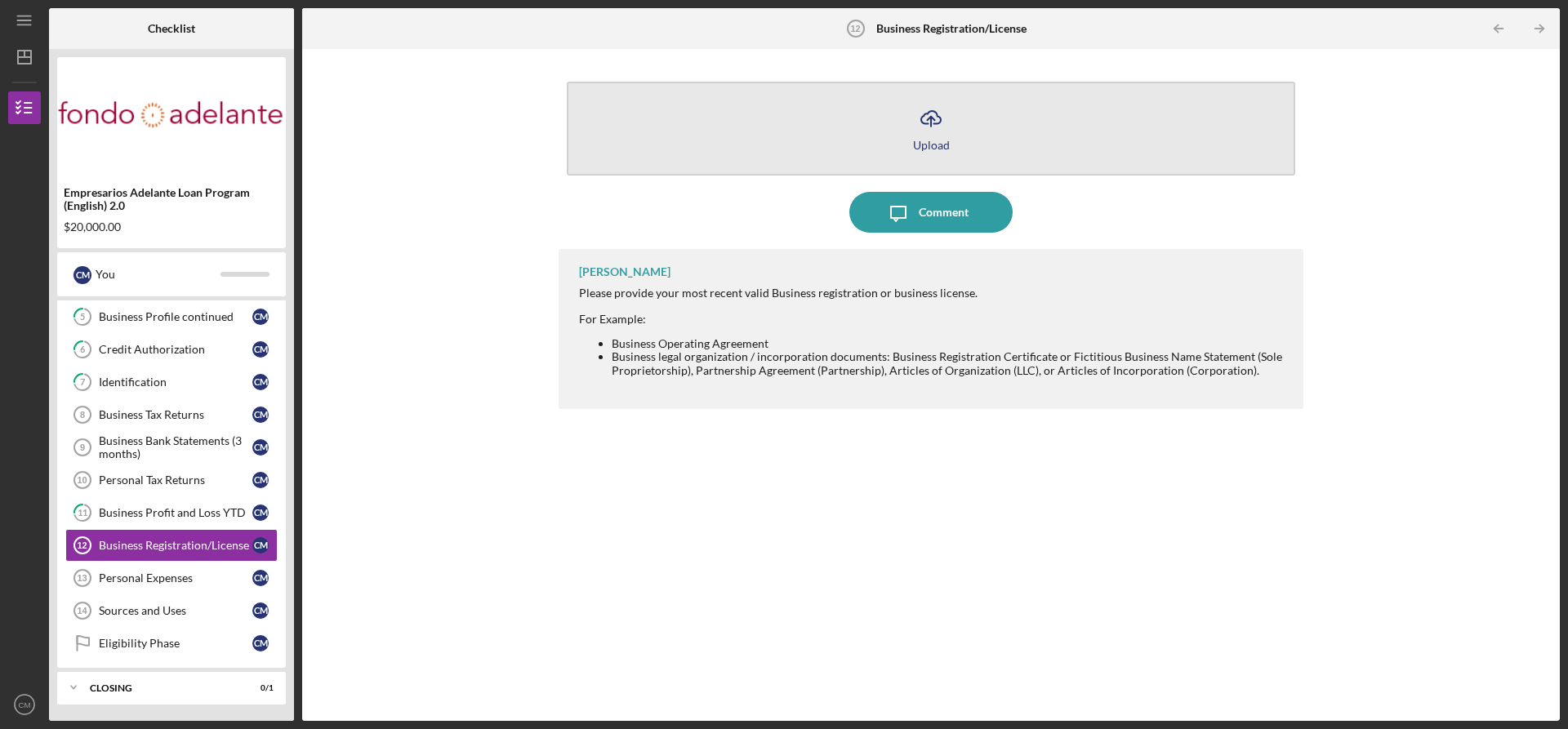
click at [929, 127] on icon "Icon/Upload" at bounding box center [930, 118] width 41 height 41
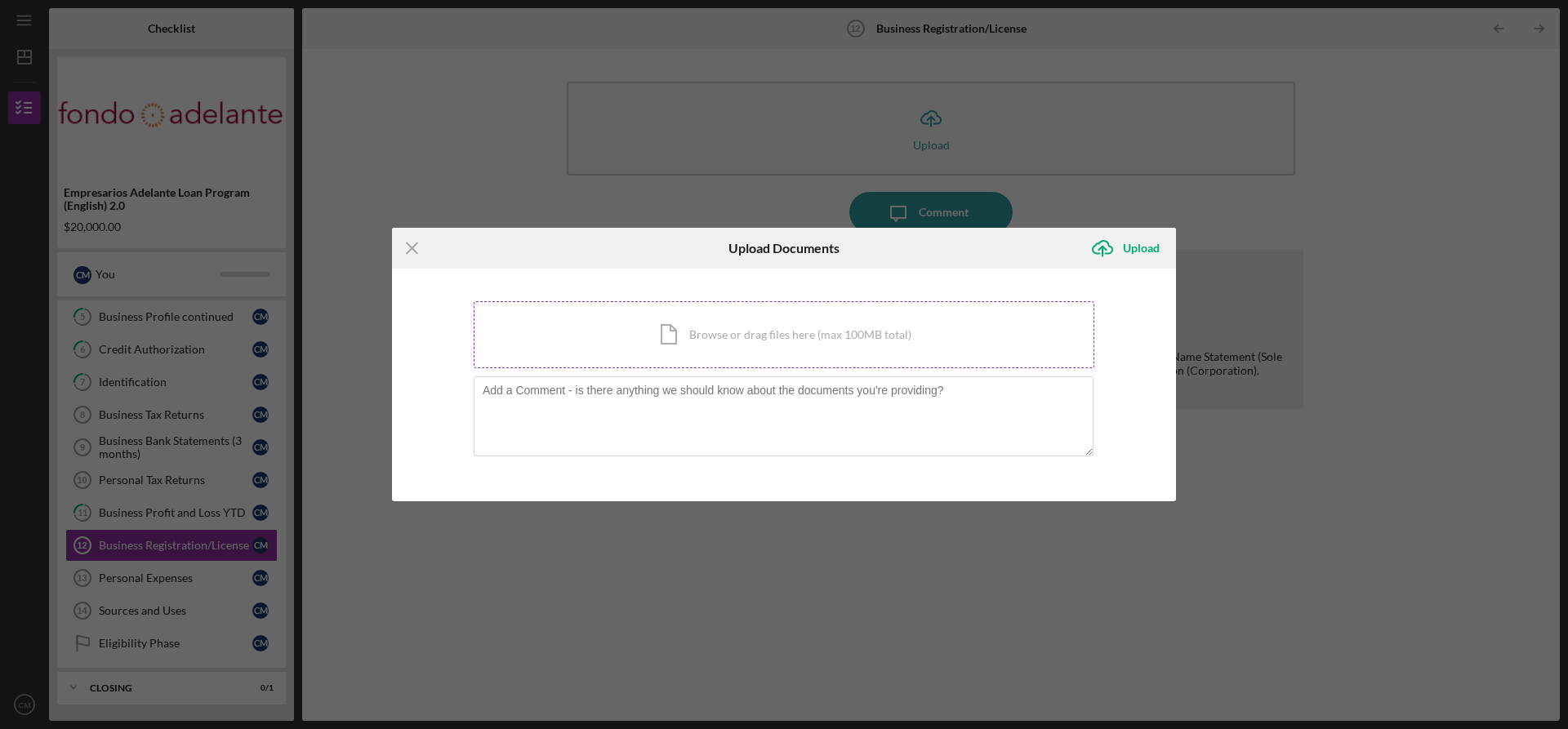
click at [692, 335] on div "Icon/Document Browse or drag files here (max 100MB total) Tap to choose files o…" at bounding box center [784, 335] width 621 height 67
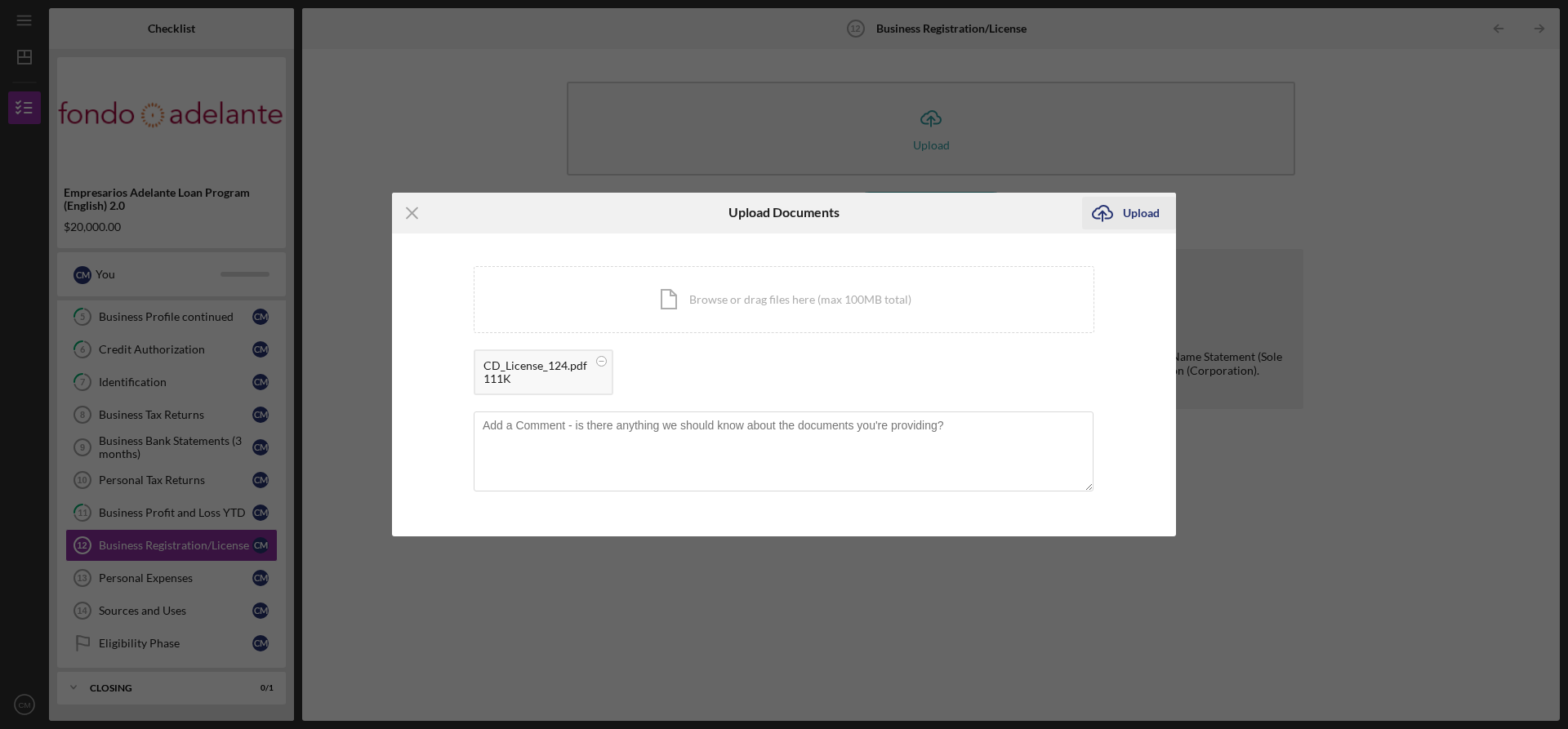
click at [1137, 212] on div "Upload" at bounding box center [1141, 213] width 37 height 33
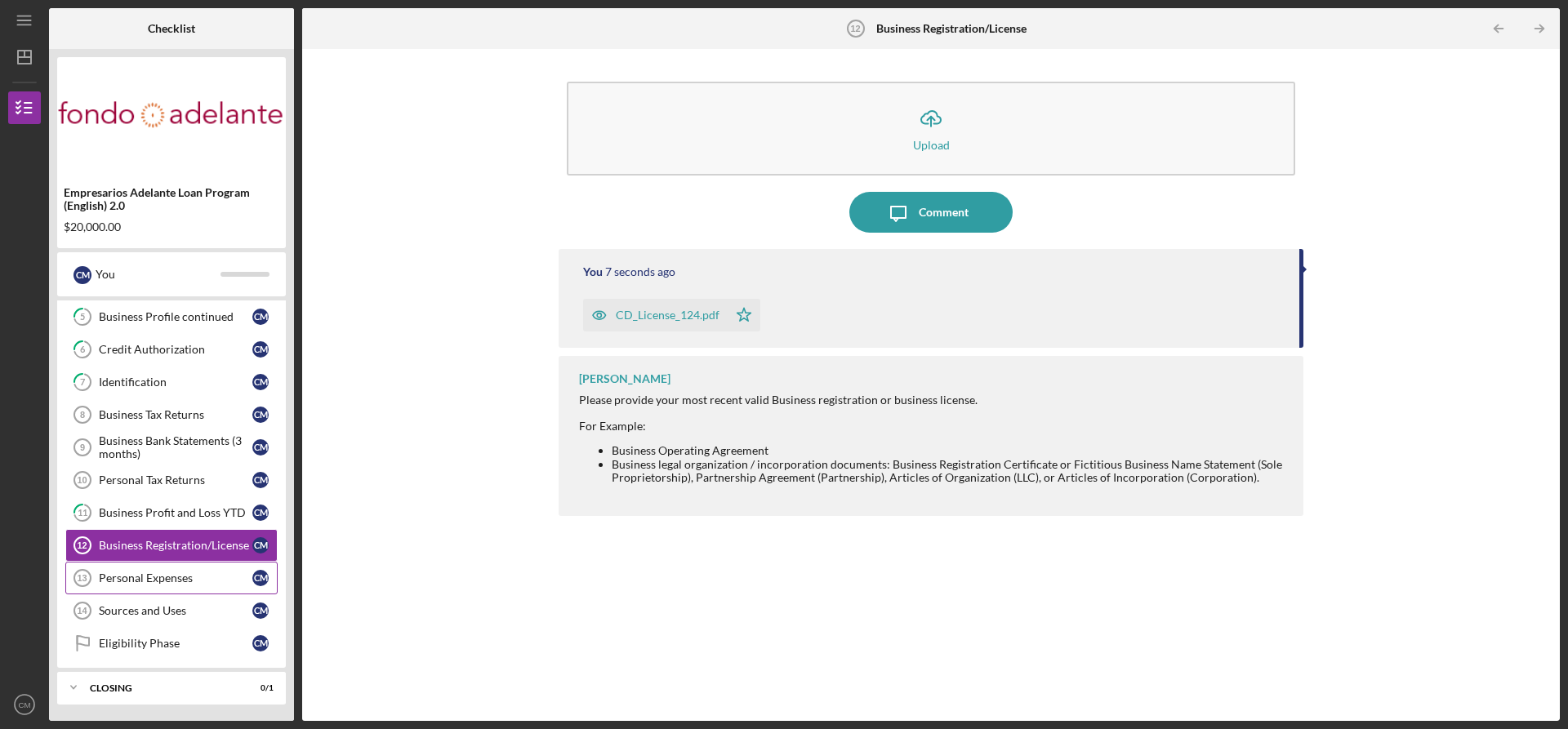
click at [129, 579] on div "Personal Expenses" at bounding box center [176, 578] width 154 height 13
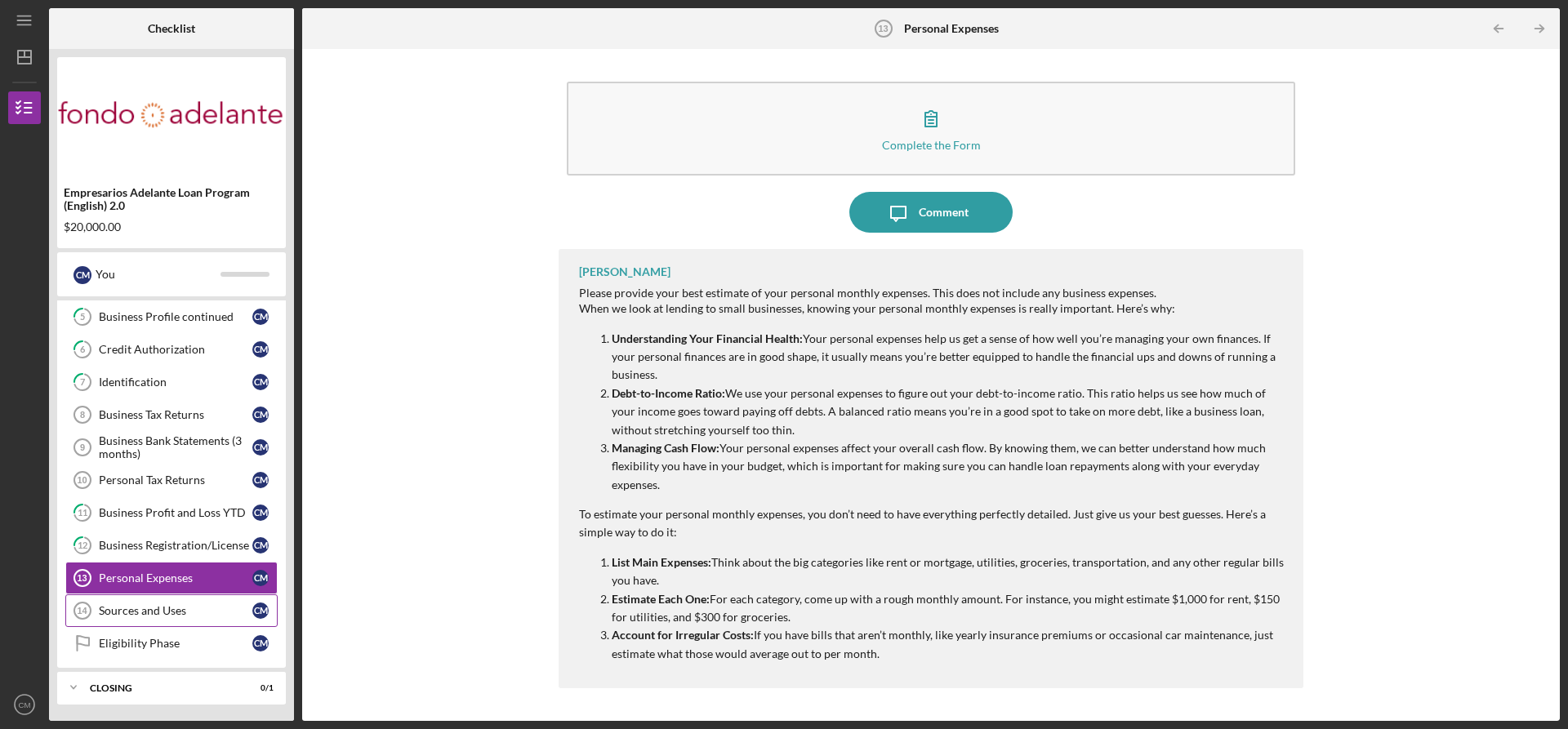
click at [134, 606] on div "Sources and Uses" at bounding box center [176, 611] width 154 height 13
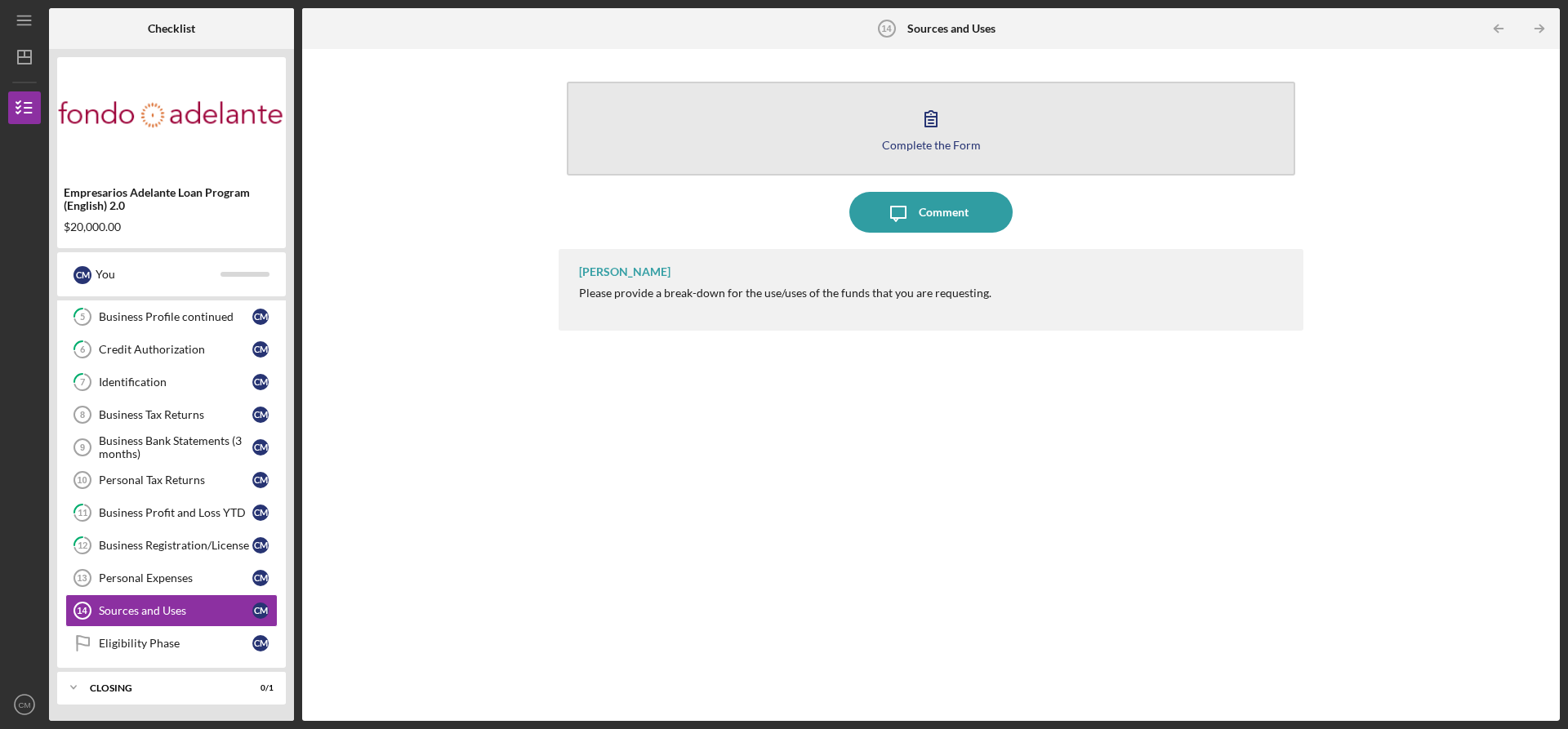
click at [936, 121] on icon "button" at bounding box center [931, 118] width 12 height 15
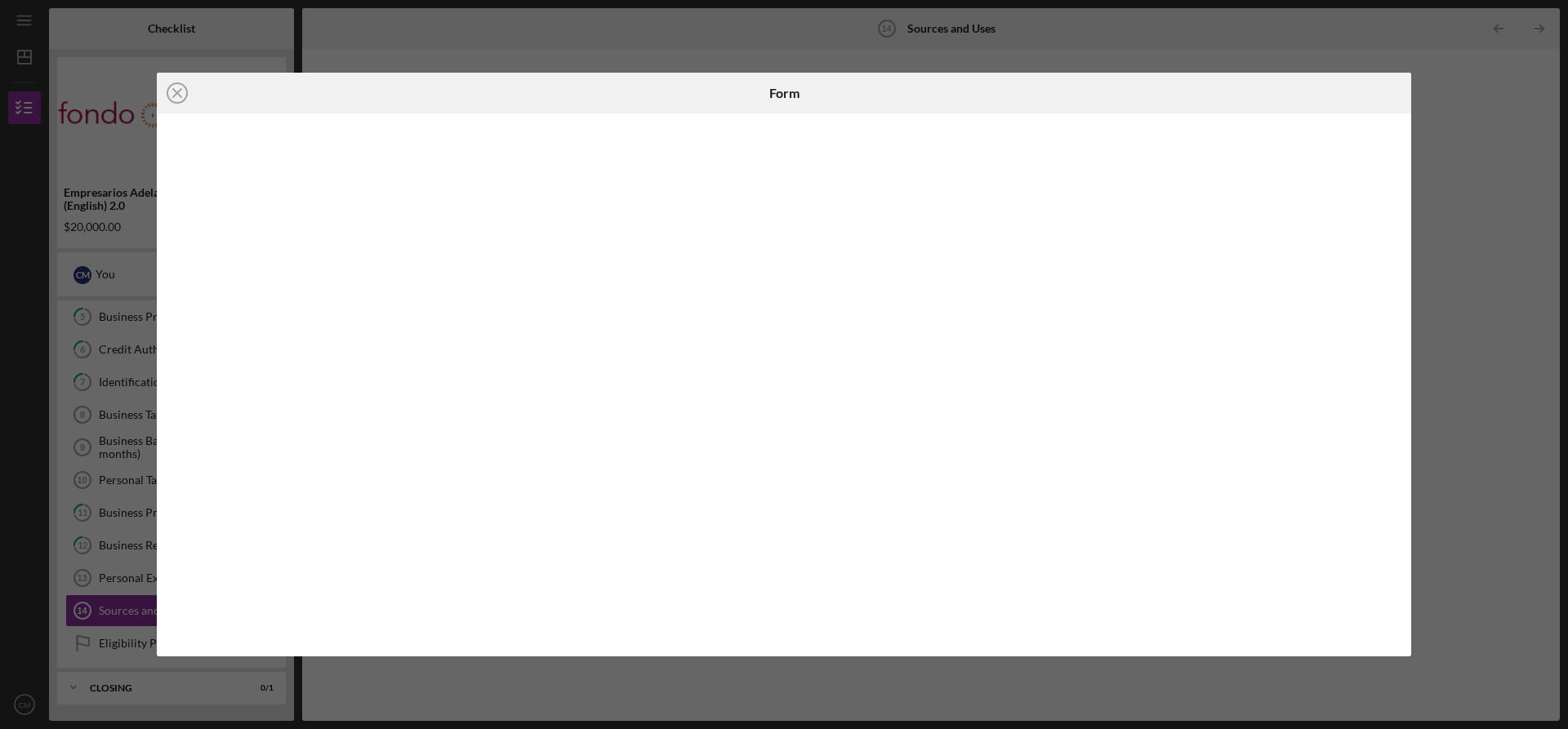
click at [22, 368] on div "Icon/Close Form" at bounding box center [784, 364] width 1568 height 729
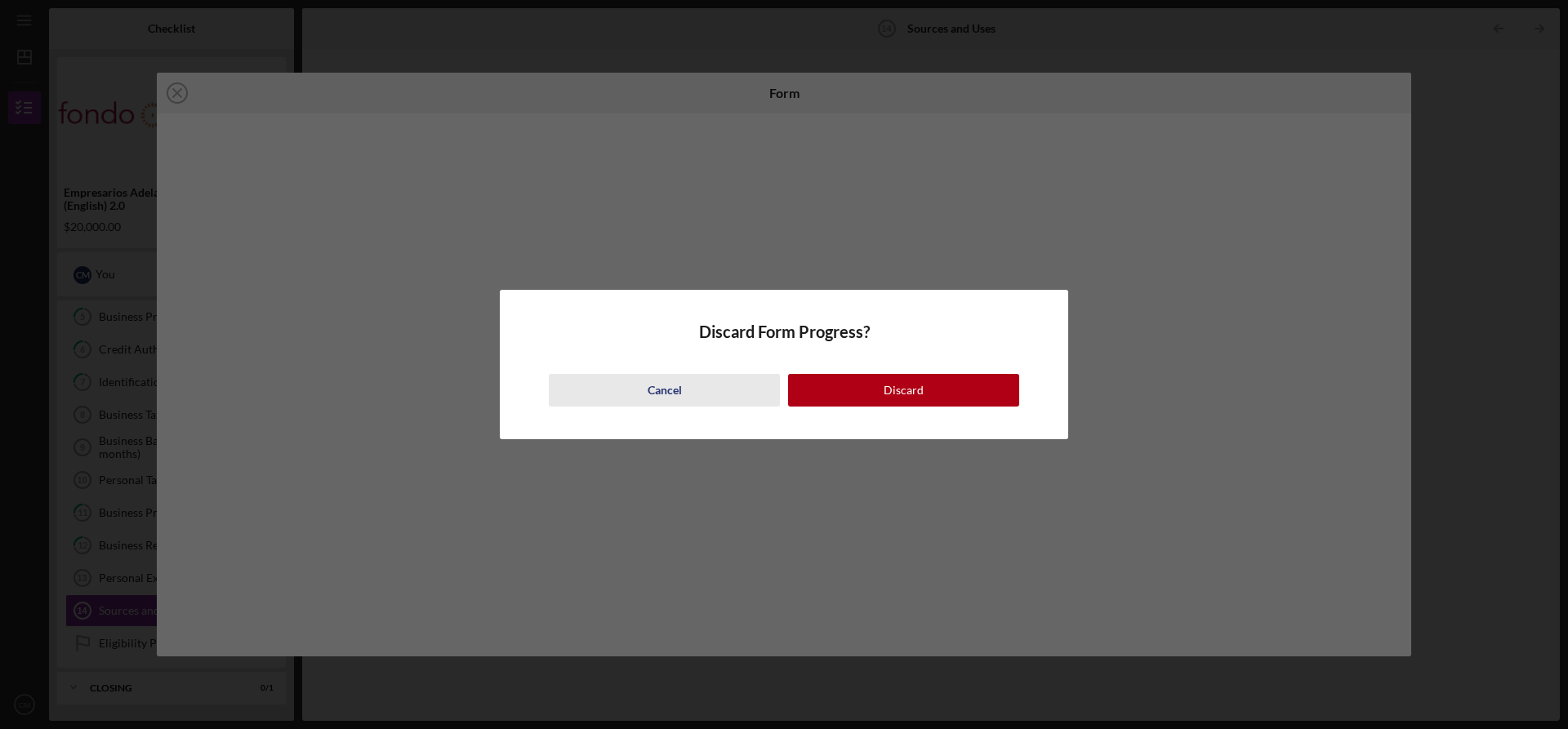
click at [673, 392] on div "Cancel" at bounding box center [665, 390] width 34 height 33
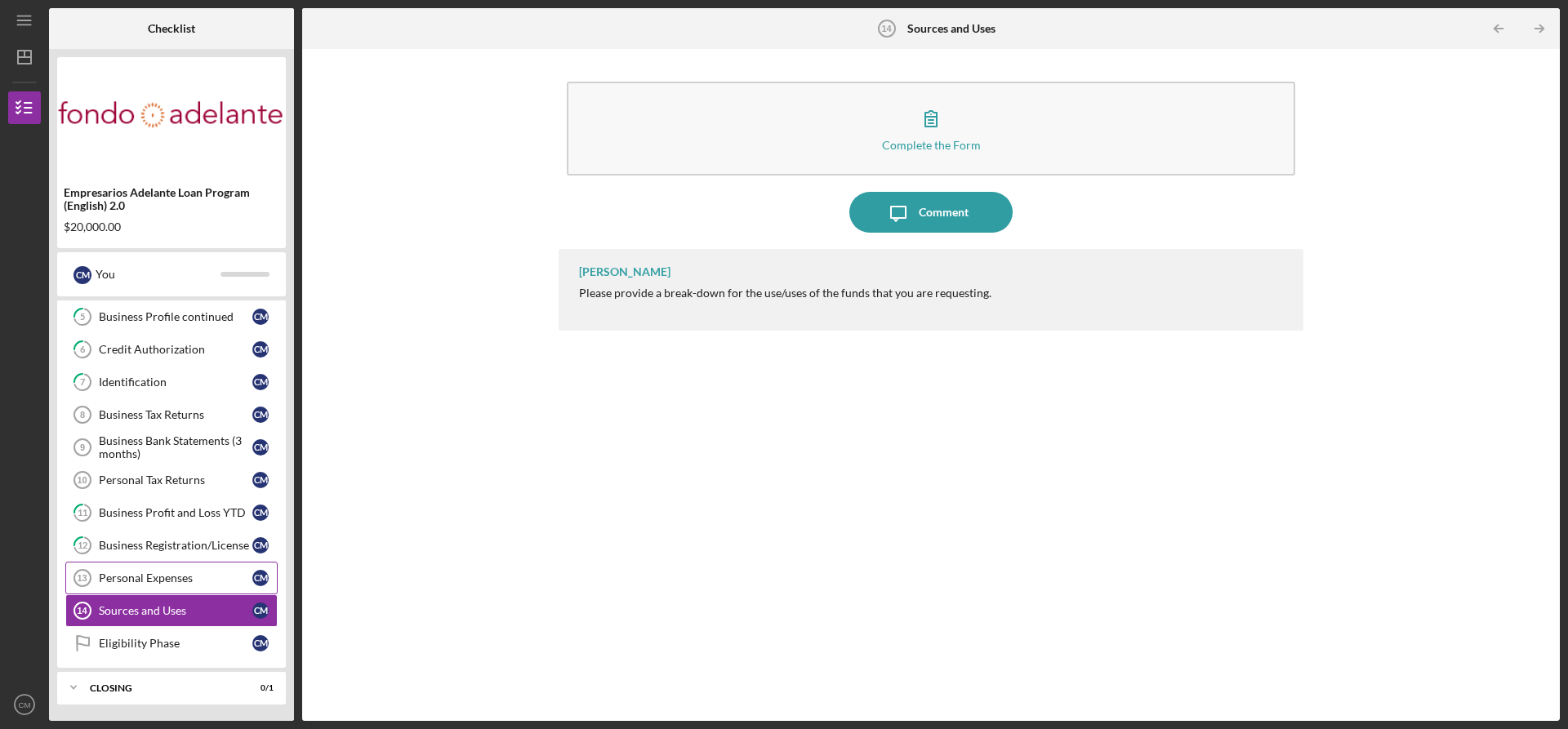
click at [125, 575] on div "Personal Expenses" at bounding box center [176, 578] width 154 height 13
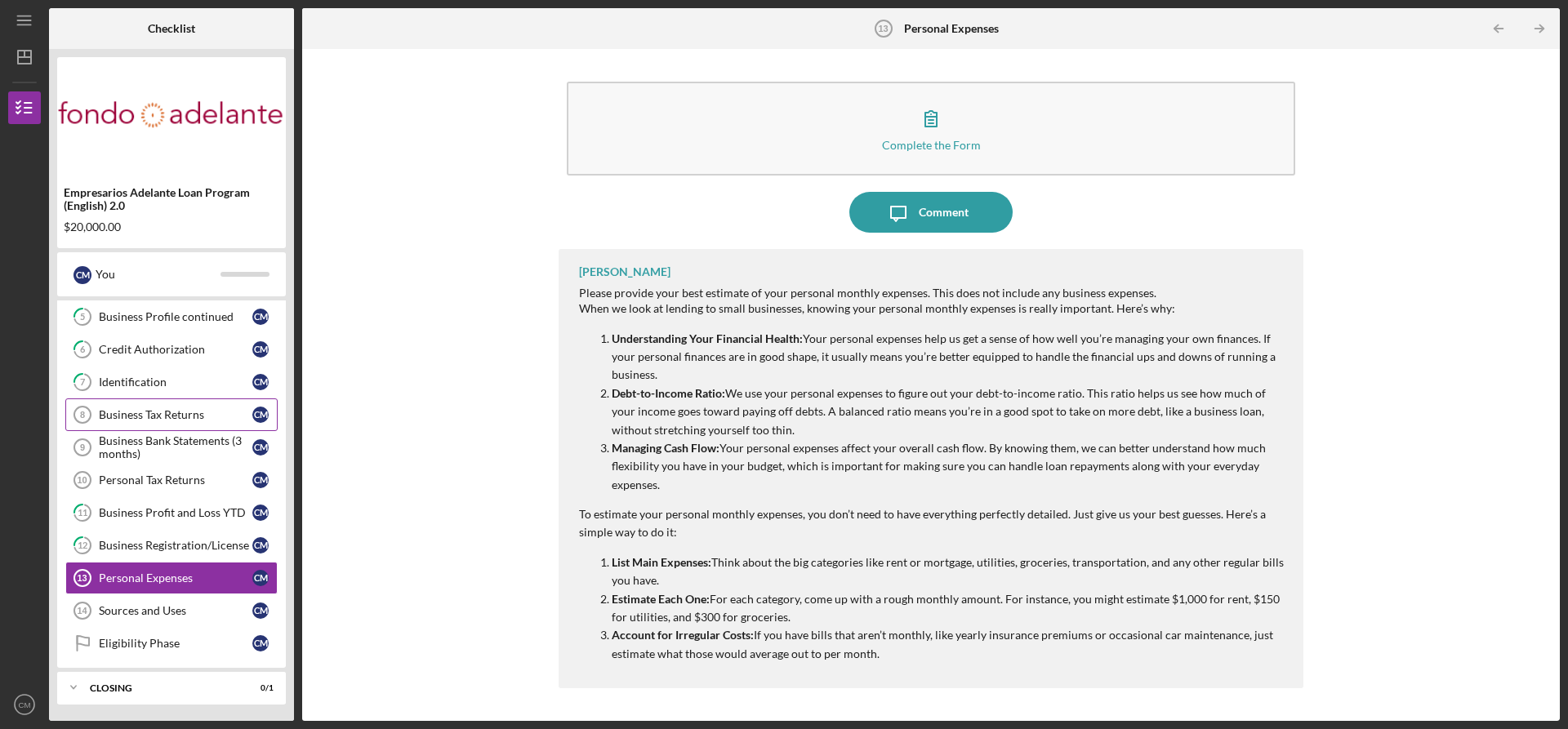
click at [133, 415] on div "Business Tax Returns" at bounding box center [176, 414] width 154 height 13
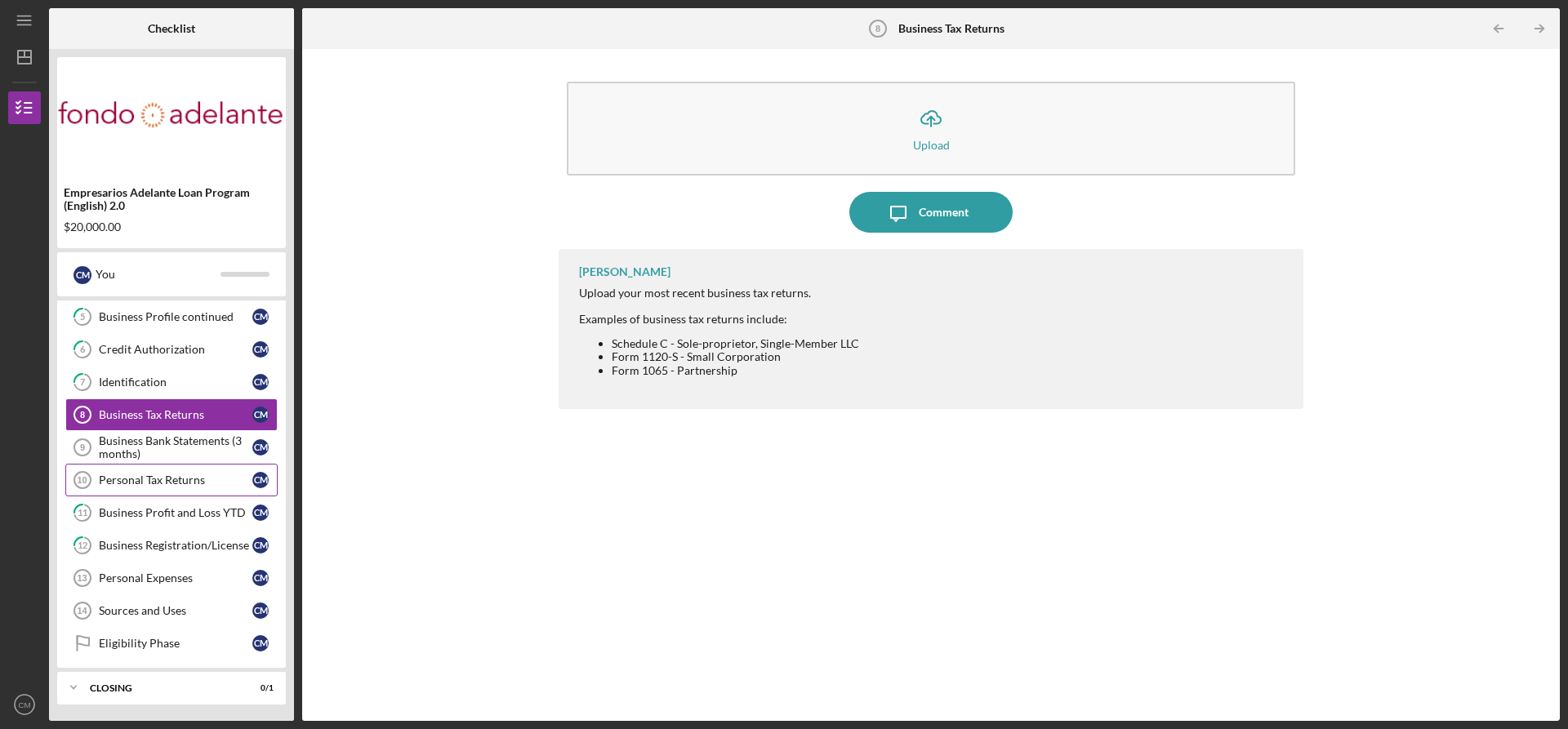
click at [134, 487] on div "Personal Tax Returns" at bounding box center [176, 479] width 154 height 13
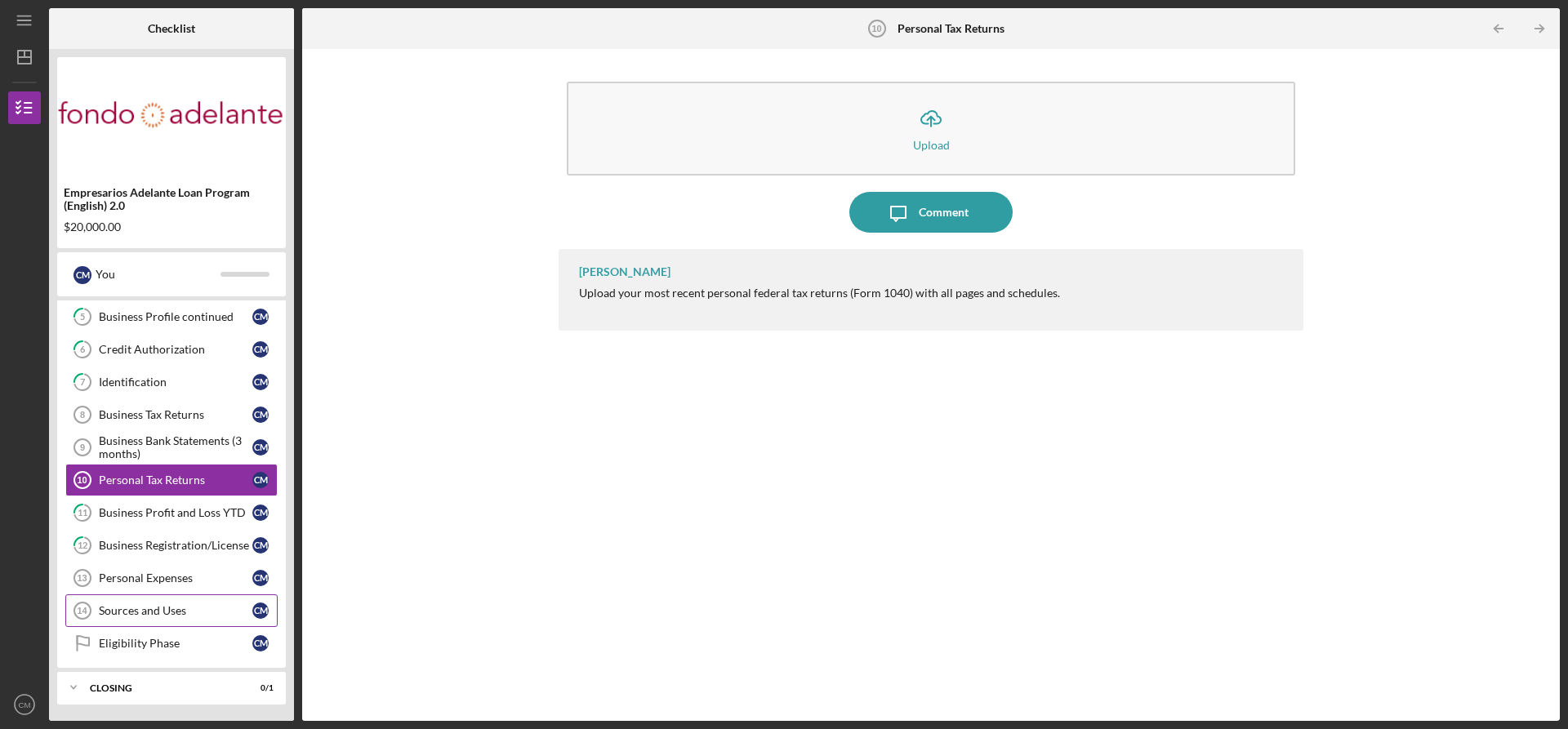
click at [121, 611] on div "Sources and Uses" at bounding box center [176, 611] width 154 height 13
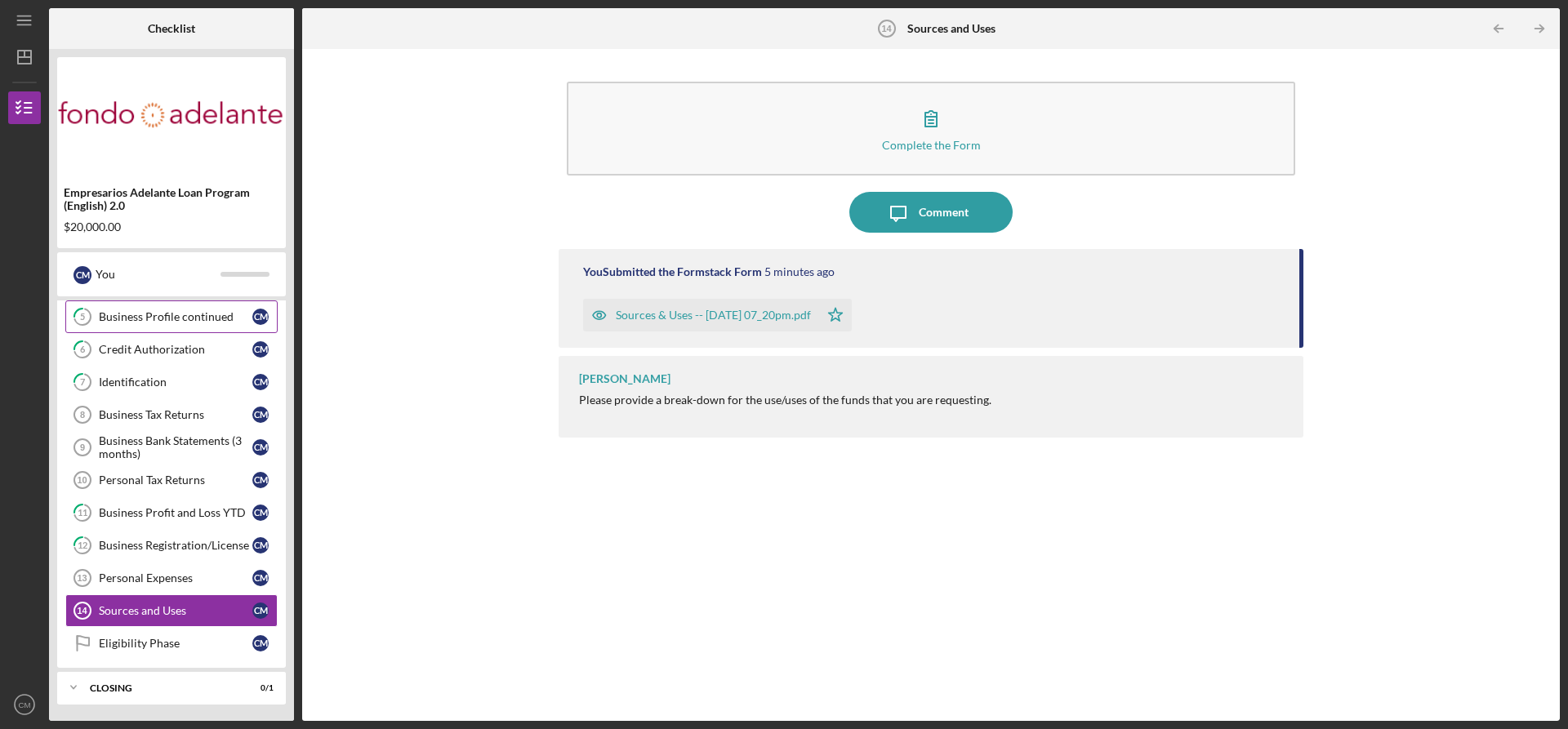
click at [121, 317] on div "Business Profile continued" at bounding box center [176, 317] width 154 height 13
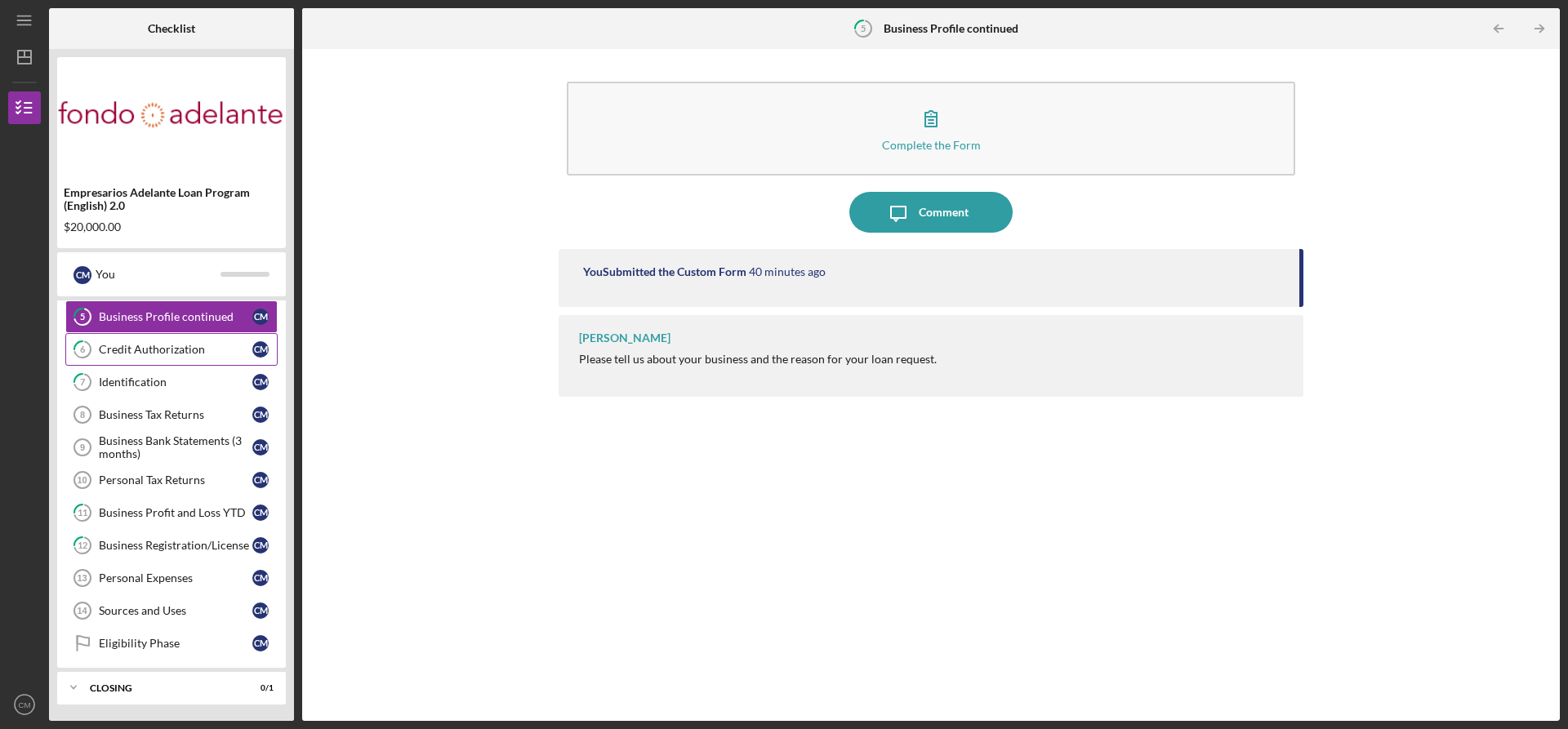
click at [139, 346] on div "Credit Authorization" at bounding box center [176, 349] width 154 height 13
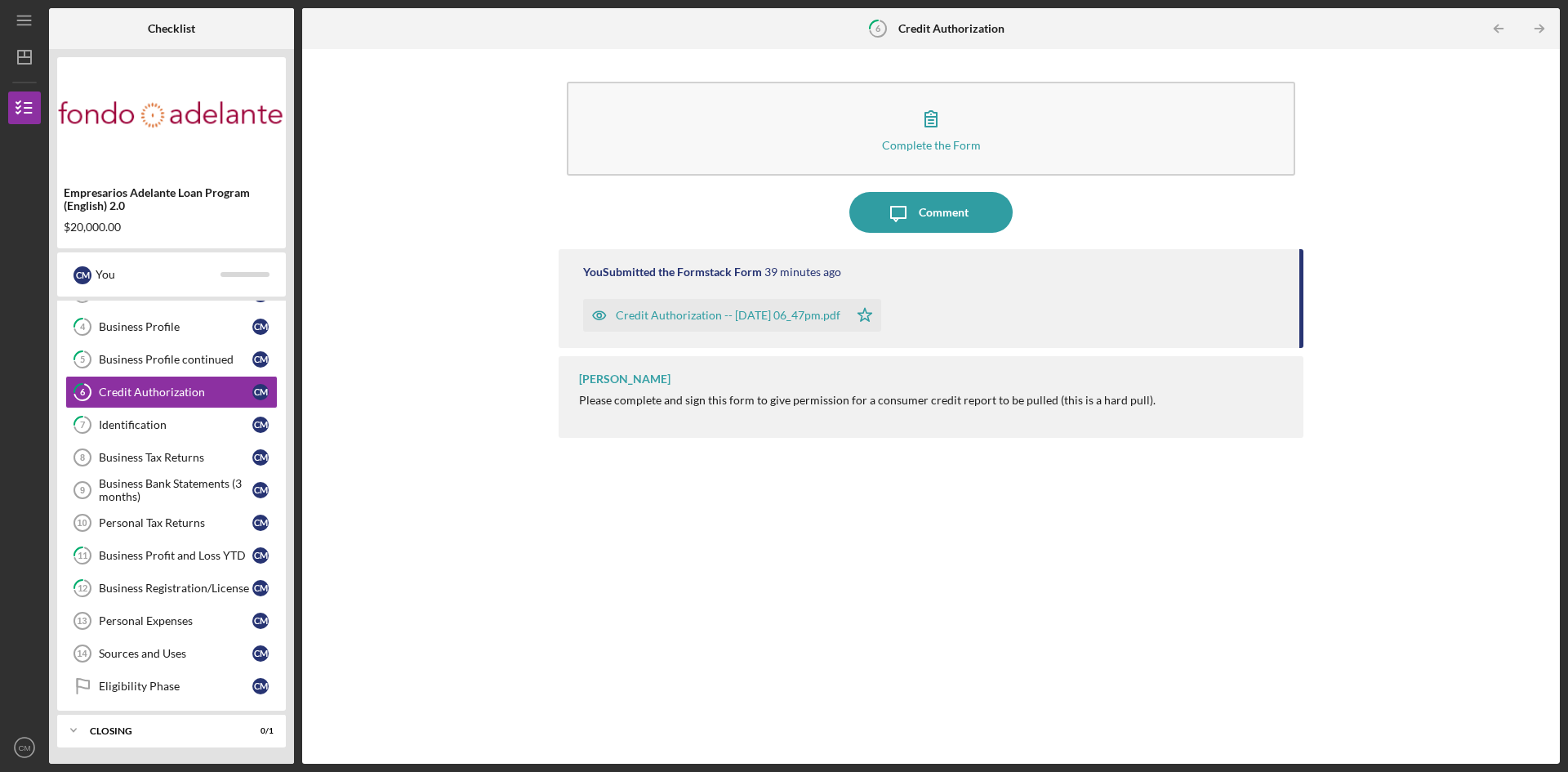
scroll to position [121, 0]
click at [147, 430] on div "Identification" at bounding box center [176, 424] width 154 height 13
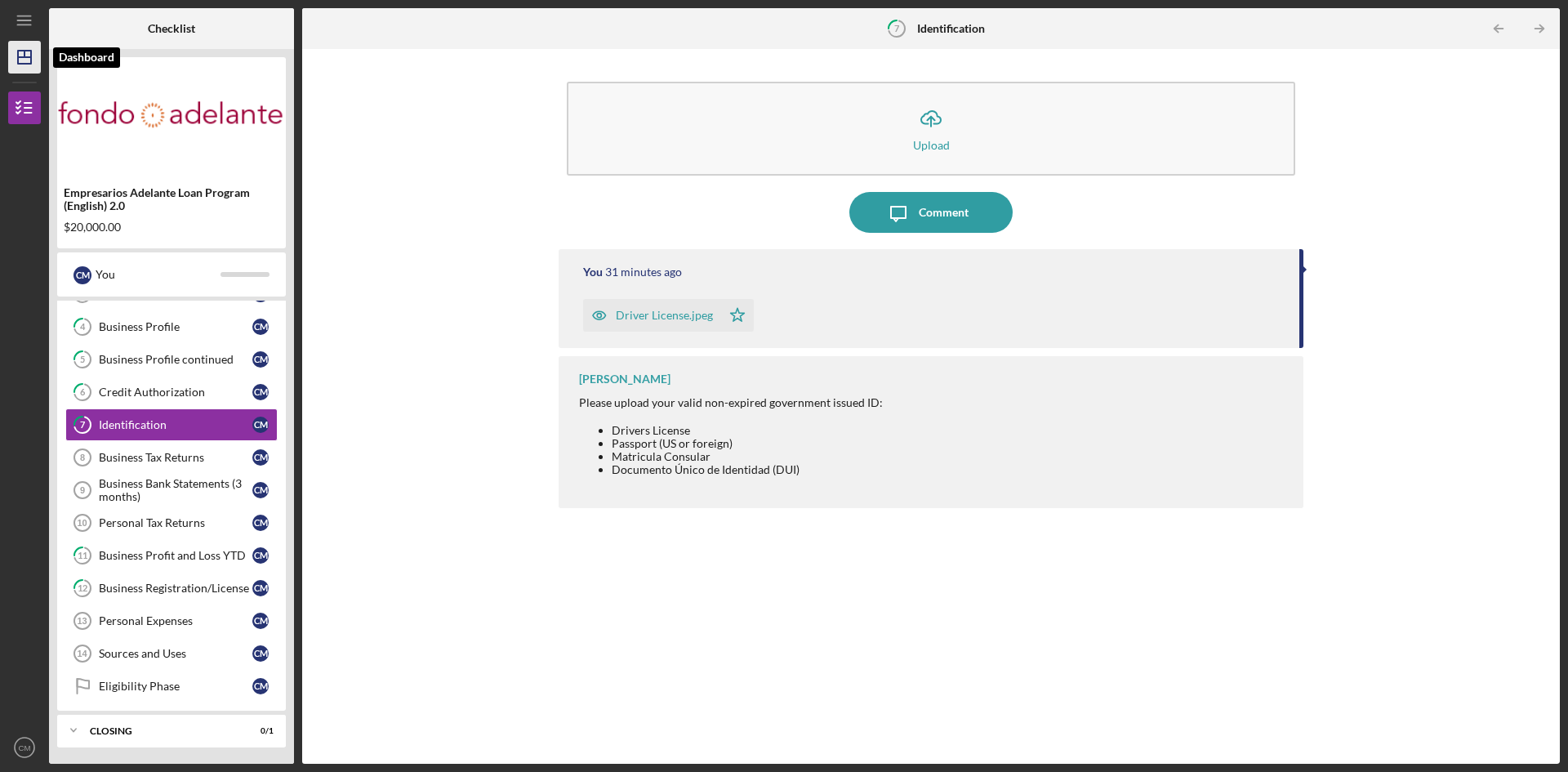
click at [21, 57] on line "button" at bounding box center [24, 57] width 13 height 0
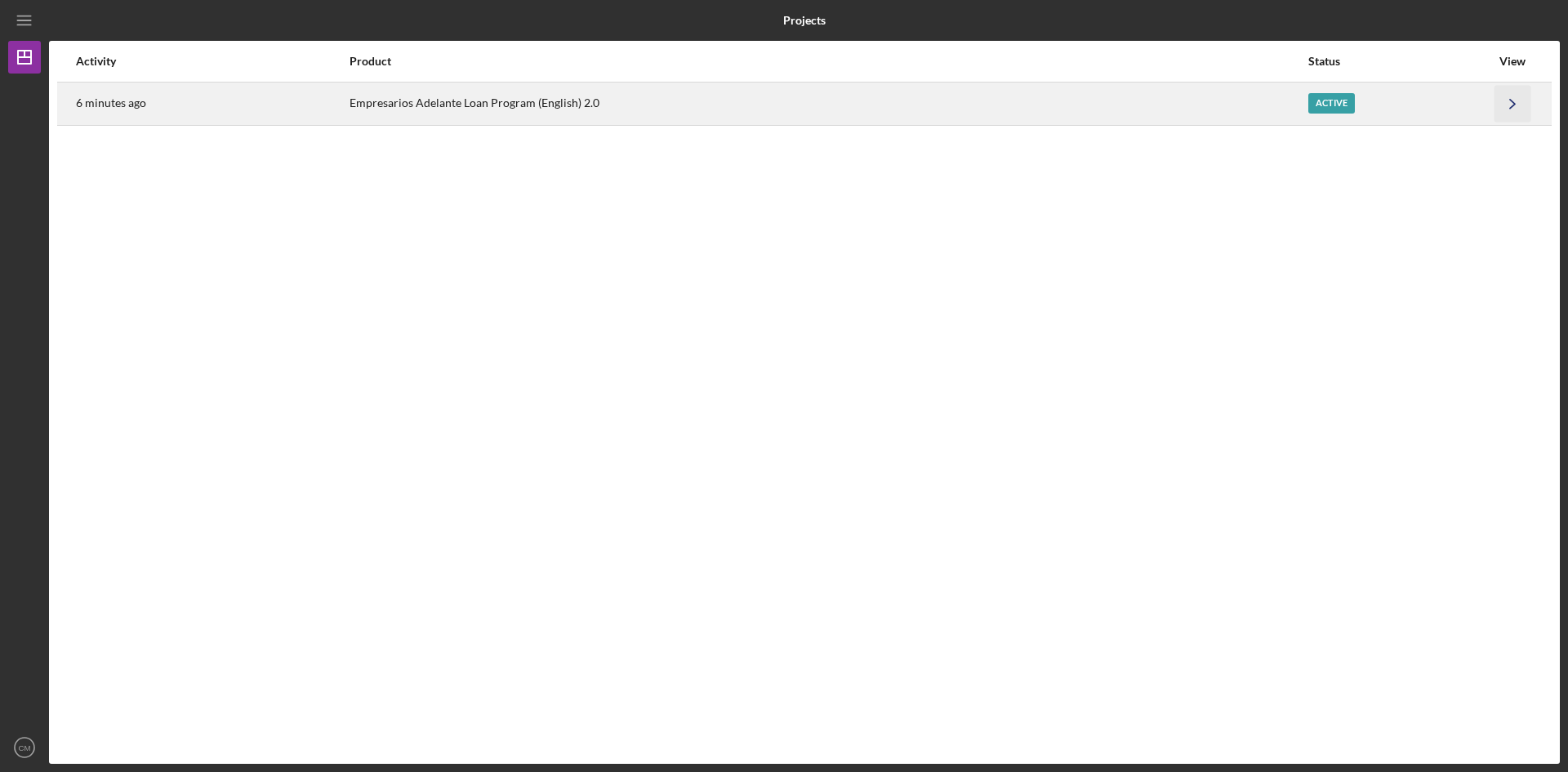
click at [1515, 100] on icon "Icon/Navigate" at bounding box center [1513, 103] width 37 height 37
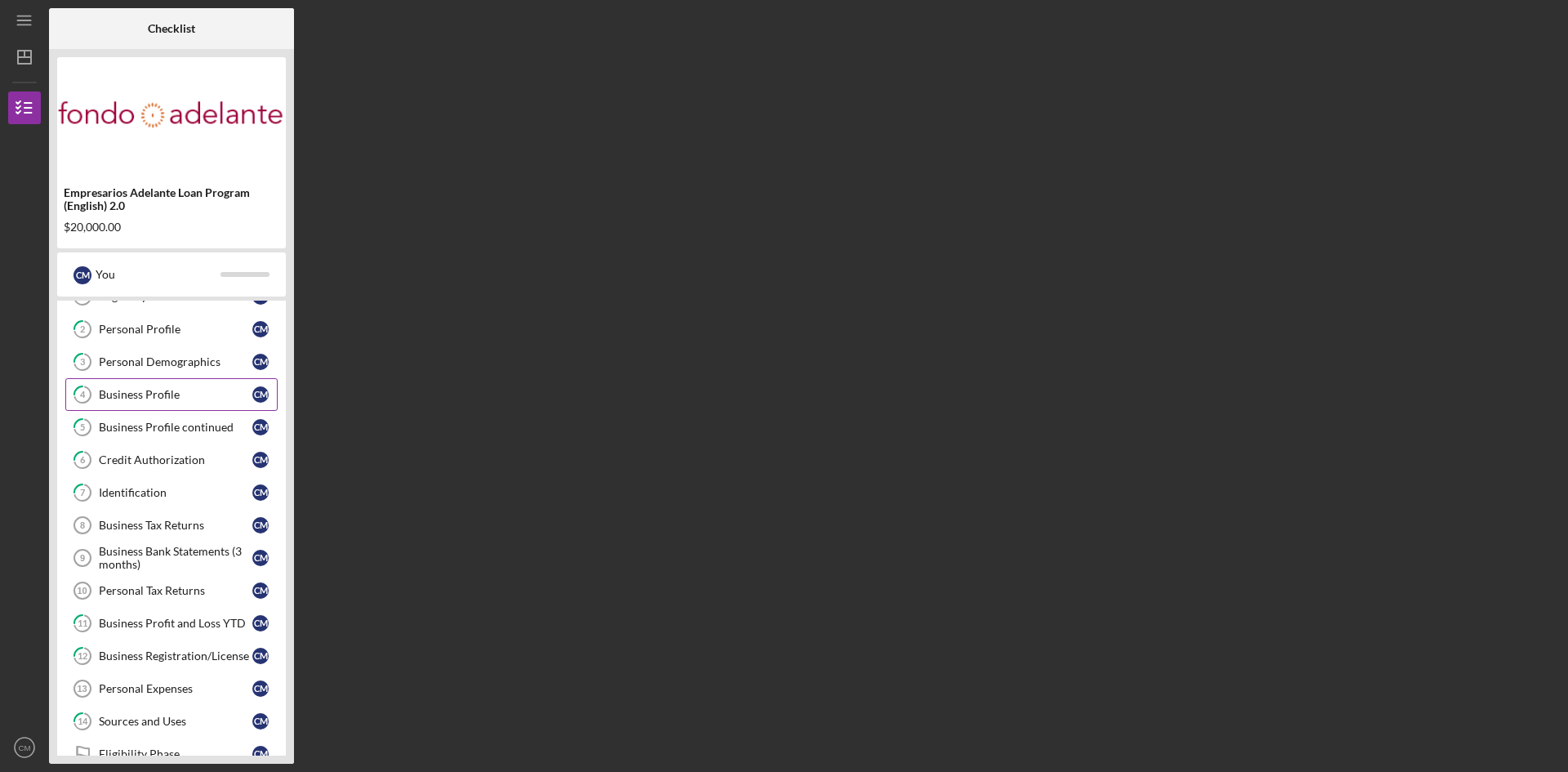
scroll to position [121, 0]
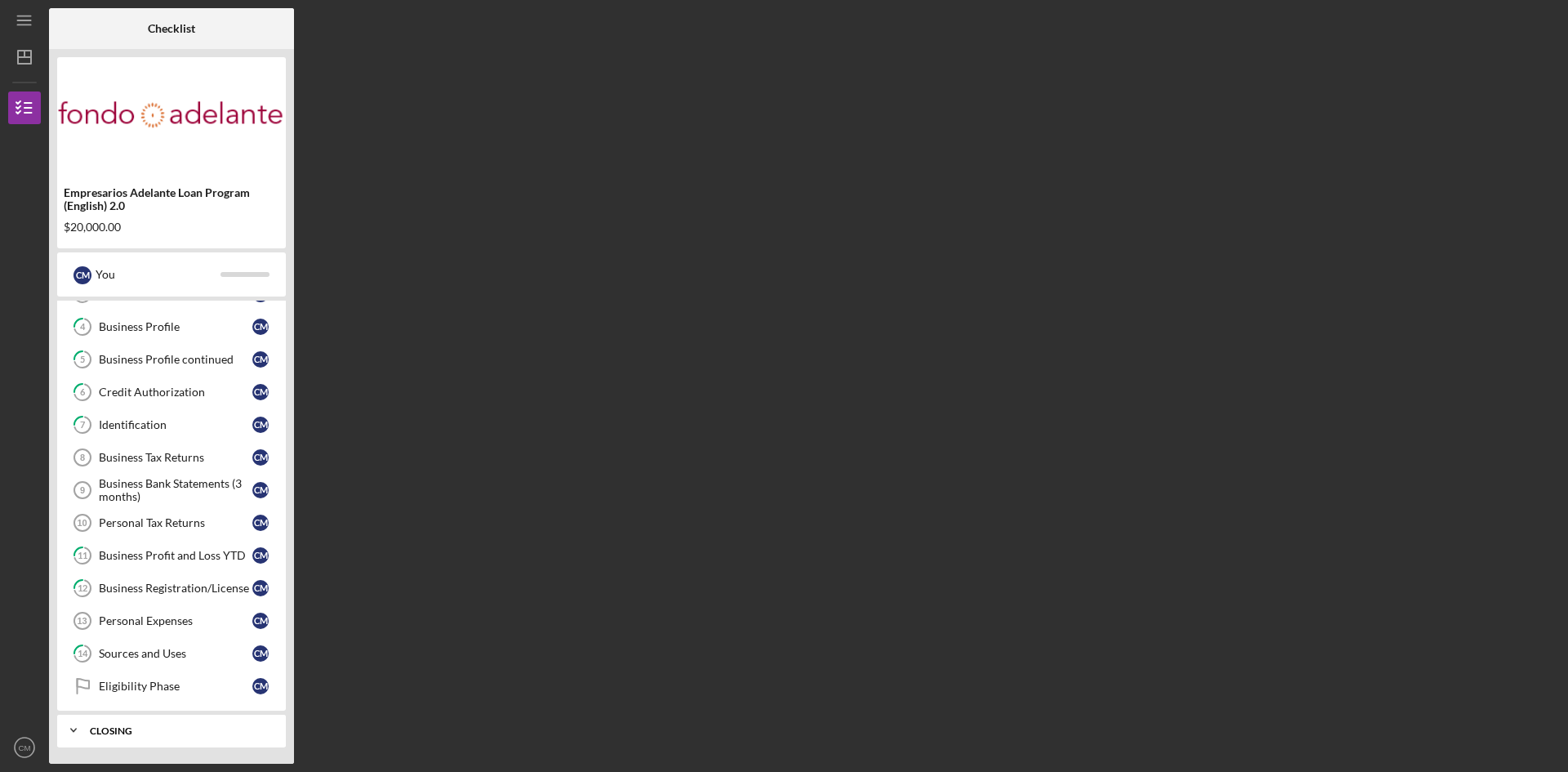
click at [71, 733] on icon "Icon/Expander" at bounding box center [73, 730] width 33 height 33
click at [25, 14] on icon "Icon/Menu" at bounding box center [24, 21] width 37 height 37
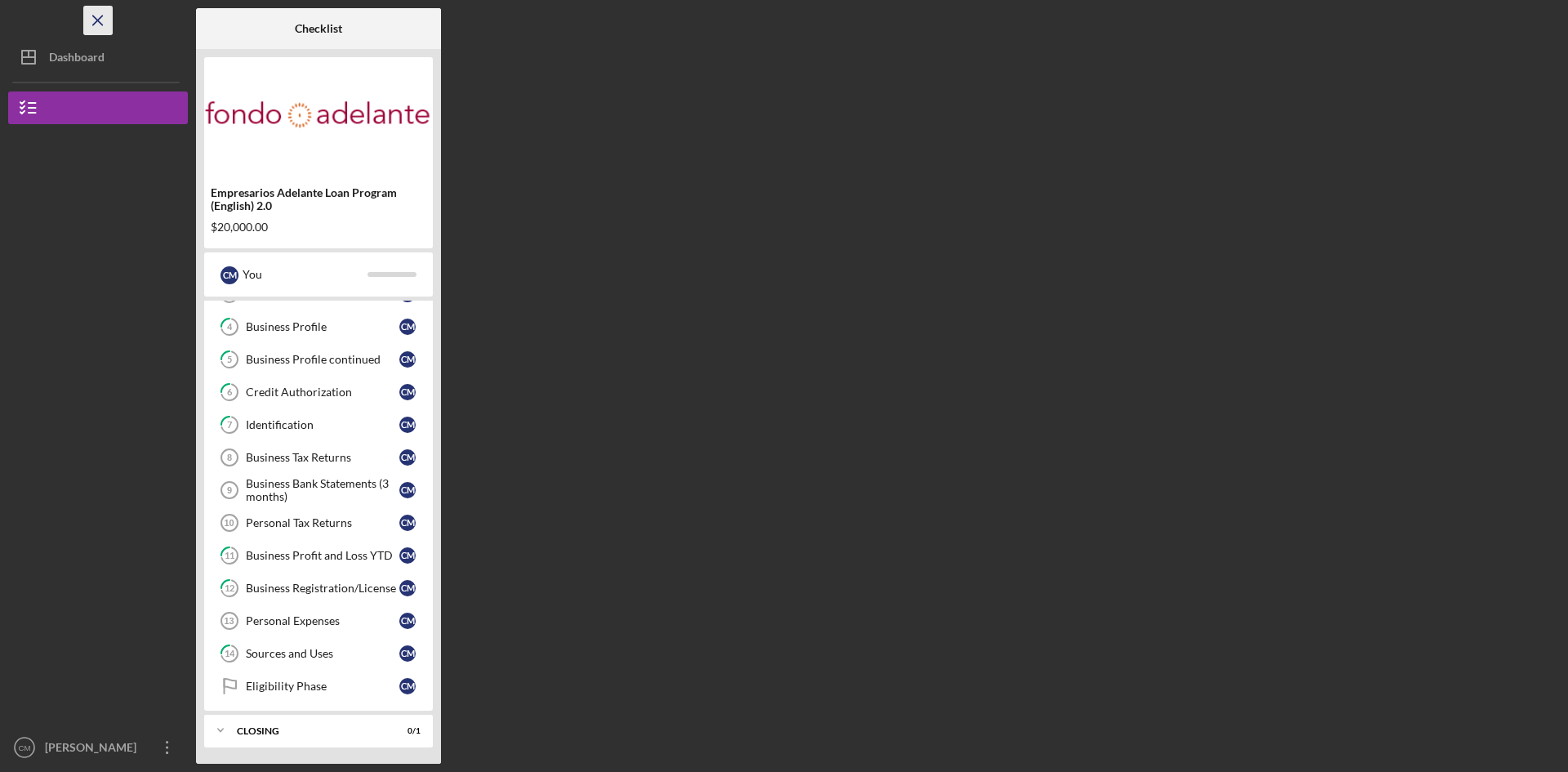
click at [93, 26] on icon "Icon/Menu Close" at bounding box center [98, 21] width 37 height 37
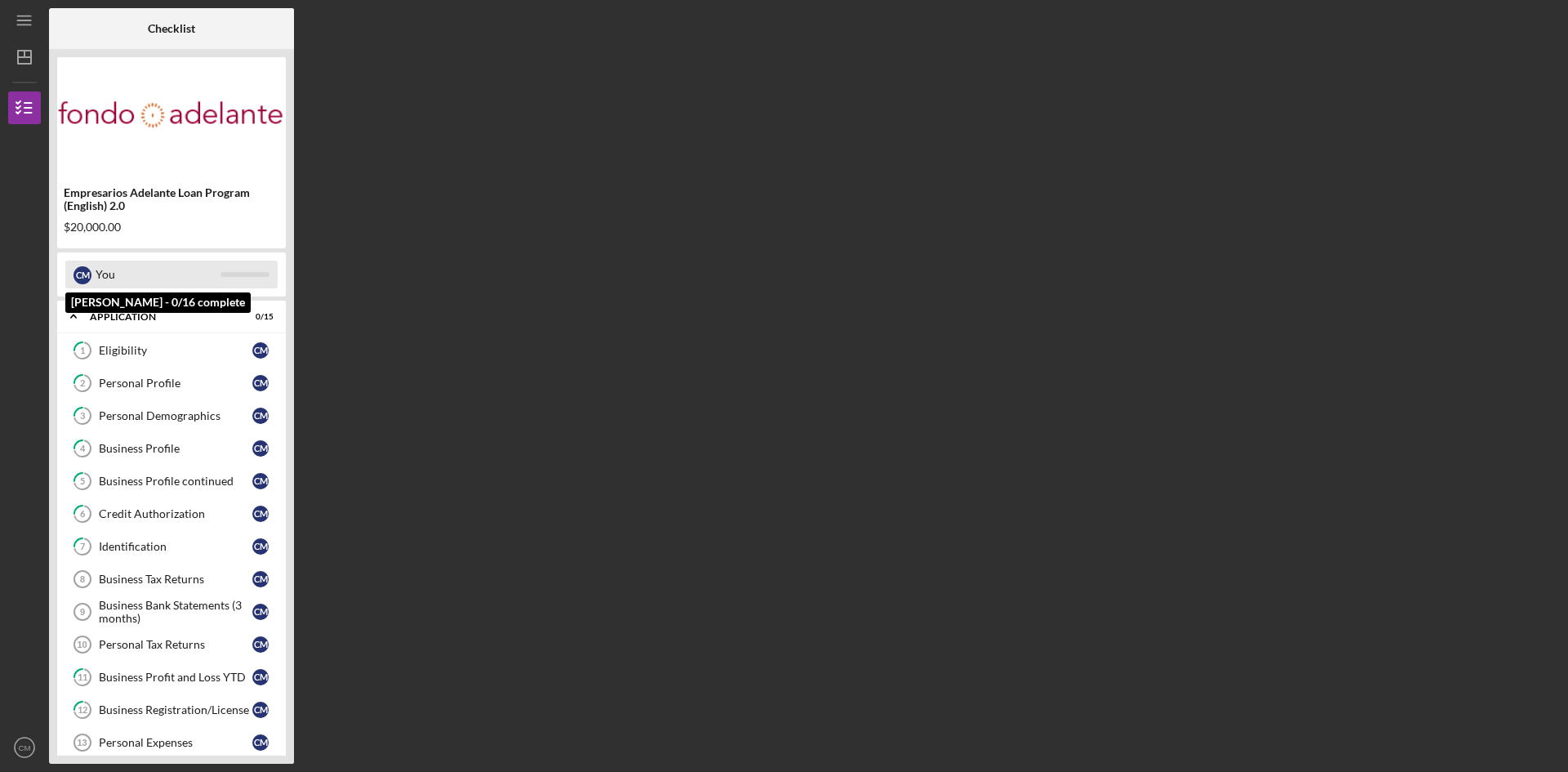
click at [121, 264] on div "You" at bounding box center [158, 274] width 125 height 28
click at [261, 277] on div at bounding box center [245, 274] width 49 height 5
click at [244, 274] on div at bounding box center [245, 274] width 49 height 5
